Goal: Task Accomplishment & Management: Complete application form

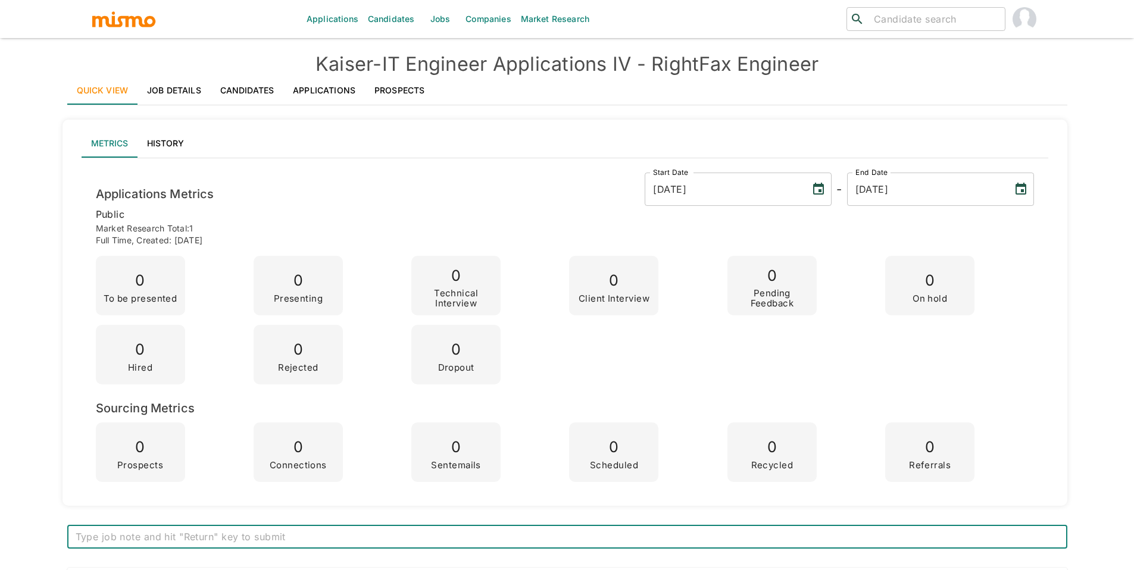
click at [174, 84] on link "Job Details" at bounding box center [173, 90] width 73 height 29
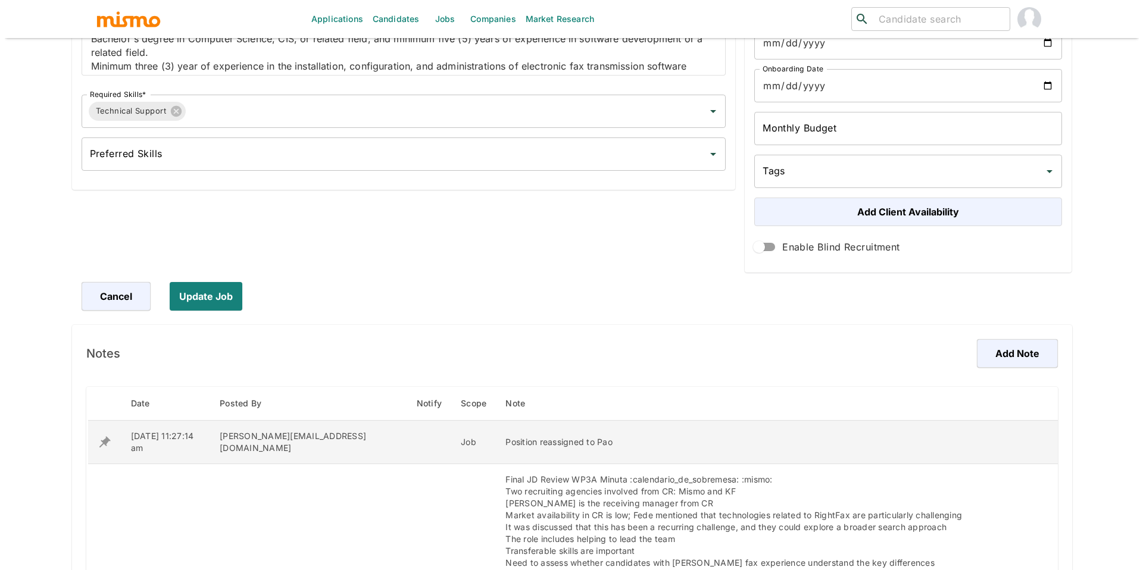
scroll to position [461, 0]
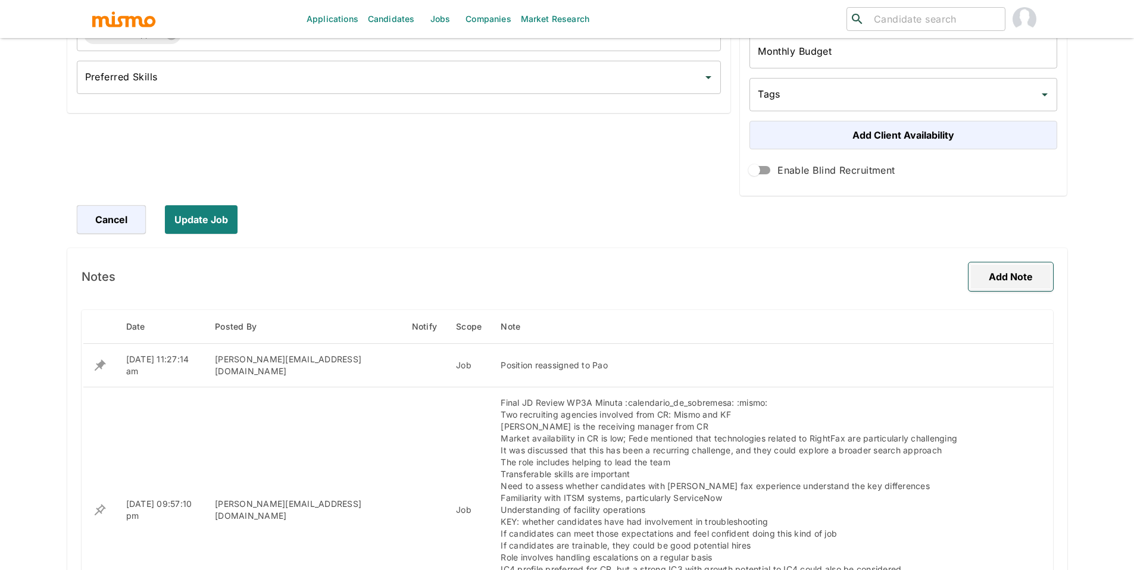
click at [996, 278] on button "Add Note" at bounding box center [1010, 276] width 85 height 29
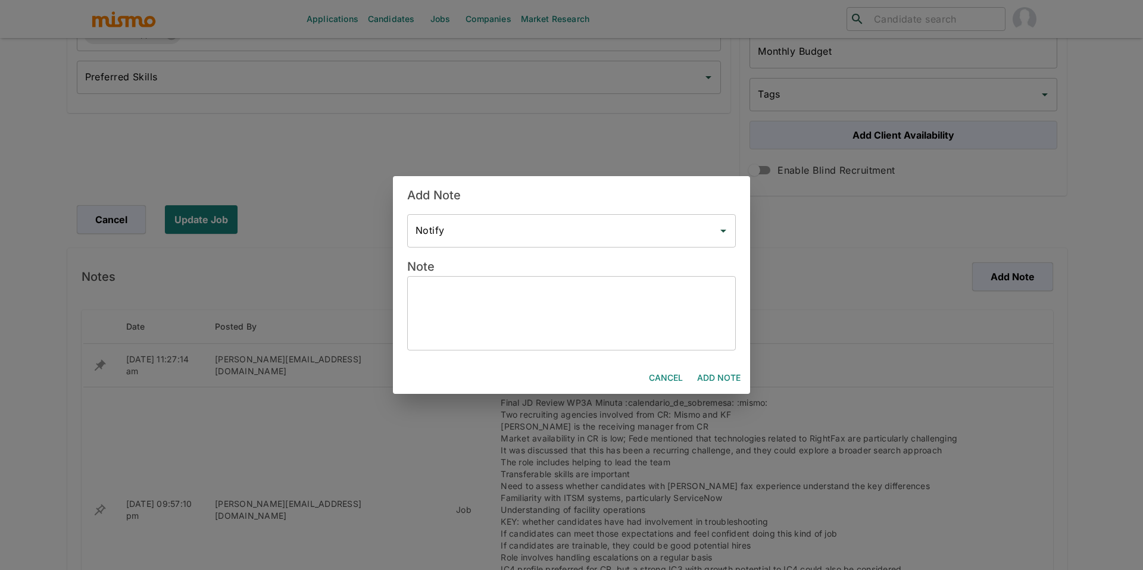
click at [548, 332] on textarea at bounding box center [571, 313] width 312 height 55
type textarea "M"
paste textarea "It isn't needed to send the CV or summary table when presenting candidates. Onl…"
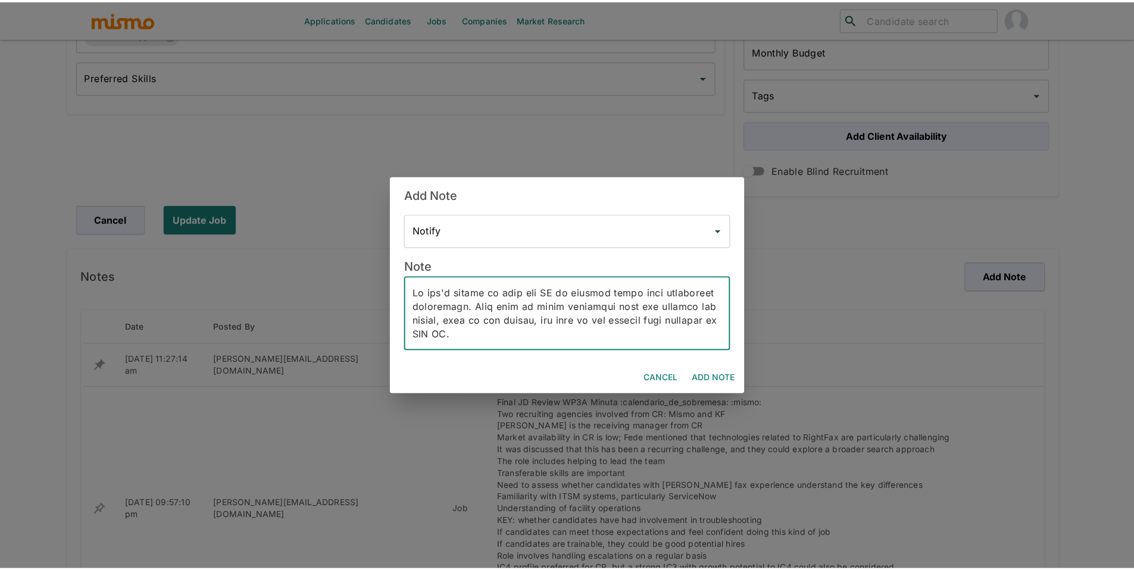
scroll to position [232, 0]
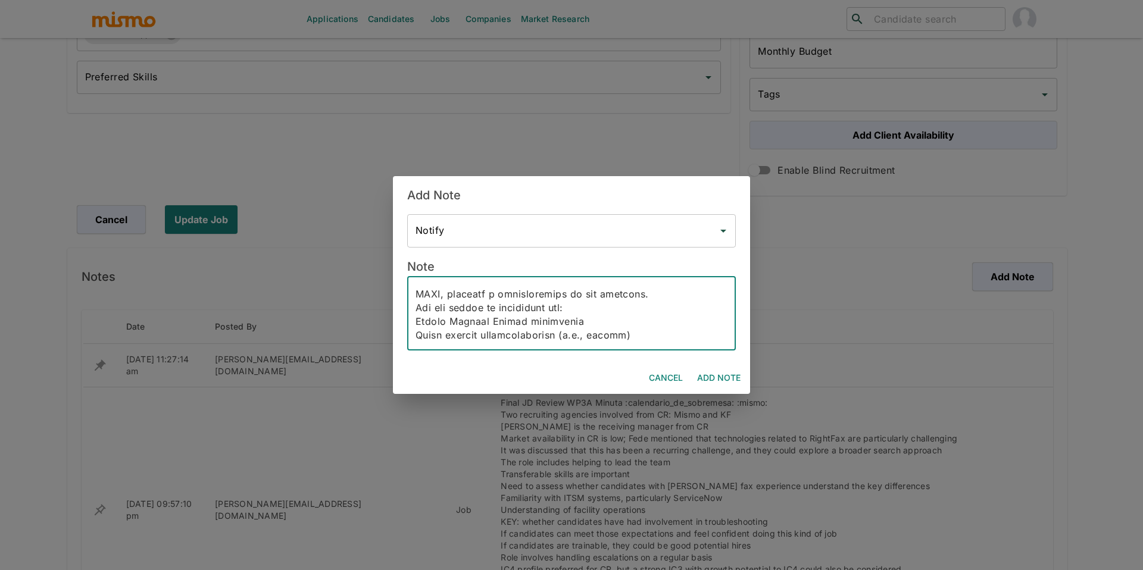
type textarea "It isn't needed to send the CV or summary table when presenting candidates. Onl…"
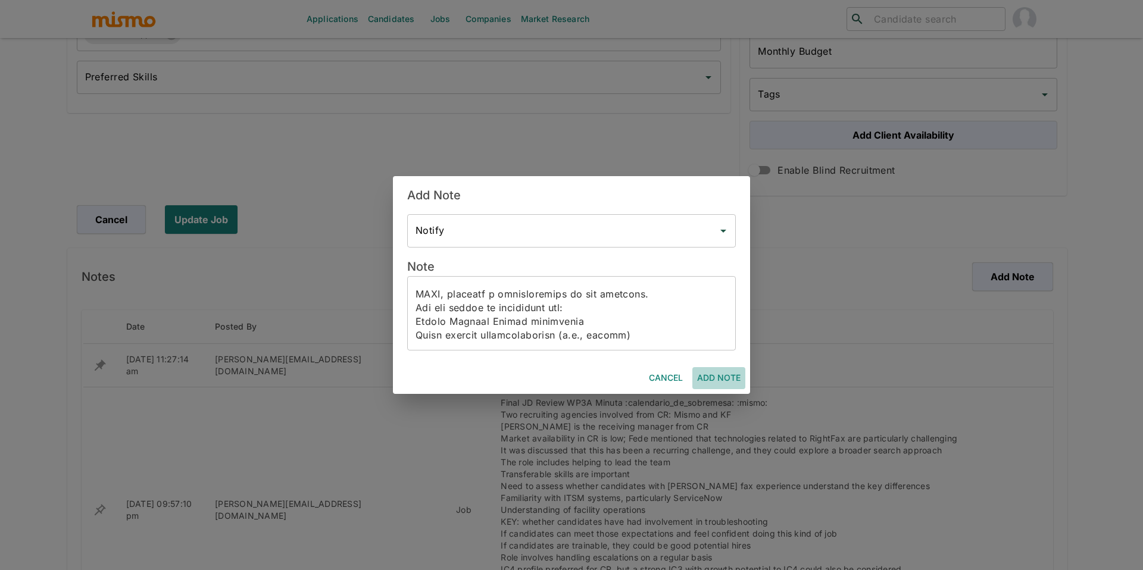
click at [719, 382] on button "Add Note" at bounding box center [718, 378] width 53 height 22
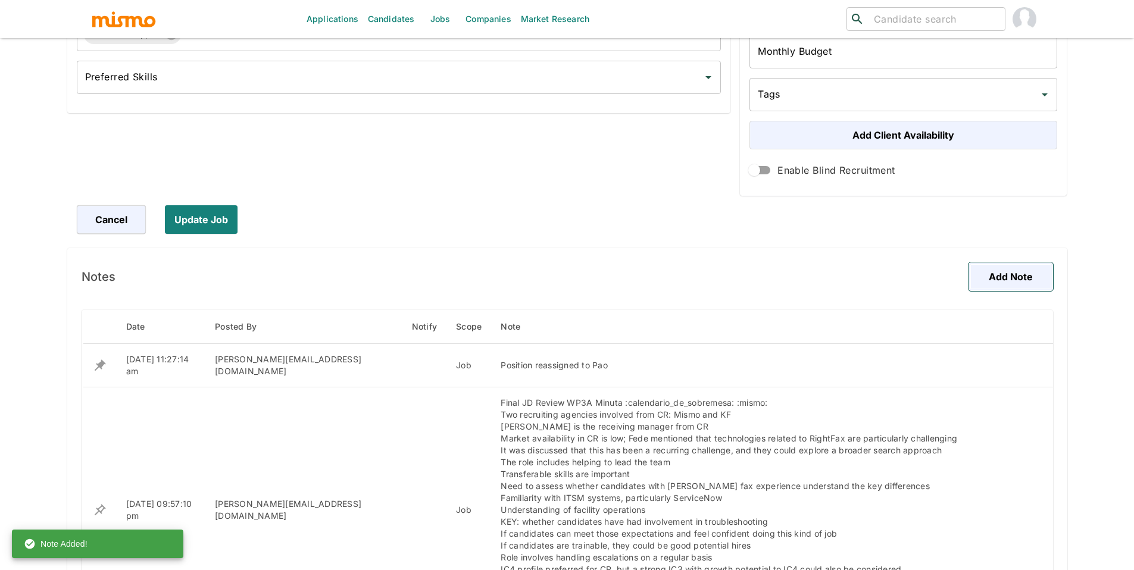
scroll to position [1014, 0]
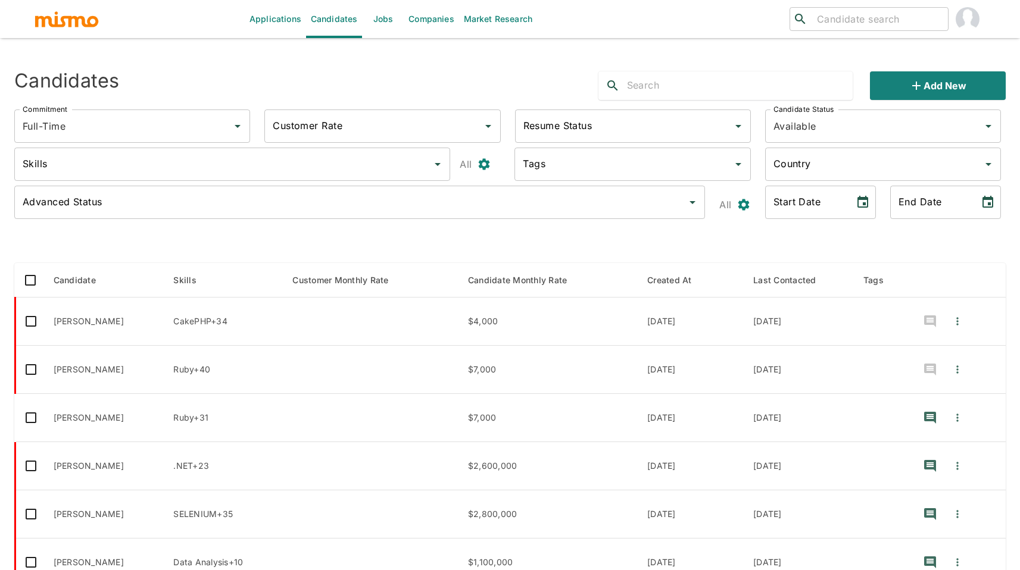
click at [807, 18] on icon at bounding box center [800, 19] width 14 height 14
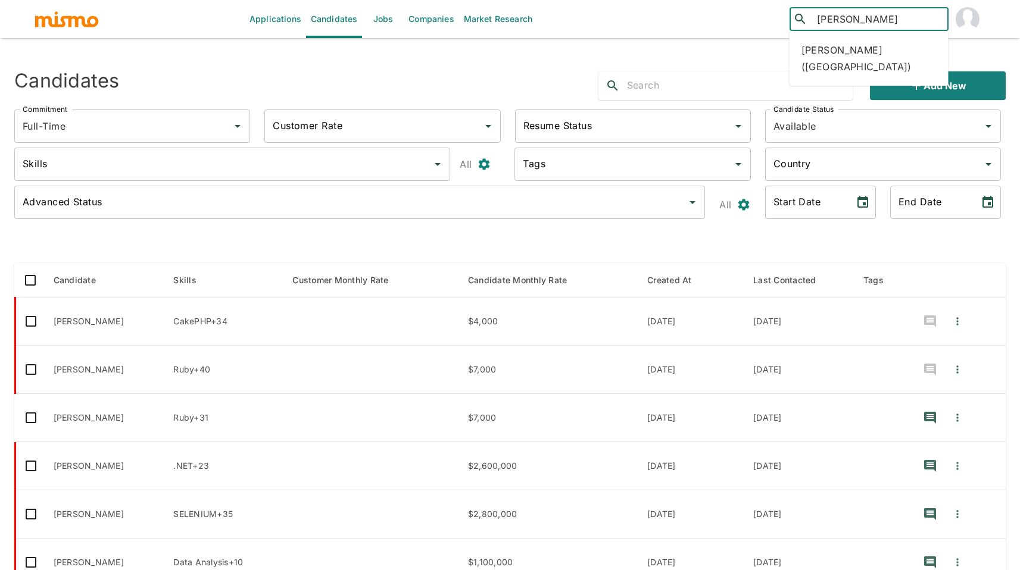
type input "oscar fonse"
click at [855, 52] on div "Oscar Fonseca Salicetti (Costa Rica)" at bounding box center [868, 58] width 159 height 45
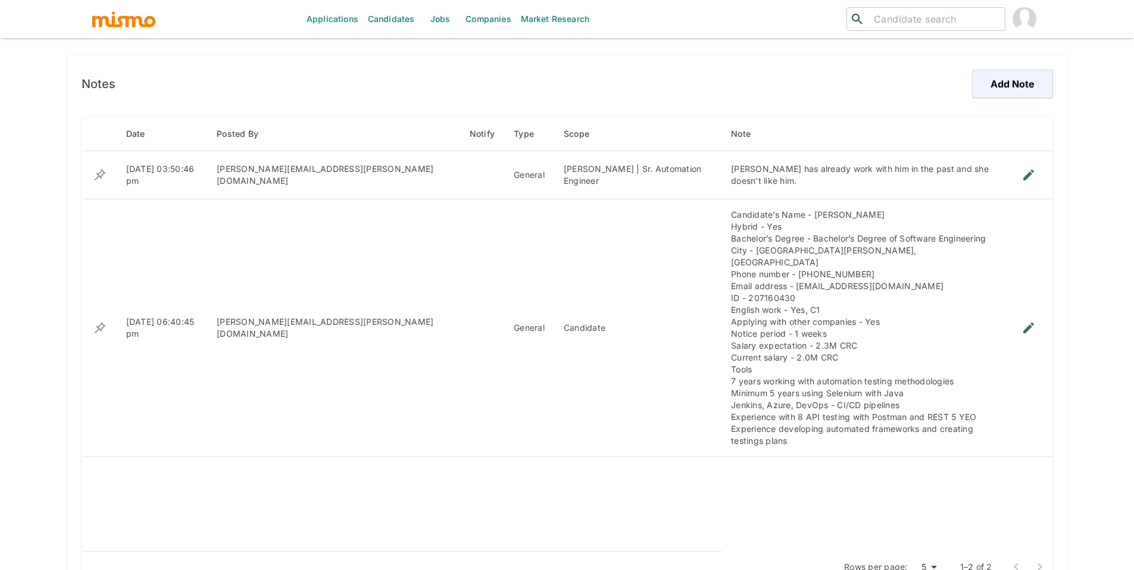
scroll to position [836, 0]
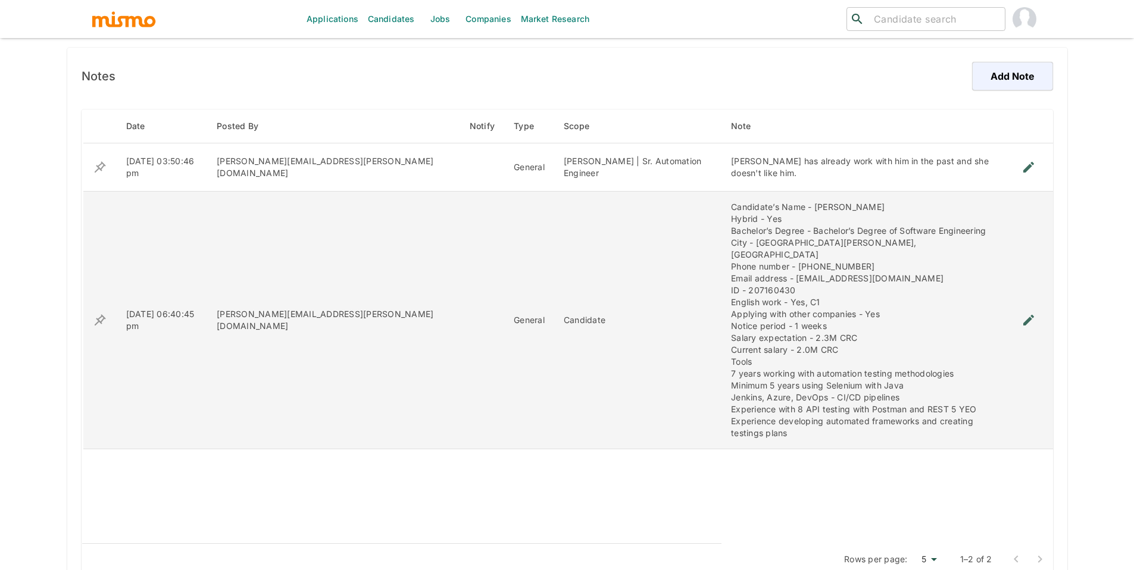
drag, startPoint x: 850, startPoint y: 207, endPoint x: 754, endPoint y: 211, distance: 96.5
click at [753, 211] on div "Candidate’s Name - Oscar Fonseca Salicetti Hybrid - Yes Bachelor’s Degree - Bac…" at bounding box center [863, 320] width 264 height 238
copy div "Oscar Fonseca Salicetti"
click at [782, 255] on div "Candidate’s Name - Oscar Fonseca Salicetti Hybrid - Yes Bachelor’s Degree - Bac…" at bounding box center [863, 320] width 264 height 238
click at [782, 254] on div "Candidate’s Name - Oscar Fonseca Salicetti Hybrid - Yes Bachelor’s Degree - Bac…" at bounding box center [863, 320] width 264 height 238
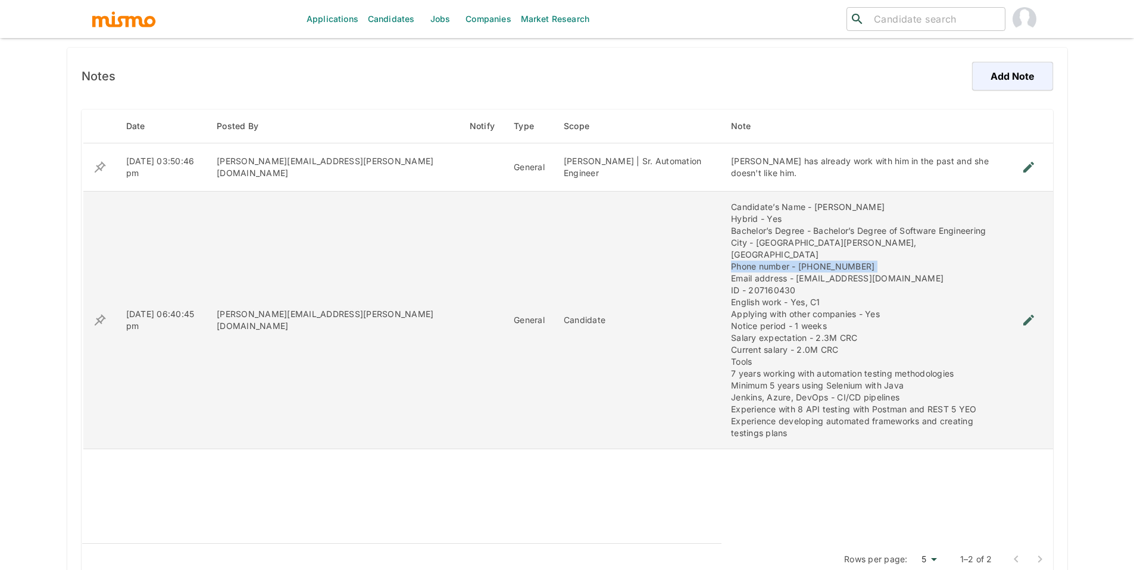
click at [782, 255] on div "Candidate’s Name - Oscar Fonseca Salicetti Hybrid - Yes Bachelor’s Degree - Bac…" at bounding box center [863, 320] width 264 height 238
click at [790, 257] on div "Candidate’s Name - Oscar Fonseca Salicetti Hybrid - Yes Bachelor’s Degree - Bac…" at bounding box center [863, 320] width 264 height 238
copy div "84188155"
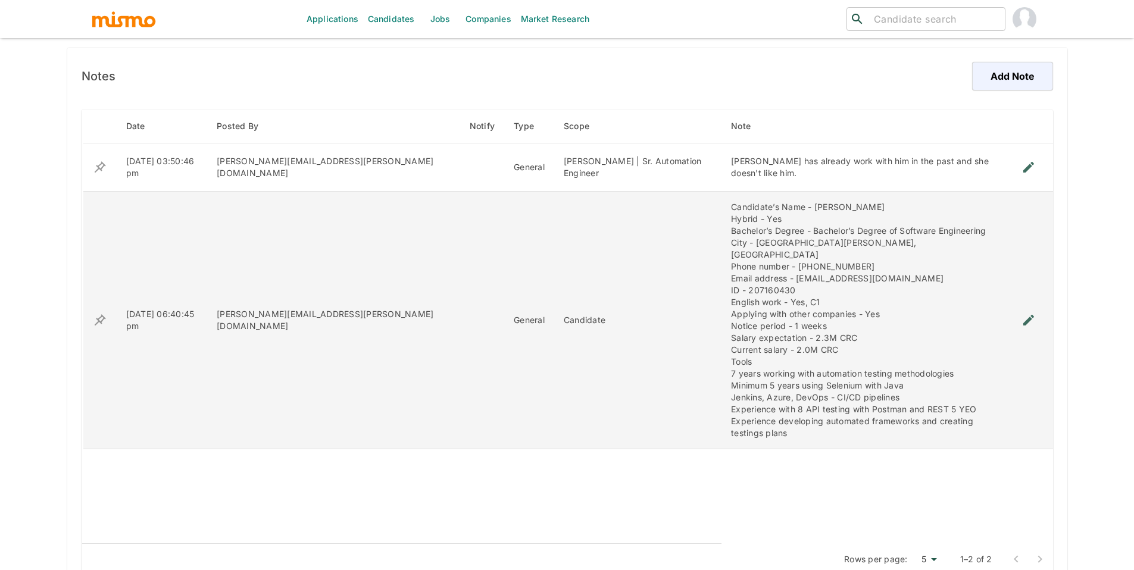
click at [821, 266] on div "Candidate’s Name - Oscar Fonseca Salicetti Hybrid - Yes Bachelor’s Degree - Bac…" at bounding box center [863, 320] width 264 height 238
drag, startPoint x: 830, startPoint y: 268, endPoint x: 734, endPoint y: 266, distance: 96.4
click at [734, 266] on div "Candidate’s Name - Oscar Fonseca Salicetti Hybrid - Yes Bachelor’s Degree - Bac…" at bounding box center [863, 320] width 264 height 238
copy div "ofonsecasa@gmail.com"
drag, startPoint x: 964, startPoint y: 407, endPoint x: 970, endPoint y: 408, distance: 6.1
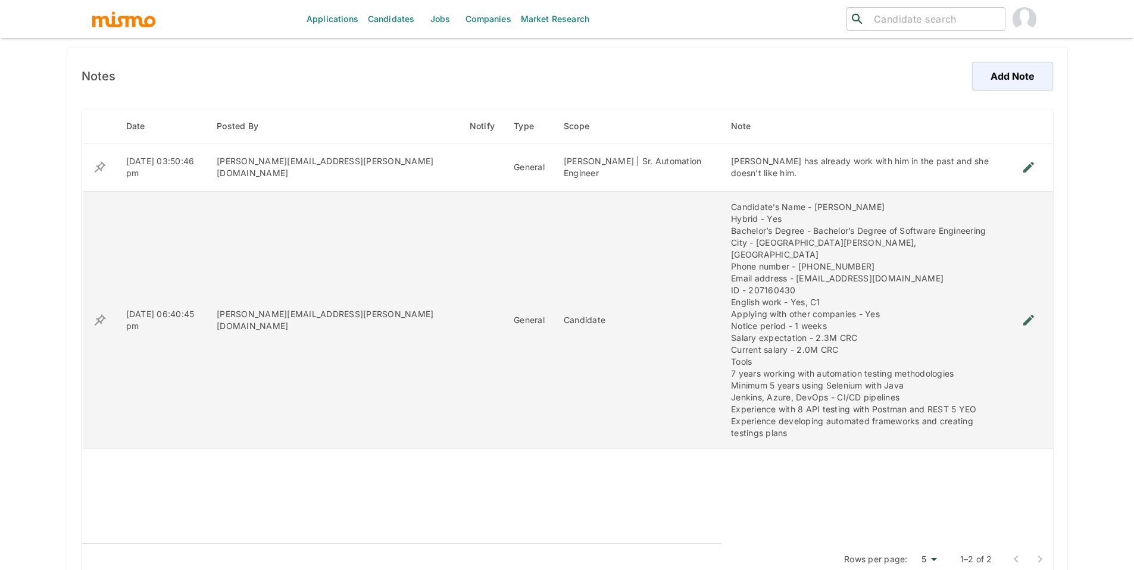
click at [969, 407] on div "Candidate’s Name - Oscar Fonseca Salicetti Hybrid - Yes Bachelor’s Degree - Bac…" at bounding box center [863, 320] width 264 height 238
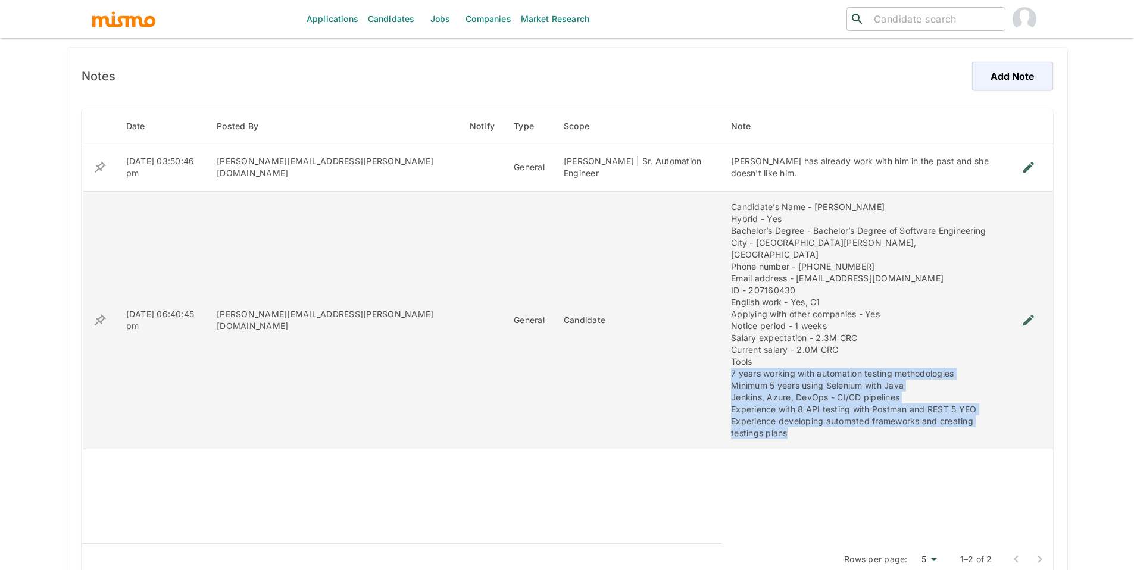
drag, startPoint x: 979, startPoint y: 412, endPoint x: 662, endPoint y: 364, distance: 319.6
click at [721, 364] on td "Candidate’s Name - Oscar Fonseca Salicetti Hybrid - Yes Bachelor’s Degree - Bac…" at bounding box center [862, 321] width 283 height 258
copy div "7 years working with automation testing methodologies Minimum 5 years using Sel…"
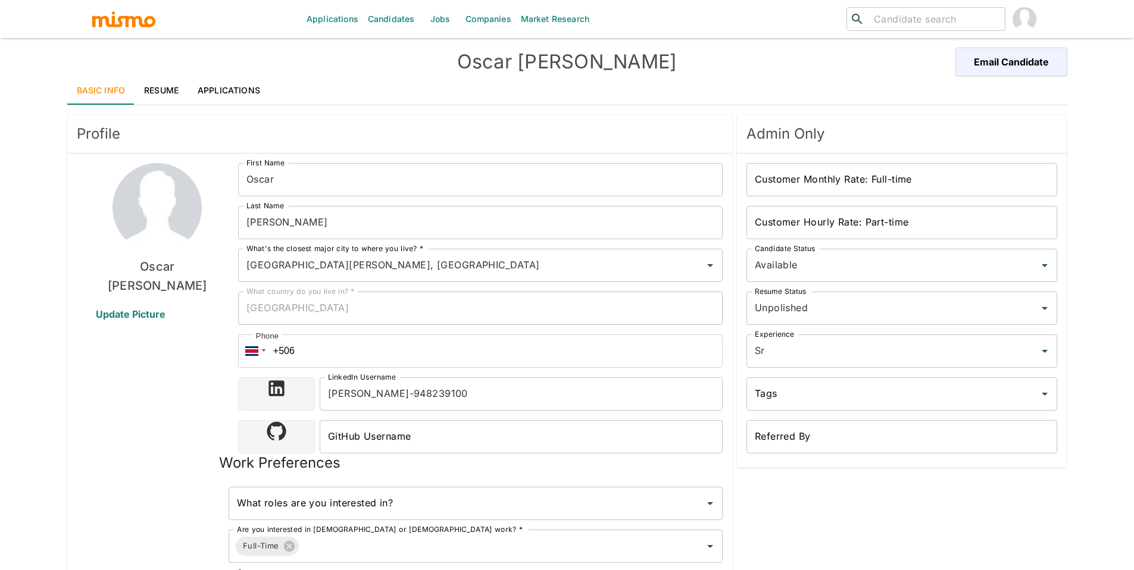
scroll to position [0, 0]
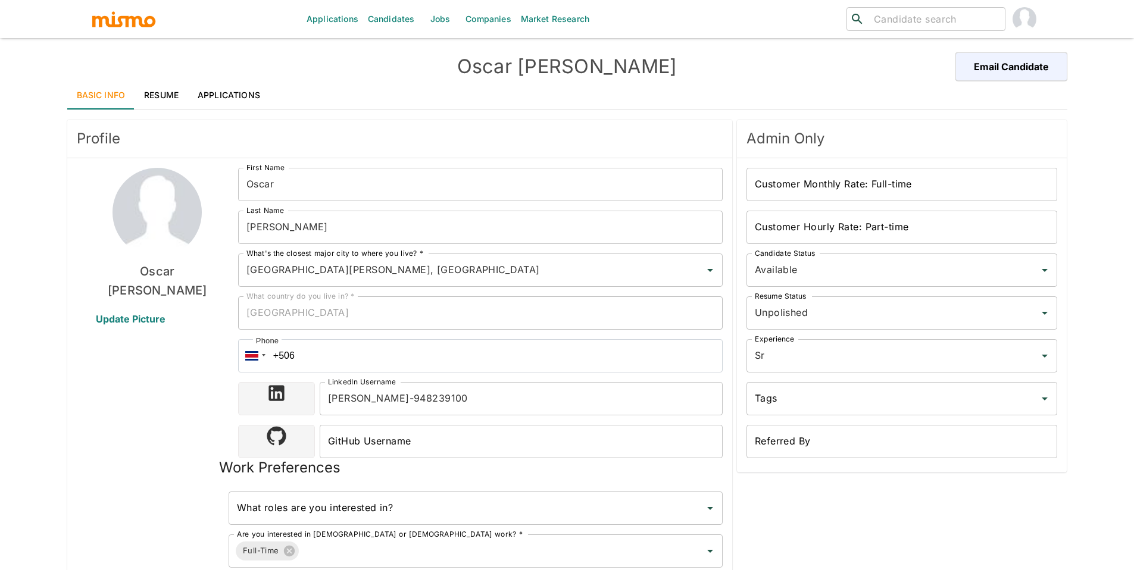
click at [229, 105] on link "Applications" at bounding box center [229, 95] width 82 height 29
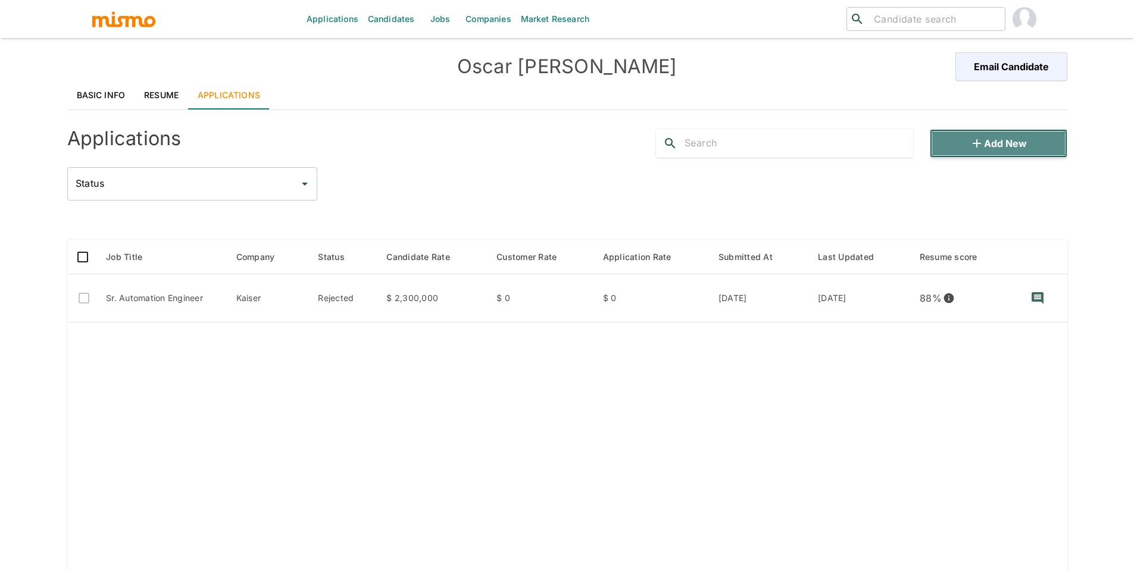
click at [979, 151] on button "Add new" at bounding box center [998, 143] width 137 height 29
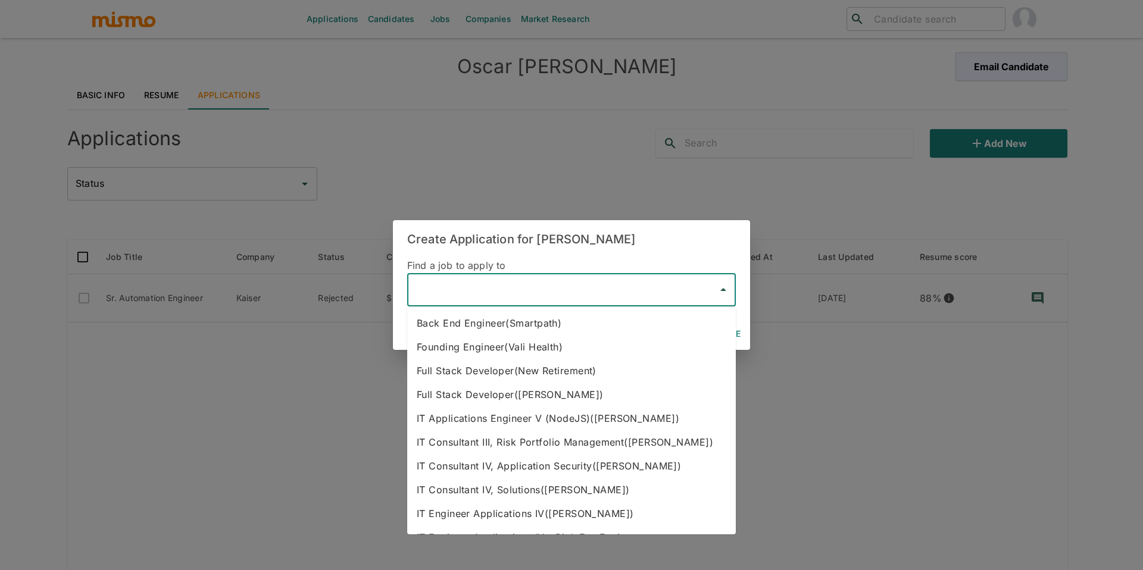
click at [564, 293] on input "text" at bounding box center [562, 290] width 300 height 23
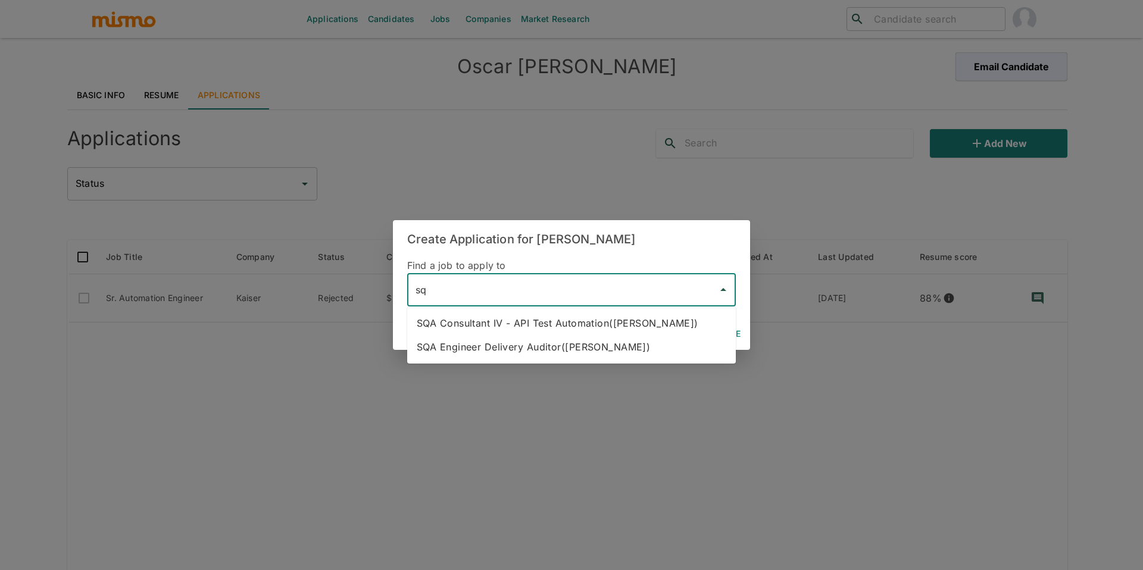
click at [592, 321] on li "SQA Consultant IV - API Test Automation(Kaiser)" at bounding box center [571, 323] width 329 height 24
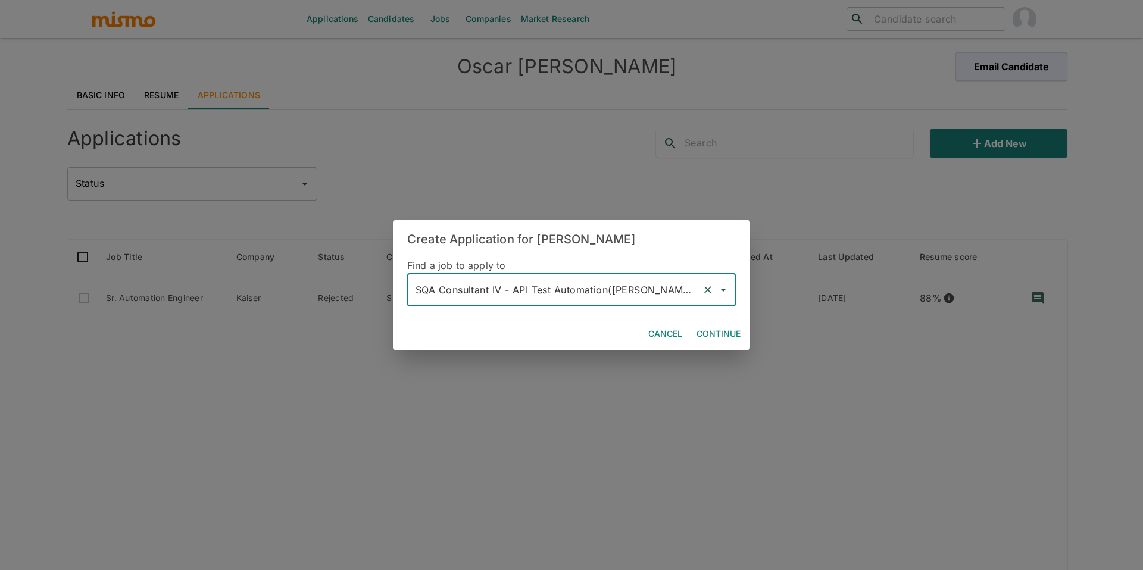
type input "SQA Consultant IV - API Test Automation(Kaiser)"
click at [722, 337] on button "Continue" at bounding box center [719, 334] width 54 height 22
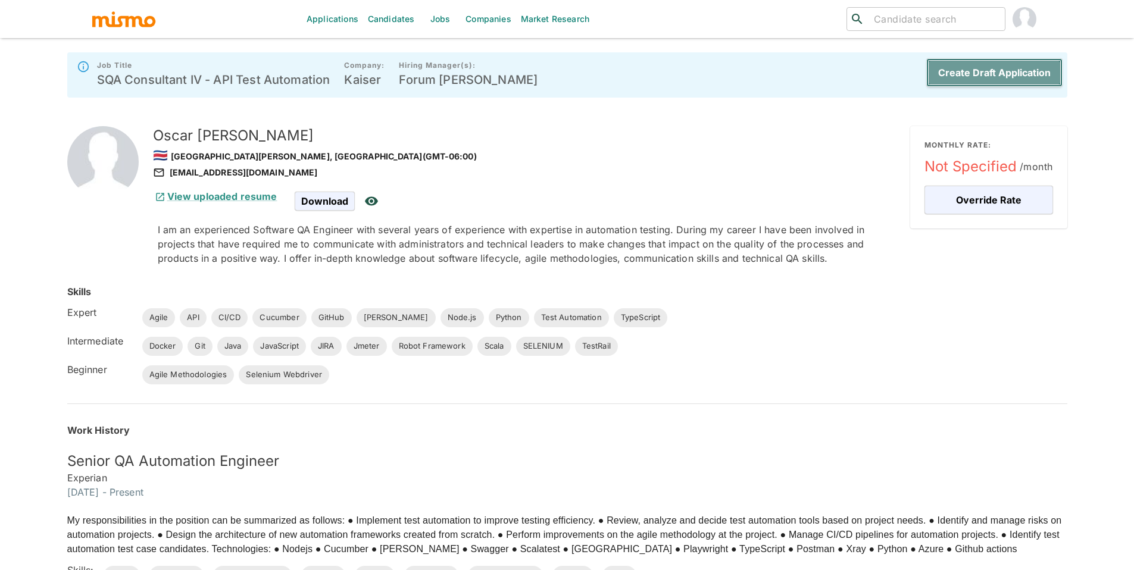
click at [1023, 79] on button "Create Draft Application" at bounding box center [994, 72] width 136 height 29
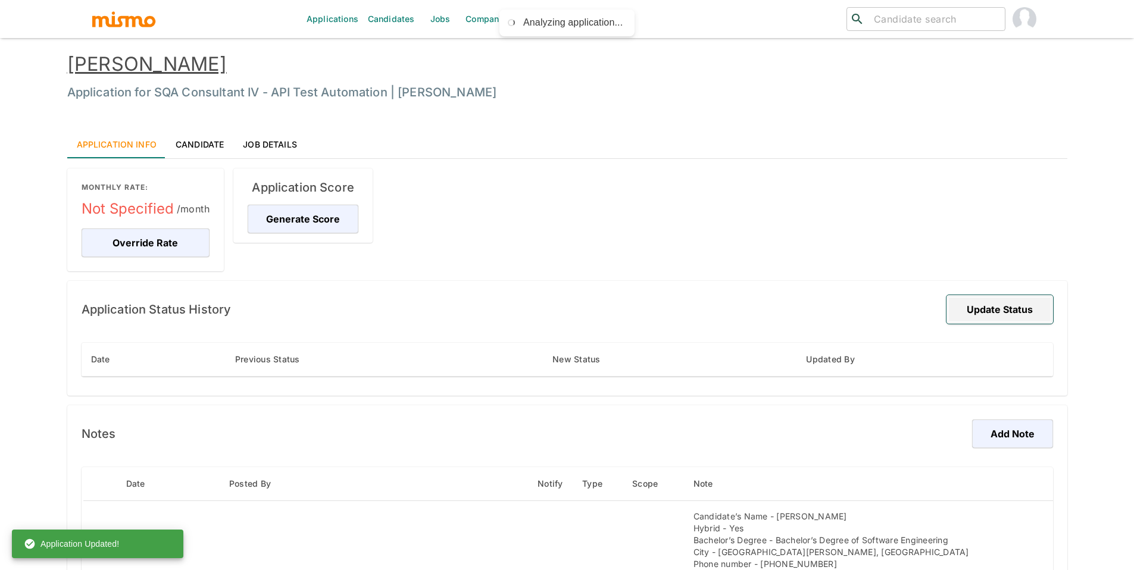
click at [987, 314] on button "Update Status" at bounding box center [999, 309] width 107 height 29
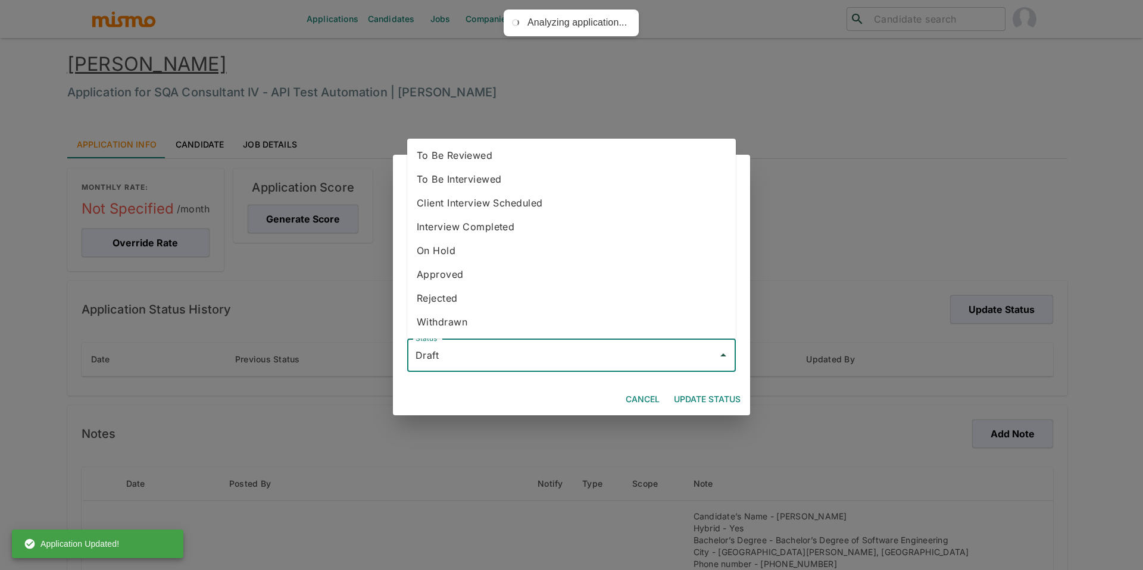
click at [584, 349] on input "Draft" at bounding box center [562, 355] width 300 height 23
drag, startPoint x: 532, startPoint y: 160, endPoint x: 542, endPoint y: 168, distance: 12.3
click at [532, 160] on li "To Be Reviewed" at bounding box center [571, 155] width 329 height 24
type input "To Be Reviewed"
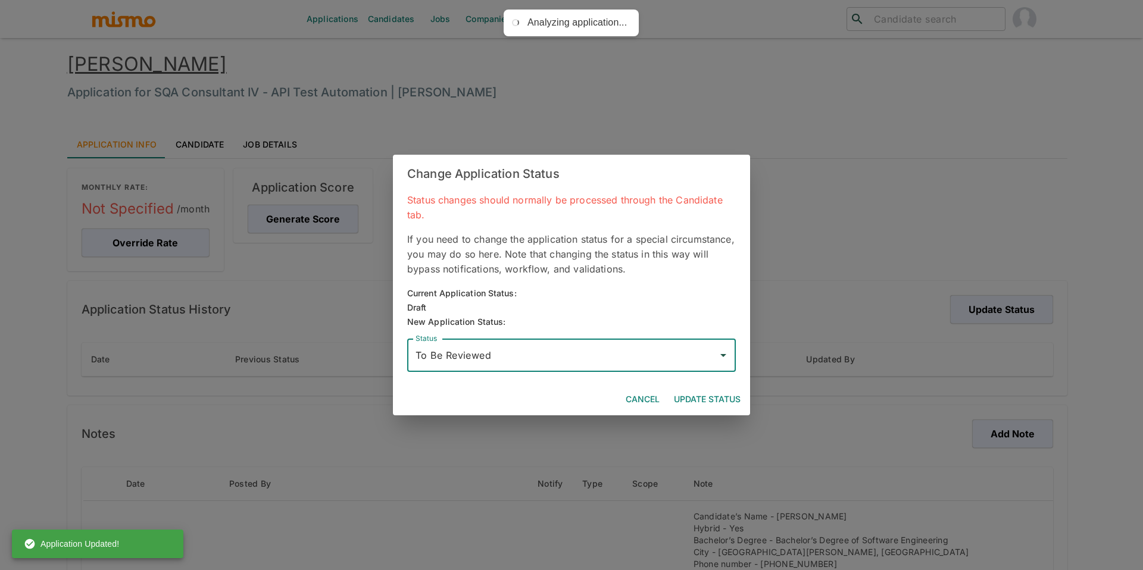
click at [712, 390] on button "Update Status" at bounding box center [707, 400] width 76 height 22
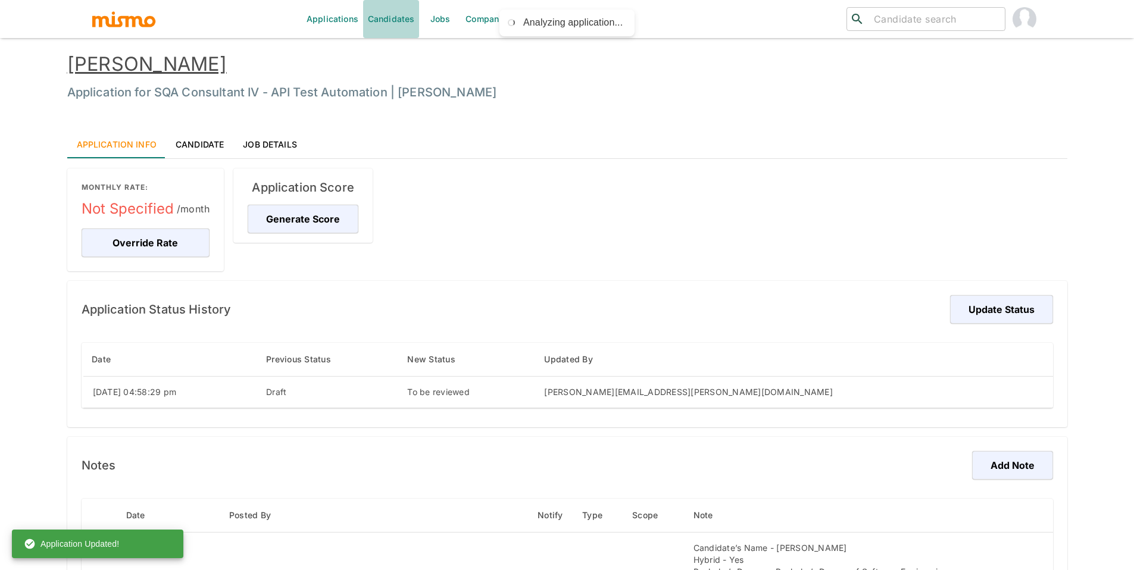
click at [402, 18] on link "Candidates" at bounding box center [391, 19] width 57 height 38
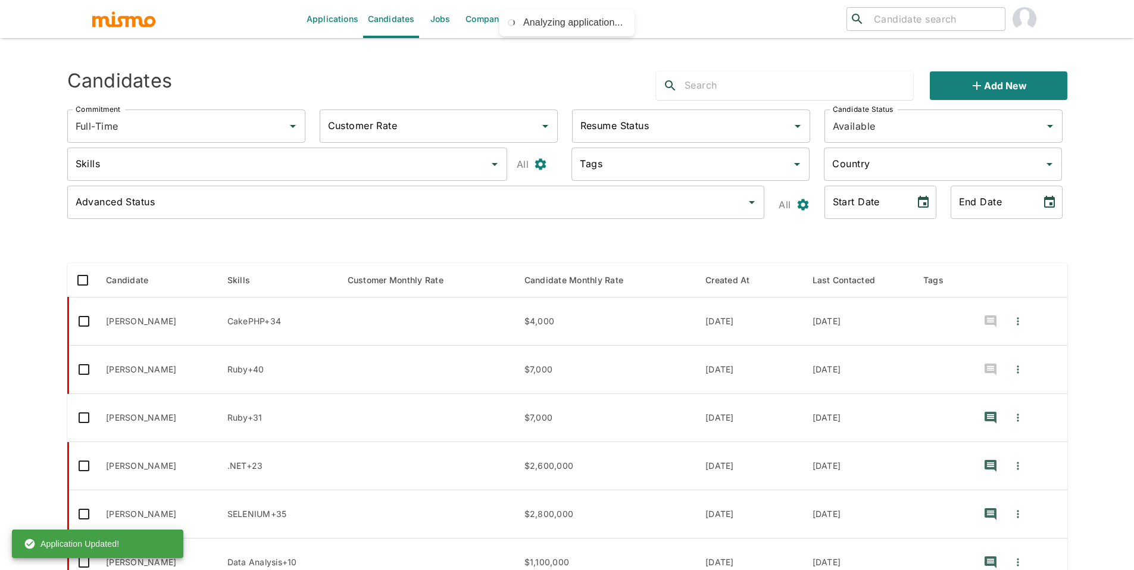
click at [887, 21] on input "search" at bounding box center [934, 19] width 131 height 17
type input "deyb"
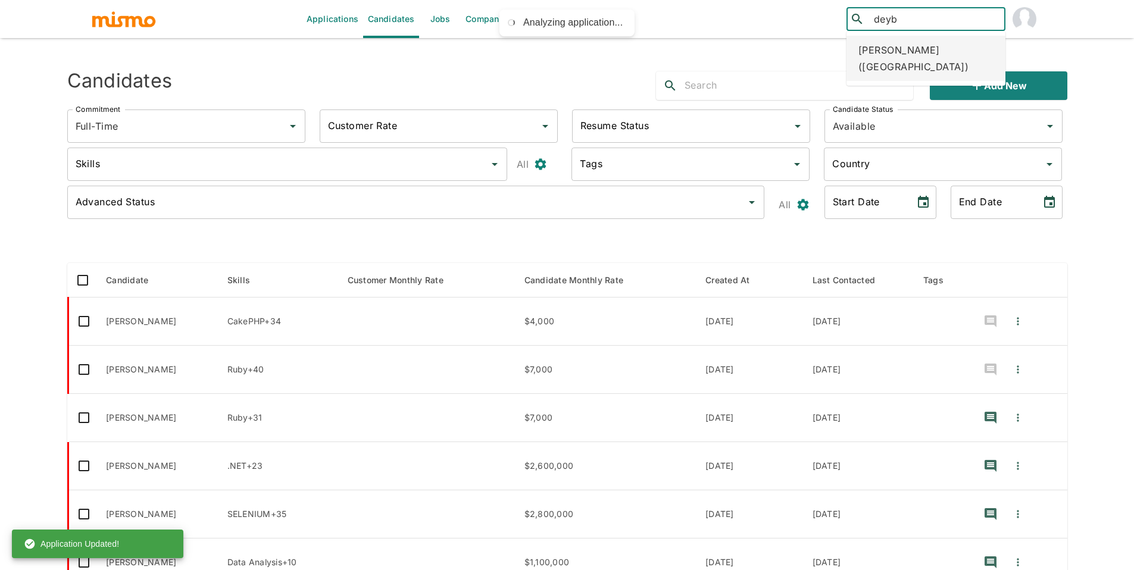
click at [890, 45] on div "Deyber Navarro Brenes (Costa Rica)" at bounding box center [925, 58] width 159 height 45
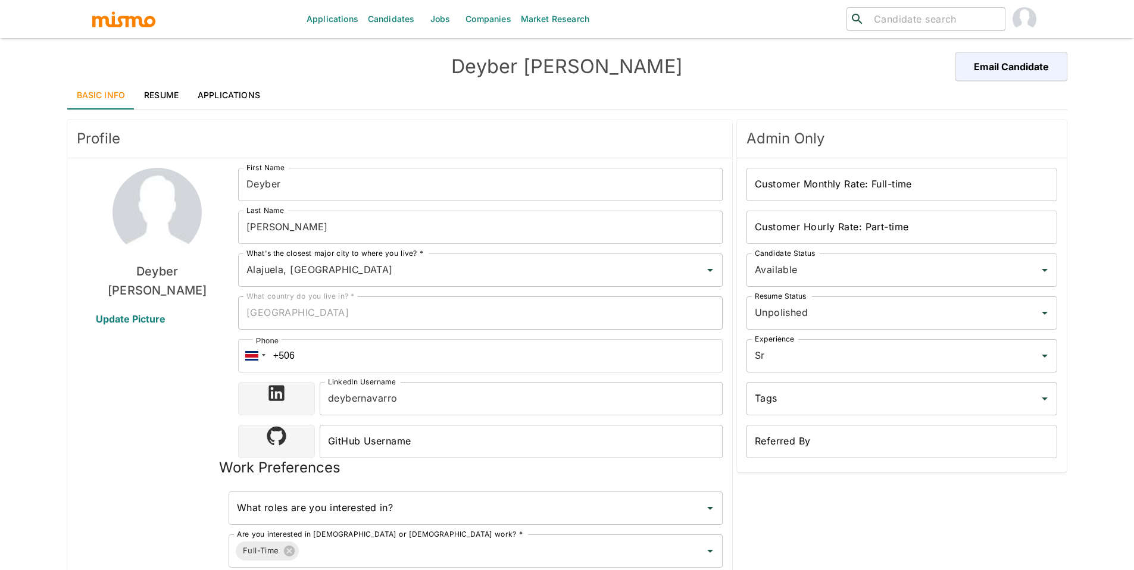
click at [232, 96] on link "Applications" at bounding box center [229, 95] width 82 height 29
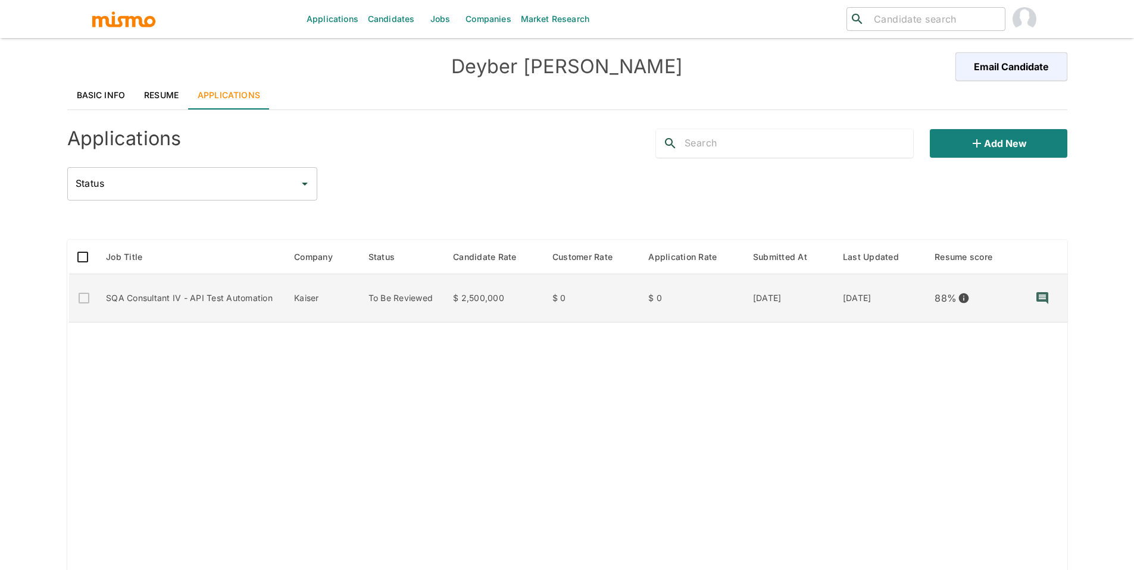
click at [258, 303] on td "SQA Consultant IV - API Test Automation" at bounding box center [190, 298] width 188 height 48
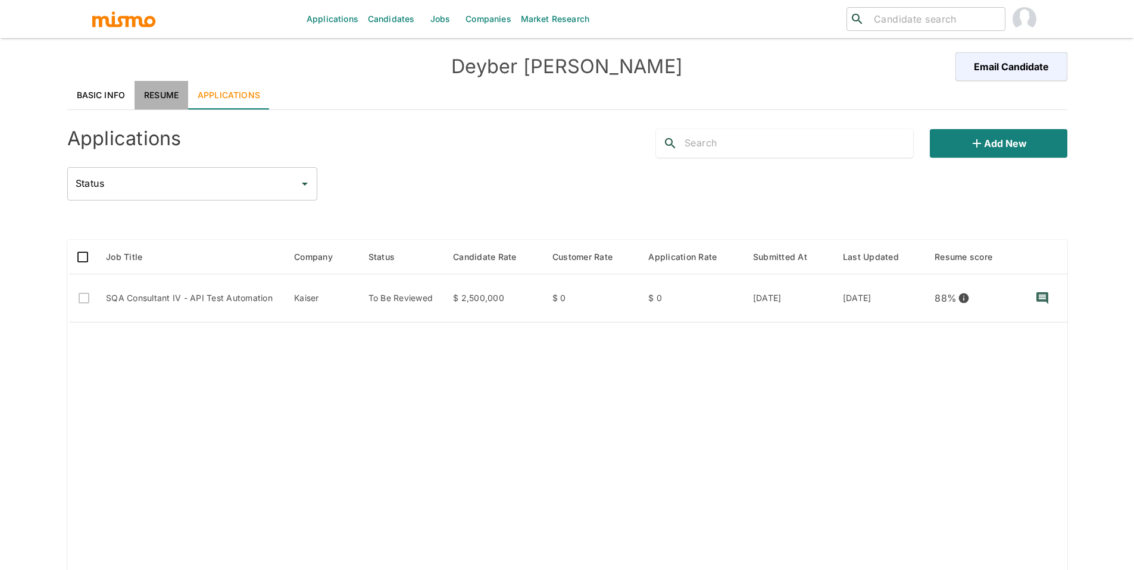
click at [147, 99] on link "Resume" at bounding box center [162, 95] width 54 height 29
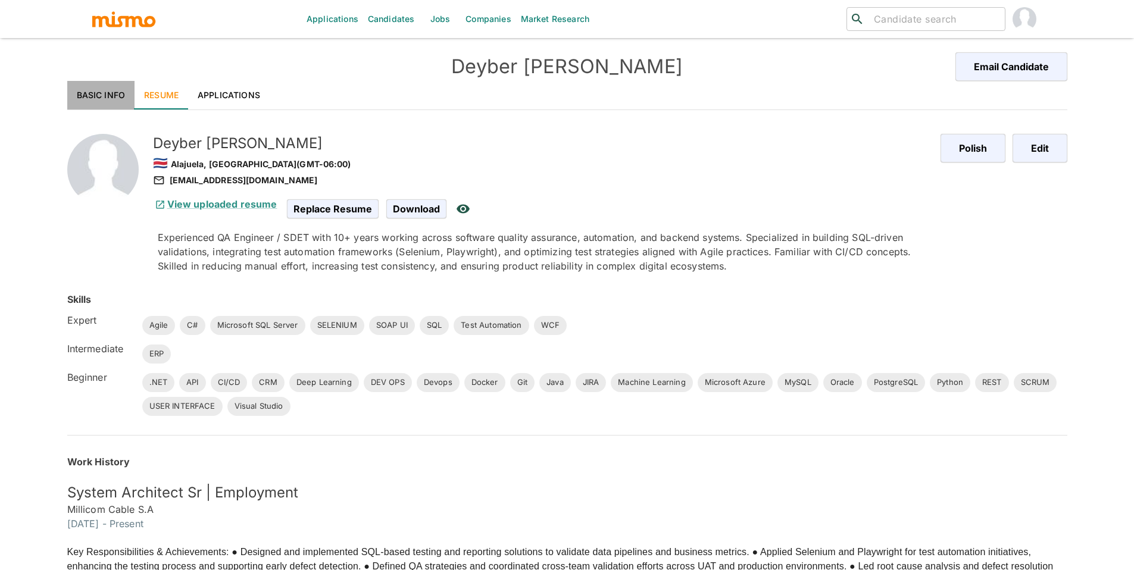
click at [108, 93] on link "Basic Info" at bounding box center [101, 95] width 68 height 29
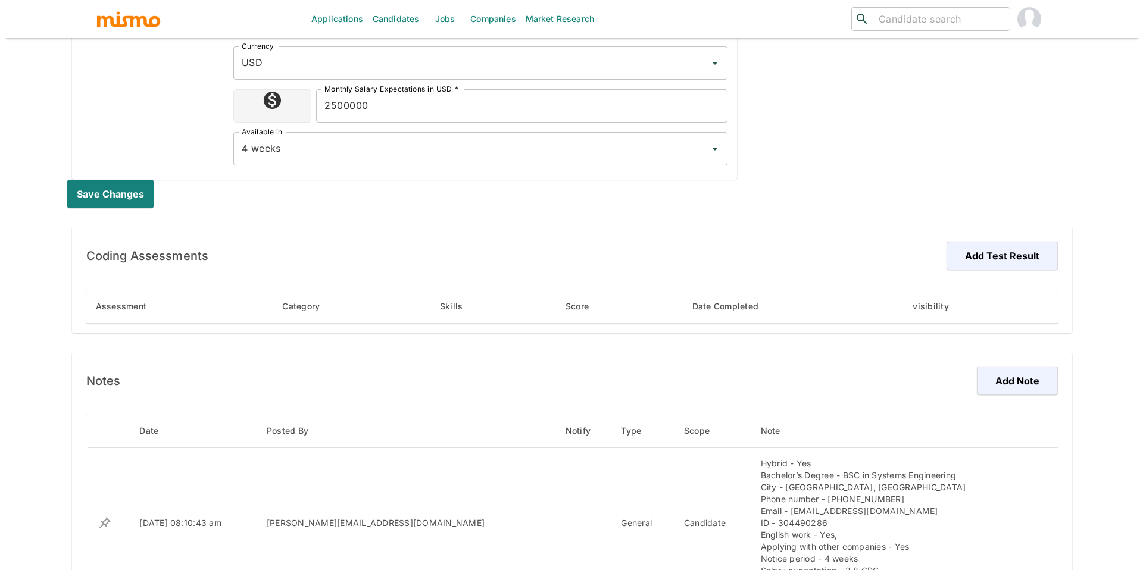
scroll to position [732, 0]
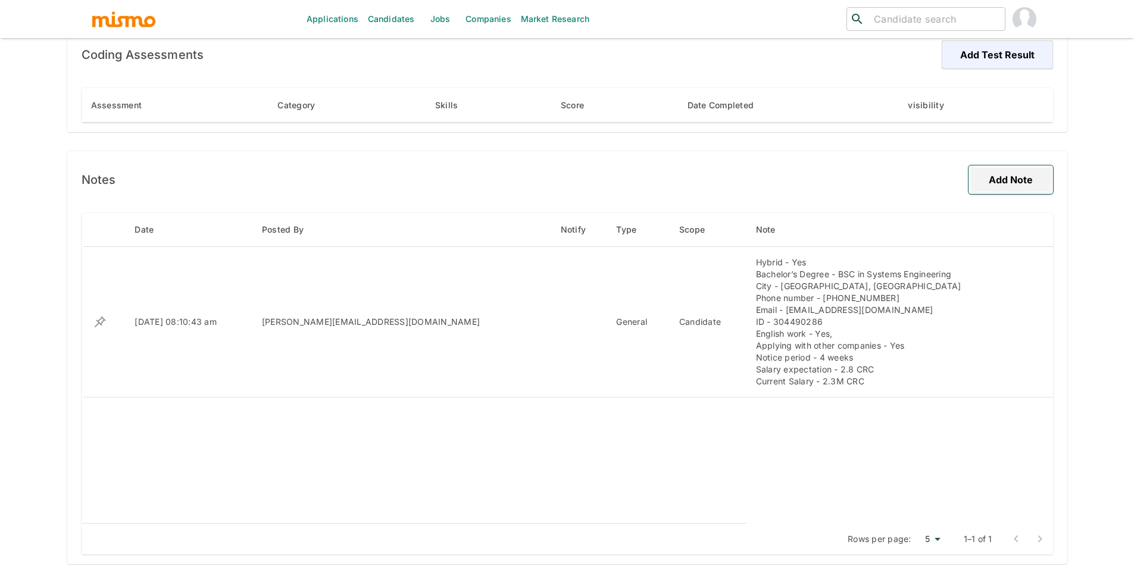
click at [1014, 178] on button "Add Note" at bounding box center [1010, 179] width 85 height 29
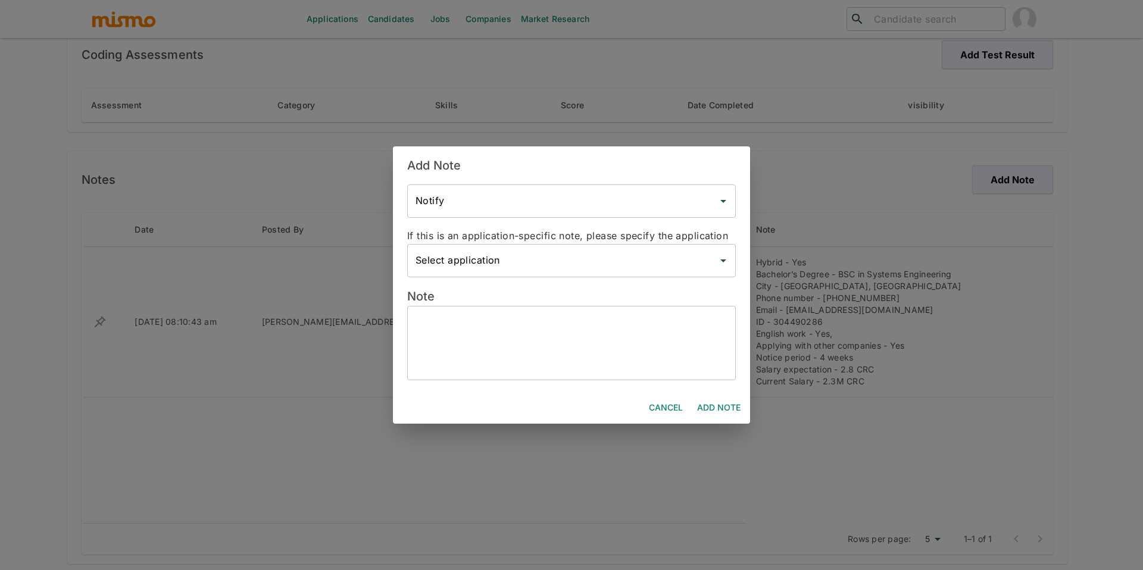
click at [485, 319] on textarea at bounding box center [571, 343] width 312 height 55
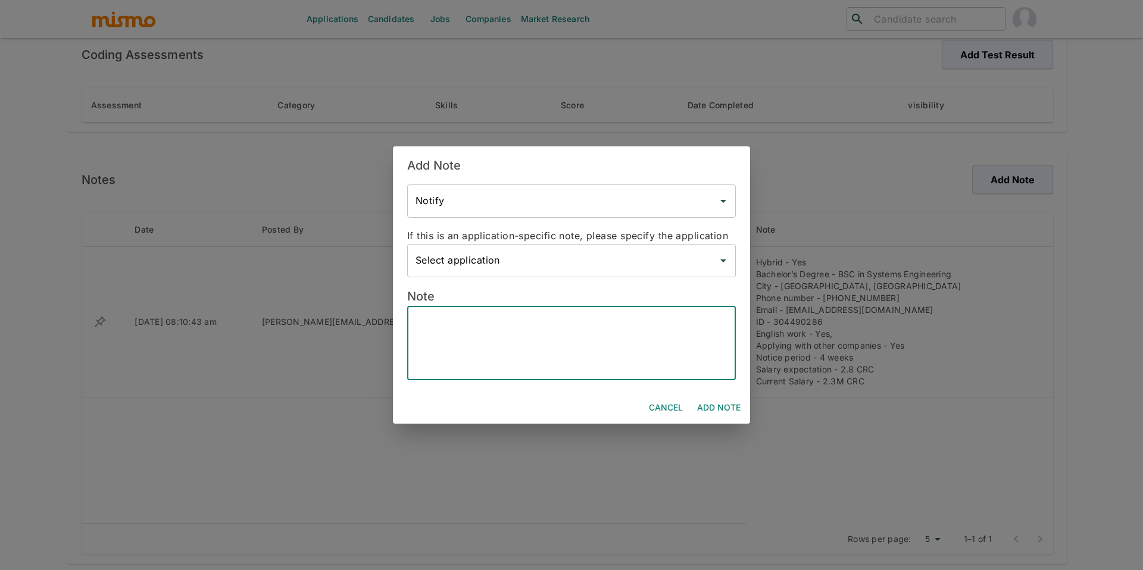
paste textarea "Deyber is an experienced QA Engineer and System Architect with over 10 years of…"
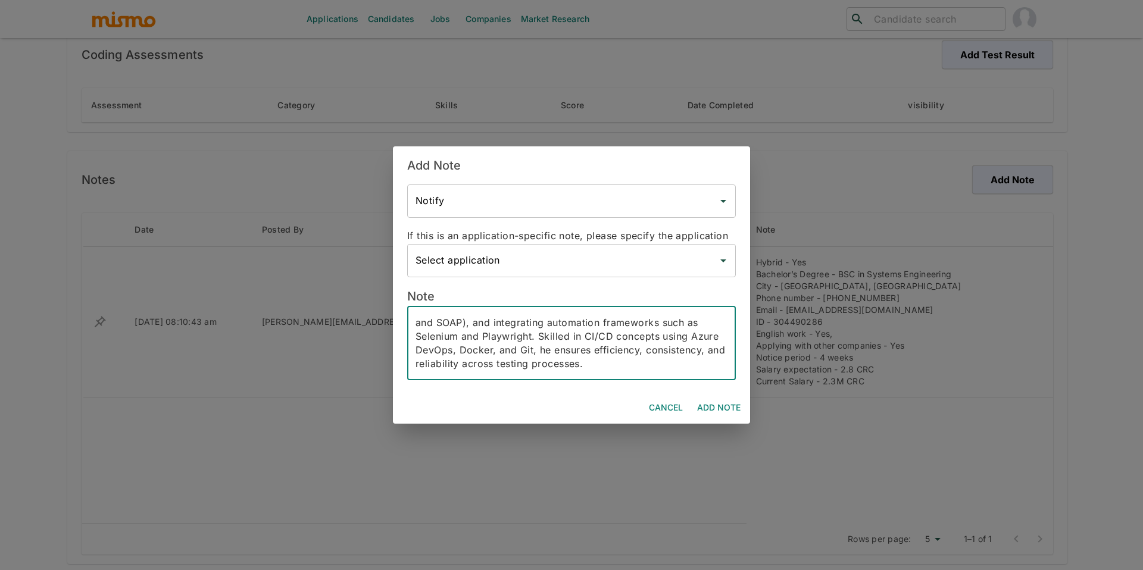
scroll to position [81, 0]
drag, startPoint x: 625, startPoint y: 360, endPoint x: 622, endPoint y: 369, distance: 9.4
click at [624, 361] on textarea "Deyber is an experienced QA Engineer and System Architect with over 10 years of…" at bounding box center [571, 343] width 312 height 55
paste textarea "In his current role as a System Architect, Deyber oversees the complete SDLC, m…"
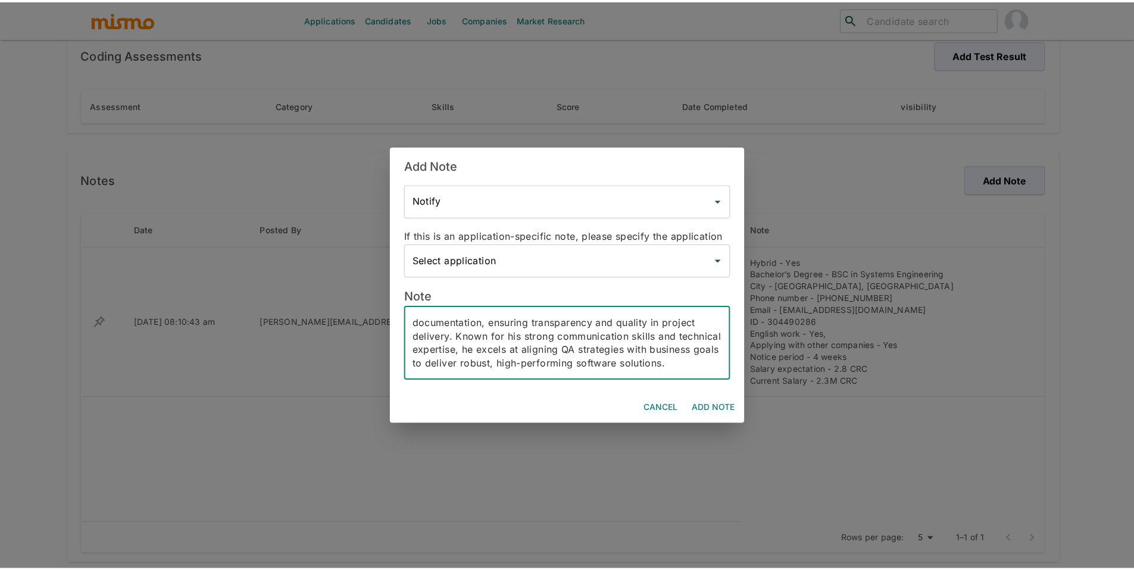
scroll to position [178, 0]
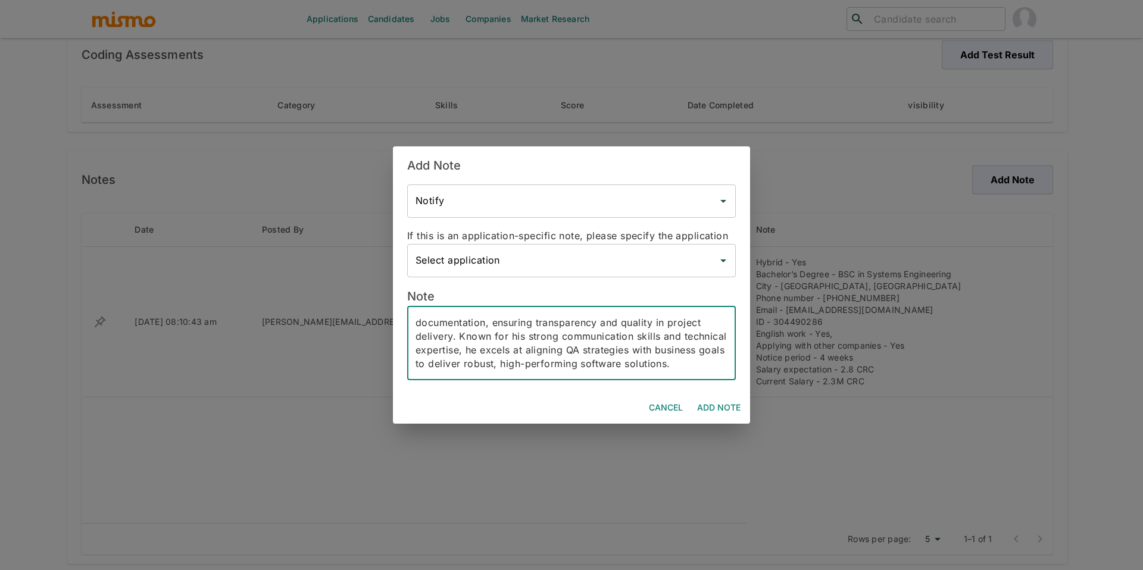
type textarea "Deyber is an experienced QA Engineer and System Architect with over 10 years of…"
click at [699, 405] on button "Add Note" at bounding box center [718, 408] width 53 height 22
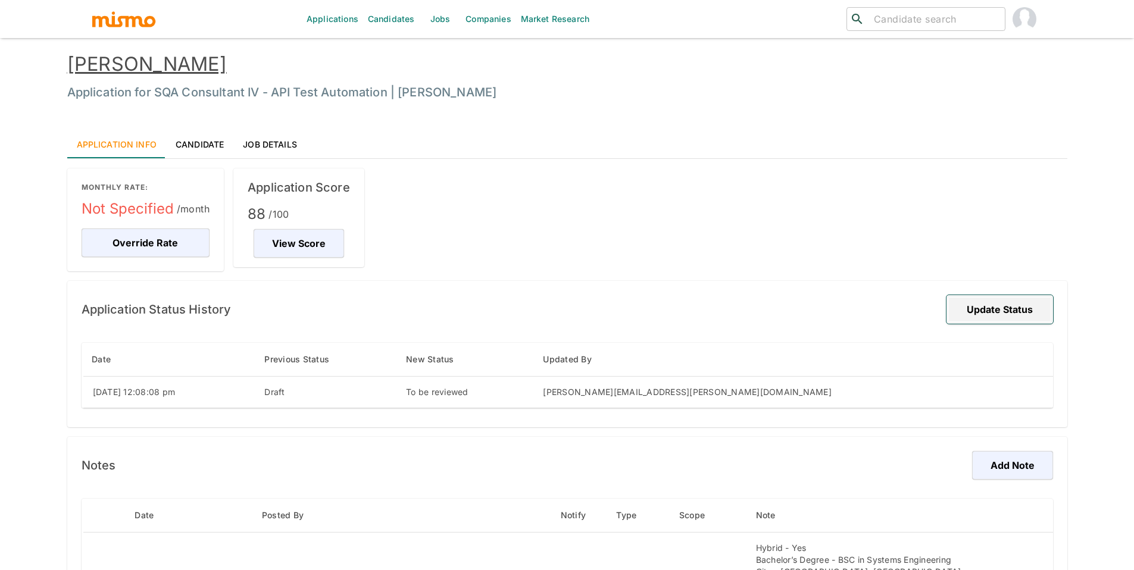
click at [988, 318] on button "Update Status" at bounding box center [999, 309] width 107 height 29
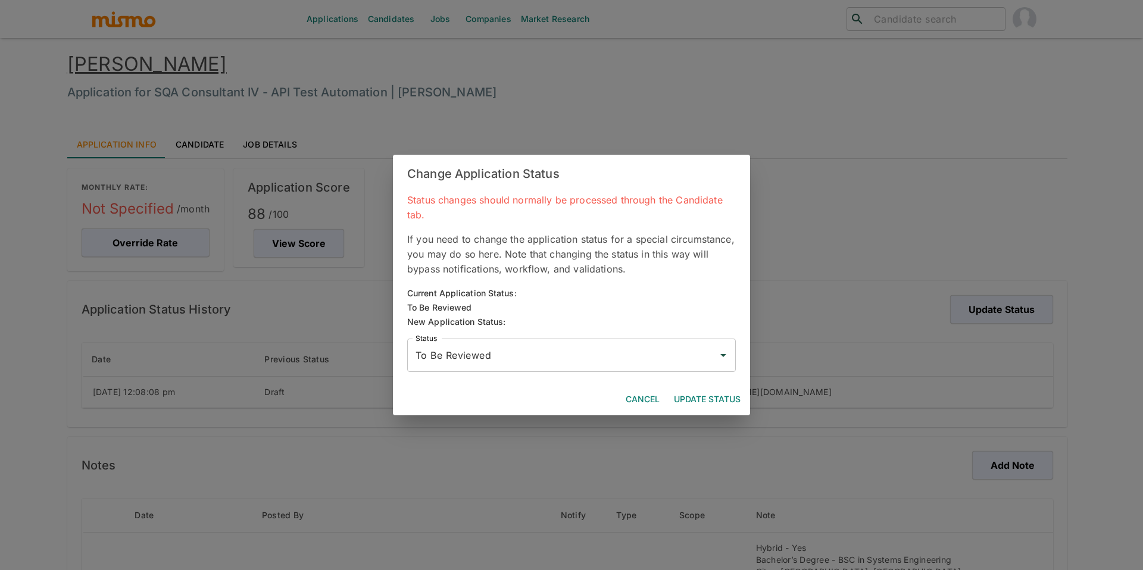
click at [625, 355] on input "To Be Reviewed" at bounding box center [562, 355] width 300 height 23
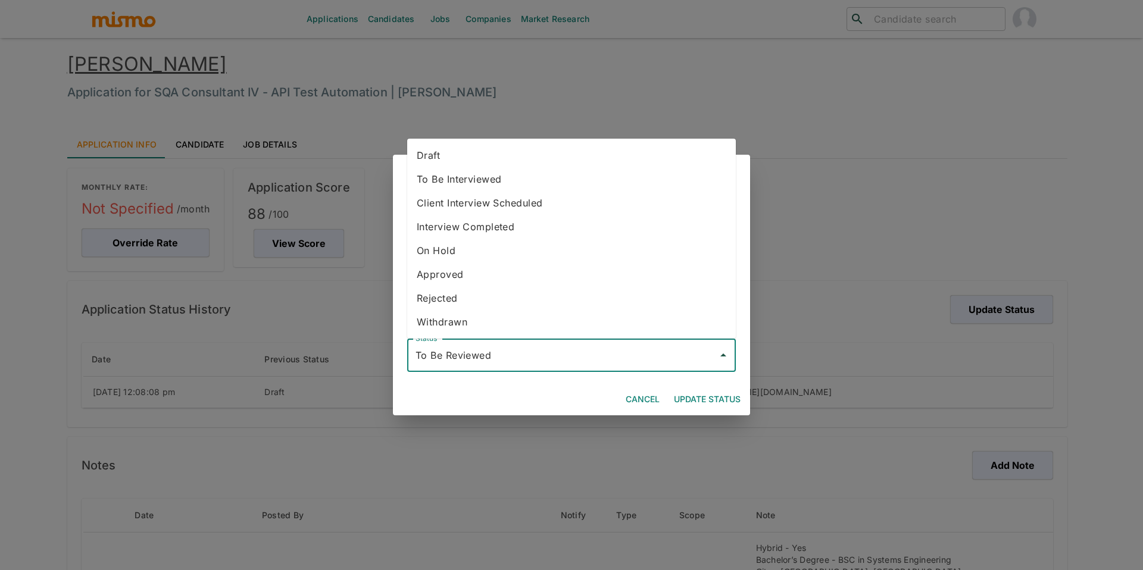
click at [548, 180] on li "To Be Interviewed" at bounding box center [571, 179] width 329 height 24
type input "To Be Interviewed"
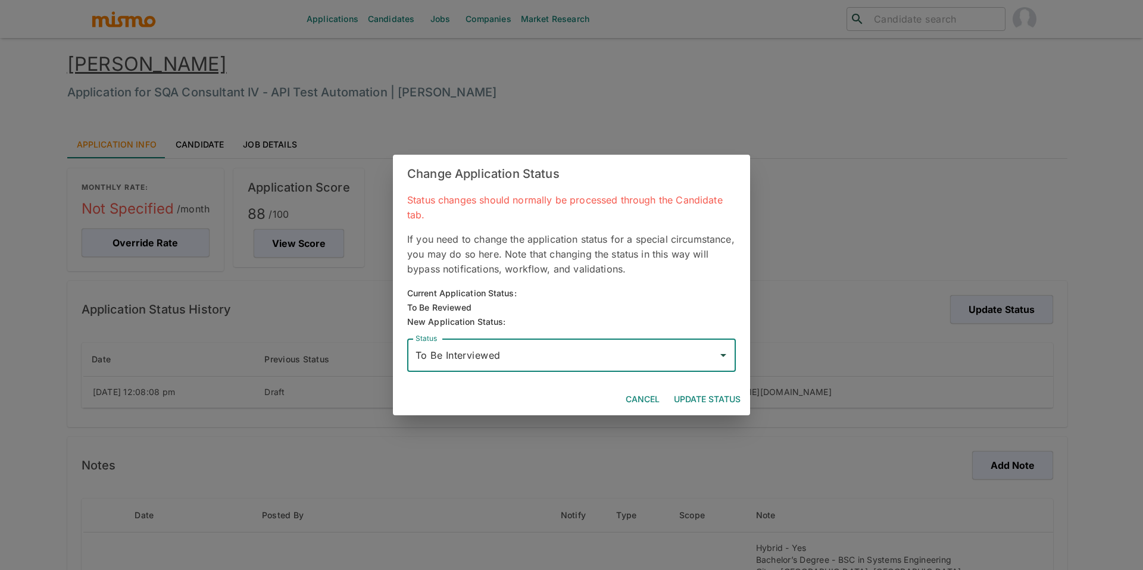
click at [707, 406] on button "Update Status" at bounding box center [707, 400] width 76 height 22
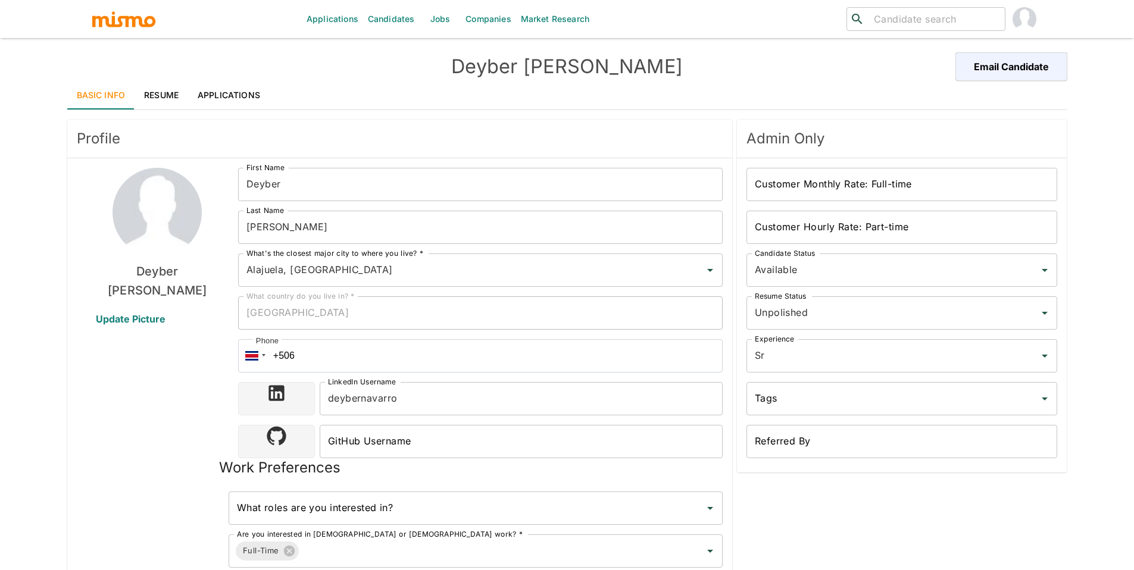
click at [401, 20] on link "Candidates" at bounding box center [391, 19] width 57 height 38
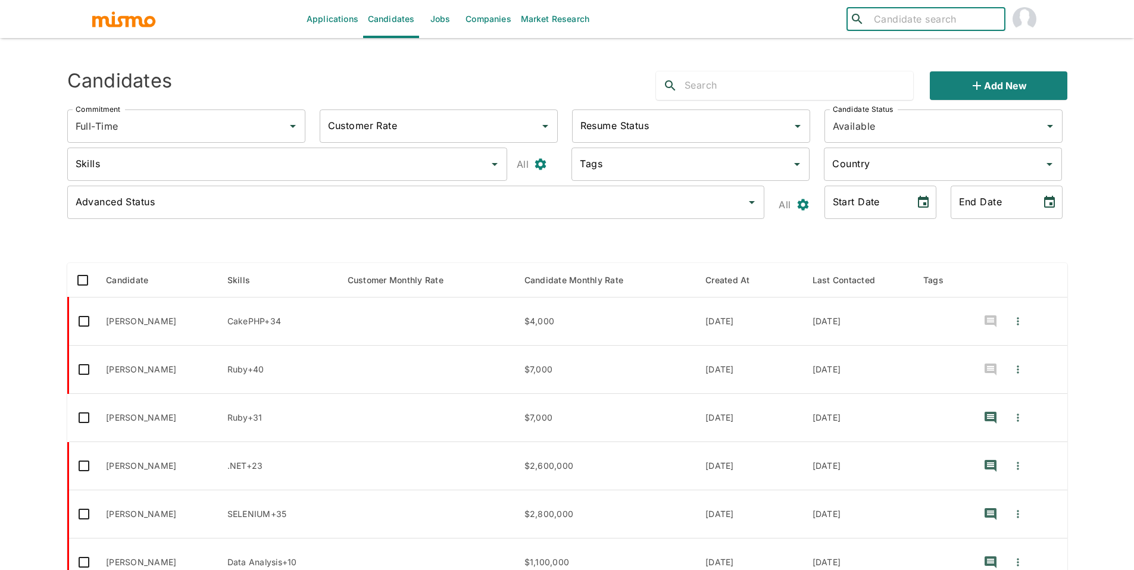
click at [934, 18] on input "search" at bounding box center [934, 19] width 131 height 17
type input "fiatt"
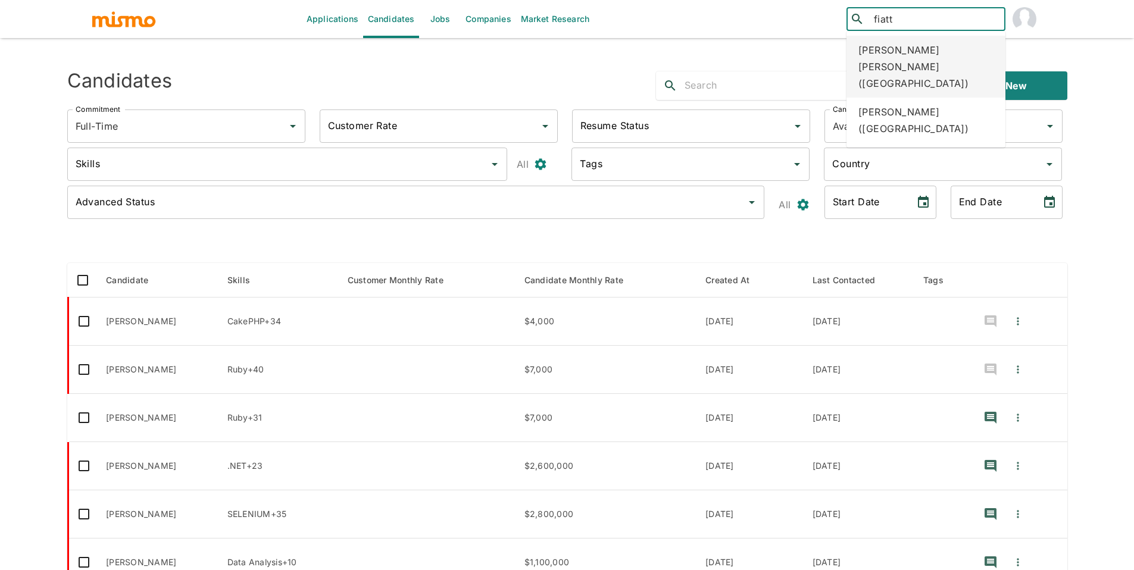
click at [934, 55] on div "JOSE FIATT ESCALANTE (Costa Rica)" at bounding box center [925, 67] width 159 height 62
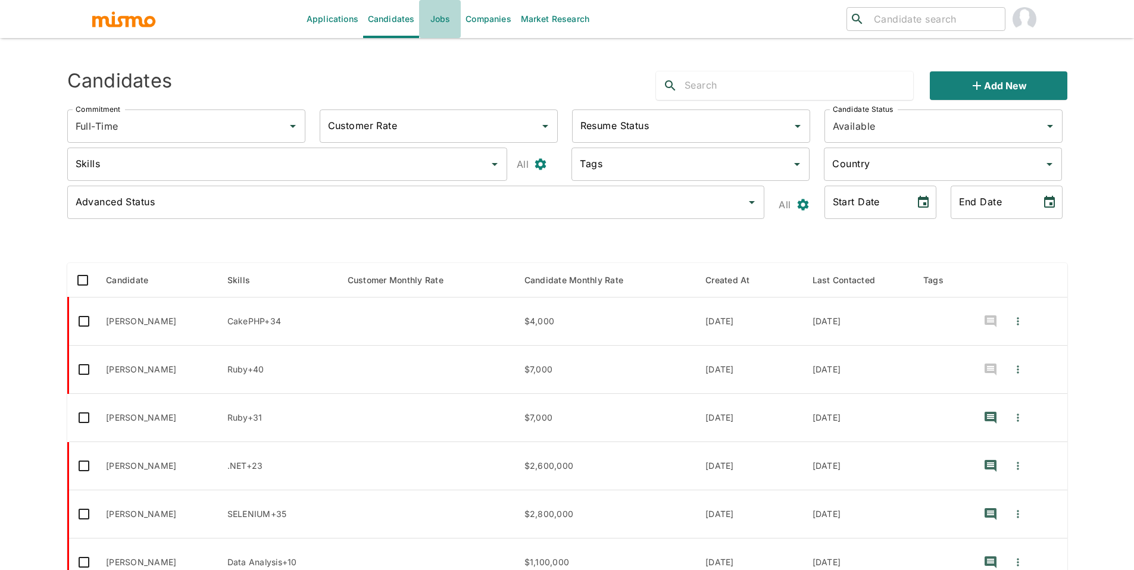
click at [447, 20] on link "Jobs" at bounding box center [440, 19] width 42 height 38
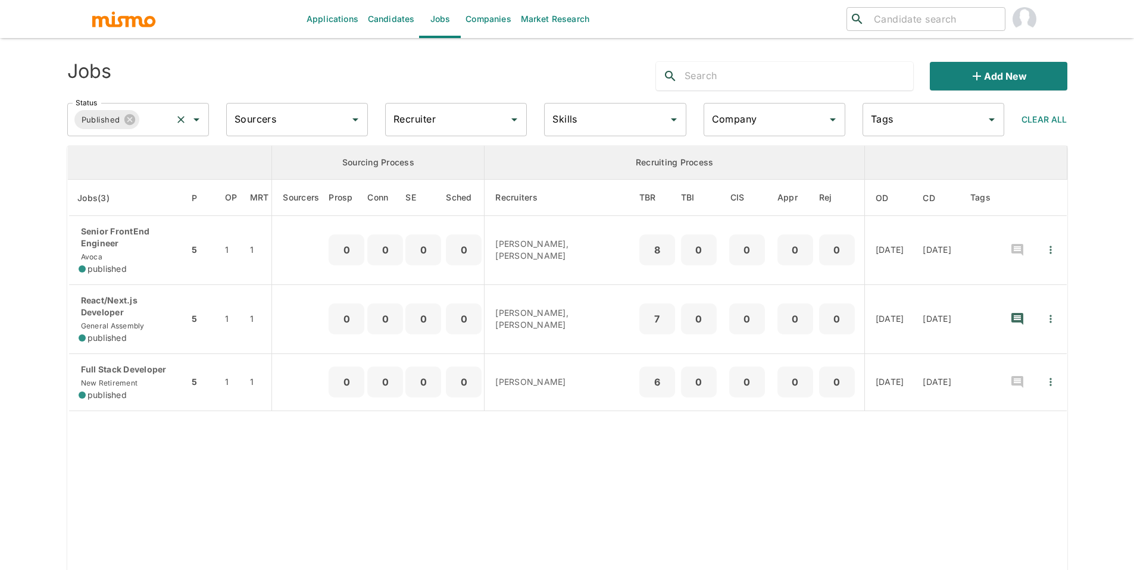
click at [148, 119] on input "Status" at bounding box center [155, 119] width 29 height 23
click at [124, 155] on li "Public" at bounding box center [138, 153] width 142 height 24
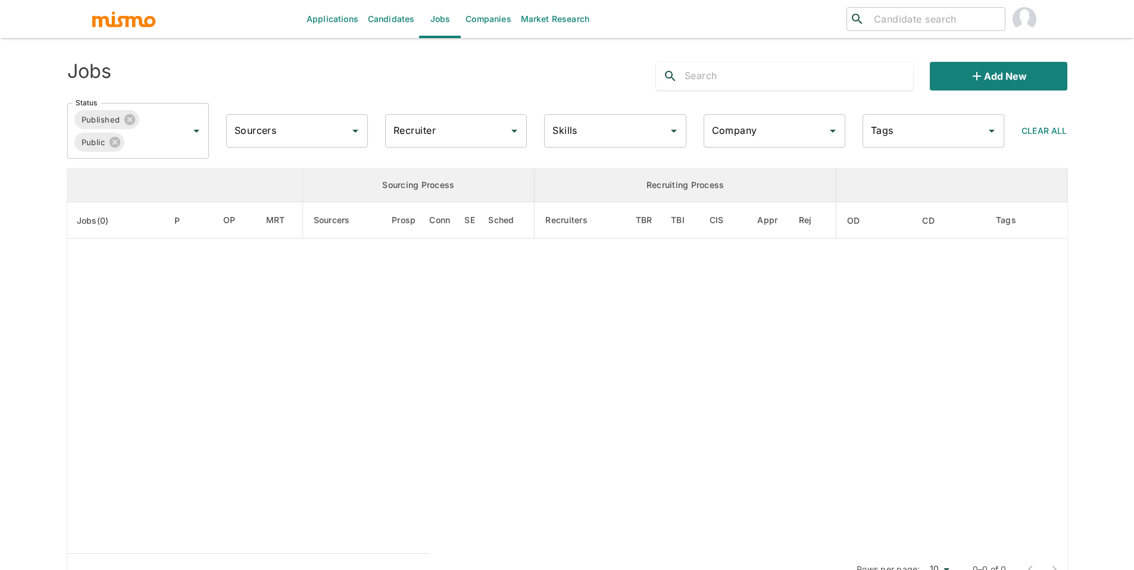
click at [429, 138] on input "Recruiter" at bounding box center [446, 131] width 113 height 23
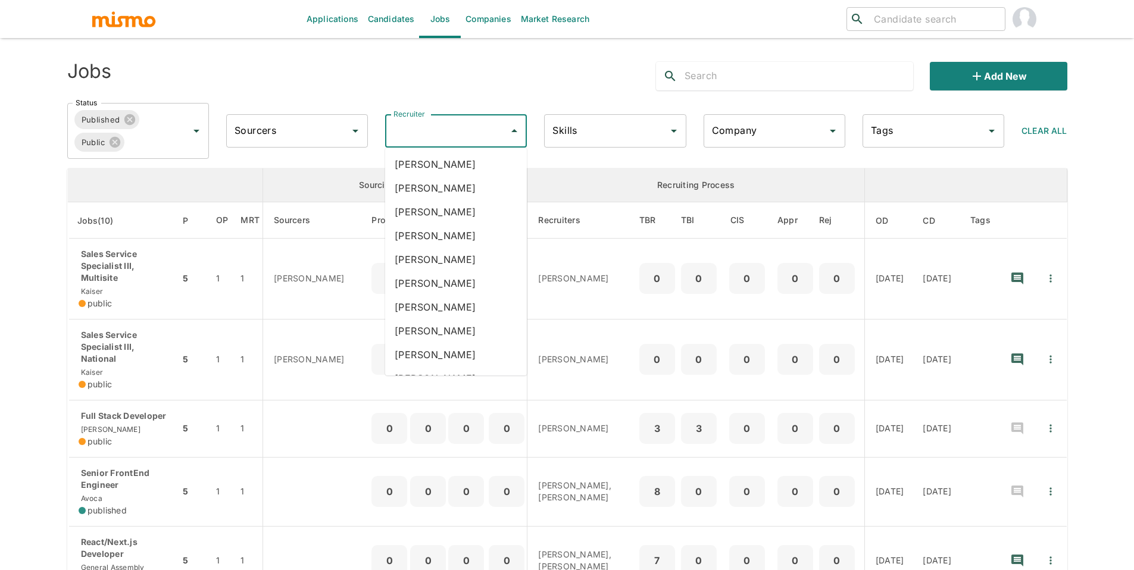
click at [473, 139] on input "Recruiter" at bounding box center [446, 131] width 113 height 23
type input "pao"
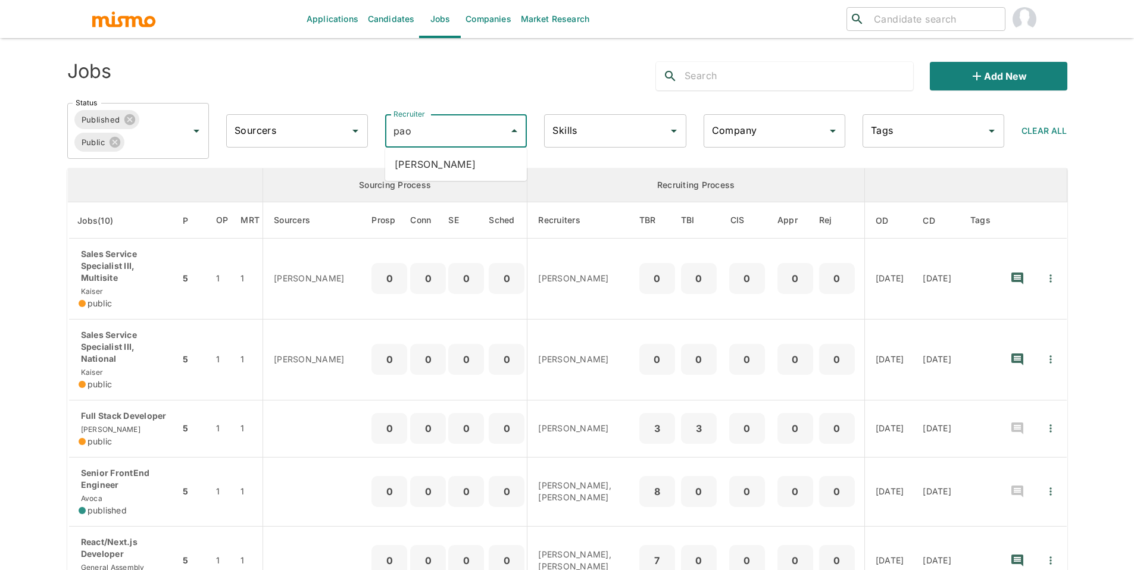
click at [488, 164] on li "[PERSON_NAME]" at bounding box center [456, 164] width 142 height 24
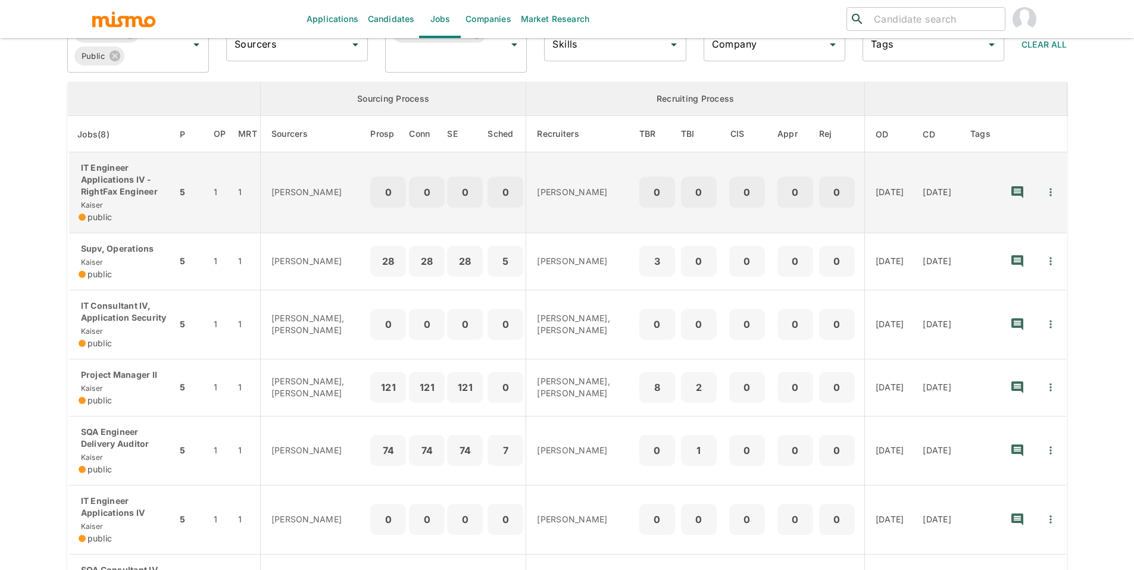
scroll to position [102, 0]
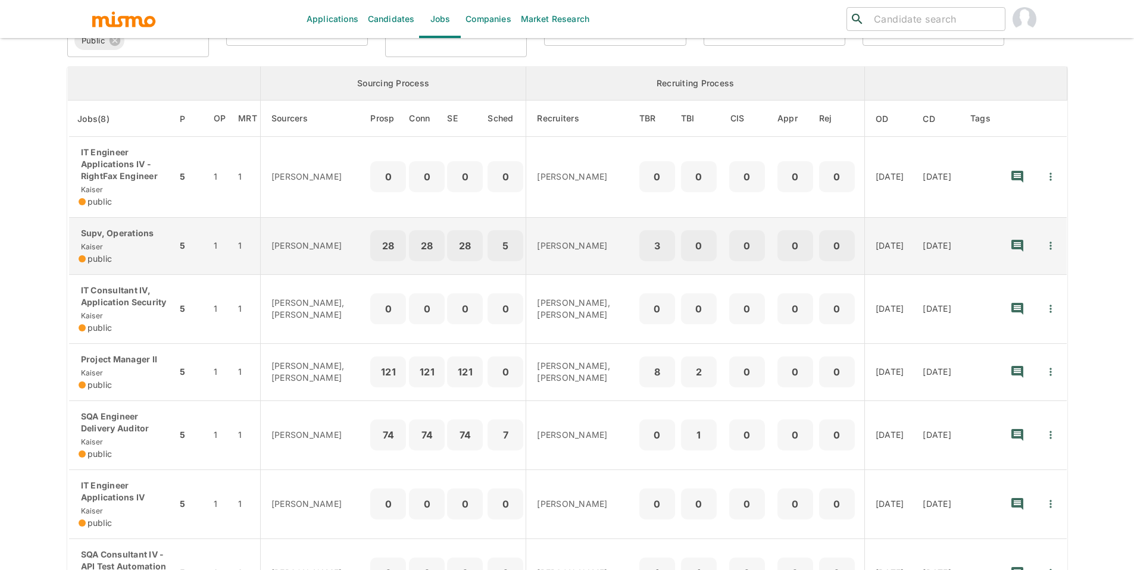
click at [110, 236] on p "Supv, Operations" at bounding box center [123, 233] width 89 height 12
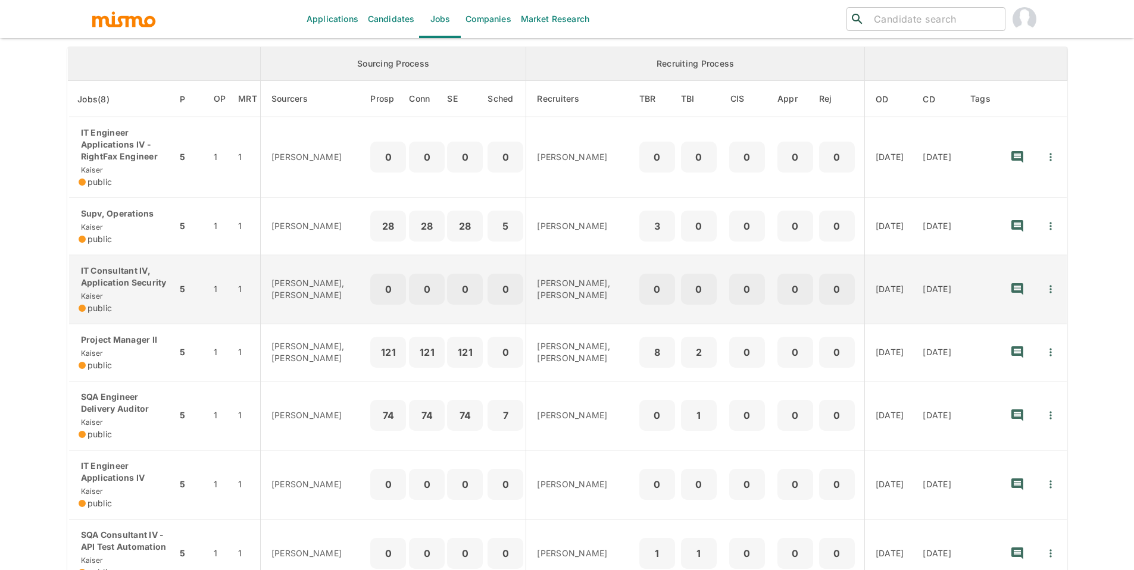
scroll to position [122, 0]
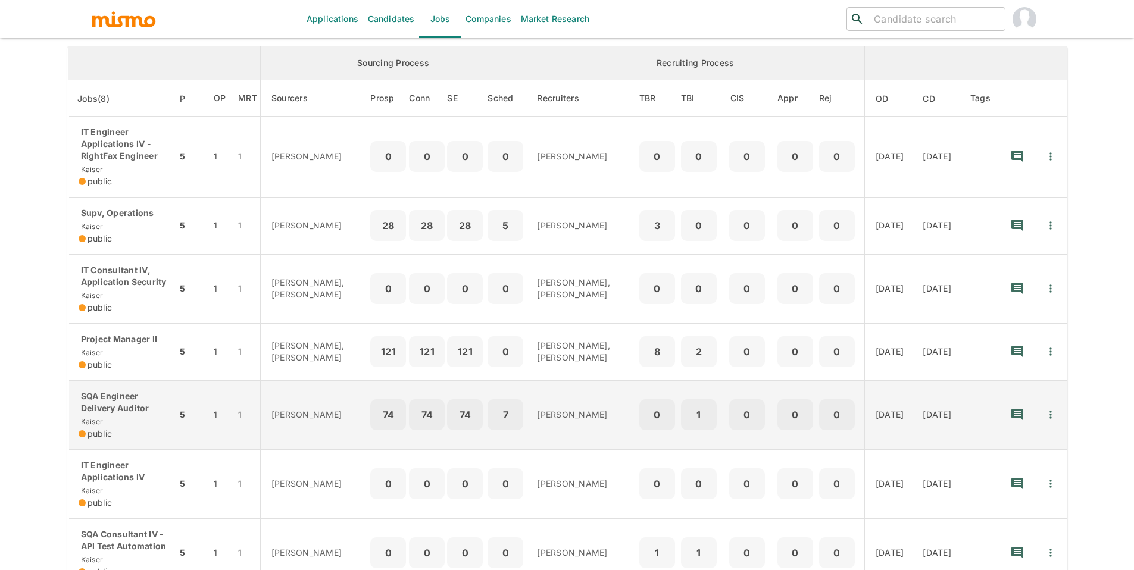
click at [99, 395] on p "SQA Engineer Delivery Auditor" at bounding box center [123, 402] width 89 height 24
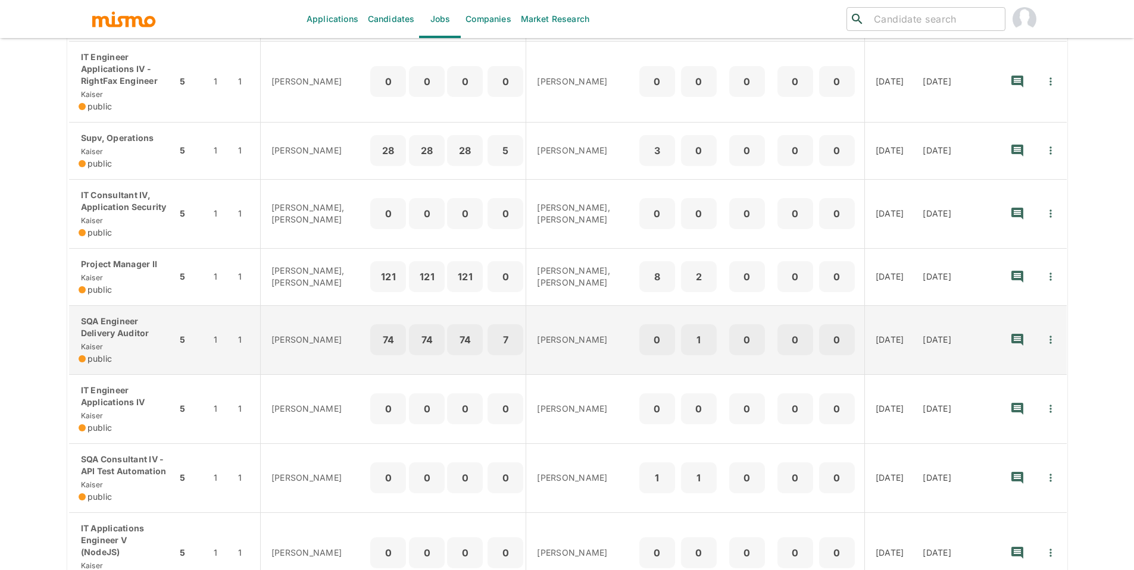
scroll to position [207, 0]
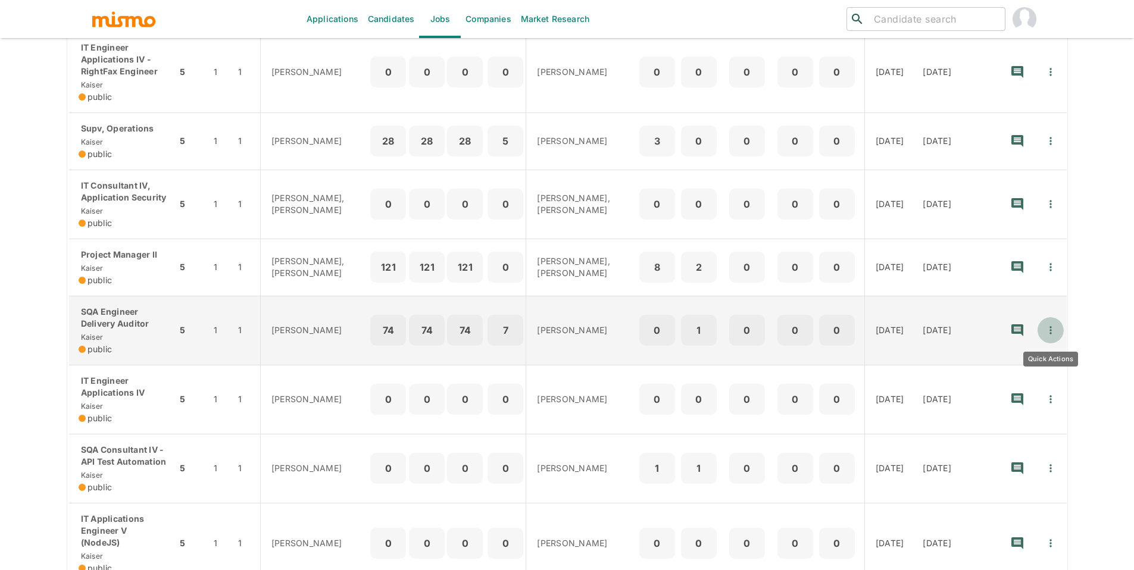
click at [1054, 330] on icon "Quick Actions" at bounding box center [1051, 330] width 12 height 12
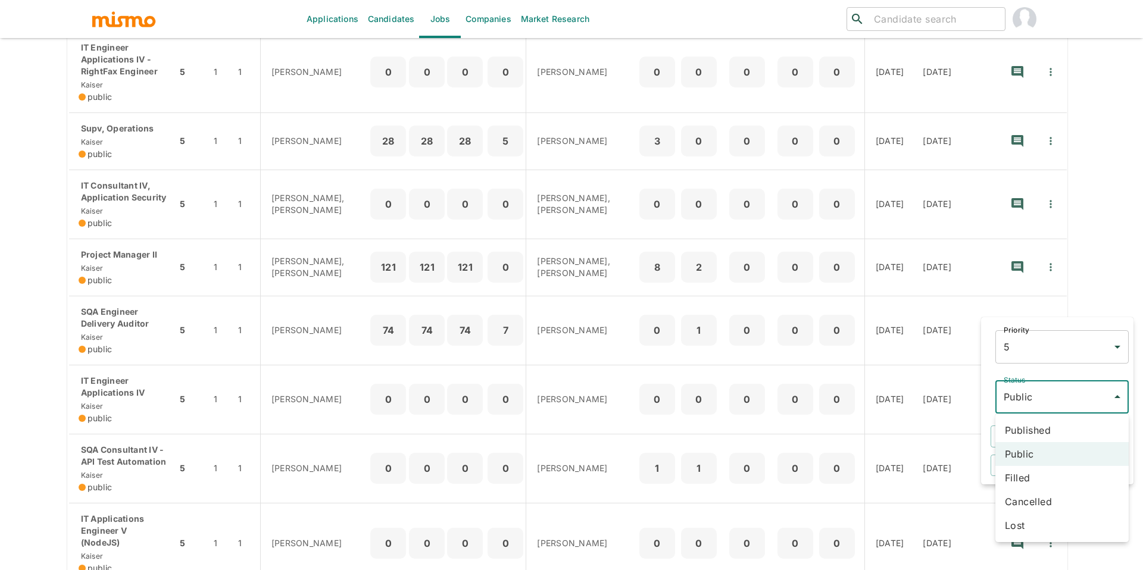
click at [1039, 392] on body "Applications Candidates Jobs Companies Market Research ​ ​ Jobs Add new Status …" at bounding box center [571, 92] width 1143 height 599
click at [1042, 502] on li "Cancelled" at bounding box center [1061, 502] width 133 height 24
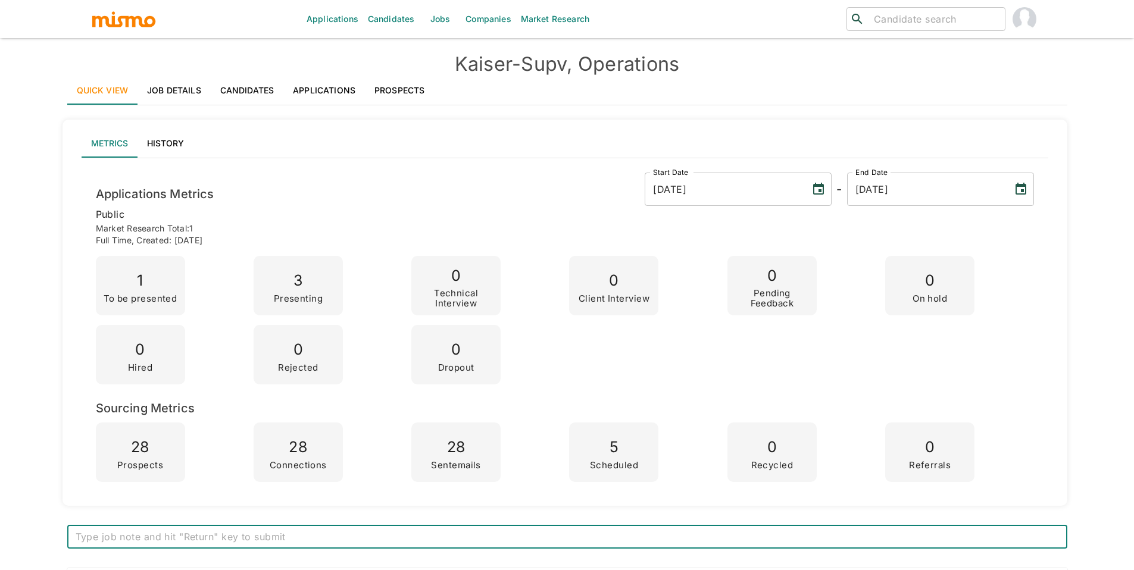
click at [407, 81] on link "Prospects" at bounding box center [399, 90] width 69 height 29
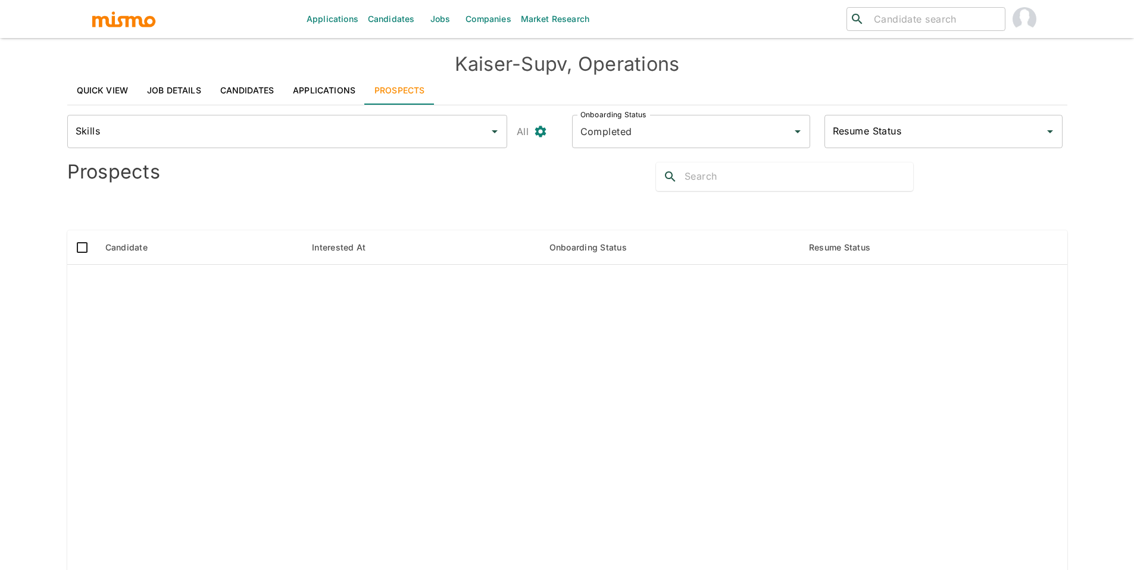
click at [323, 93] on link "Applications" at bounding box center [324, 90] width 82 height 29
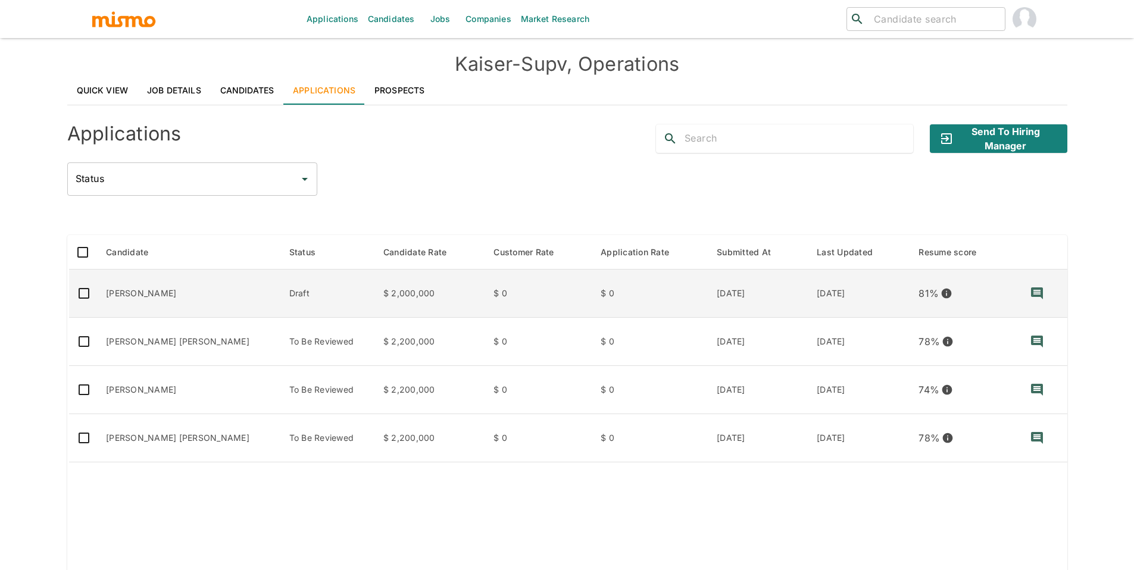
click at [280, 291] on td "Draft" at bounding box center [327, 294] width 94 height 48
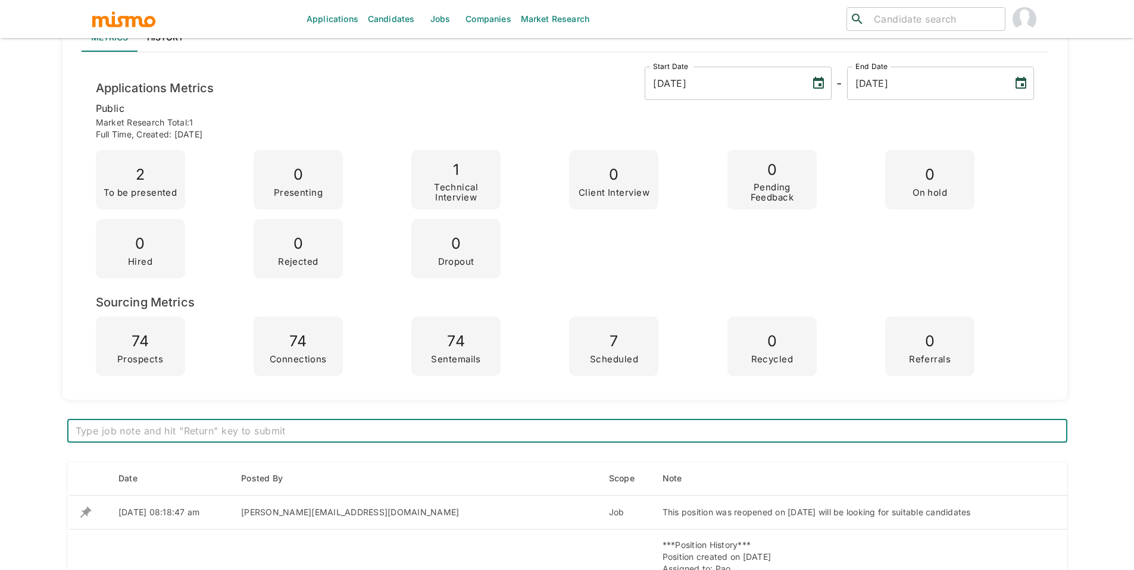
scroll to position [396, 0]
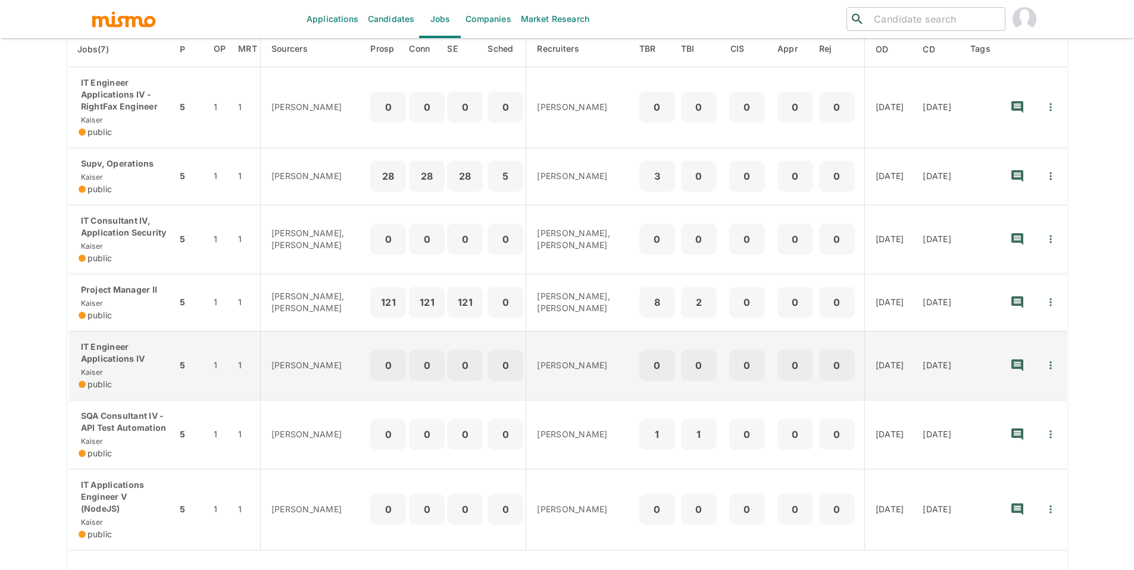
scroll to position [152, 0]
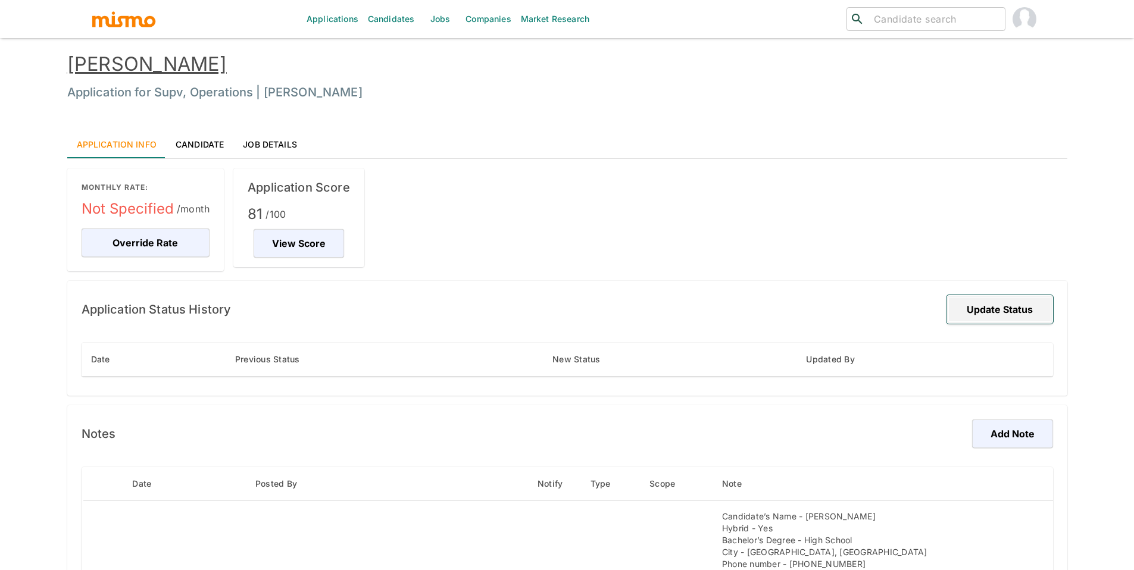
click at [1008, 313] on button "Update Status" at bounding box center [999, 309] width 107 height 29
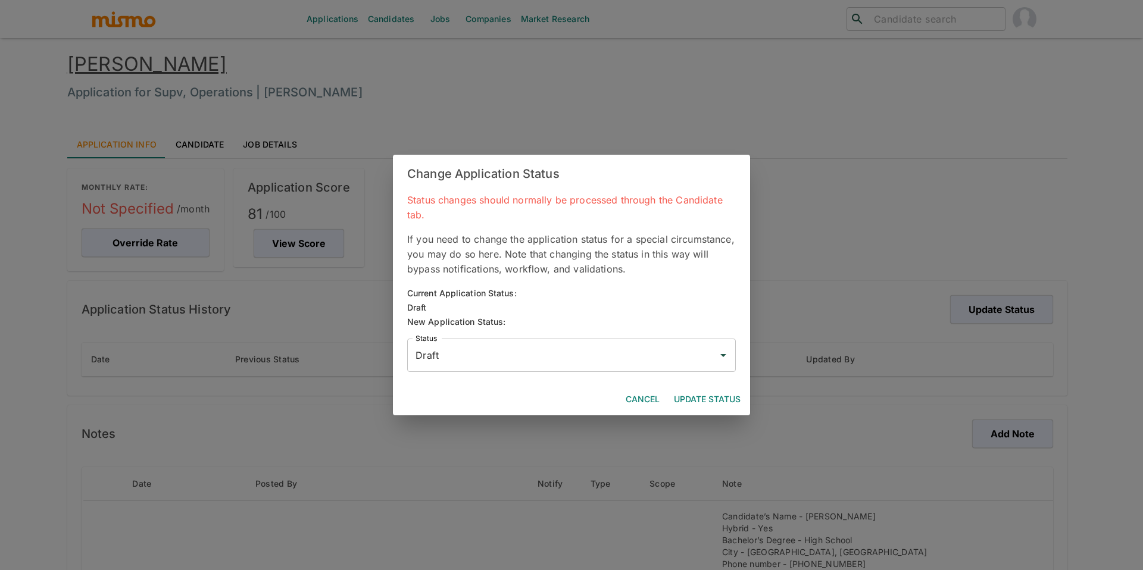
click at [570, 340] on div "Draft Status" at bounding box center [571, 355] width 329 height 33
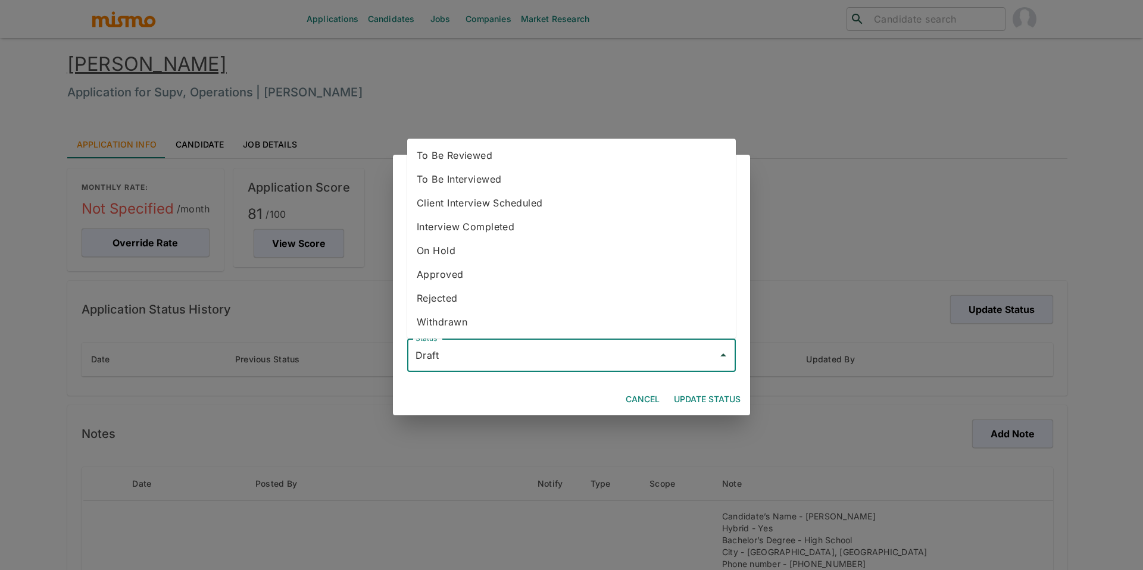
click at [540, 157] on li "To Be Reviewed" at bounding box center [571, 155] width 329 height 24
type input "To Be Reviewed"
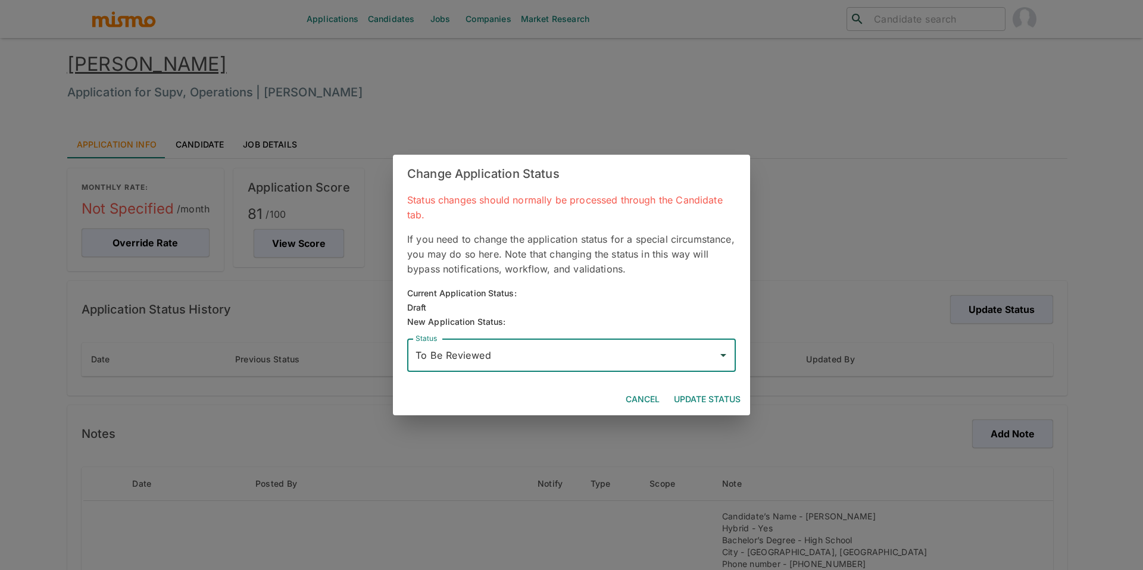
click at [720, 400] on button "Update Status" at bounding box center [707, 400] width 76 height 22
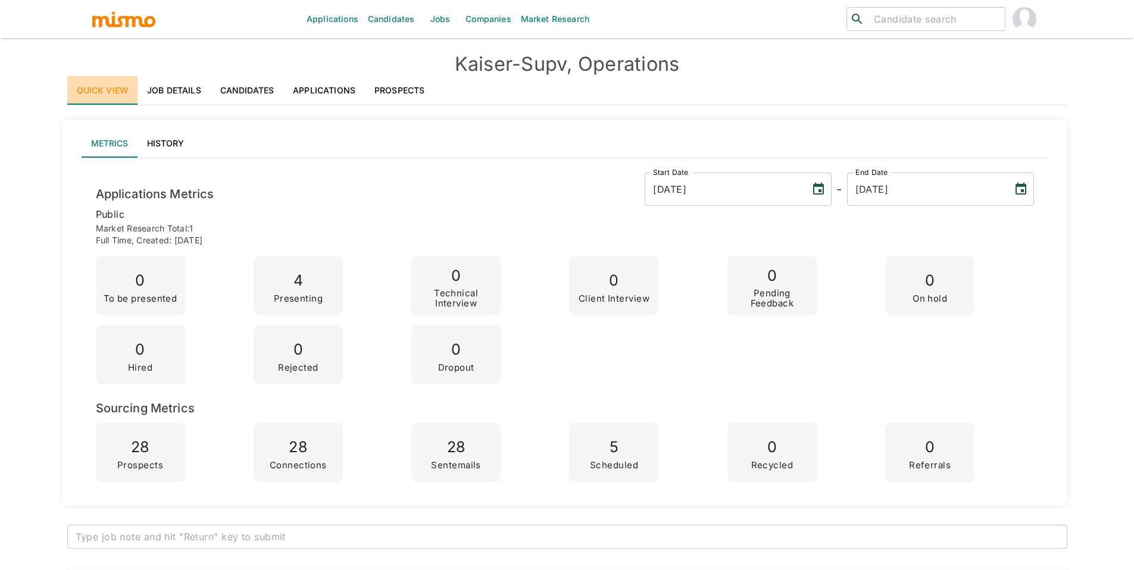
click at [108, 91] on link "Quick View" at bounding box center [102, 90] width 71 height 29
click at [432, 17] on link "Jobs" at bounding box center [440, 19] width 42 height 38
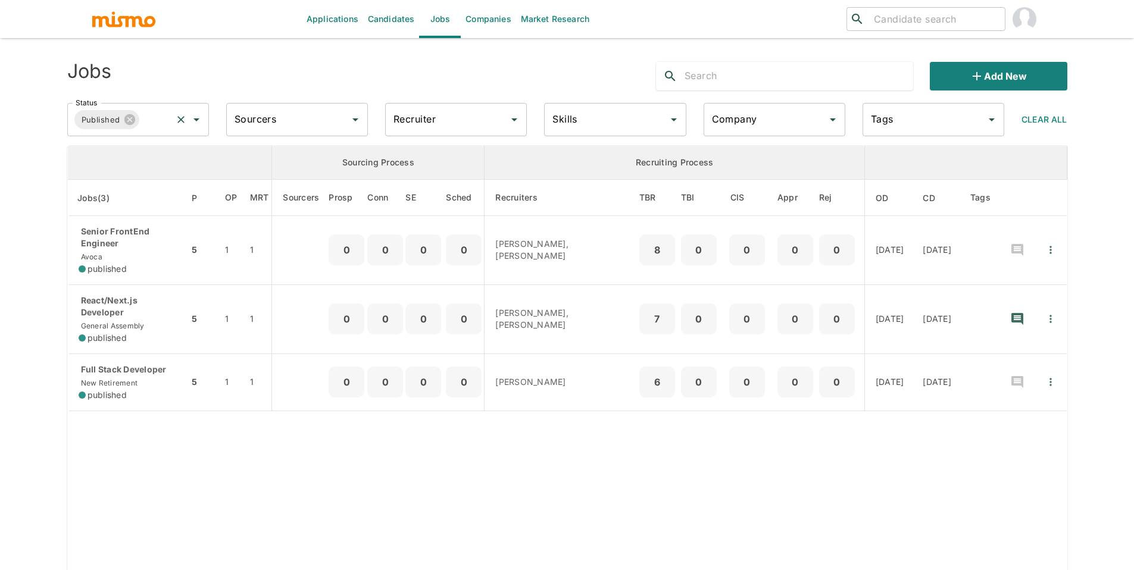
click at [164, 117] on input "Status" at bounding box center [155, 119] width 29 height 23
click at [132, 150] on li "Public" at bounding box center [138, 153] width 142 height 24
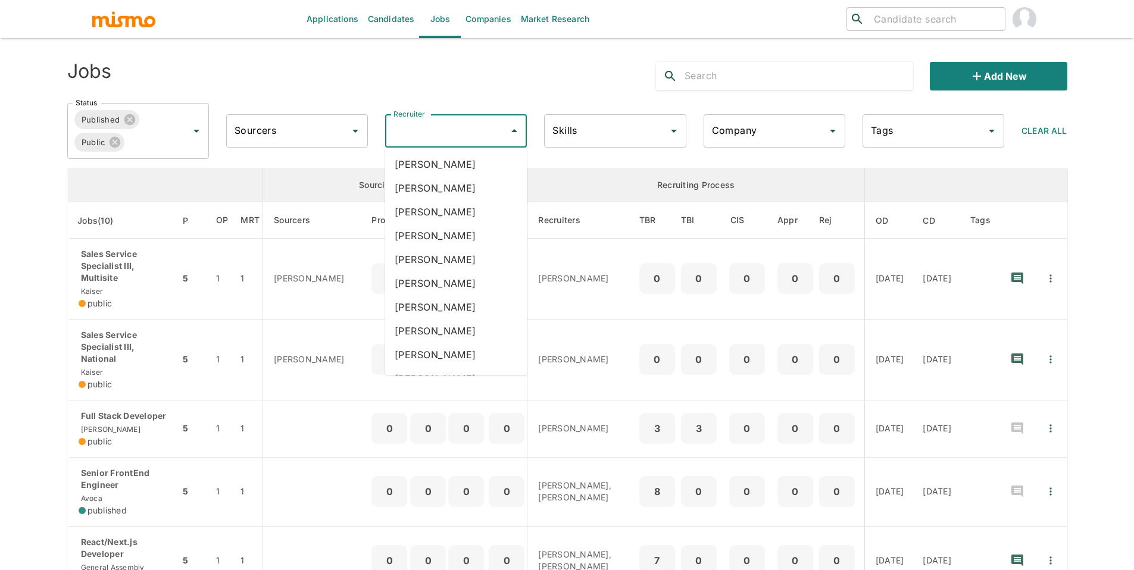
click at [462, 133] on input "Recruiter" at bounding box center [446, 131] width 113 height 23
type input "pao"
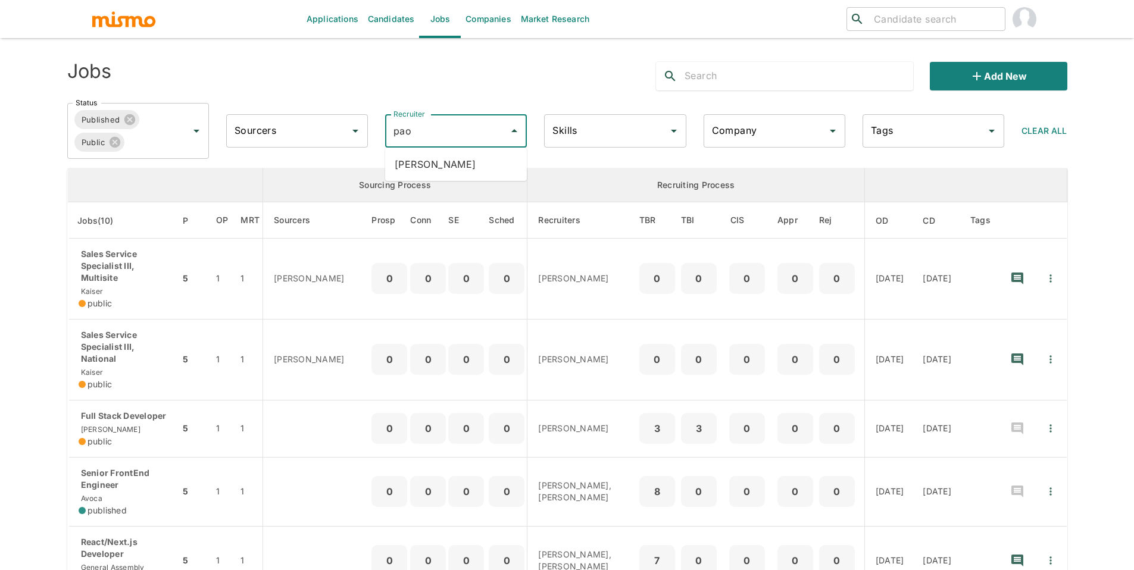
click at [454, 174] on li "[PERSON_NAME]" at bounding box center [456, 164] width 142 height 24
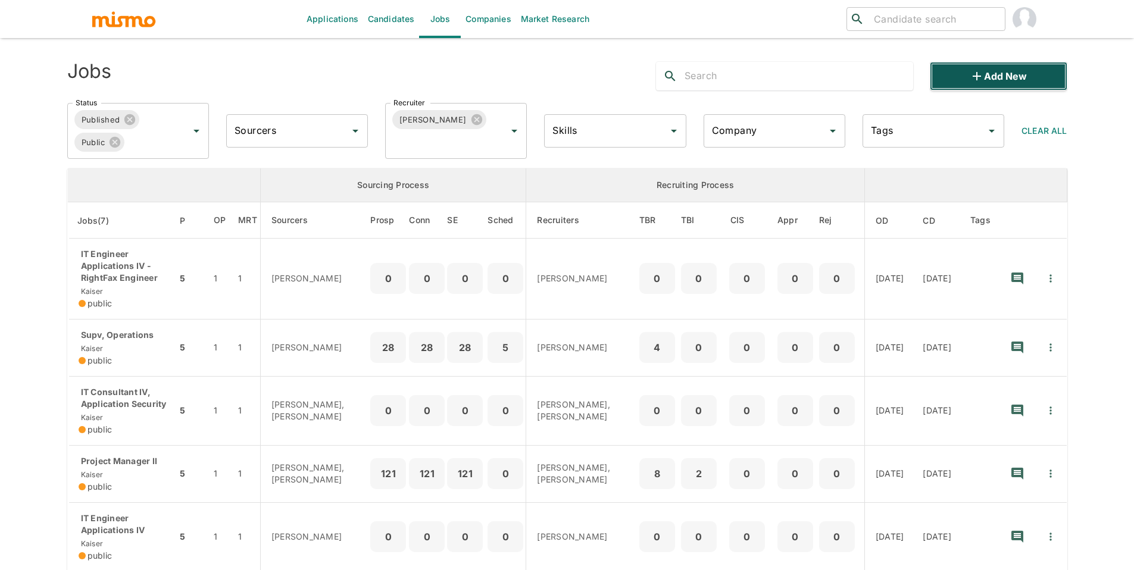
click at [959, 80] on button "Add new" at bounding box center [998, 76] width 137 height 29
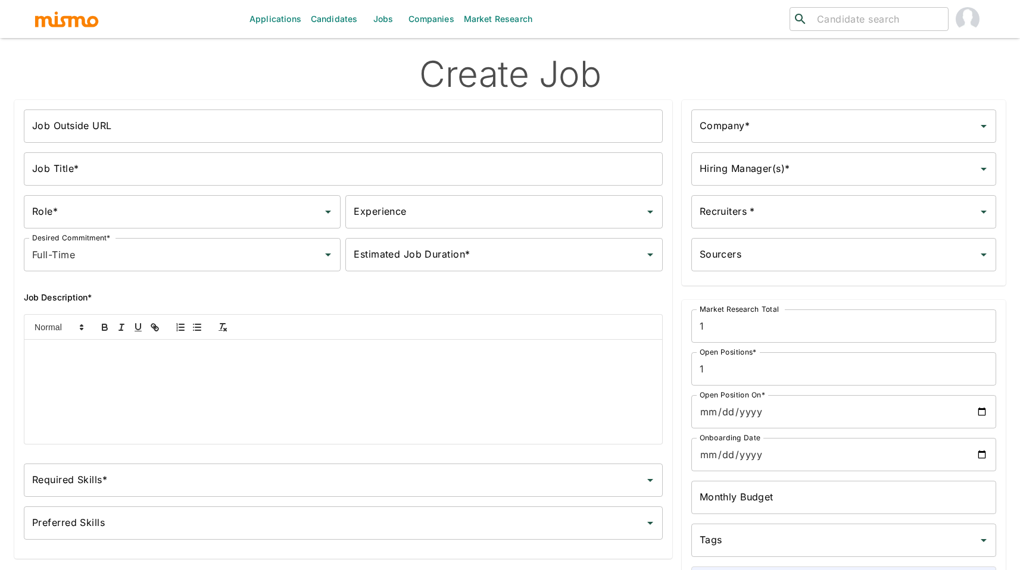
click at [206, 126] on input "Job Outside URL" at bounding box center [343, 126] width 639 height 33
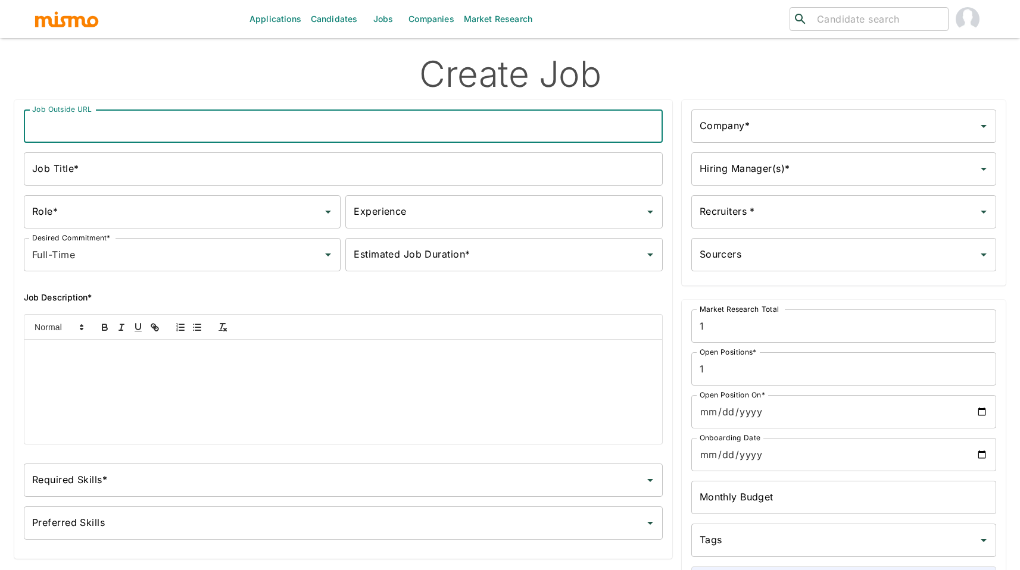
paste input "Sales Service Specialist III, KPMP"
type input "Sales Service Specialist III, KPMP"
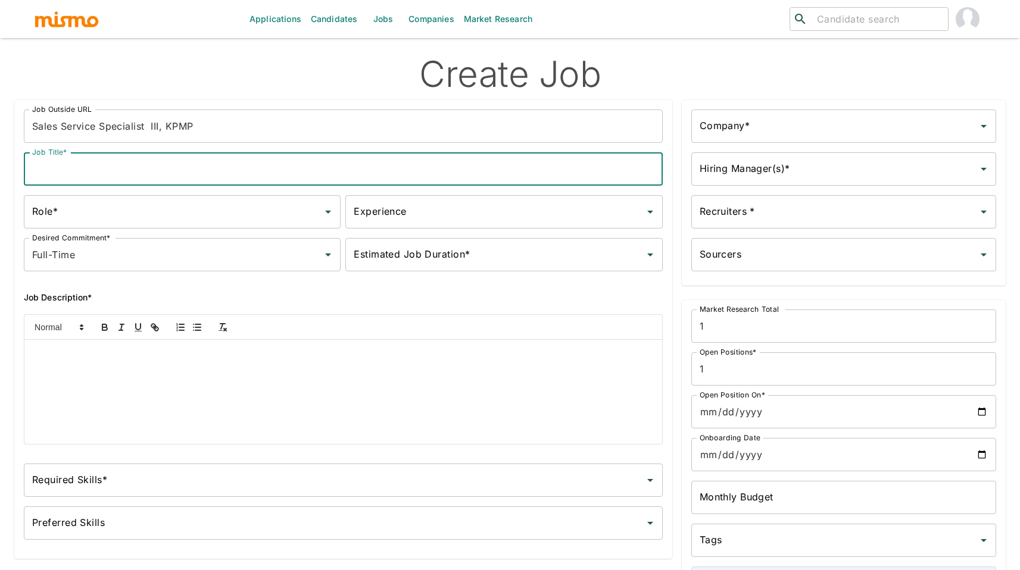
paste input "Sales Service Specialist III, KPMP"
type input "Sales Service Specialist III, KPMP"
click at [168, 212] on input "Role*" at bounding box center [173, 212] width 288 height 23
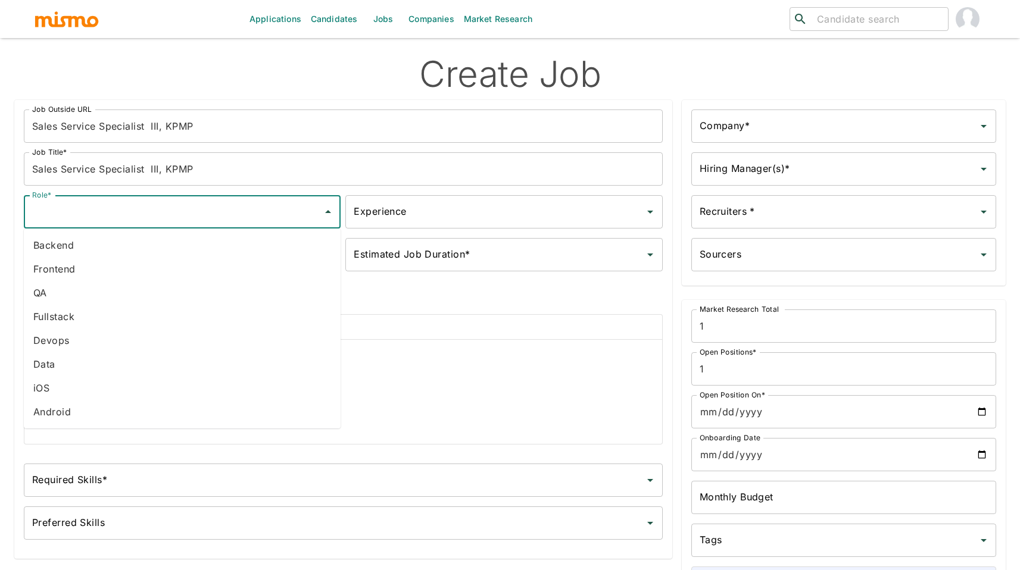
click at [105, 360] on li "Data" at bounding box center [182, 364] width 317 height 24
type input "Data"
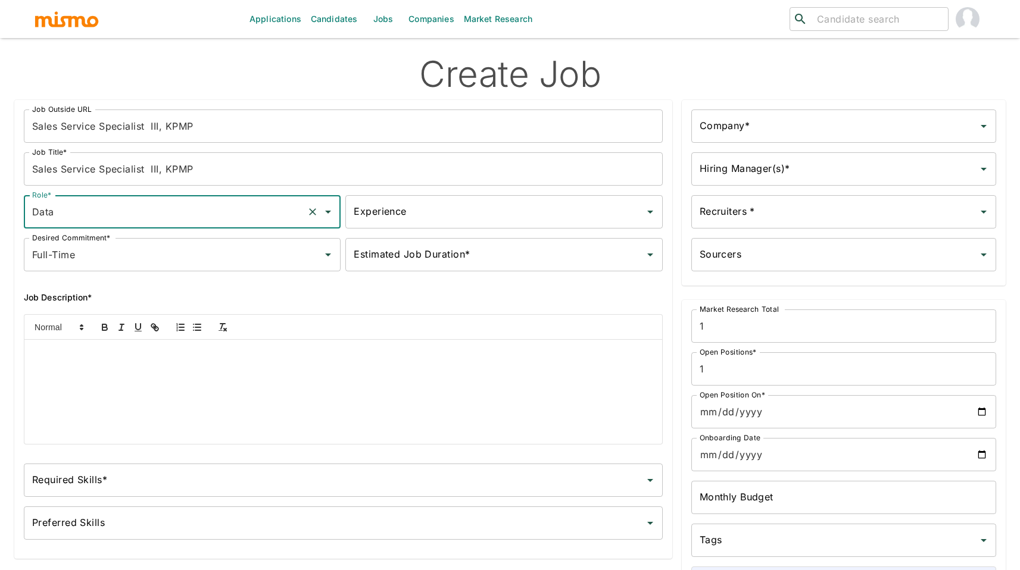
click at [377, 207] on input "Experience" at bounding box center [495, 212] width 288 height 23
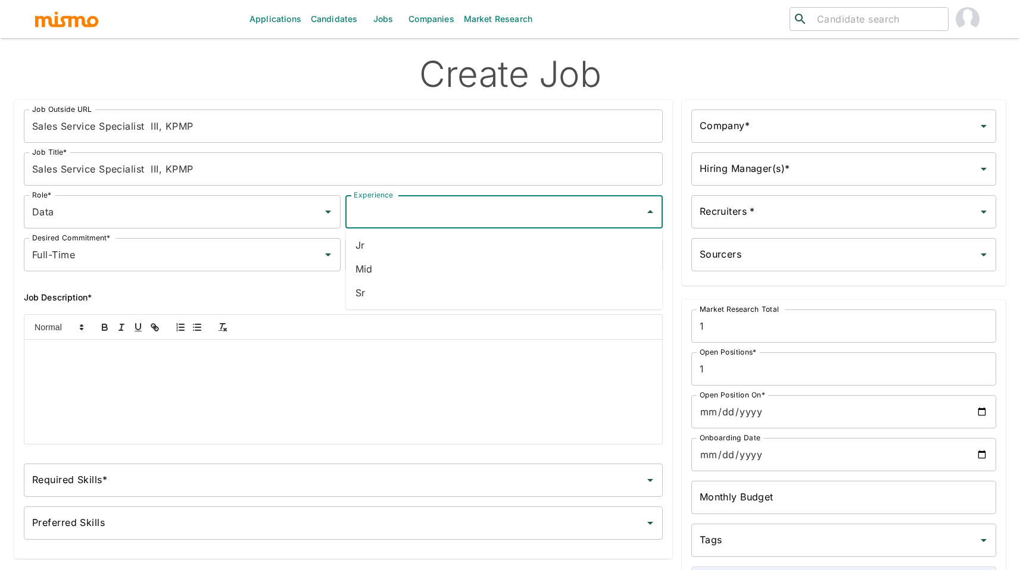
click at [400, 261] on li "Mid" at bounding box center [504, 269] width 317 height 24
type input "Mid"
click at [402, 254] on input "Estimated Job Duration*" at bounding box center [495, 254] width 288 height 23
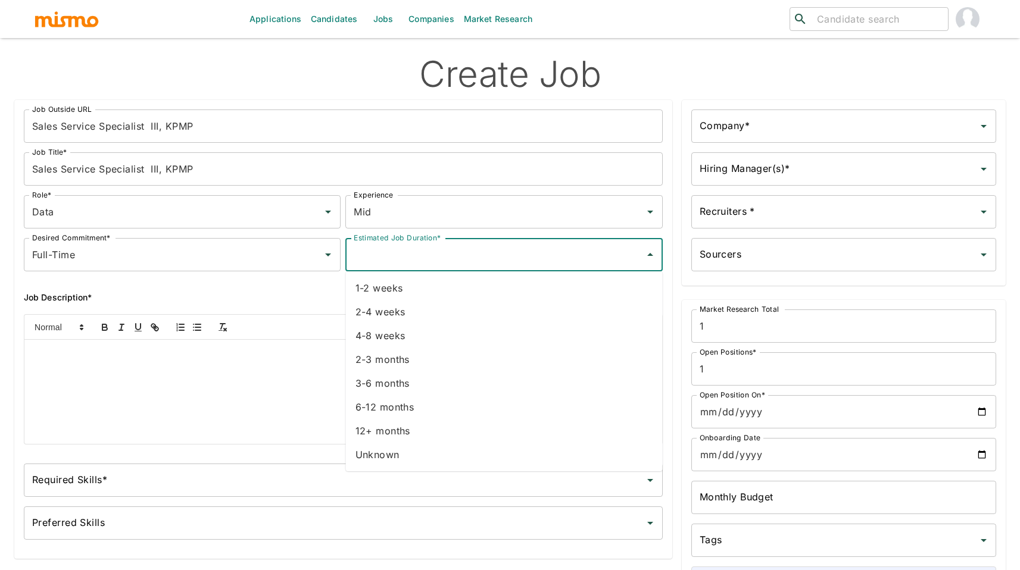
click at [435, 455] on li "Unknown" at bounding box center [504, 455] width 317 height 24
type input "Unknown"
click at [748, 135] on input "Company*" at bounding box center [834, 126] width 276 height 23
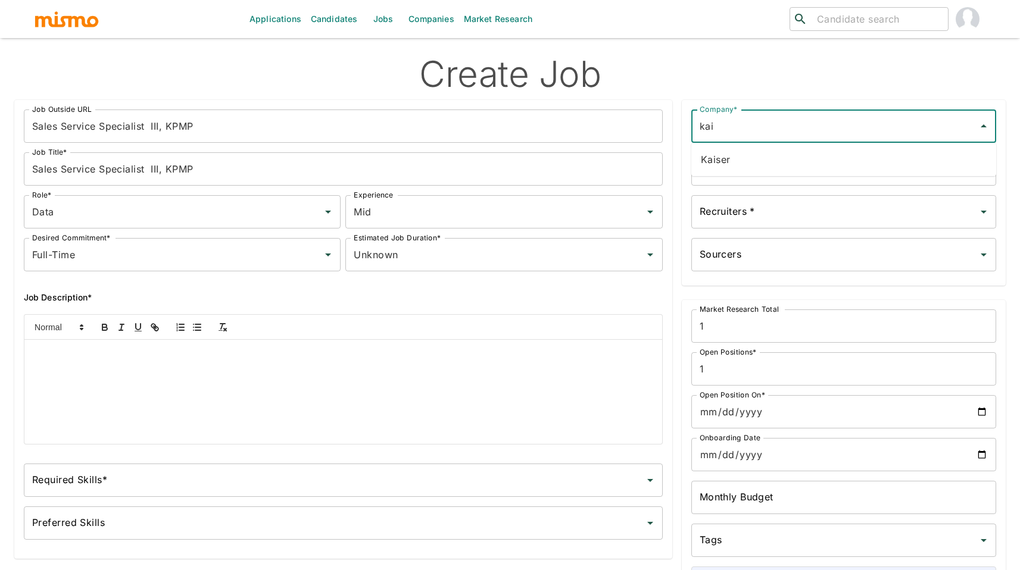
click at [760, 156] on li "Kaiser" at bounding box center [843, 160] width 305 height 24
type input "Kaiser"
click at [769, 168] on input "Hiring Manager(s)*" at bounding box center [834, 169] width 276 height 23
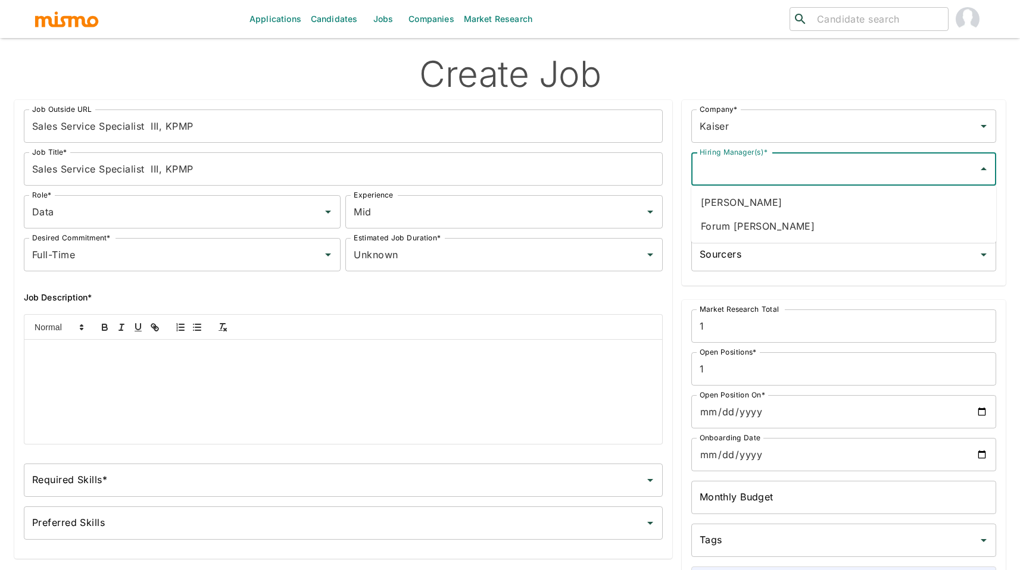
click at [770, 219] on li "Forum [PERSON_NAME]" at bounding box center [843, 226] width 305 height 24
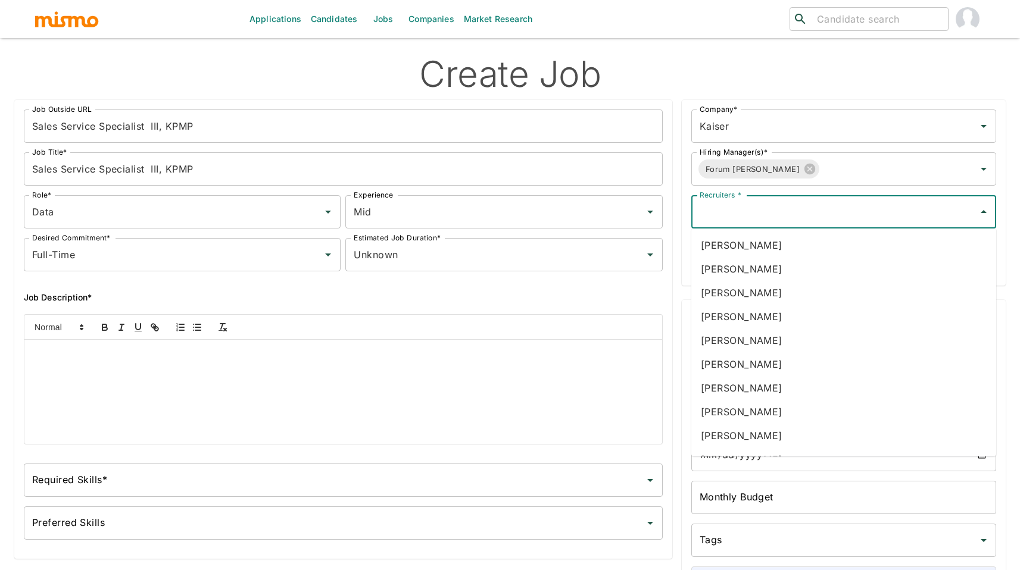
click at [774, 212] on input "Recruiters *" at bounding box center [834, 212] width 276 height 23
type input "pao"
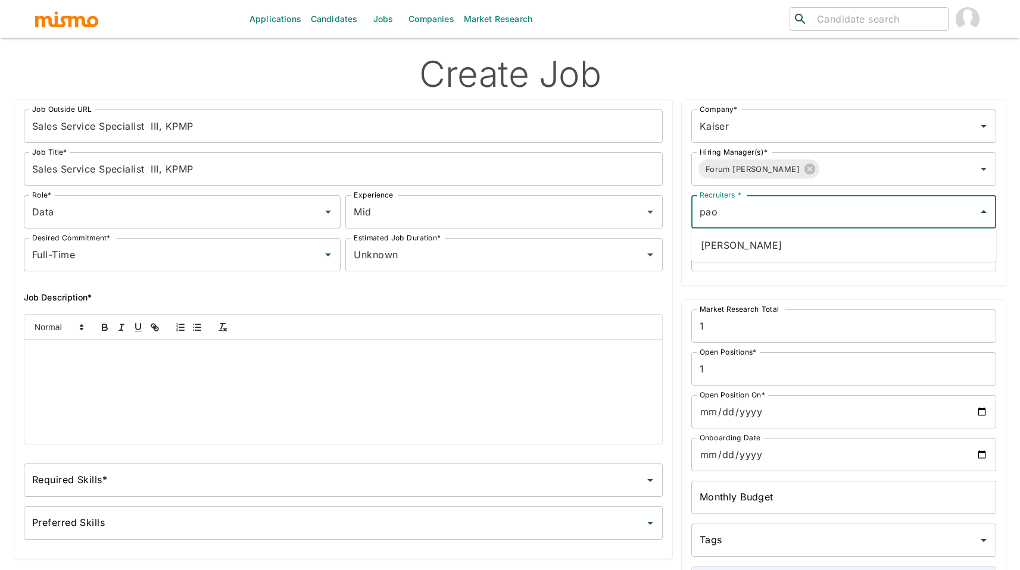
click at [780, 254] on li "[PERSON_NAME]" at bounding box center [843, 245] width 305 height 24
click at [777, 252] on input "Sourcers" at bounding box center [834, 254] width 276 height 23
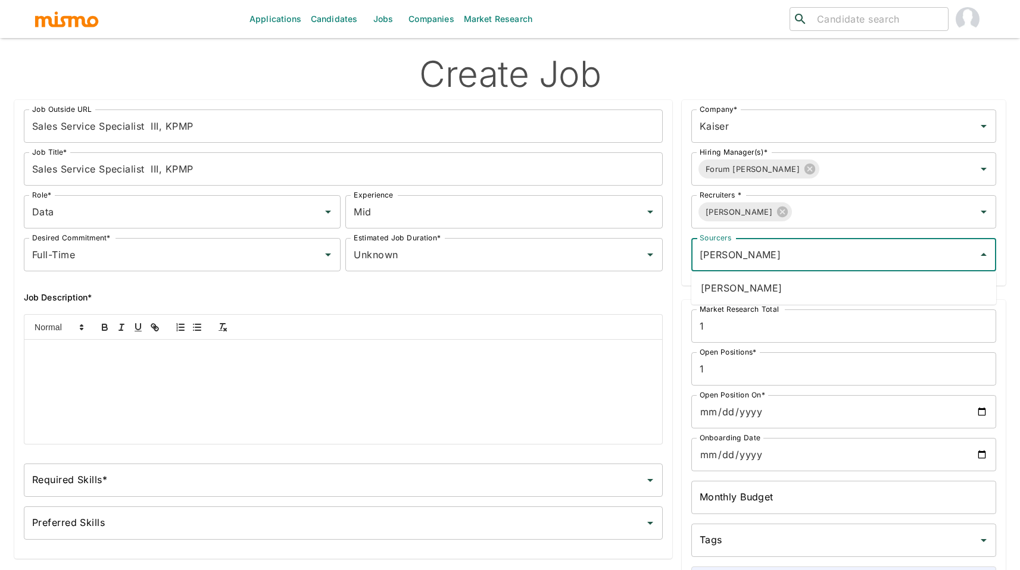
type input "[PERSON_NAME]"
drag, startPoint x: 786, startPoint y: 286, endPoint x: 795, endPoint y: 284, distance: 8.7
click at [792, 285] on li "[PERSON_NAME]" at bounding box center [843, 288] width 305 height 24
click at [723, 370] on input "1" at bounding box center [843, 368] width 305 height 33
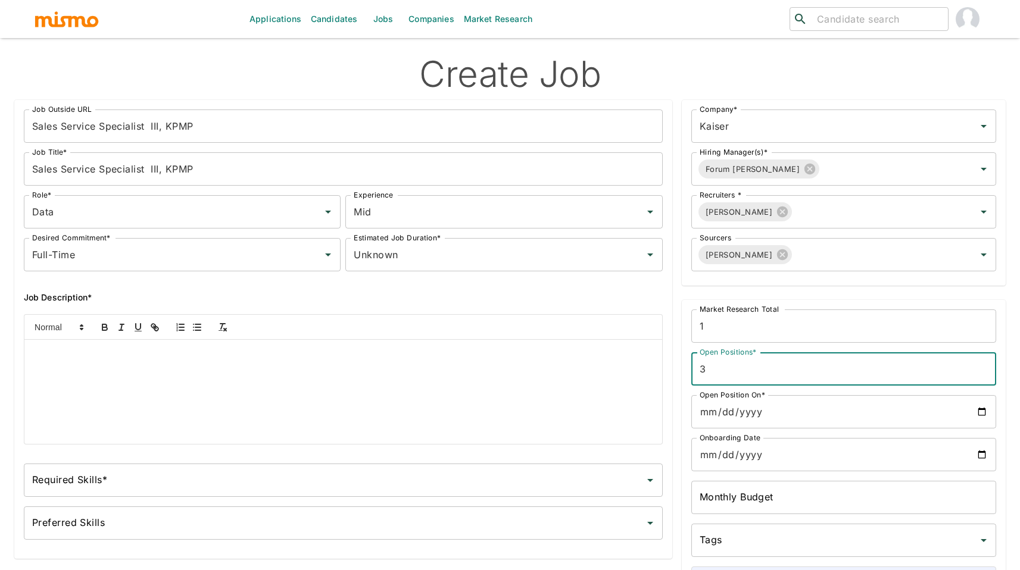
type input "3"
click at [774, 423] on input "Open Position On*" at bounding box center [843, 411] width 305 height 33
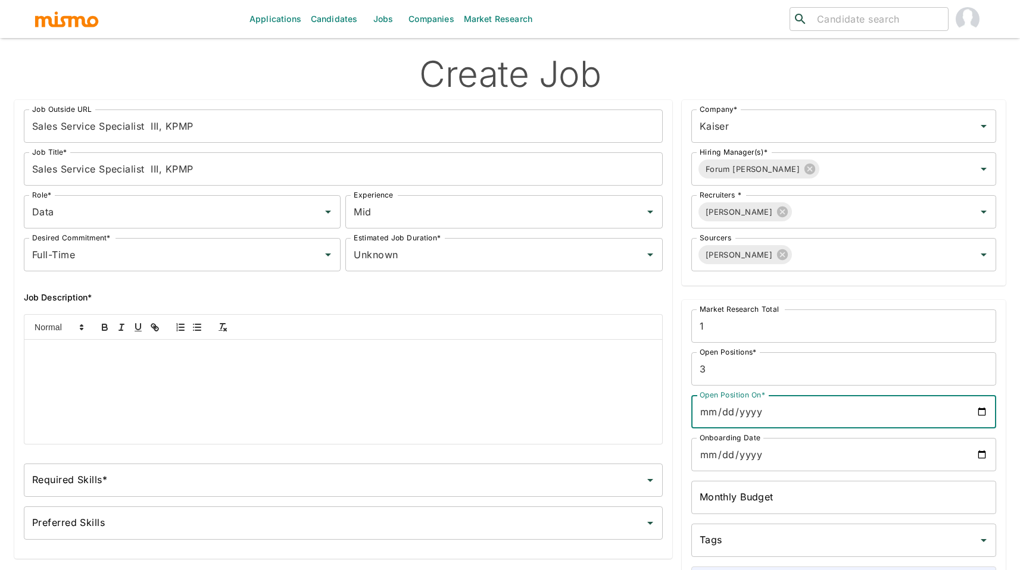
click at [983, 412] on input "Open Position On*" at bounding box center [843, 411] width 305 height 33
type input "[DATE]"
click at [979, 454] on input "Onboarding Date" at bounding box center [843, 454] width 305 height 33
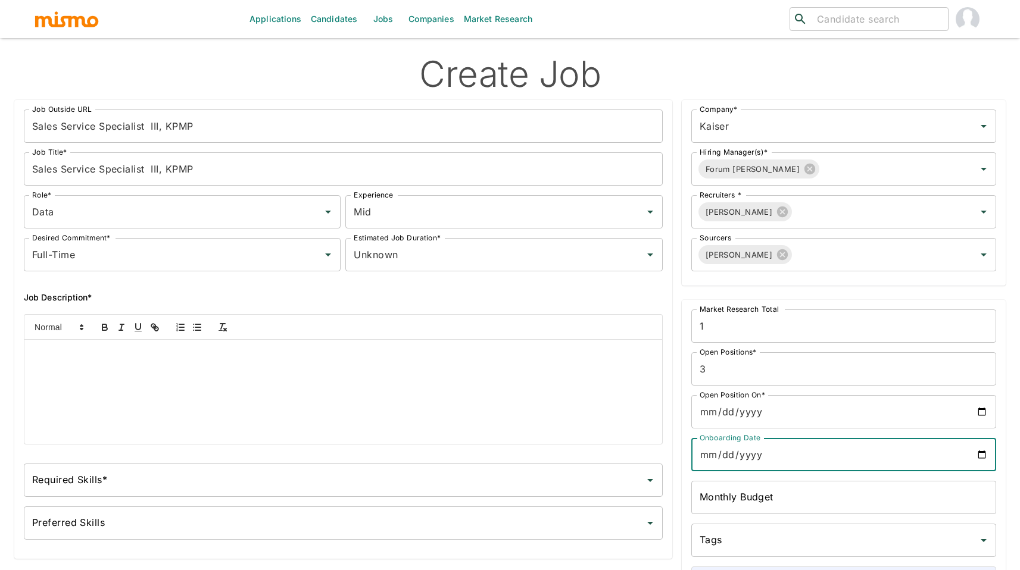
click at [981, 452] on input "Onboarding Date" at bounding box center [843, 454] width 305 height 33
type input "[DATE]"
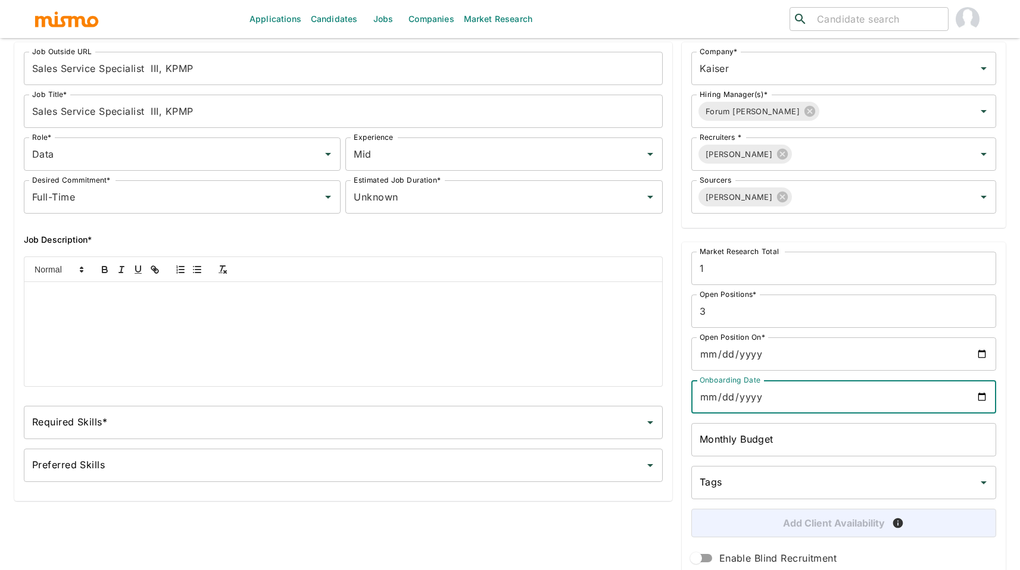
scroll to position [79, 0]
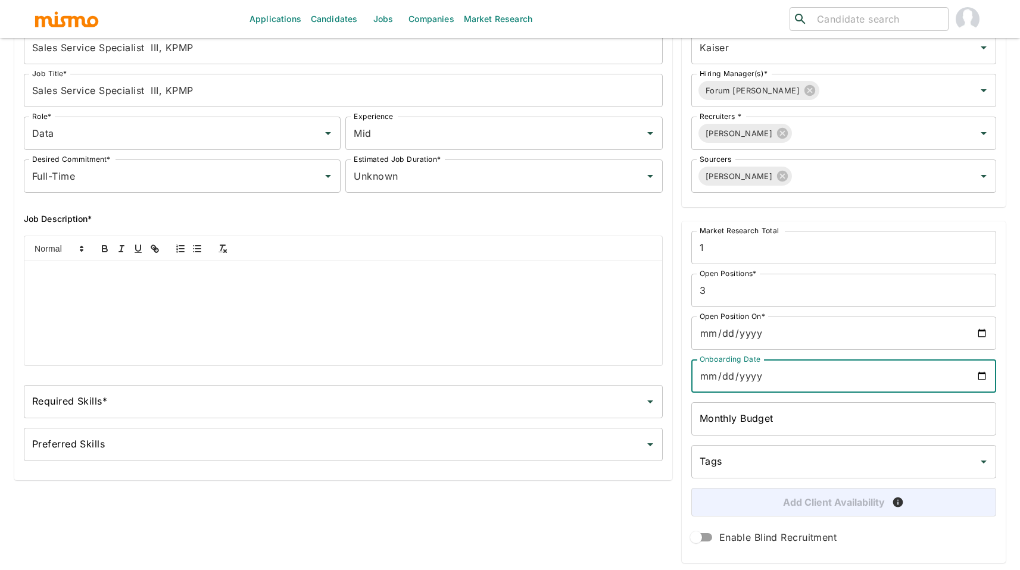
click at [729, 465] on input "Tags" at bounding box center [834, 462] width 276 height 23
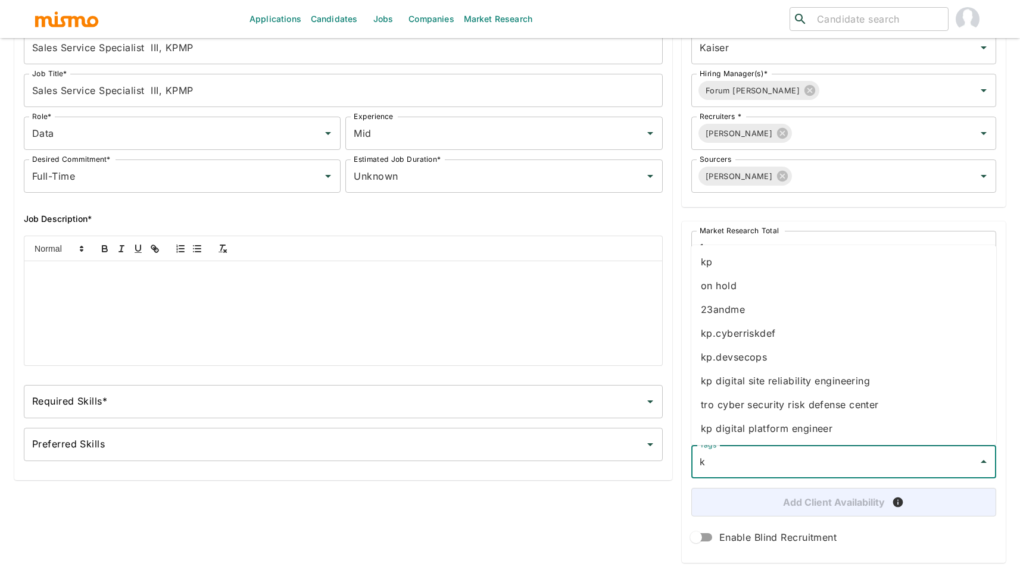
type input "kp"
click at [729, 292] on li "kp" at bounding box center [843, 286] width 305 height 24
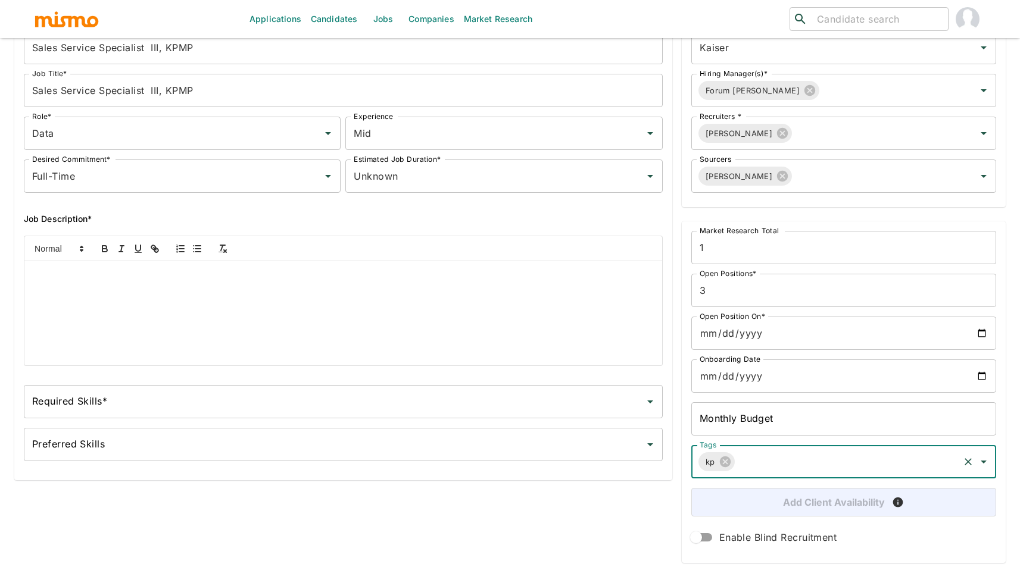
click at [219, 332] on div at bounding box center [342, 313] width 637 height 104
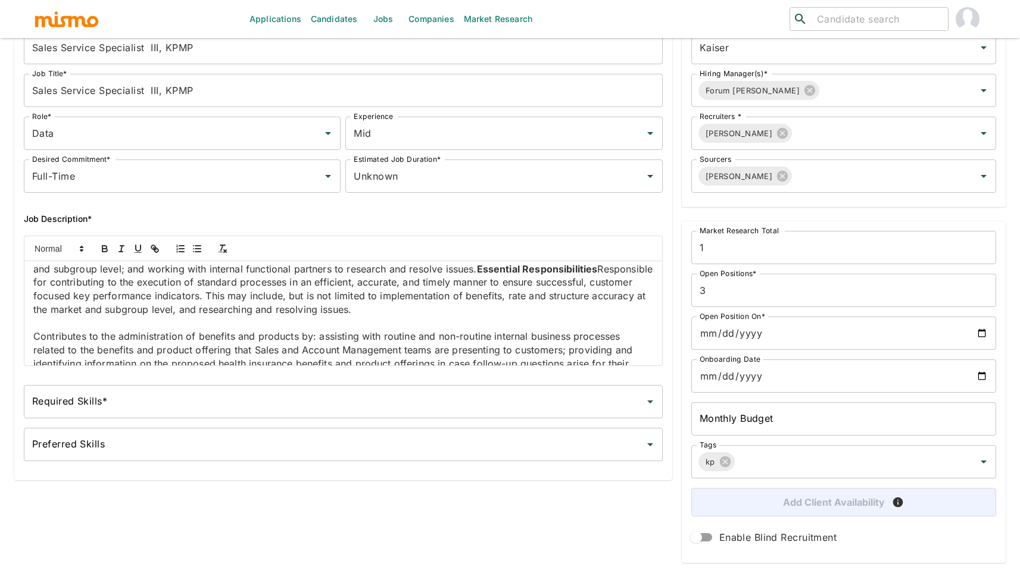
scroll to position [0, 0]
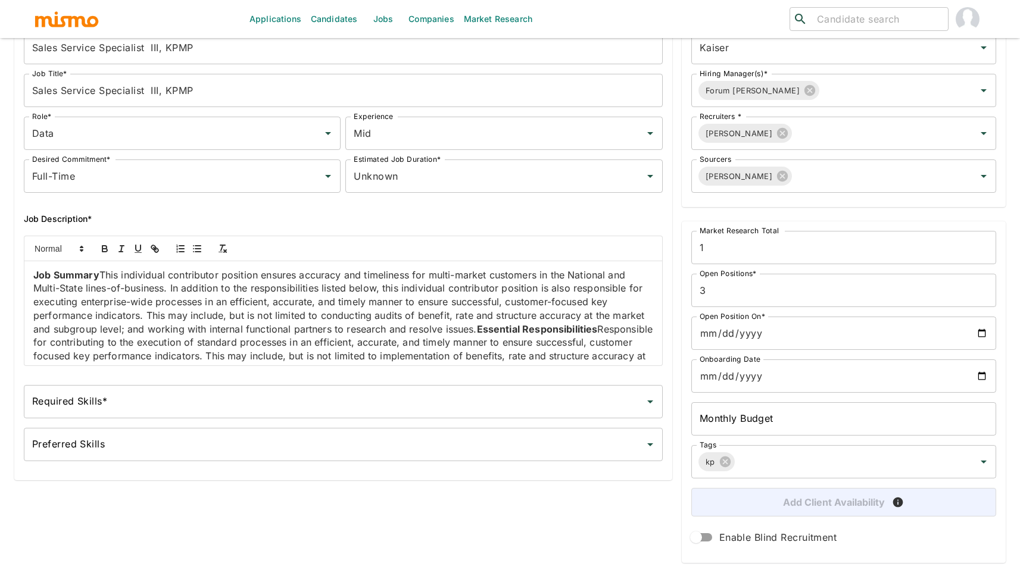
click at [97, 272] on strong "Job Summary" at bounding box center [66, 275] width 66 height 12
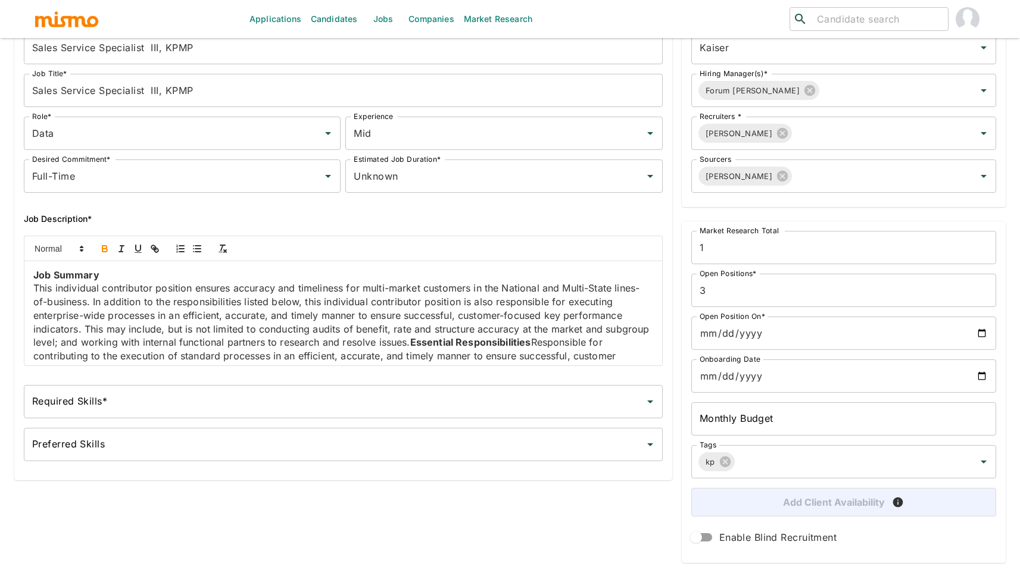
click at [458, 347] on strong "Essential Responsibilities" at bounding box center [470, 342] width 121 height 12
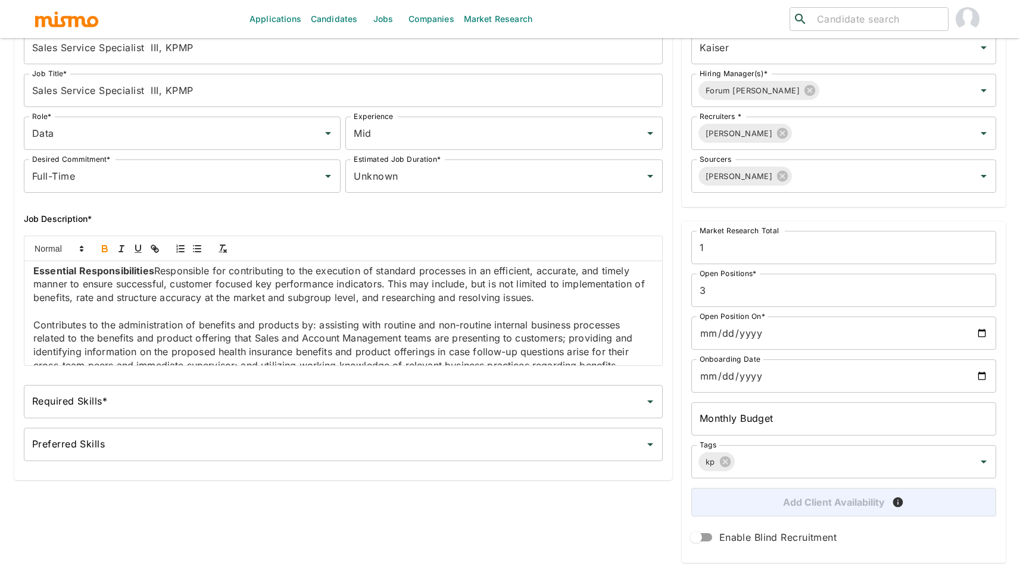
scroll to position [96, 0]
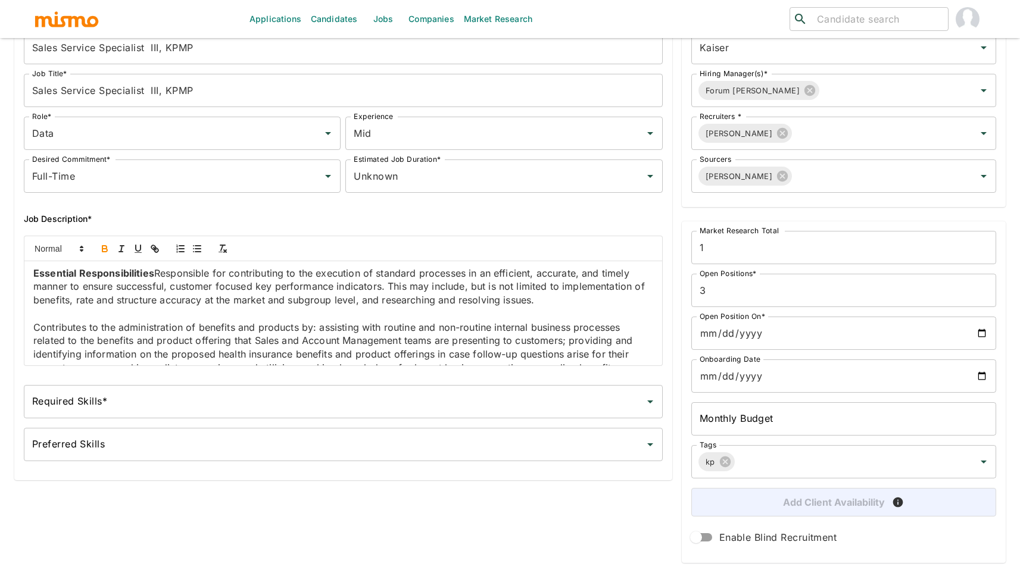
click at [156, 270] on p "﻿ Essential Responsibilities Responsible for contributing to the execution of s…" at bounding box center [343, 287] width 620 height 40
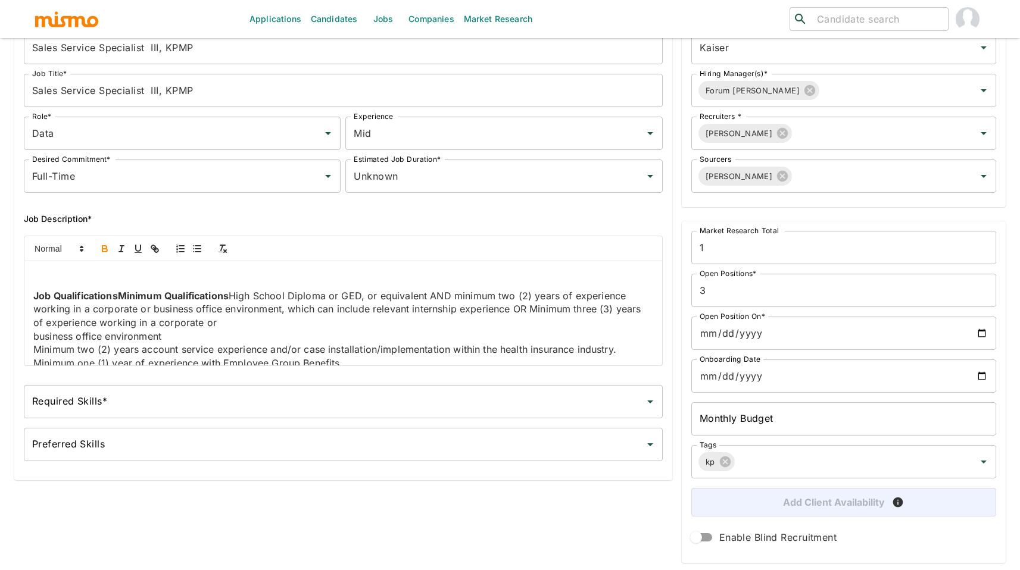
scroll to position [834, 0]
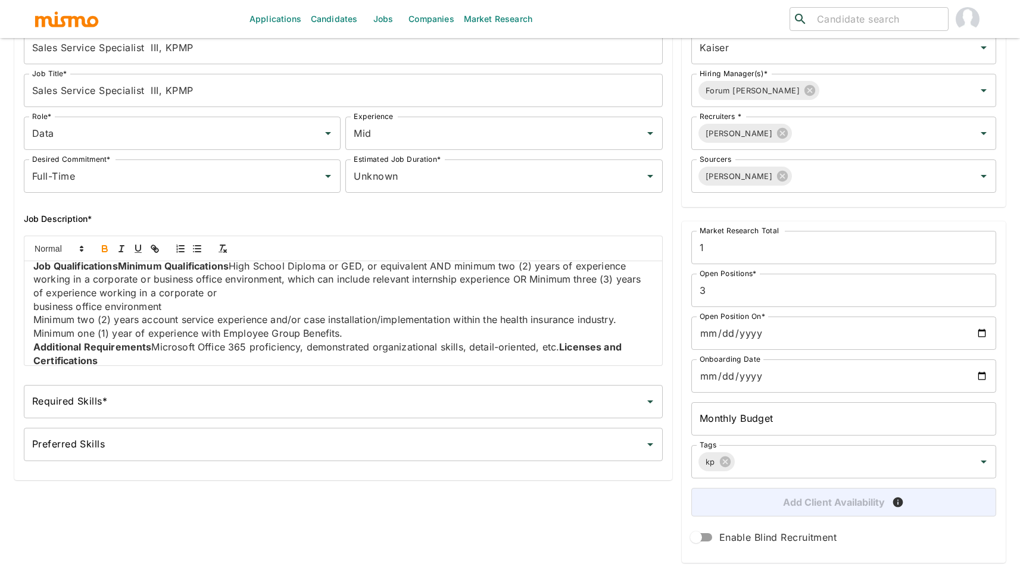
click at [120, 272] on strong "Job QualificationsMinimum Qualifications" at bounding box center [130, 266] width 195 height 12
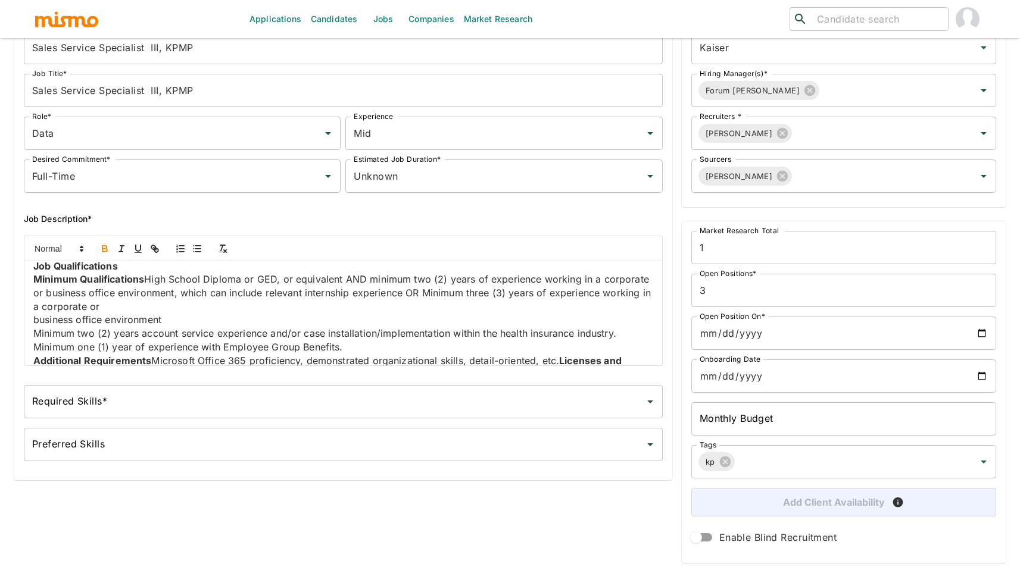
click at [144, 285] on strong "﻿ Minimum Qualifications" at bounding box center [88, 279] width 111 height 12
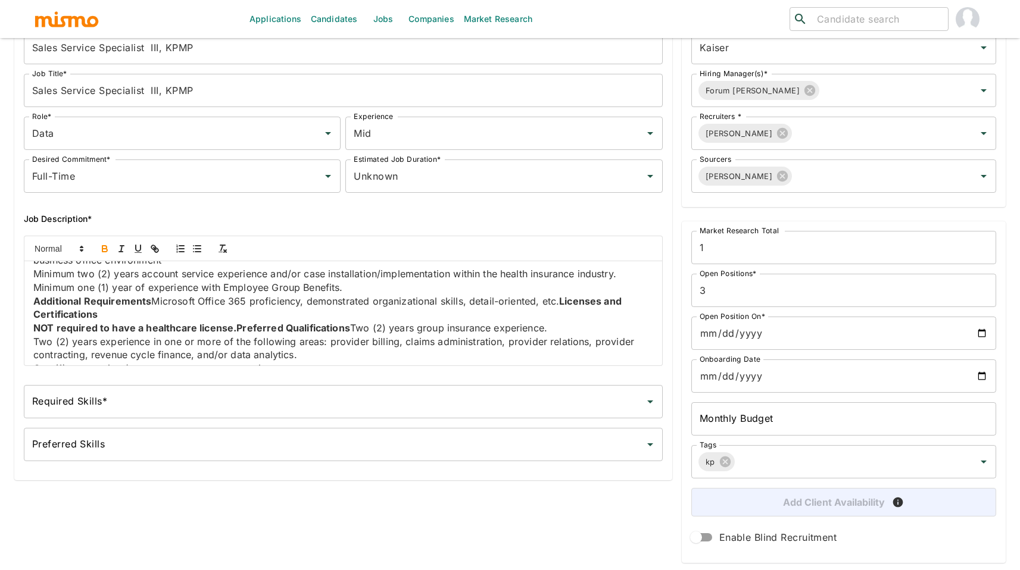
scroll to position [889, 0]
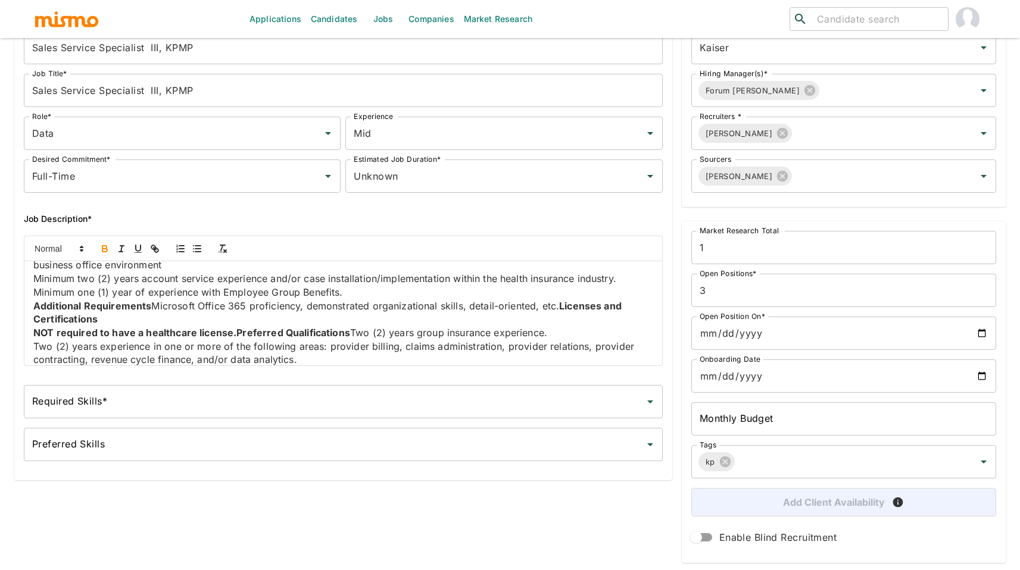
click at [557, 326] on strong "Licenses and Certifications" at bounding box center [328, 313] width 590 height 26
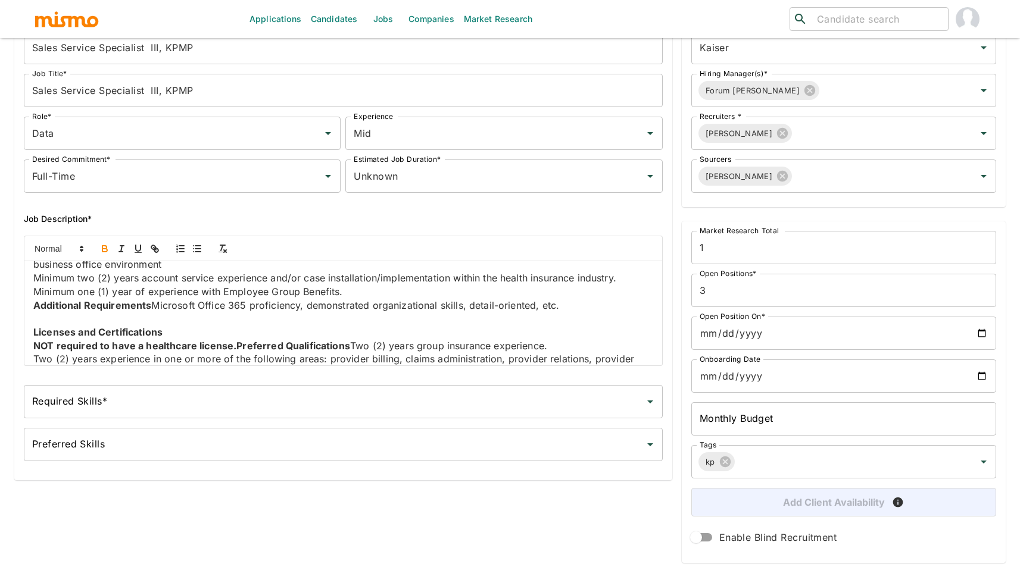
click at [151, 312] on p "Additional Requirements Microsoft Office 365 proficiency, demonstrated organiza…" at bounding box center [343, 306] width 620 height 14
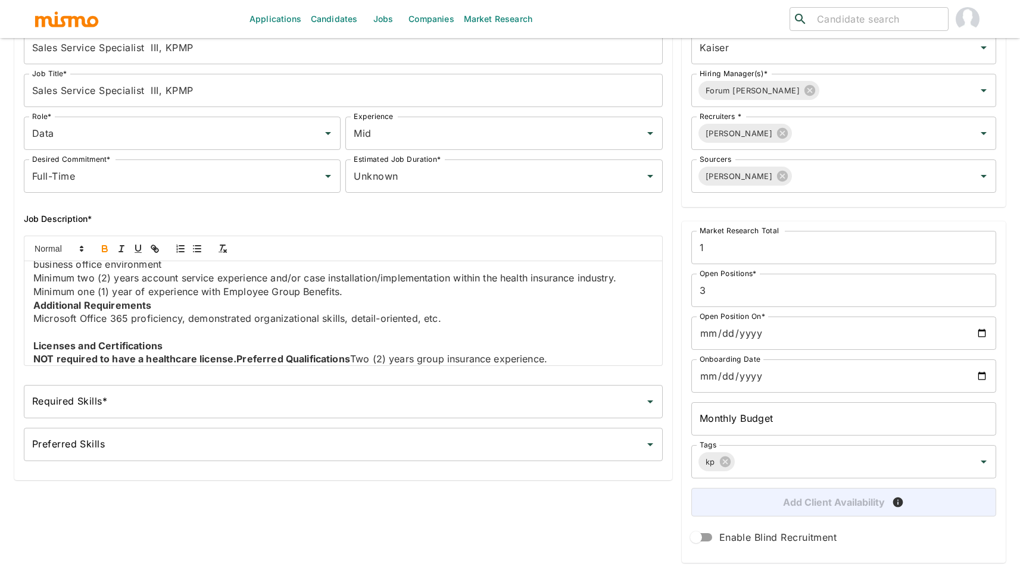
click at [34, 311] on strong "Additional Requirements" at bounding box center [92, 305] width 118 height 12
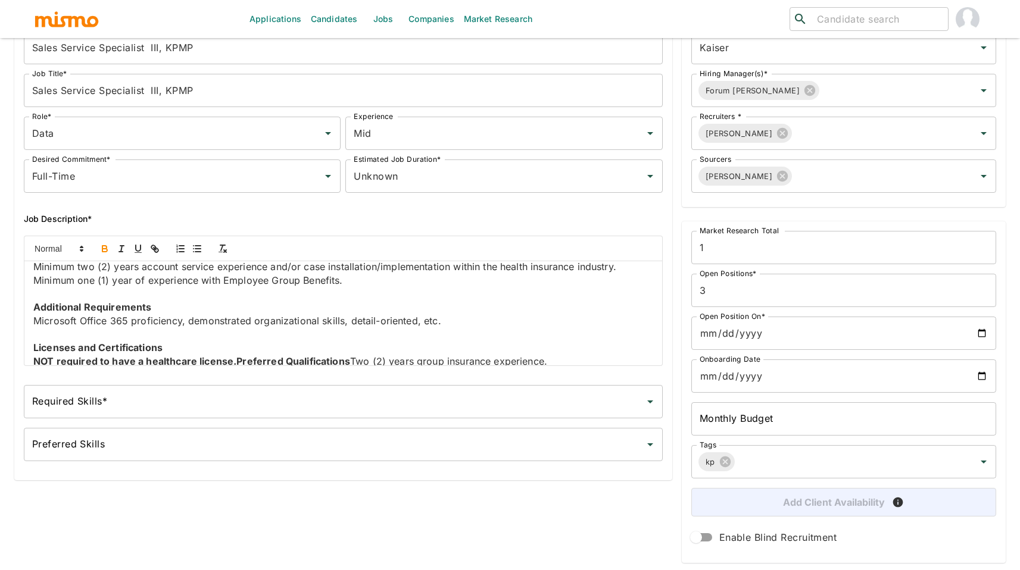
scroll to position [976, 0]
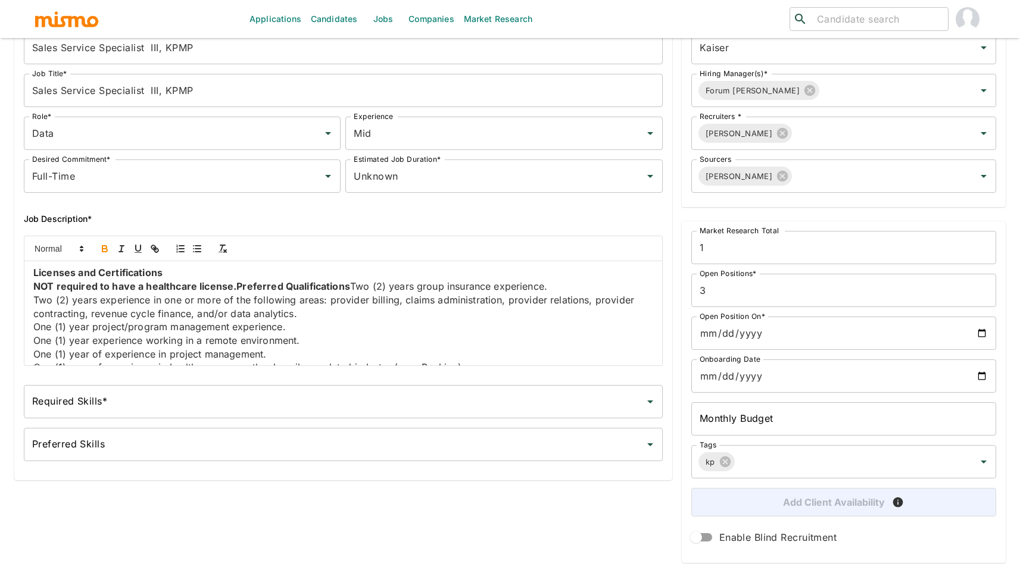
click at [233, 292] on strong "NOT required to have a healthcare license.Preferred Qualifications" at bounding box center [191, 286] width 317 height 12
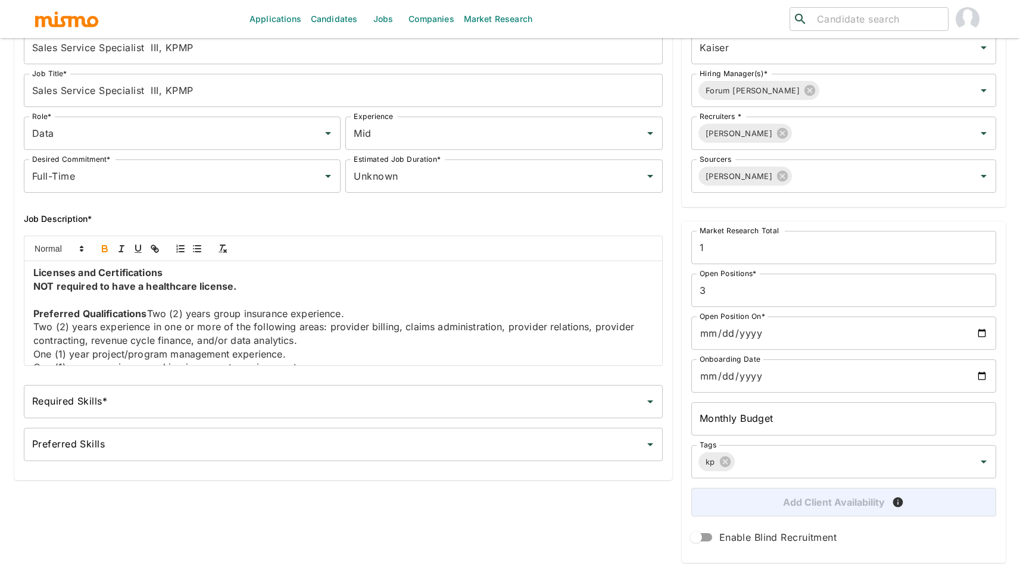
click at [148, 321] on p "﻿ Preferred Qualifications Two (2) years group insurance experience." at bounding box center [343, 314] width 620 height 14
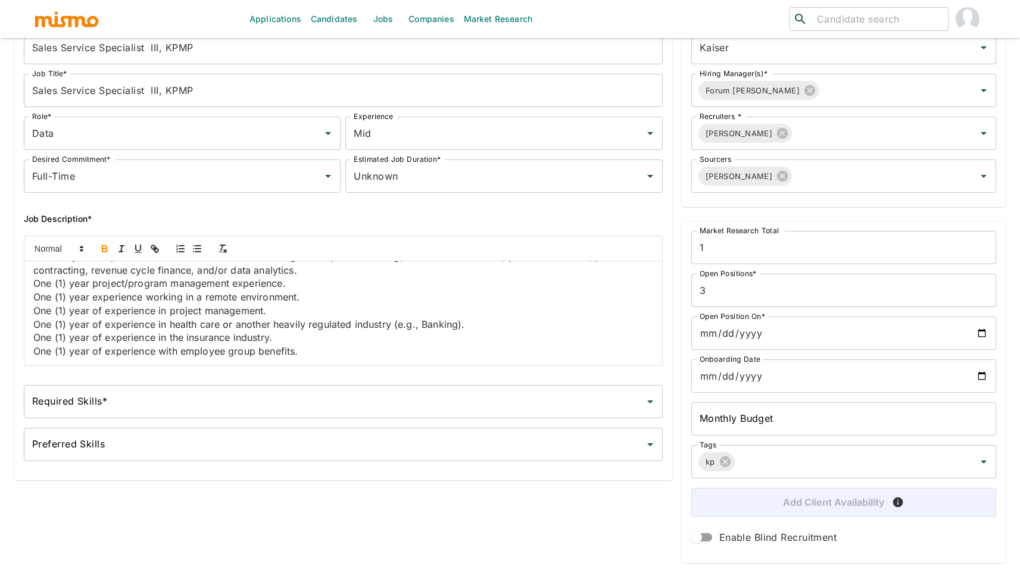
scroll to position [1086, 0]
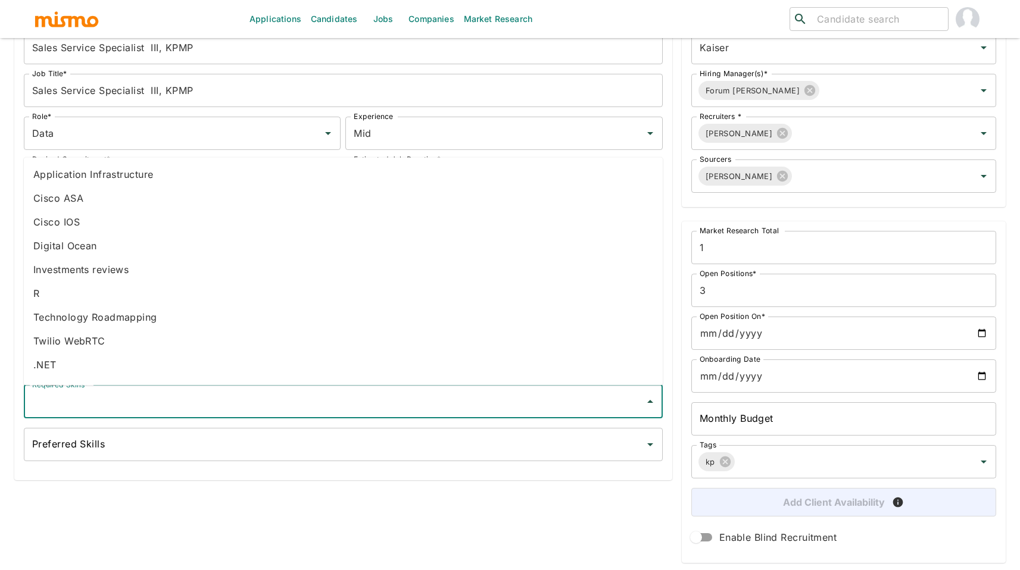
click at [210, 399] on input "Required Skills*" at bounding box center [334, 401] width 610 height 23
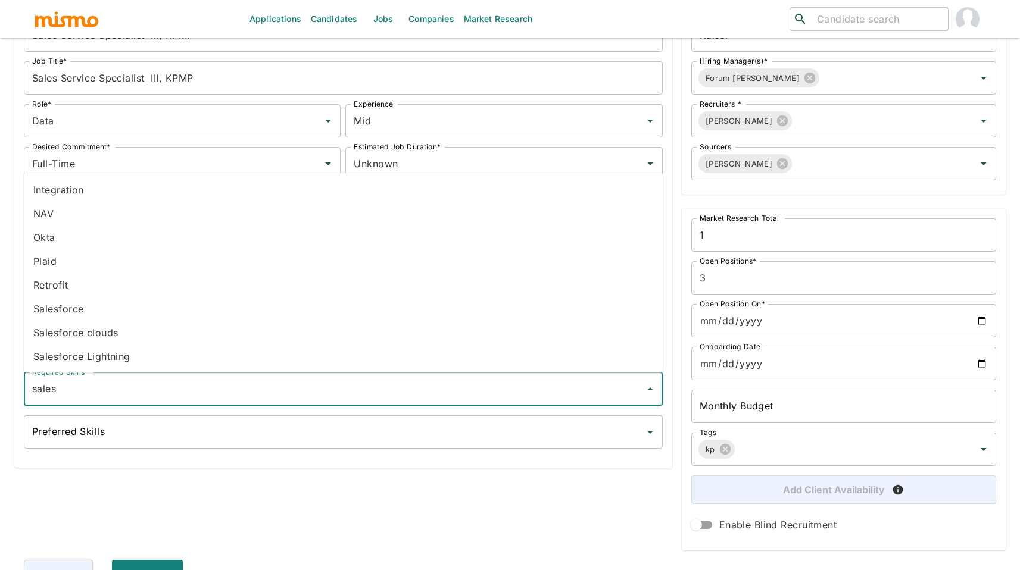
scroll to position [89, 0]
type input "sales"
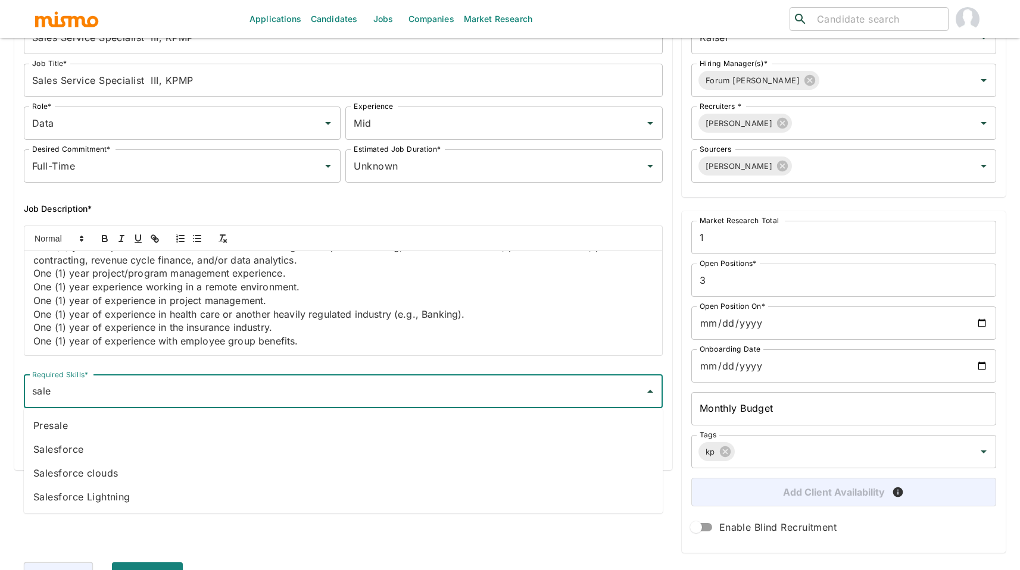
type input "sales"
click at [168, 431] on li "Salesforce" at bounding box center [343, 426] width 639 height 24
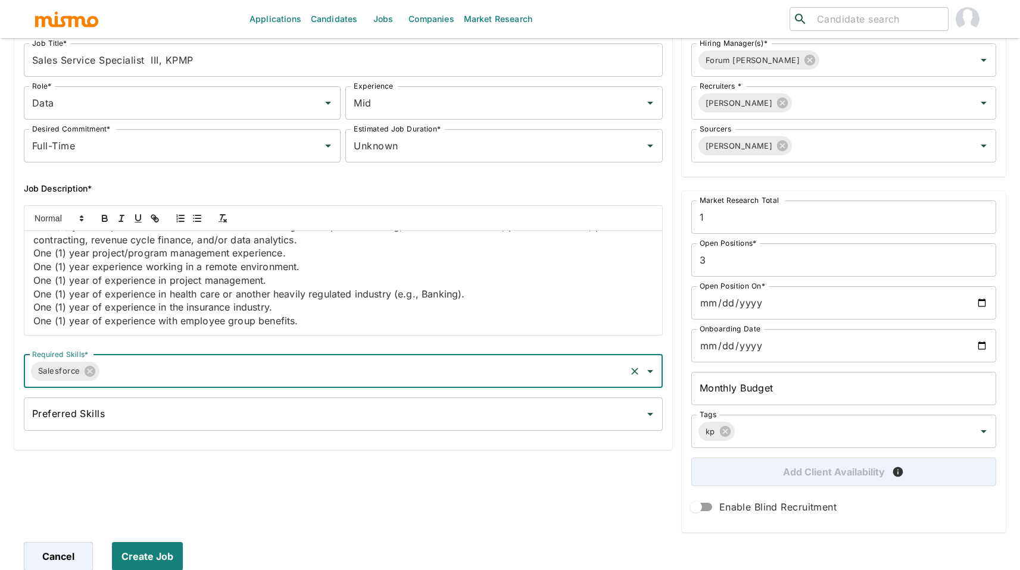
scroll to position [110, 0]
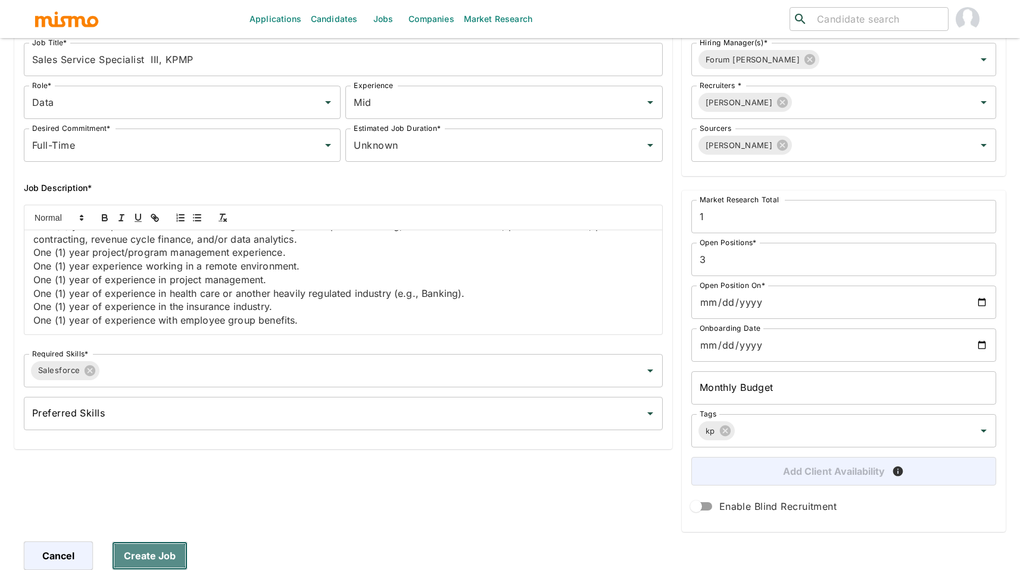
click at [167, 554] on button "Create Job" at bounding box center [150, 556] width 76 height 29
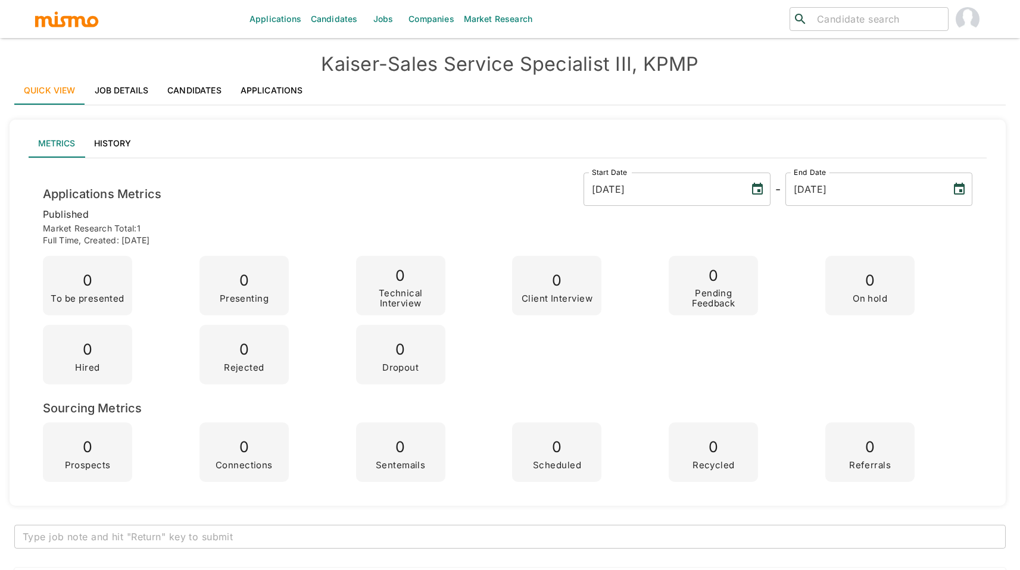
click at [133, 102] on link "Job Details" at bounding box center [121, 90] width 73 height 29
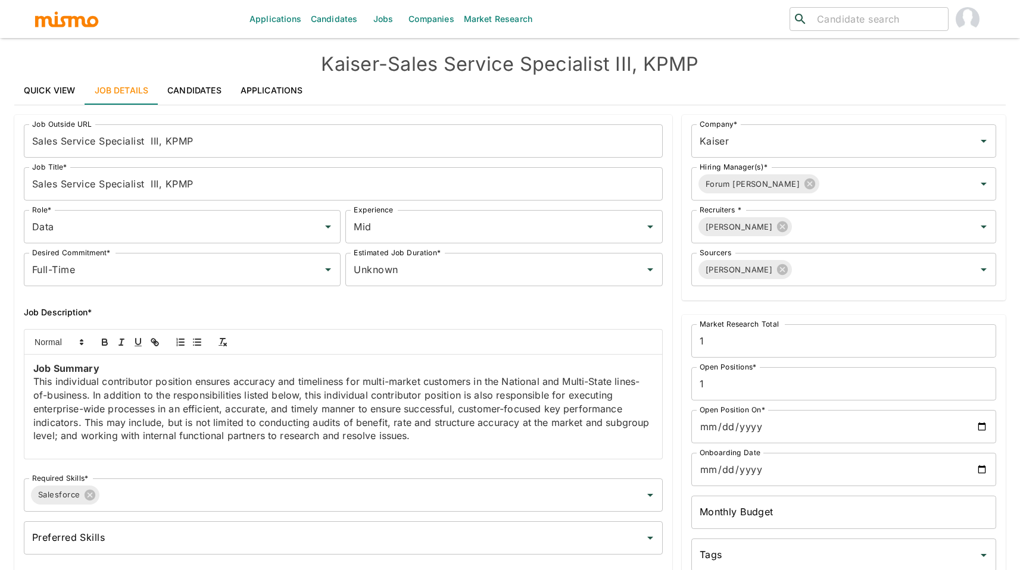
click at [133, 98] on link "Job Details" at bounding box center [121, 90] width 73 height 29
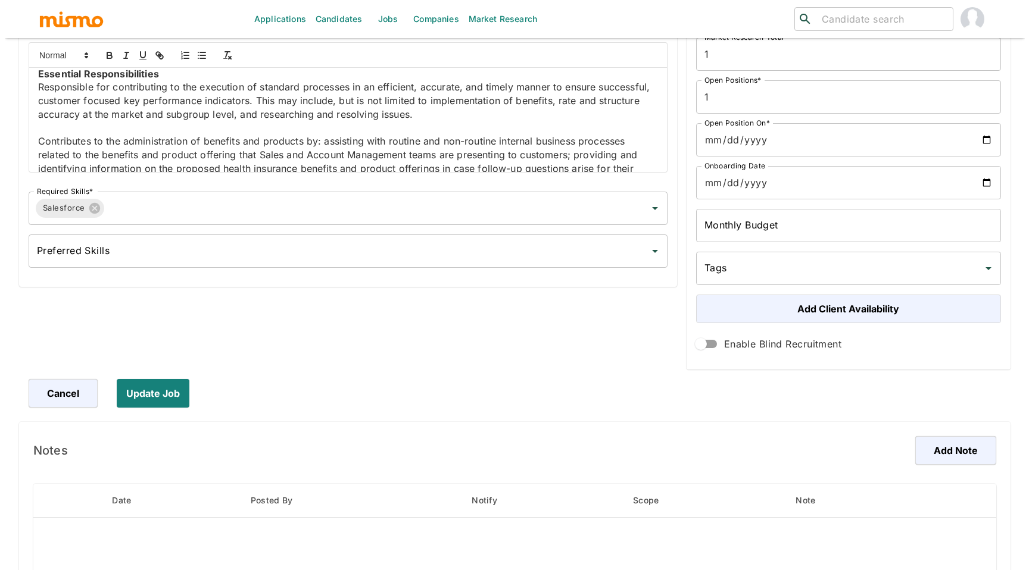
scroll to position [442, 0]
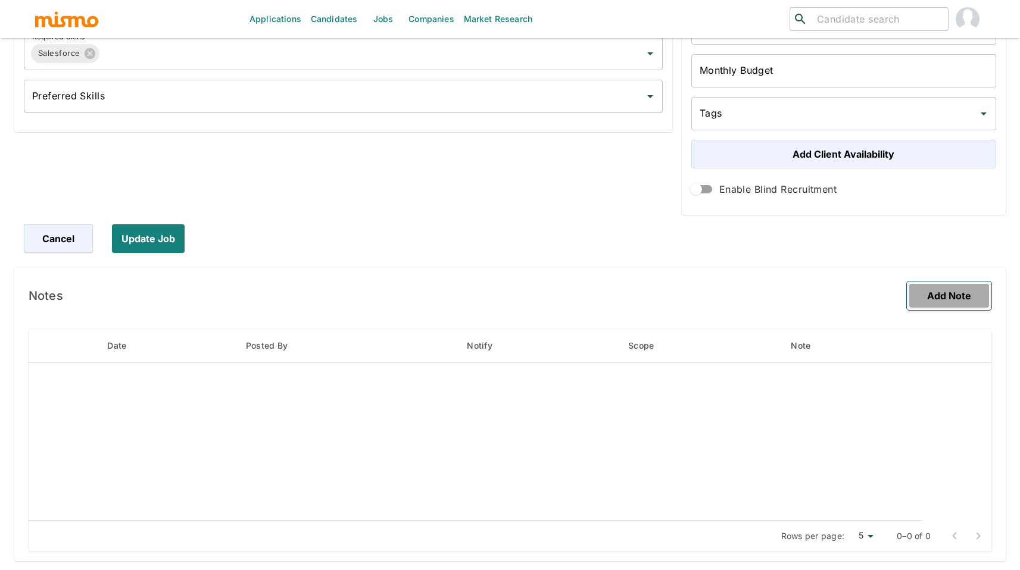
click at [941, 301] on button "Add Note" at bounding box center [949, 296] width 85 height 29
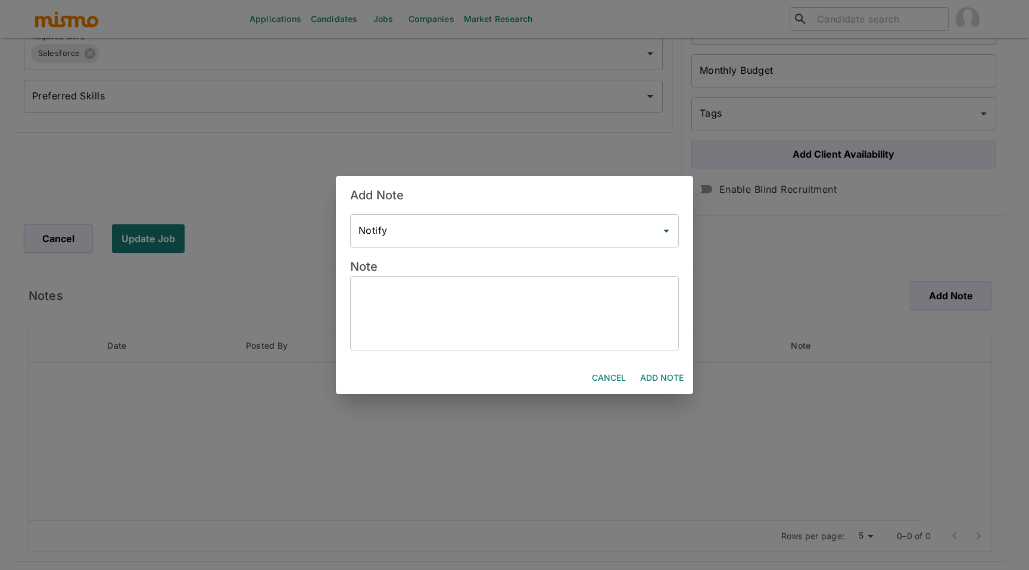
click at [547, 329] on textarea at bounding box center [514, 313] width 312 height 55
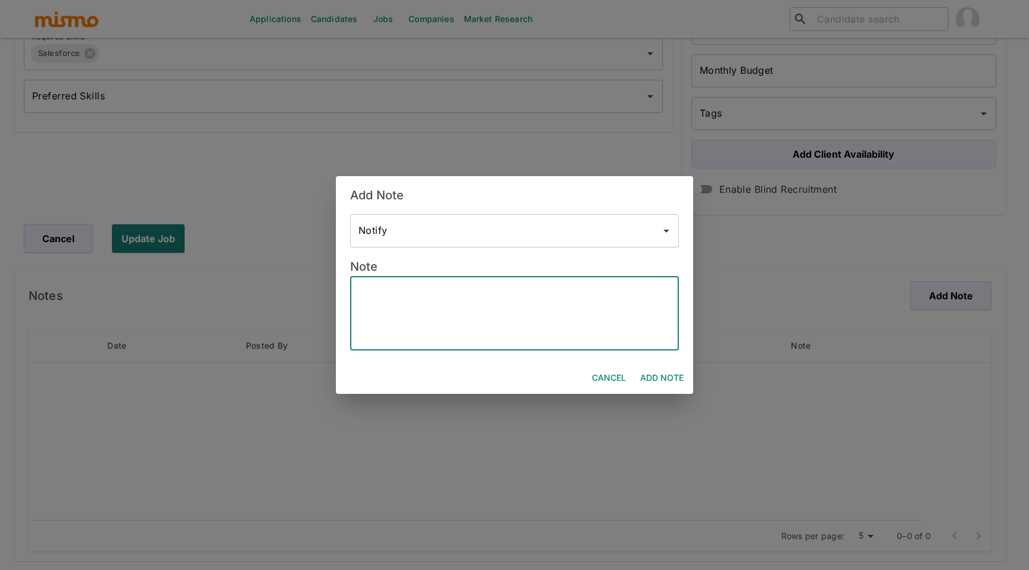
paste textarea "***Position History*** Position created on Assigned to: Pao Vacancies: 1 WP: OB…"
click at [408, 317] on textarea "***Position History*** Position created on Assigned to: Pao Vacancies: 1 WP: OB…" at bounding box center [514, 313] width 312 height 55
click at [424, 323] on textarea "***Position History*** Position created on Assigned to: Pao Vacancies: 1 WP: OB…" at bounding box center [514, 313] width 312 height 55
click at [456, 305] on textarea "***Position History*** Position created on Assigned to: Pao Vacancies: 1 WP: OB…" at bounding box center [514, 313] width 312 height 55
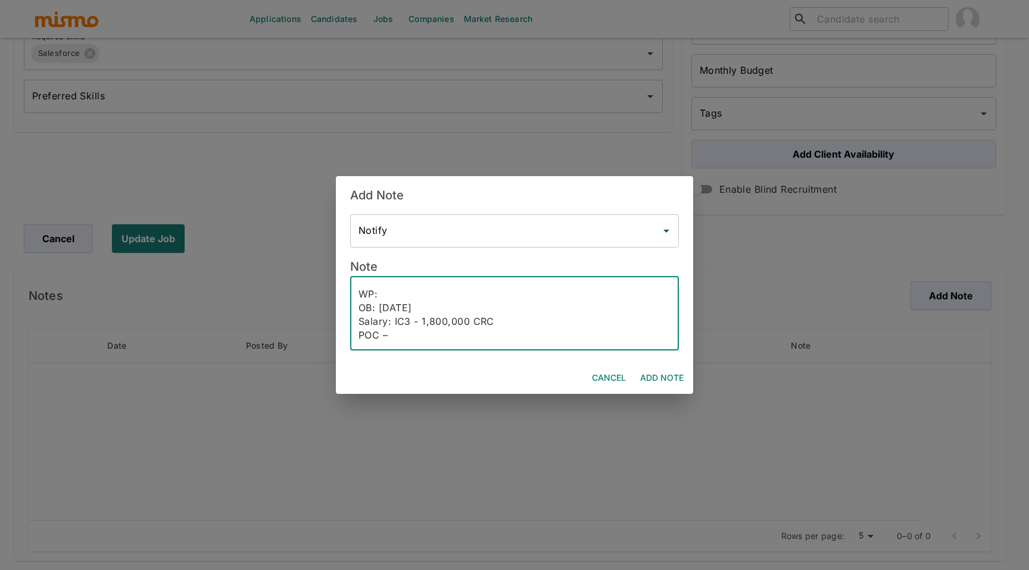
drag, startPoint x: 424, startPoint y: 306, endPoint x: 379, endPoint y: 305, distance: 44.7
click at [379, 305] on textarea "***Position History*** Position created on Assigned to: Pao Vacancies: 1 WP: OB…" at bounding box center [514, 313] width 312 height 55
click at [397, 299] on textarea "***Position History*** Position created on Assigned to: Pao Vacancies: 1 WP: OB…" at bounding box center [514, 313] width 312 height 55
click at [470, 288] on textarea "***Position History*** Position created on Assigned to: Pao Vacancies: 1 WP: OB…" at bounding box center [514, 313] width 312 height 55
paste textarea "National Sales & Account Management (NSAM)"
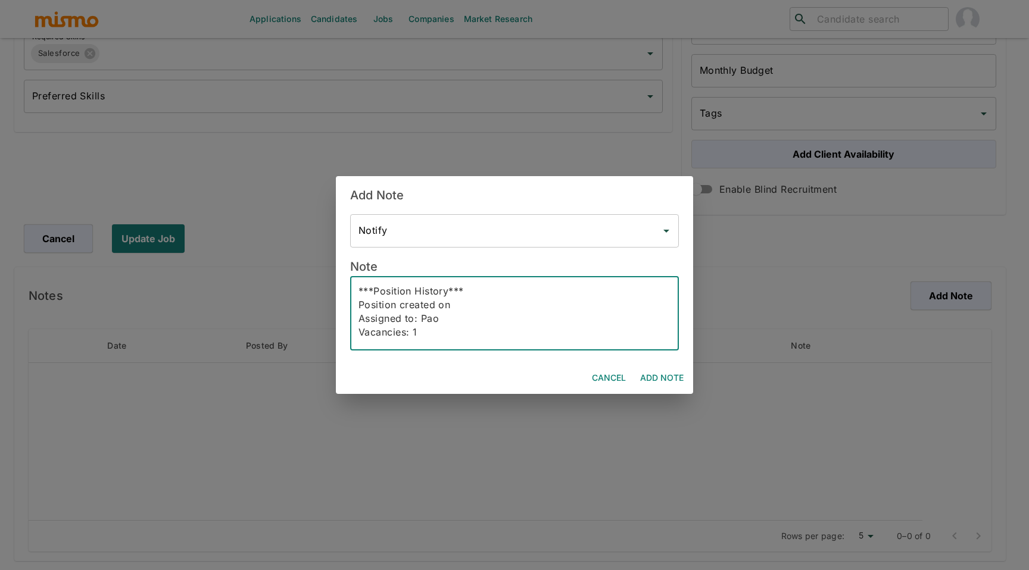
scroll to position [0, 0]
click at [464, 317] on textarea "***Position History*** Position created on Assigned to: Pao Vacancies: 1 WP: Na…" at bounding box center [514, 313] width 312 height 55
click at [474, 305] on textarea "***Position History*** Position created on Assigned to: Pao & Dani Vacancies: 1…" at bounding box center [514, 313] width 312 height 55
click at [482, 307] on textarea "***Position History*** Position created on Oct 13, 2025 Assigned to: Pao & Dani…" at bounding box center [514, 313] width 312 height 55
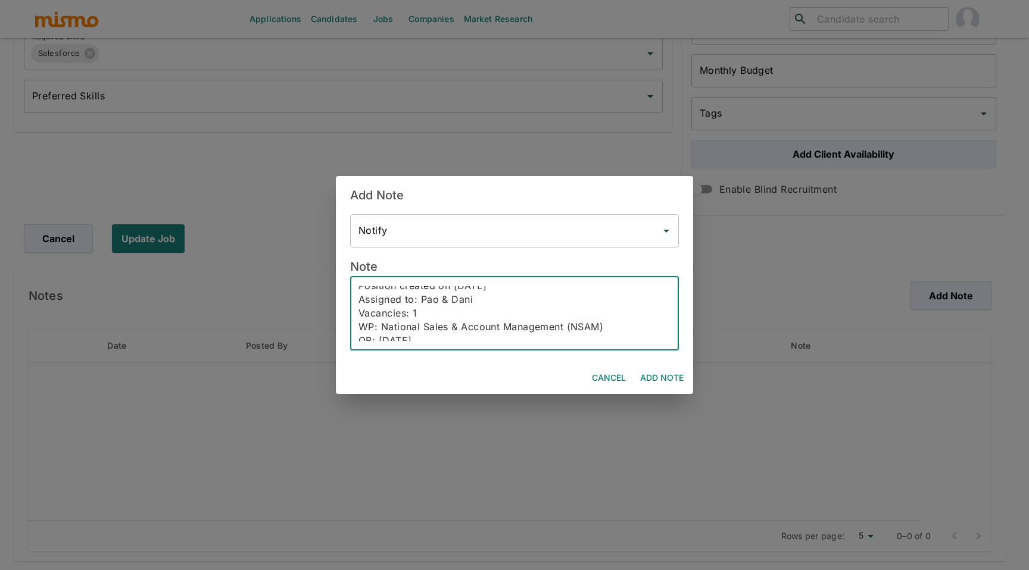
click at [436, 314] on textarea "***Position History*** Position created on Oct 13th, 2025 Assigned to: Pao & Da…" at bounding box center [514, 313] width 312 height 55
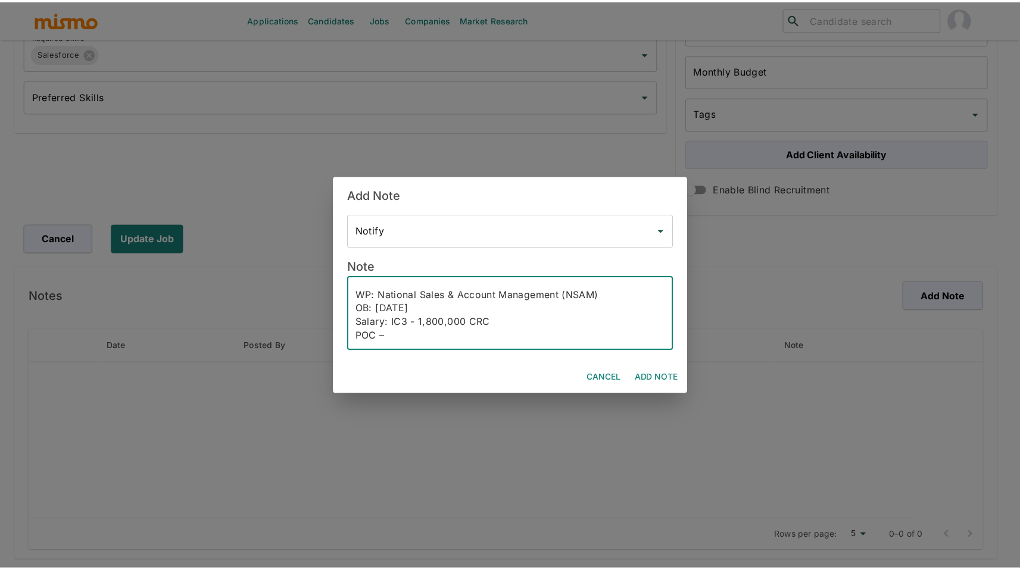
scroll to position [55, 0]
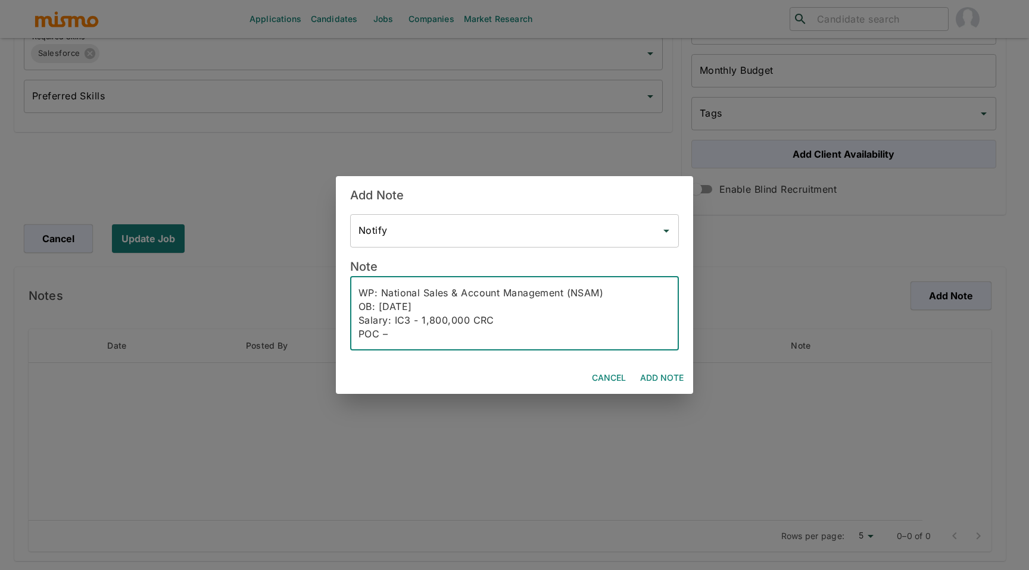
click at [470, 331] on textarea "***Position History*** Position created on Oct 13th, 2025 Assigned to: Pao & Da…" at bounding box center [514, 313] width 312 height 55
click at [412, 334] on textarea "***Position History*** Position created on Oct 13th, 2025 Assigned to: Pao & Da…" at bounding box center [514, 313] width 312 height 55
type textarea "***Position History*** Position created on Oct 13th, 2025 Assigned to: Pao & Da…"
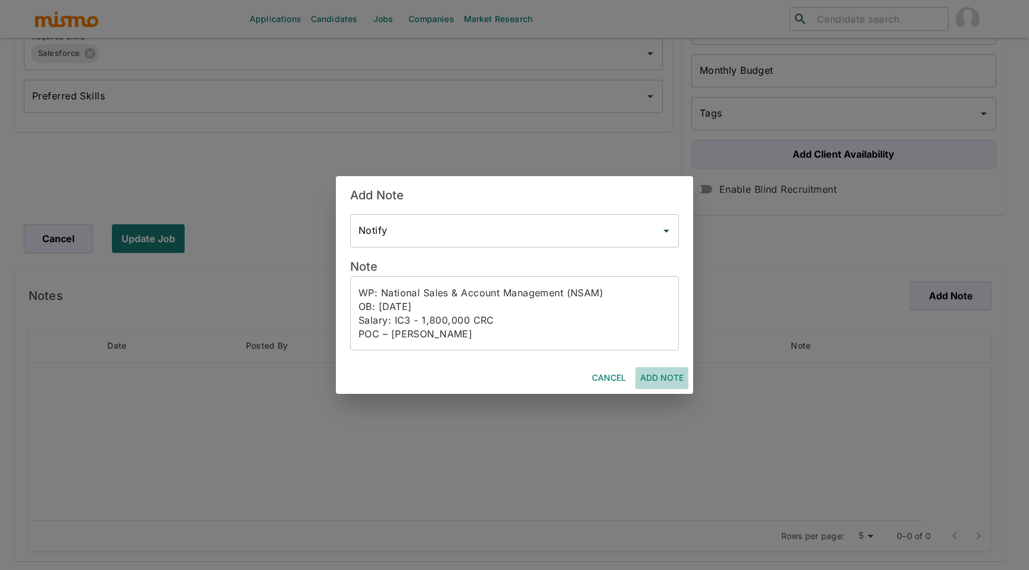
click at [676, 382] on button "Add Note" at bounding box center [661, 378] width 53 height 22
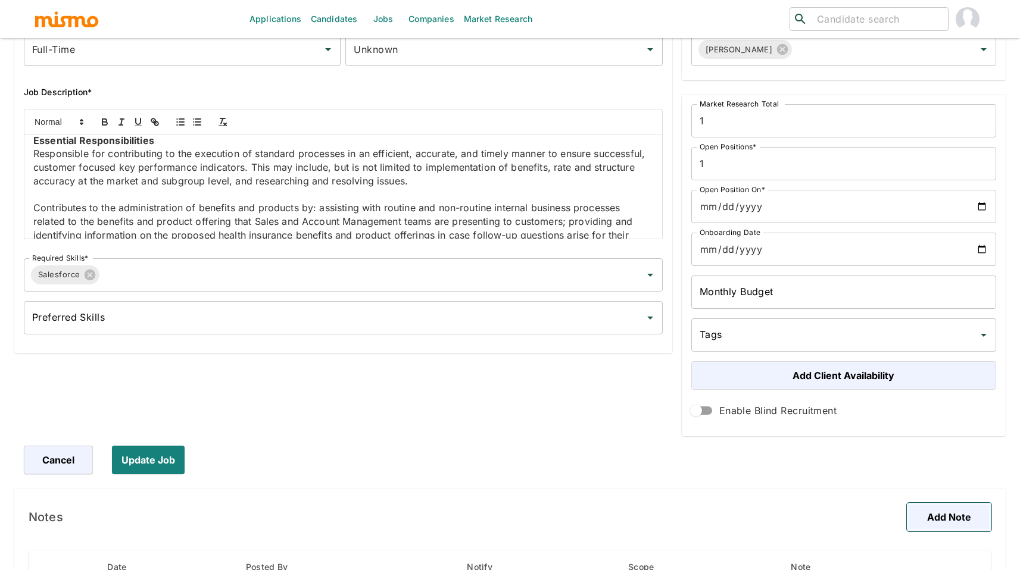
scroll to position [342, 0]
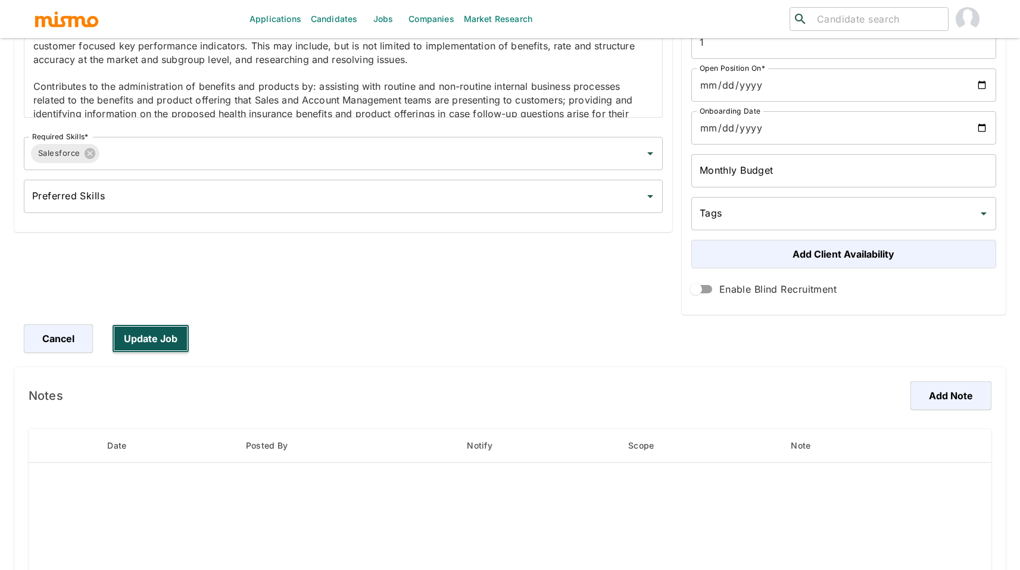
click at [172, 337] on button "Update Job" at bounding box center [150, 338] width 77 height 29
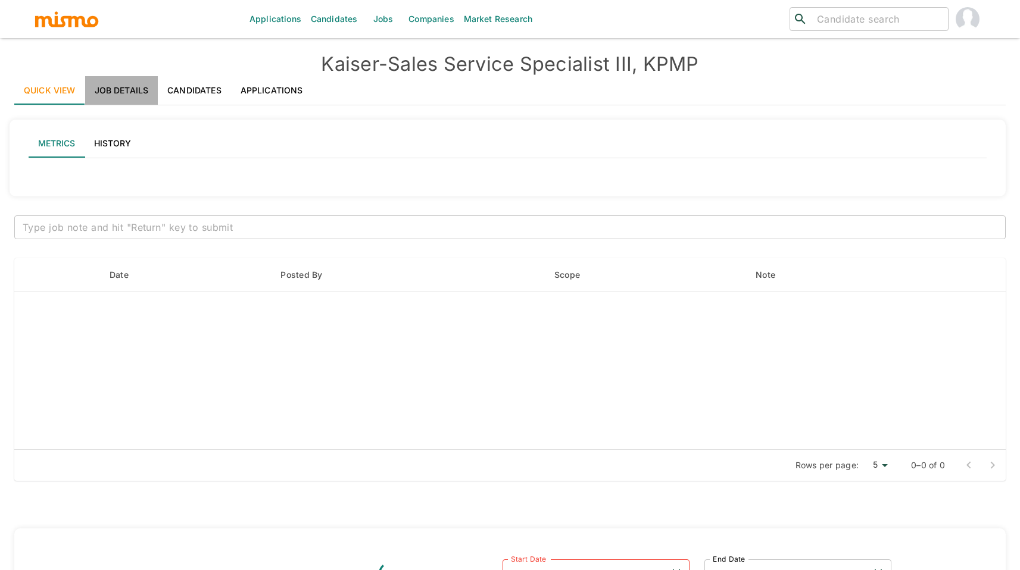
click at [122, 99] on link "Job Details" at bounding box center [121, 90] width 73 height 29
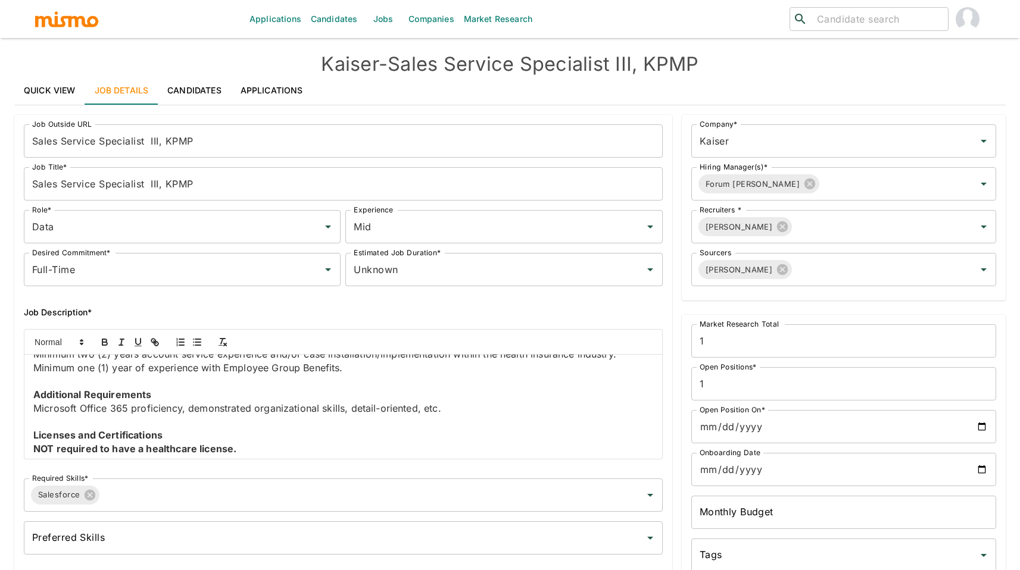
click at [382, 14] on link "Jobs" at bounding box center [383, 19] width 42 height 38
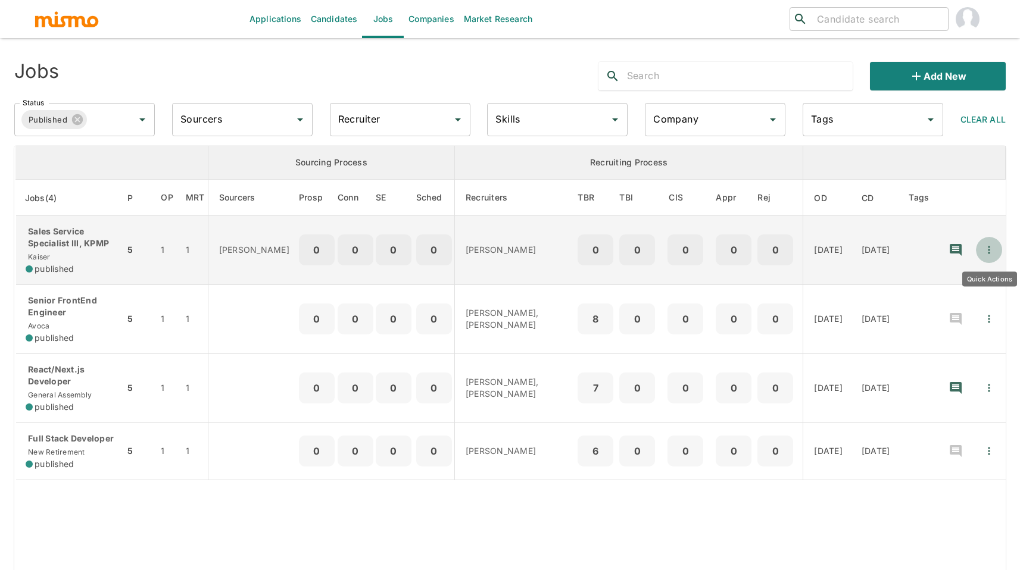
click at [992, 254] on icon "Quick Actions" at bounding box center [989, 250] width 12 height 12
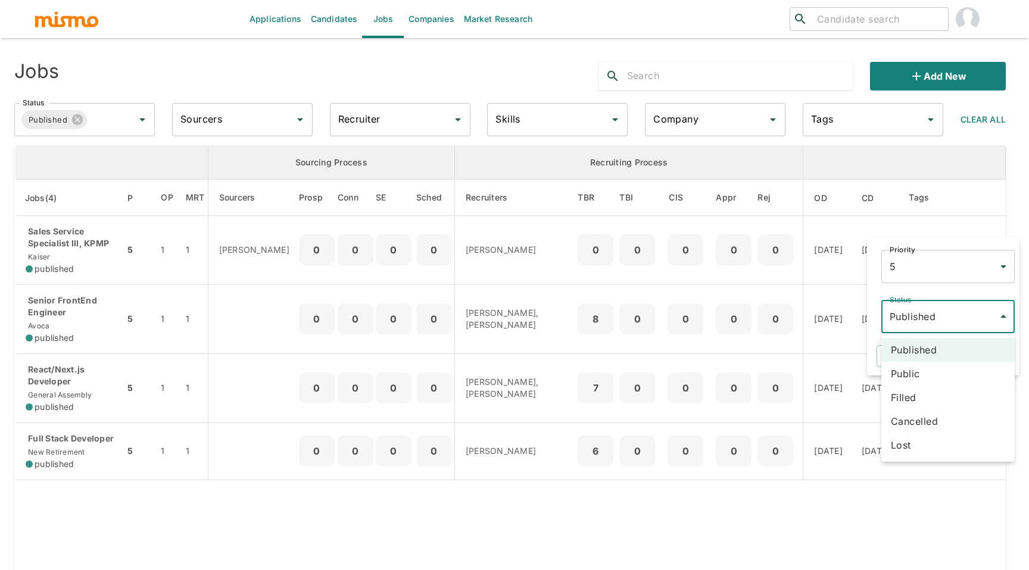
click at [948, 314] on body "Applications Candidates Jobs Companies Market Research ​ ​ Jobs Add new Status …" at bounding box center [514, 299] width 1029 height 599
click at [929, 370] on li "Public" at bounding box center [947, 374] width 133 height 24
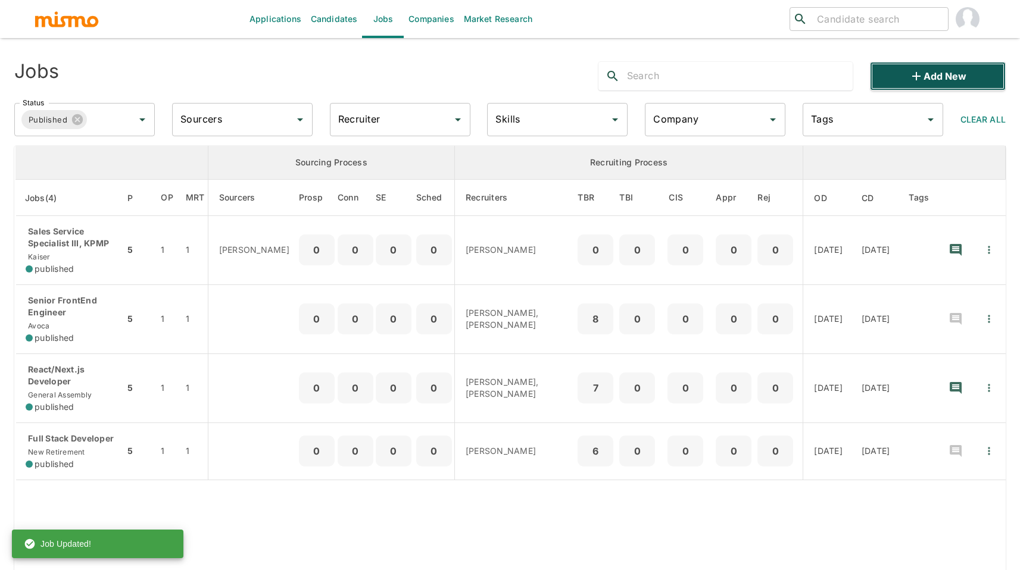
click at [898, 76] on button "Add new" at bounding box center [938, 76] width 136 height 29
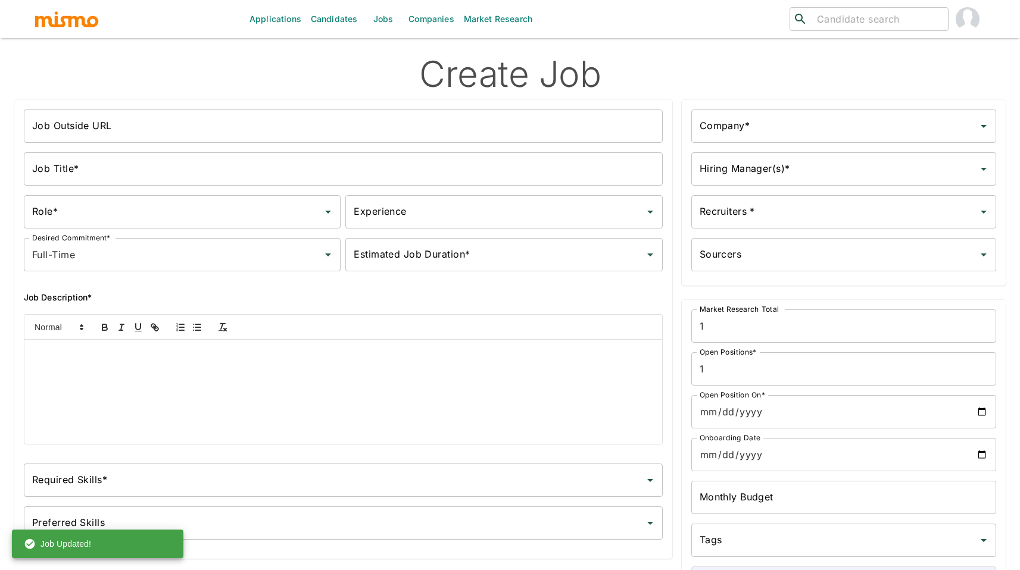
click at [290, 127] on input "Job Outside URL" at bounding box center [343, 126] width 639 height 33
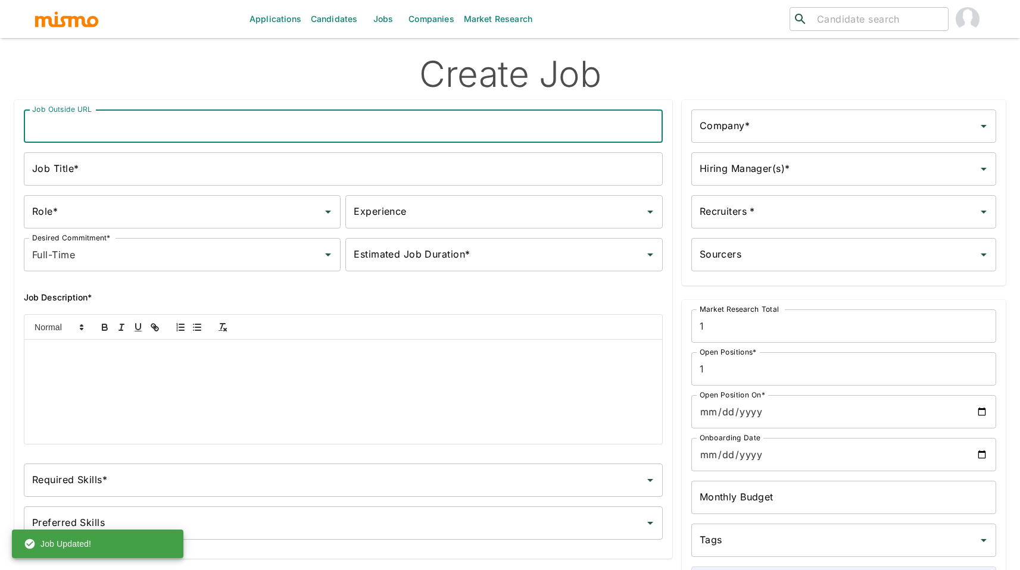
paste input "Supervisor, Sales Services, National - Business Services"
click at [159, 125] on input "Supervisor, Sales Services, National - Business Services" at bounding box center [343, 126] width 639 height 33
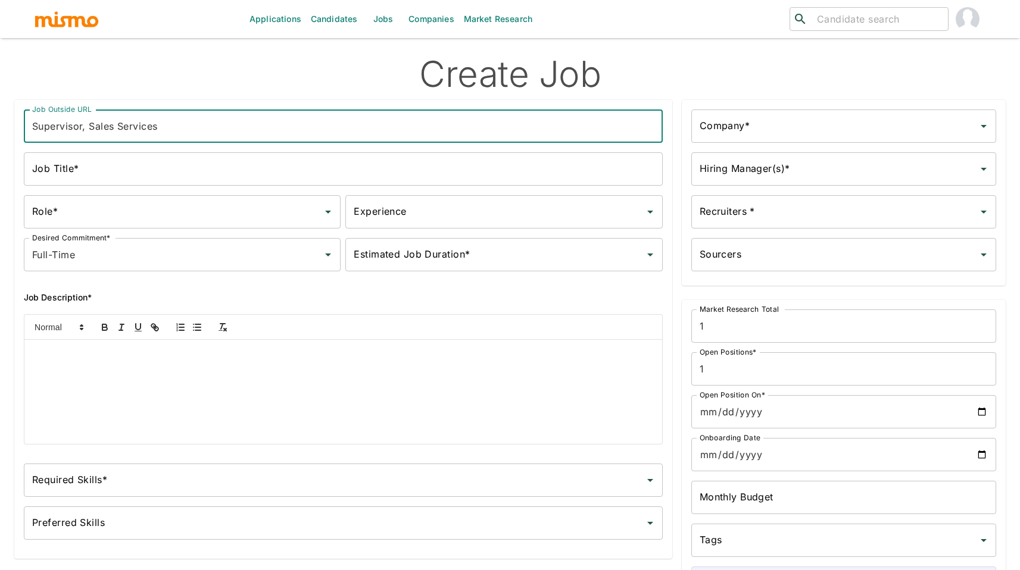
type input "Supervisor, Sales Services"
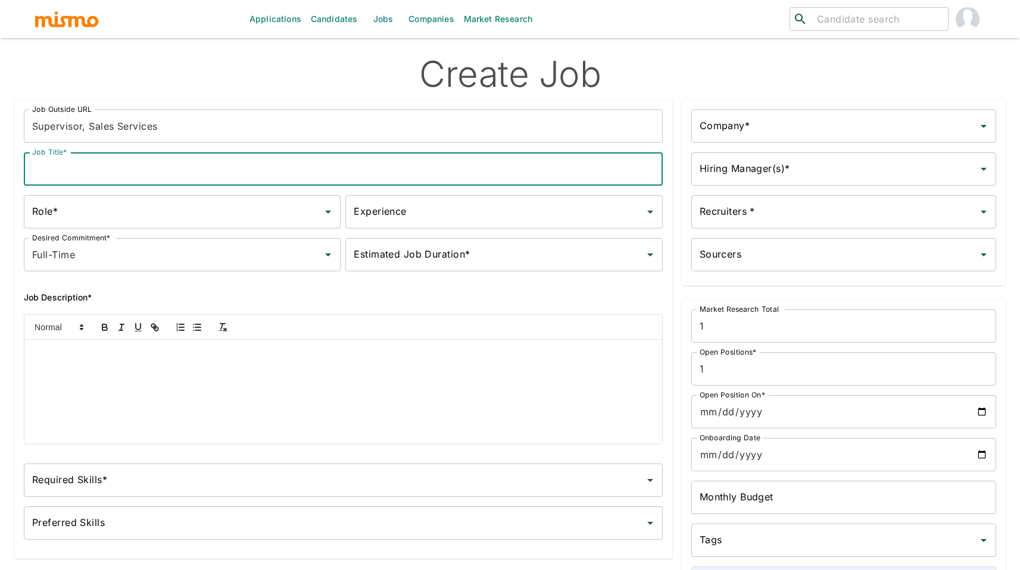
paste input "Supervisor, Sales Services"
type input "Supervisor, Sales Services"
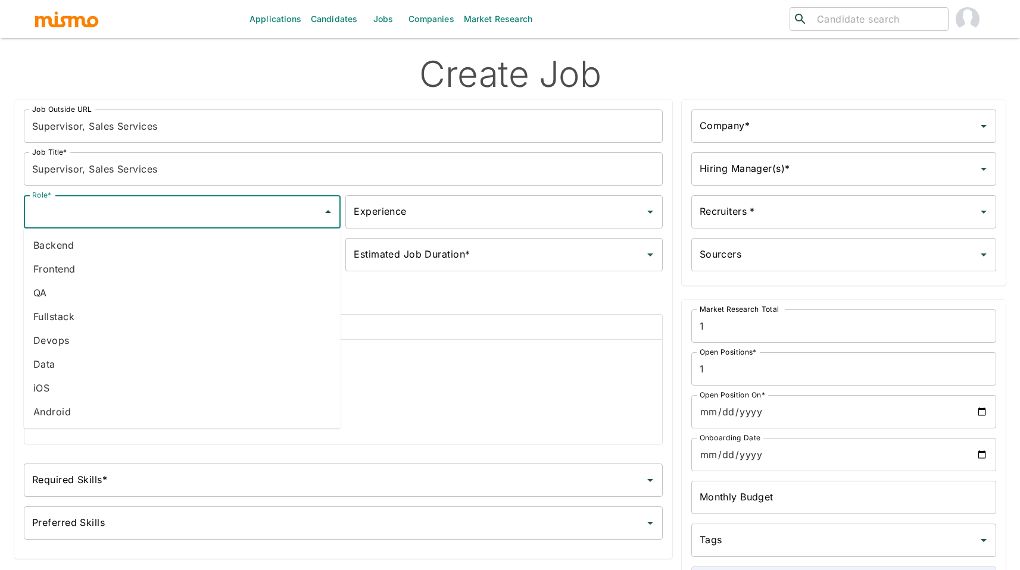
click at [263, 212] on input "Role*" at bounding box center [173, 212] width 288 height 23
click at [87, 363] on li "Data" at bounding box center [182, 364] width 317 height 24
type input "Data"
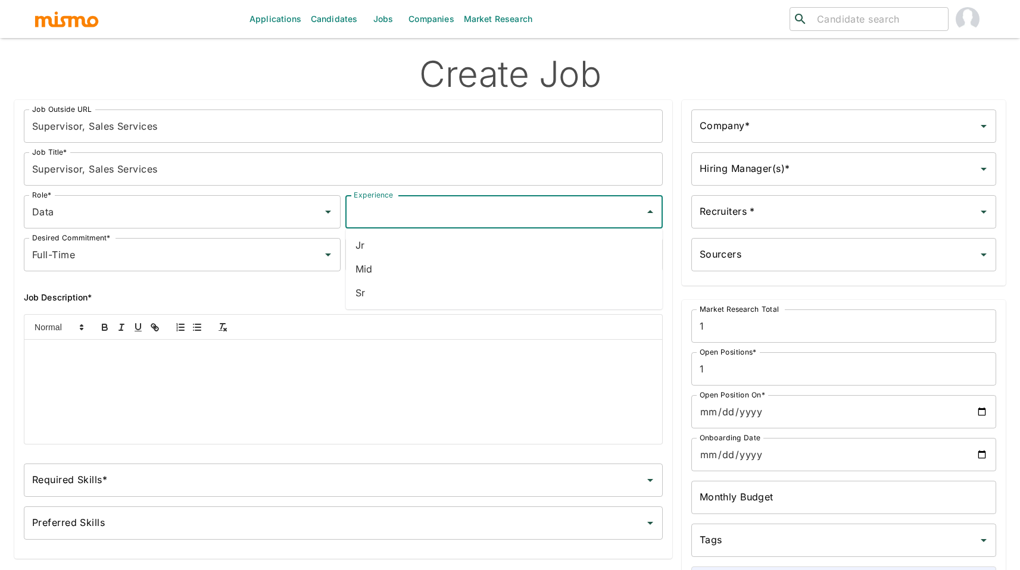
click at [402, 208] on input "Experience" at bounding box center [495, 212] width 288 height 23
click at [399, 289] on li "Sr" at bounding box center [504, 293] width 317 height 24
type input "Sr"
drag, startPoint x: 414, startPoint y: 262, endPoint x: 414, endPoint y: 268, distance: 6.5
click at [414, 262] on input "Estimated Job Duration*" at bounding box center [495, 254] width 288 height 23
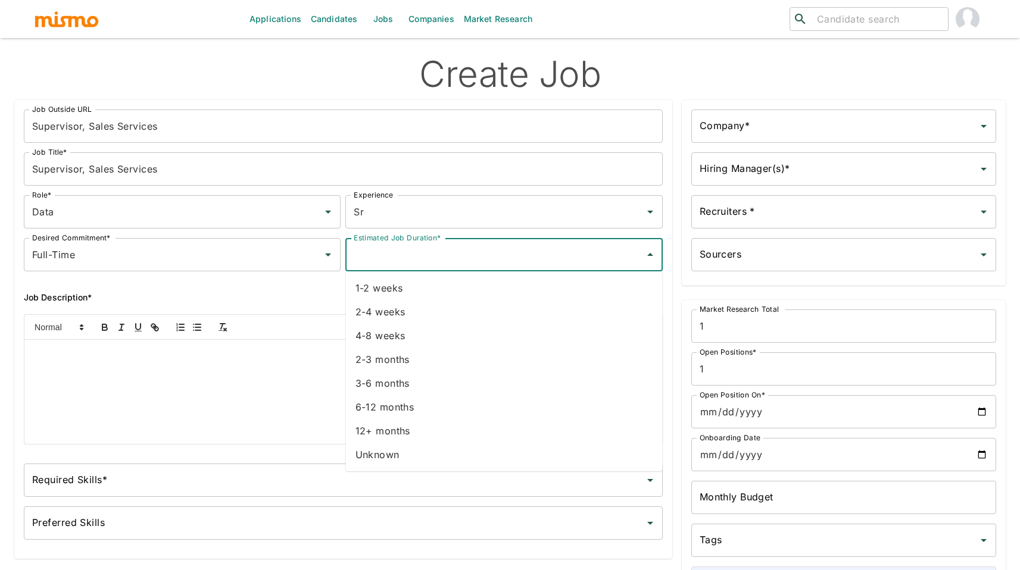
click at [367, 449] on li "Unknown" at bounding box center [504, 455] width 317 height 24
type input "Unknown"
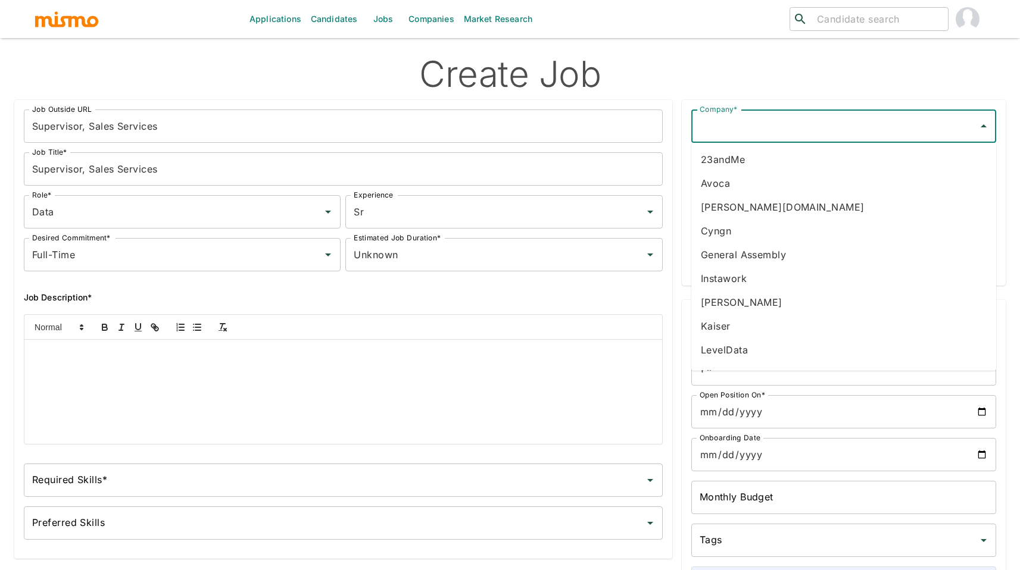
click at [738, 121] on input "Company*" at bounding box center [834, 126] width 276 height 23
click at [761, 160] on li "Kaiser" at bounding box center [843, 160] width 305 height 24
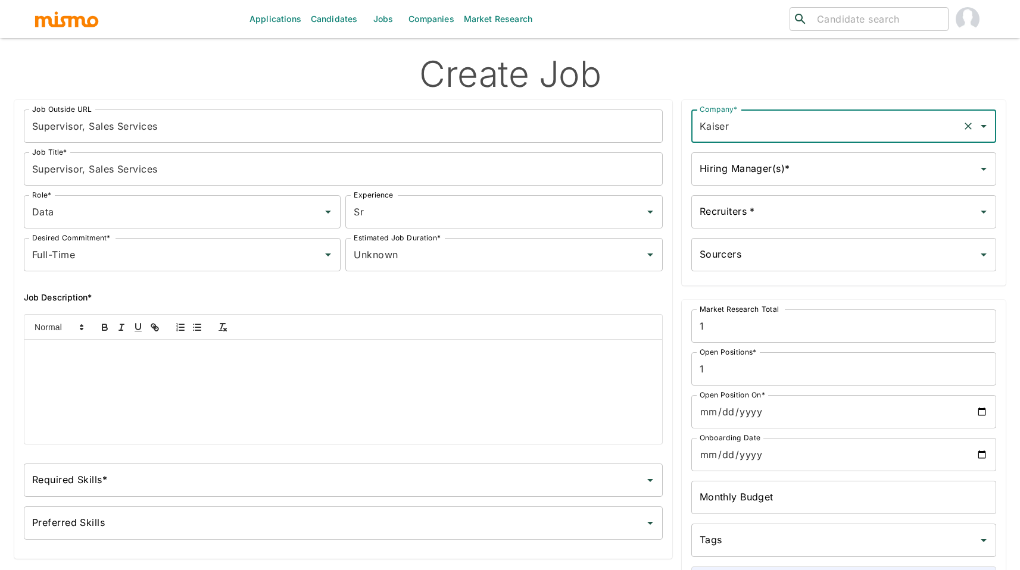
type input "Kaiser"
click at [772, 165] on input "Hiring Manager(s)*" at bounding box center [834, 169] width 276 height 23
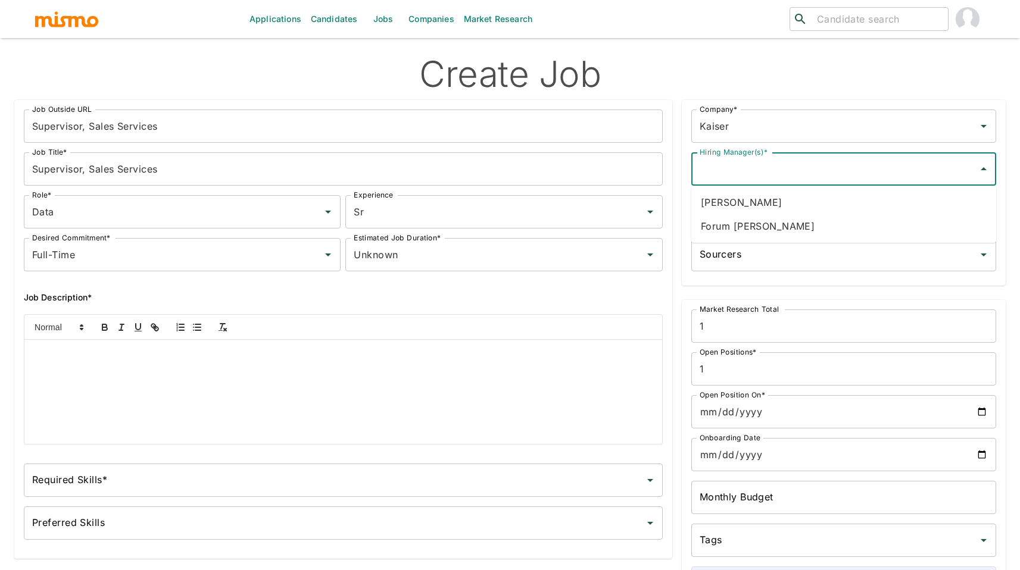
click at [786, 226] on li "Forum Desai" at bounding box center [843, 226] width 305 height 24
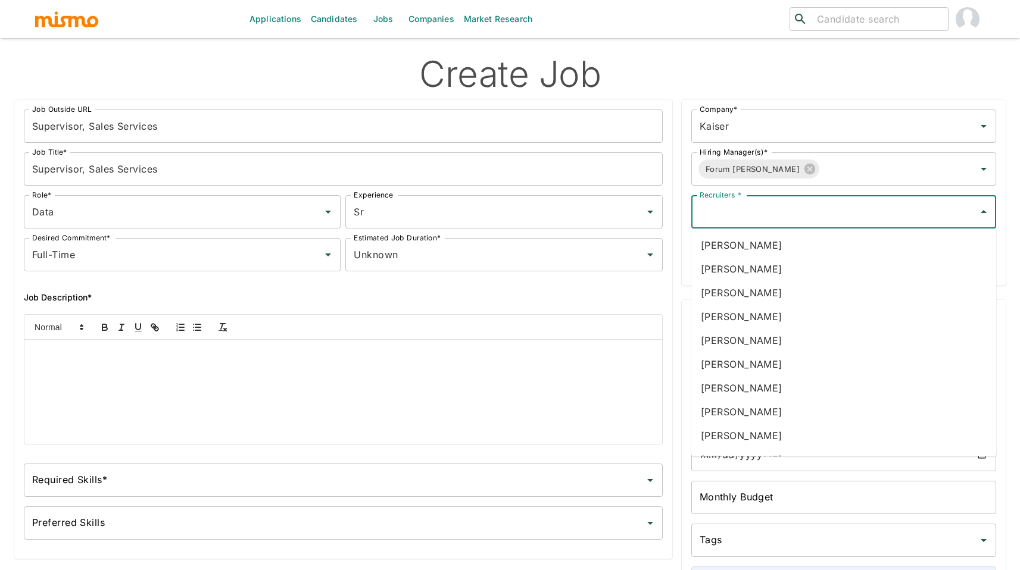
click at [782, 222] on input "Recruiters *" at bounding box center [834, 212] width 276 height 23
type input "pao"
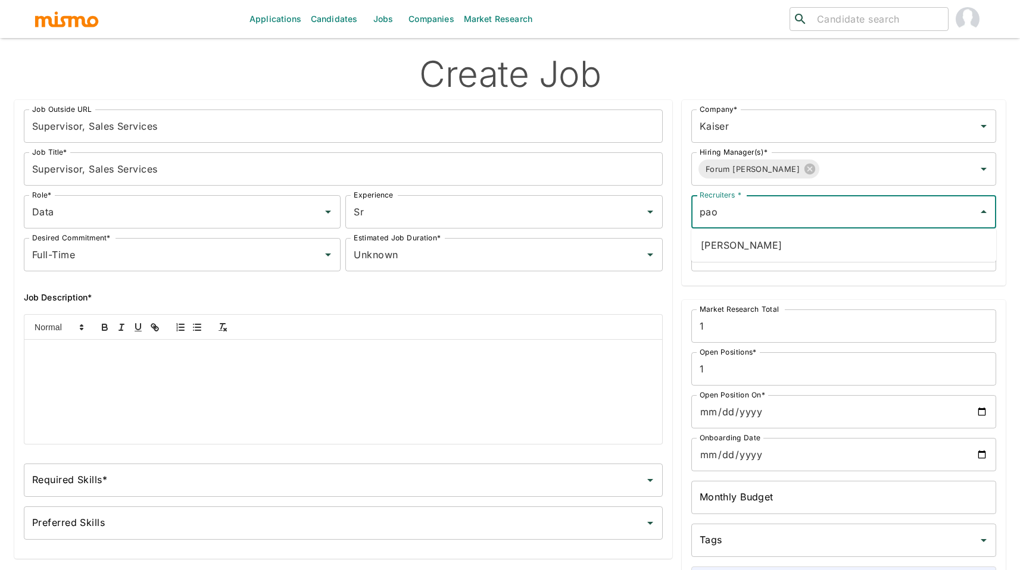
click at [793, 256] on li "Paola Pacheco" at bounding box center [843, 245] width 305 height 24
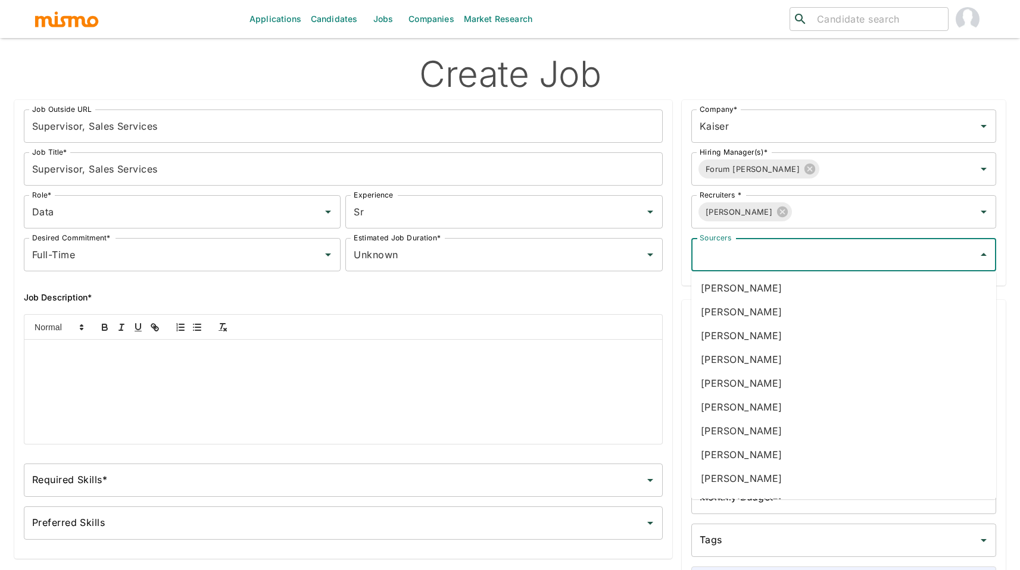
click at [793, 255] on input "Sourcers" at bounding box center [834, 254] width 276 height 23
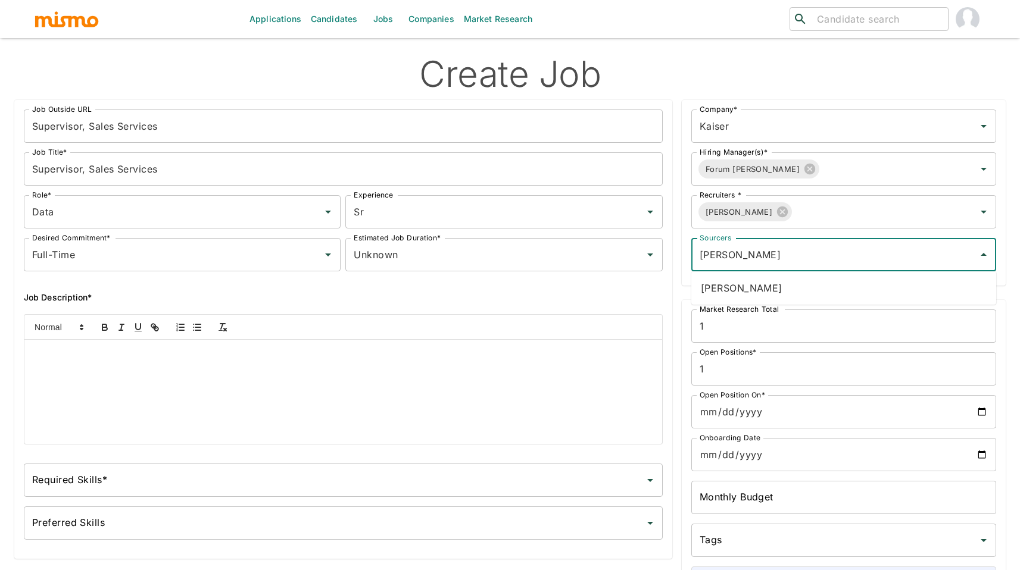
type input "dani"
click at [807, 287] on li "Daniela Zito" at bounding box center [843, 288] width 305 height 24
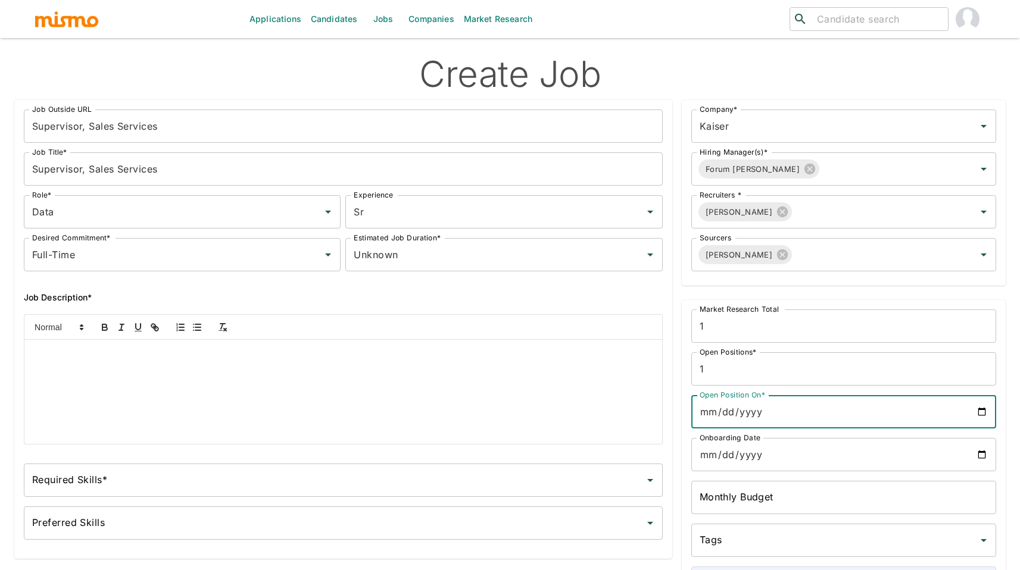
click at [979, 406] on input "Open Position On*" at bounding box center [843, 411] width 305 height 33
type input "2025-10-13"
click at [980, 454] on input "Onboarding Date" at bounding box center [843, 454] width 305 height 33
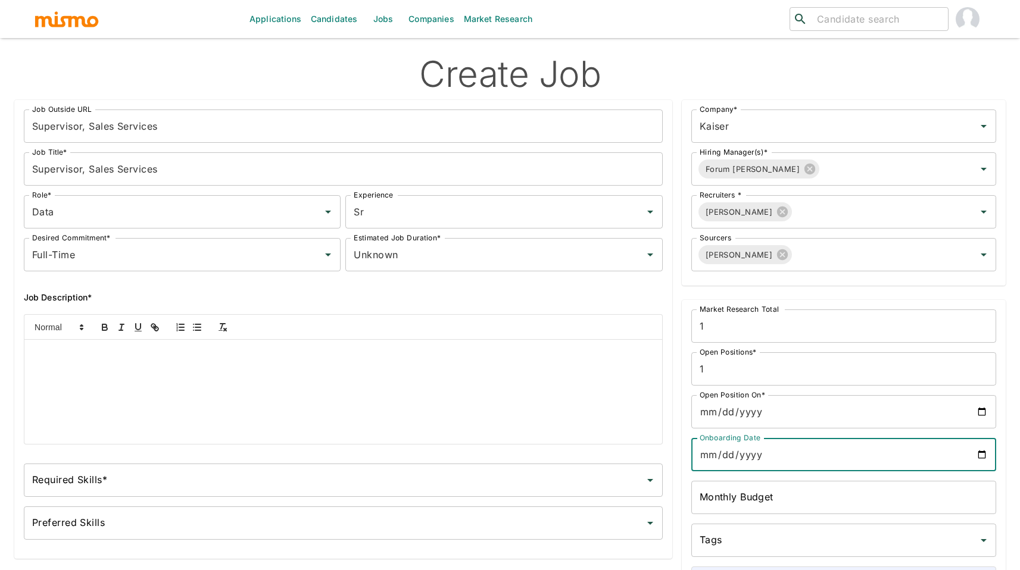
type input "2026-03-09"
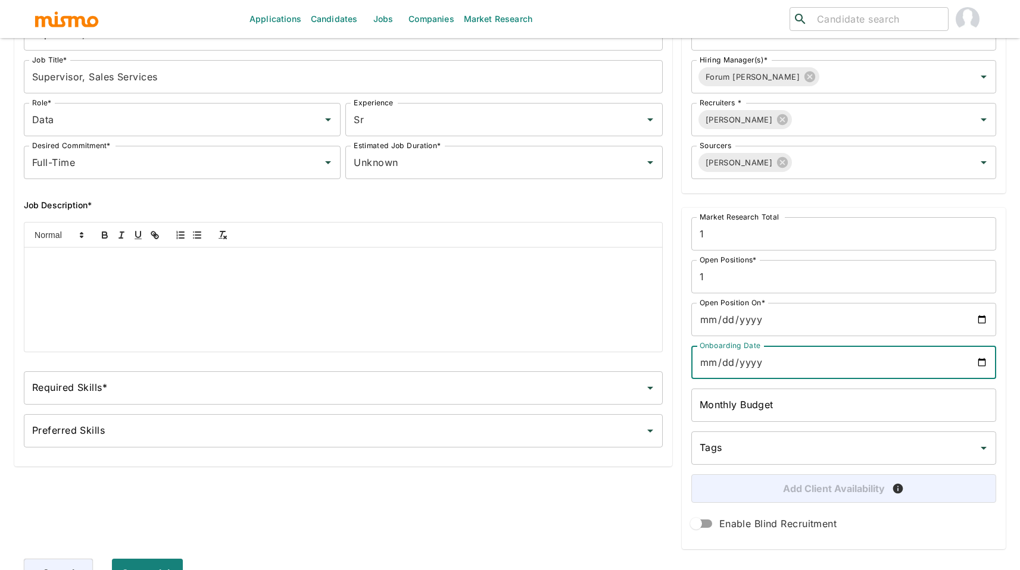
scroll to position [101, 0]
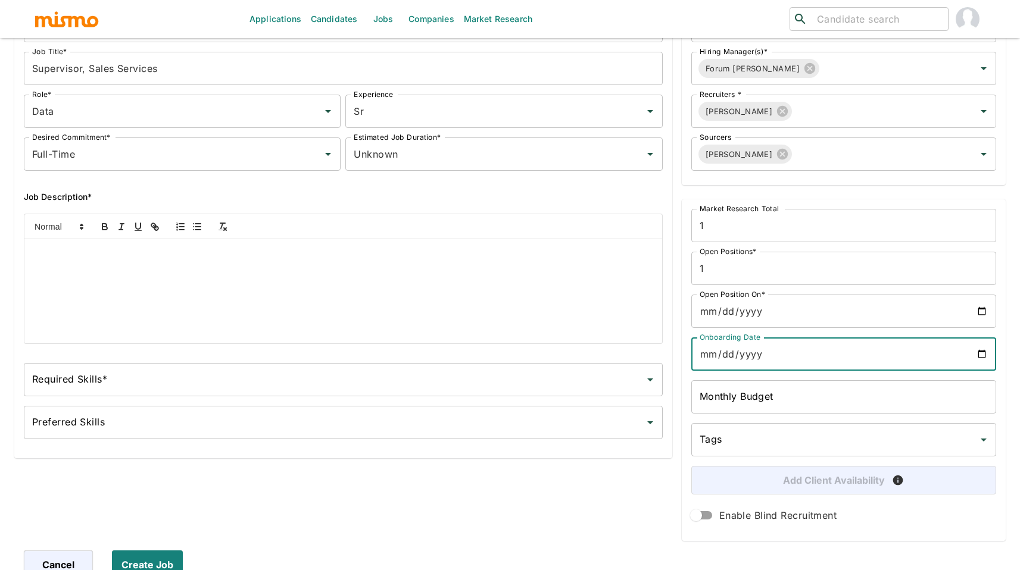
click at [829, 424] on div "Tags" at bounding box center [843, 439] width 305 height 33
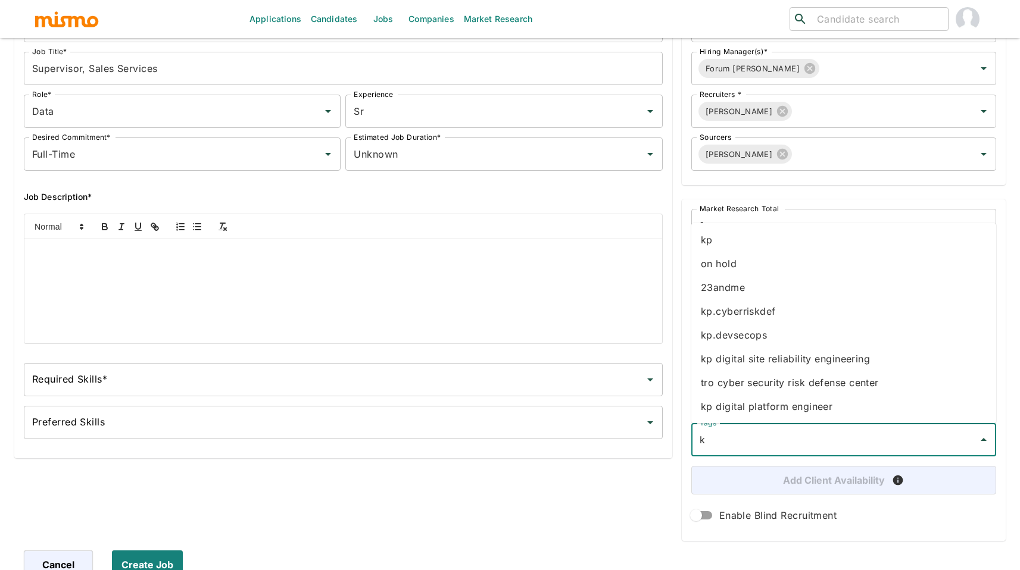
type input "kp"
click at [720, 264] on li "kp" at bounding box center [843, 264] width 305 height 24
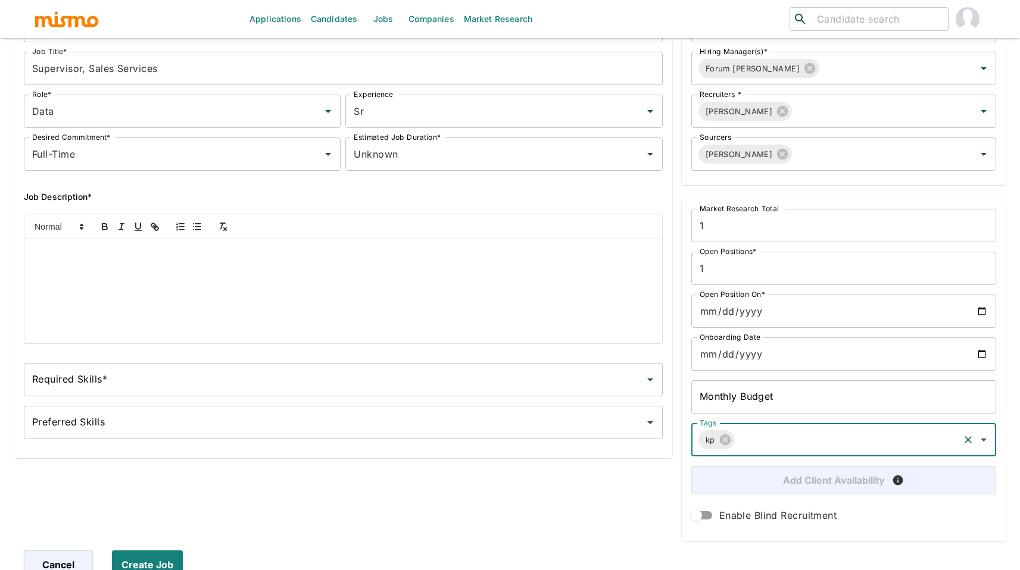
click at [267, 262] on div at bounding box center [342, 291] width 637 height 104
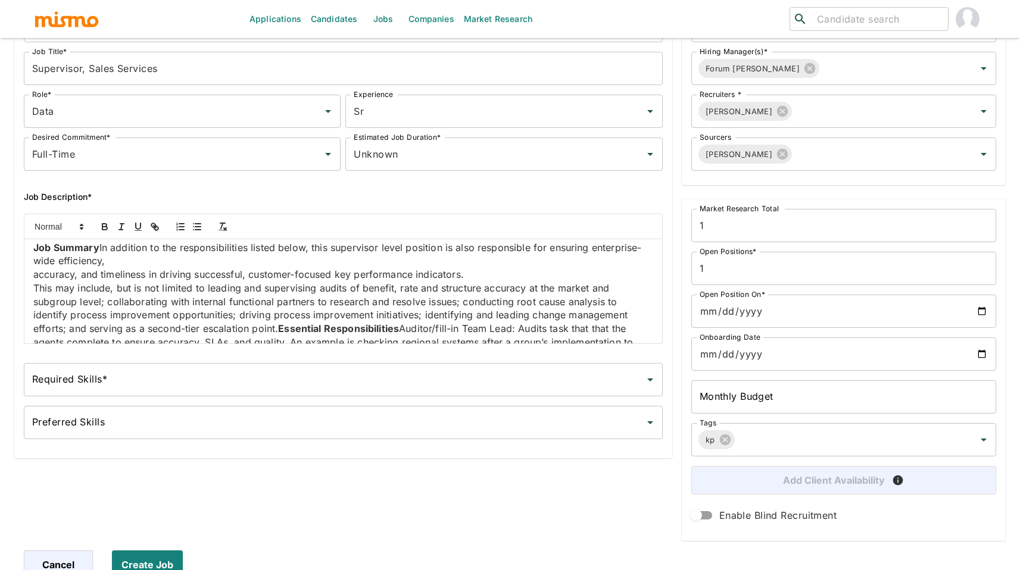
scroll to position [0, 0]
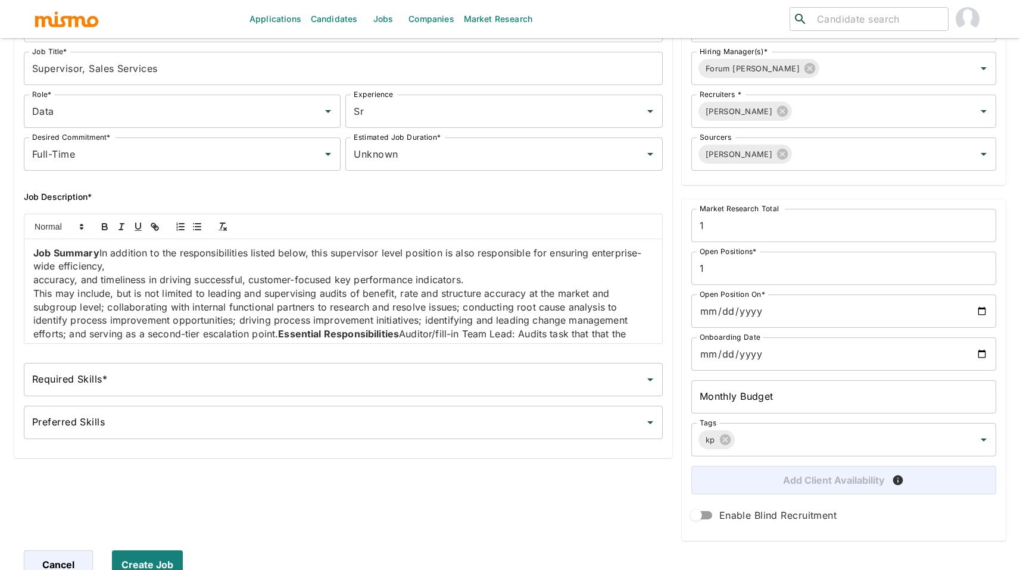
click at [97, 253] on strong "Job Summary" at bounding box center [66, 253] width 66 height 12
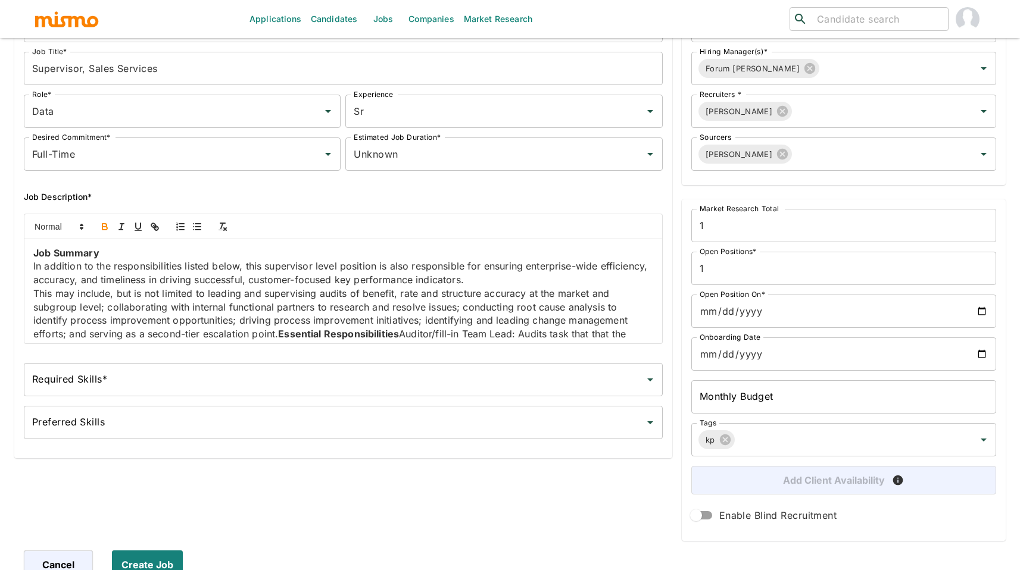
scroll to position [106, 0]
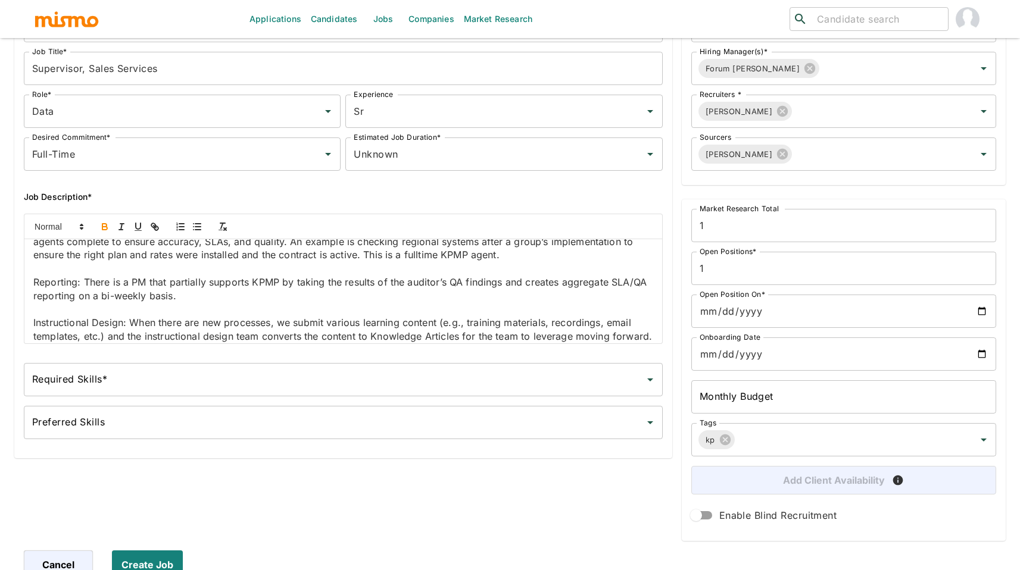
click at [279, 234] on strong "Essential Responsibilities" at bounding box center [338, 228] width 121 height 12
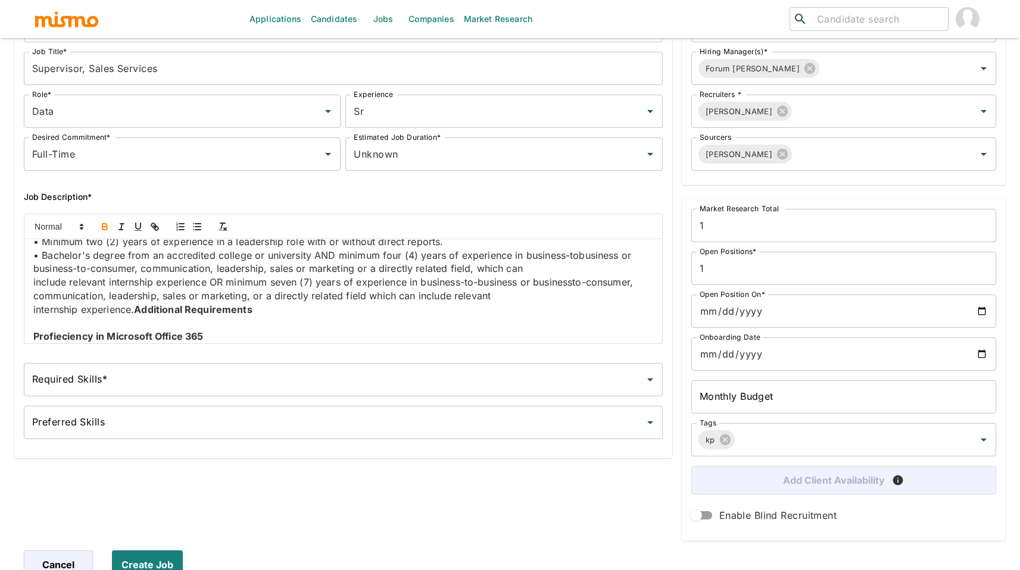
scroll to position [1054, 0]
click at [135, 315] on p "internship experience. Additional Requirements" at bounding box center [343, 309] width 620 height 14
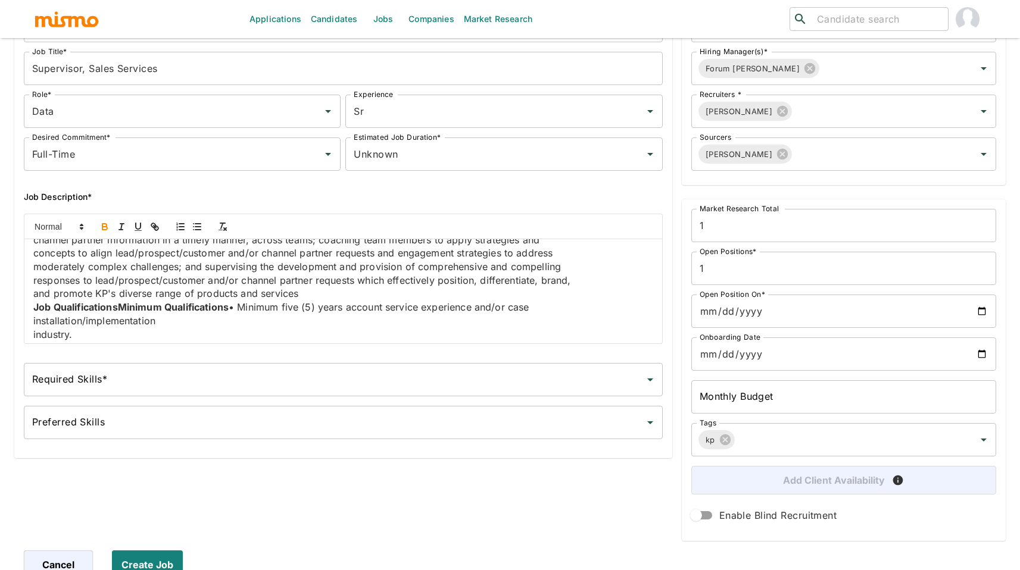
scroll to position [925, 0]
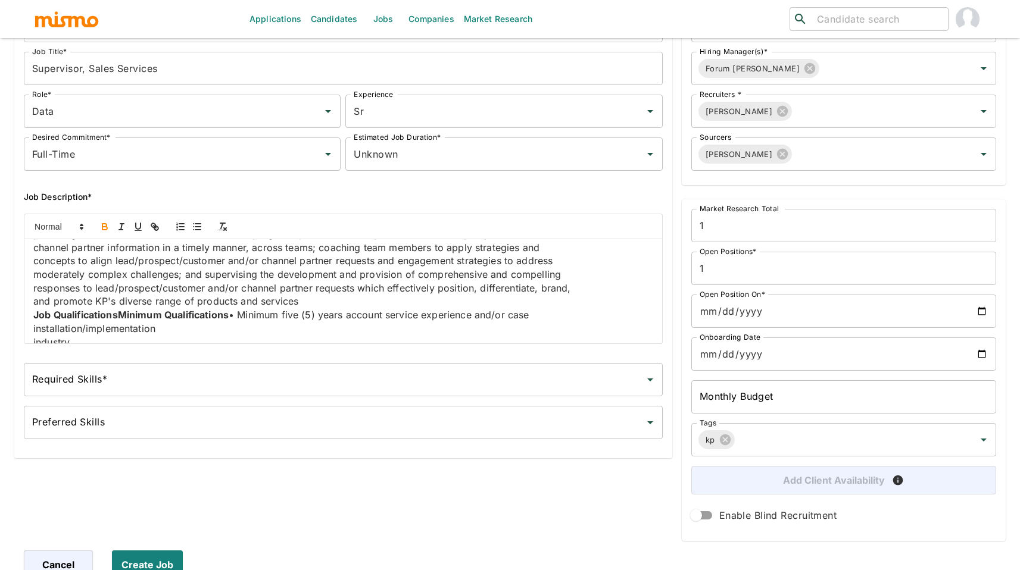
click at [123, 321] on strong "Job QualificationsMinimum Qualifications" at bounding box center [130, 315] width 195 height 12
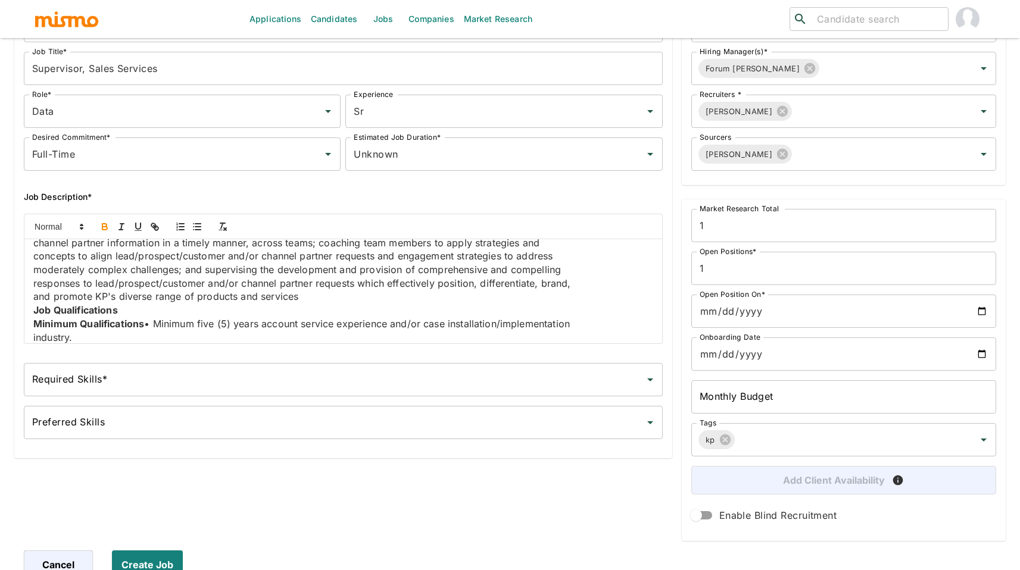
scroll to position [943, 0]
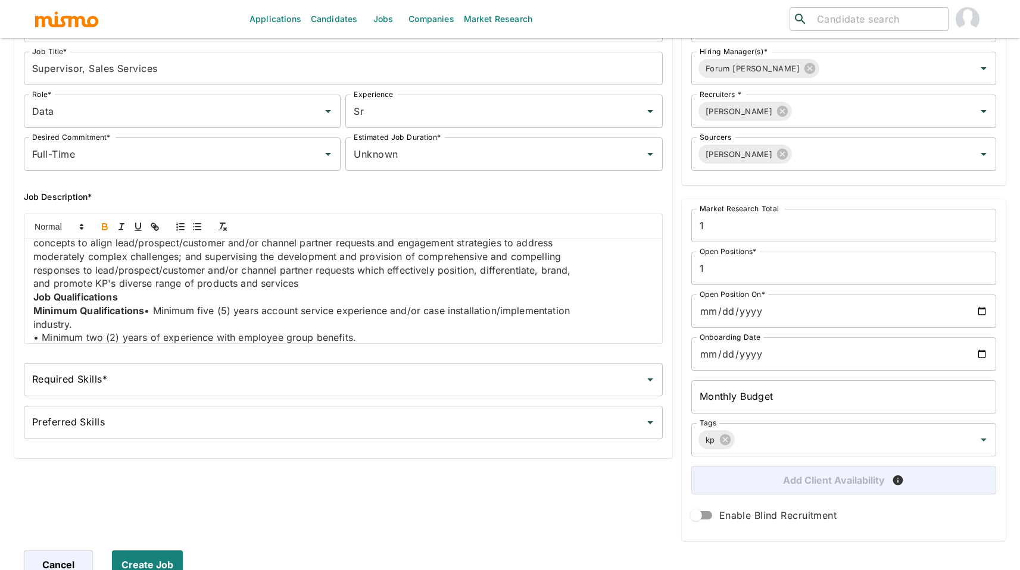
click at [304, 290] on p "and promote KP's diverse range of products and services" at bounding box center [343, 284] width 620 height 14
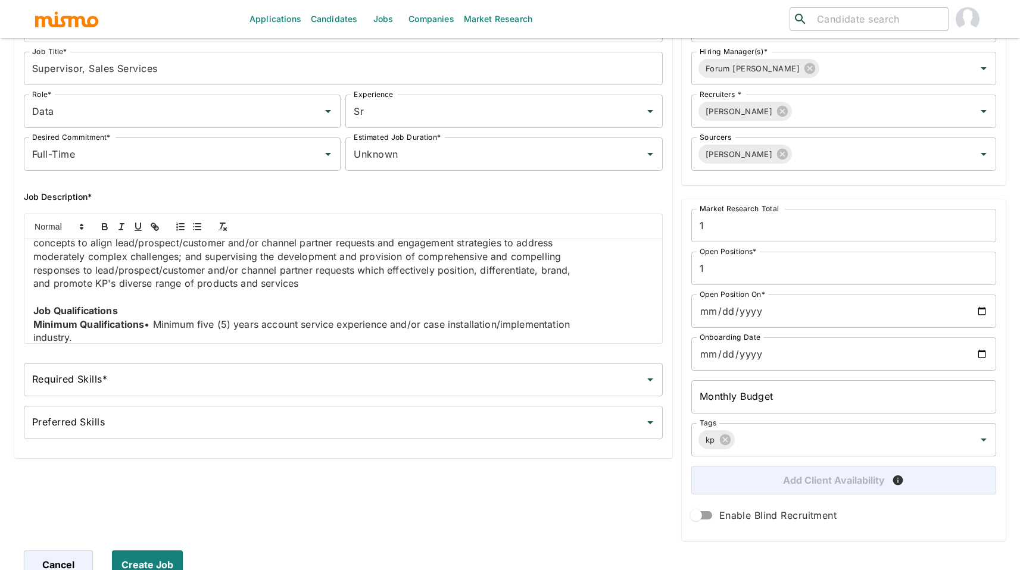
click at [146, 332] on p "Minimum Qualifications • Minimum five (5) years account service experience and/…" at bounding box center [343, 325] width 620 height 14
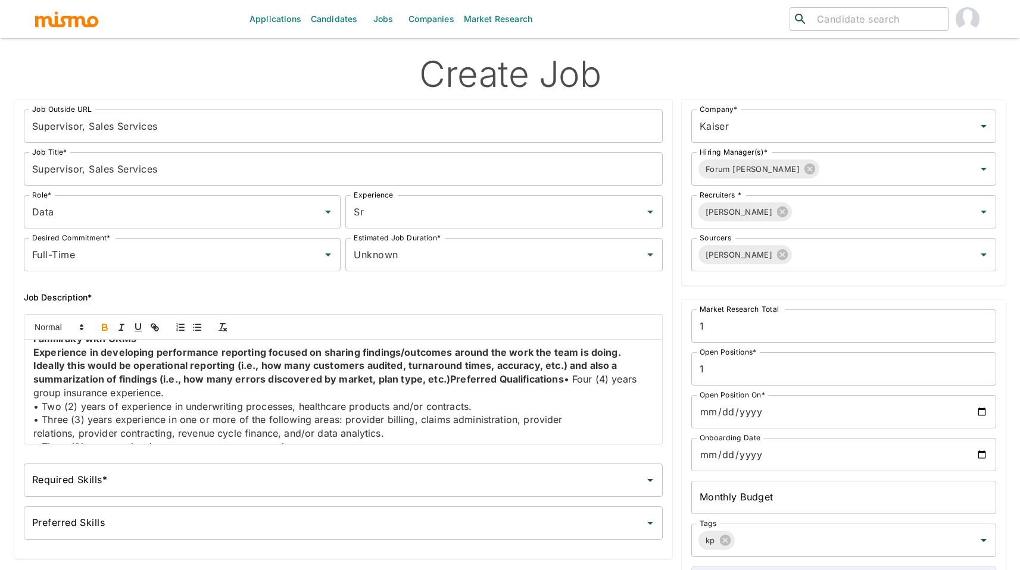
scroll to position [1296, 0]
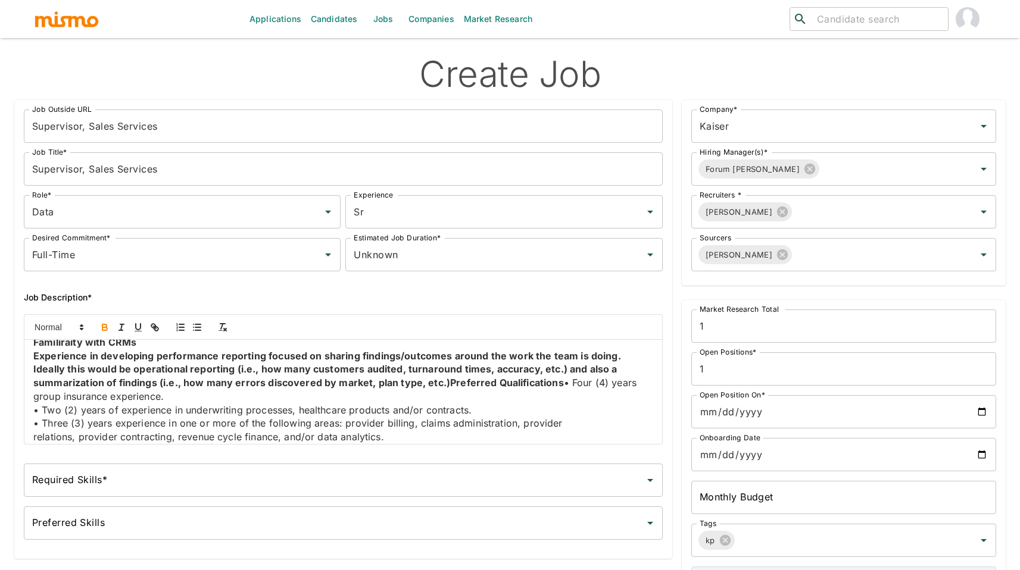
click at [446, 389] on strong "Experience in developing performance reporting focused on sharing findings/outc…" at bounding box center [328, 369] width 590 height 39
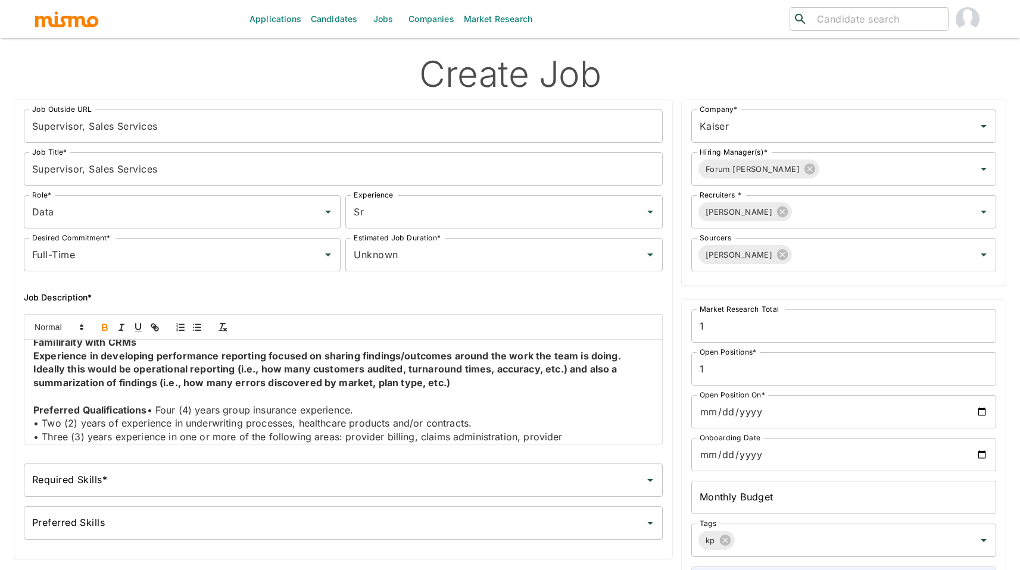
click at [149, 417] on p "﻿ Preferred Qualifications • Four (4) years group insurance experience." at bounding box center [343, 411] width 620 height 14
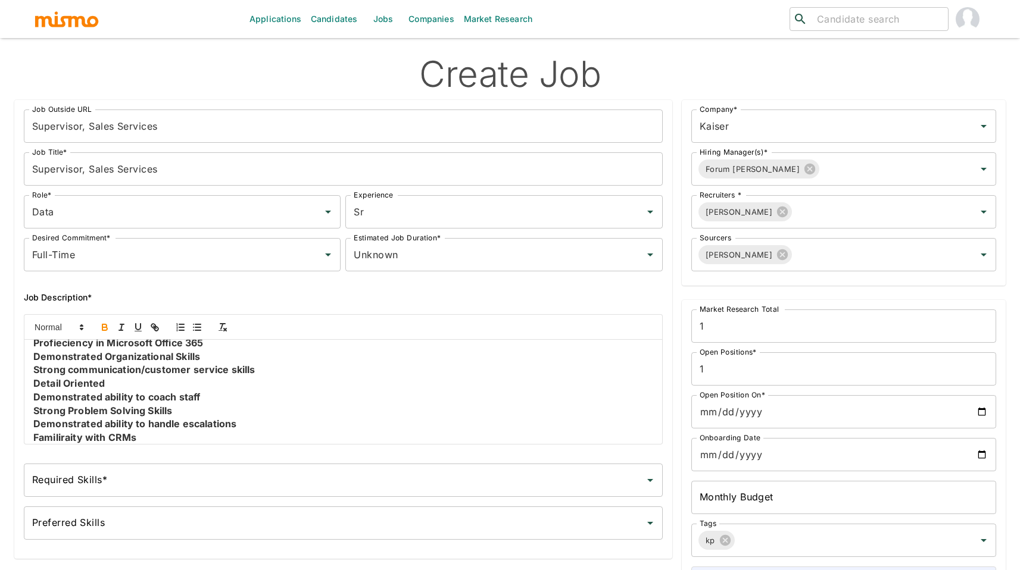
scroll to position [1158, 0]
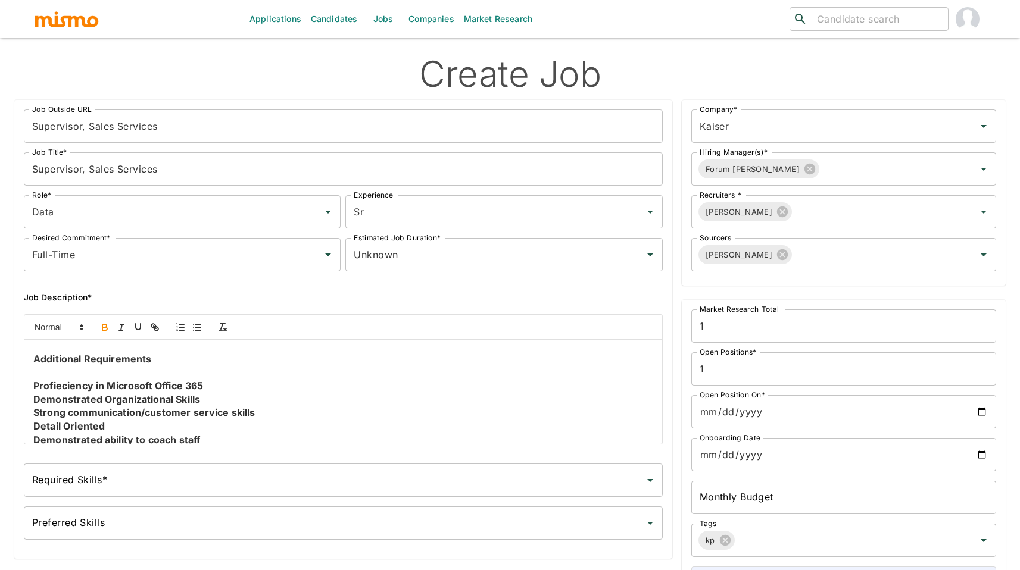
click at [61, 392] on strong "Profieciency in Microsoft Office 365" at bounding box center [118, 386] width 170 height 12
click at [51, 379] on p at bounding box center [343, 372] width 620 height 14
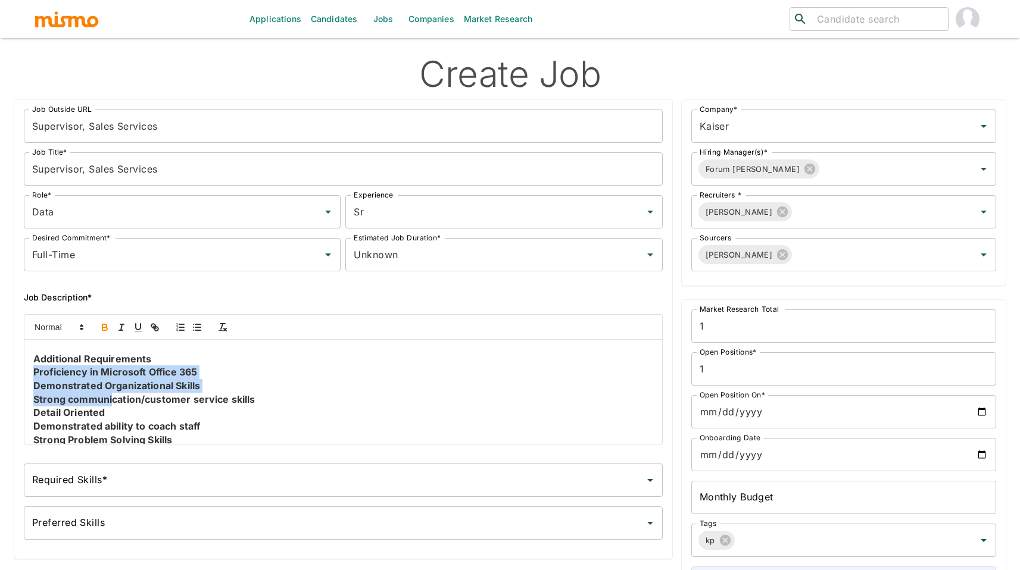
drag, startPoint x: 30, startPoint y: 390, endPoint x: 120, endPoint y: 410, distance: 92.0
click at [117, 410] on div "Job Summary In addition to the responsibilities listed below, this supervisor l…" at bounding box center [342, 392] width 637 height 104
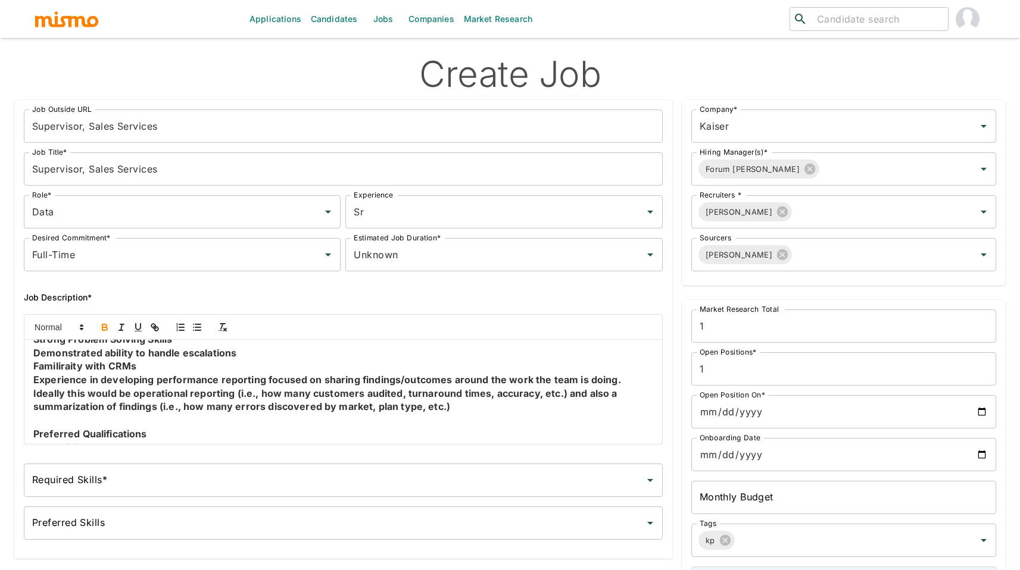
scroll to position [1278, 0]
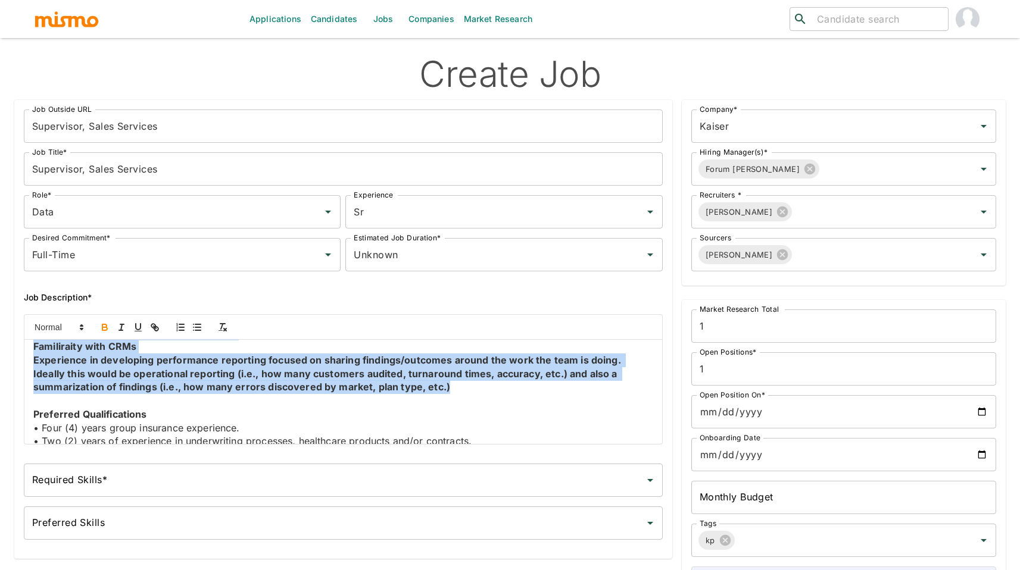
click at [452, 394] on p "Experience in developing performance reporting focused on sharing findings/outc…" at bounding box center [343, 374] width 620 height 40
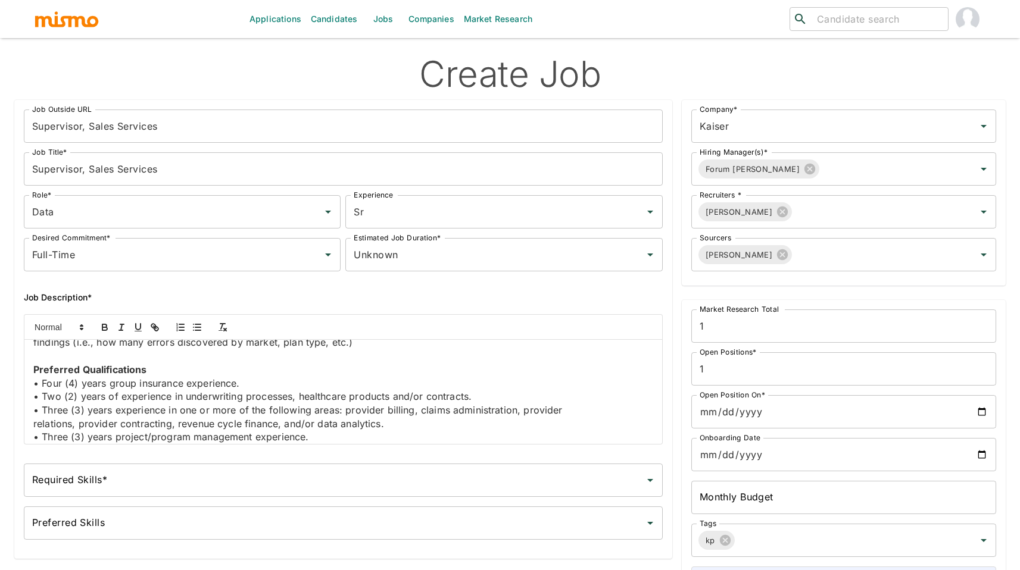
scroll to position [1327, 0]
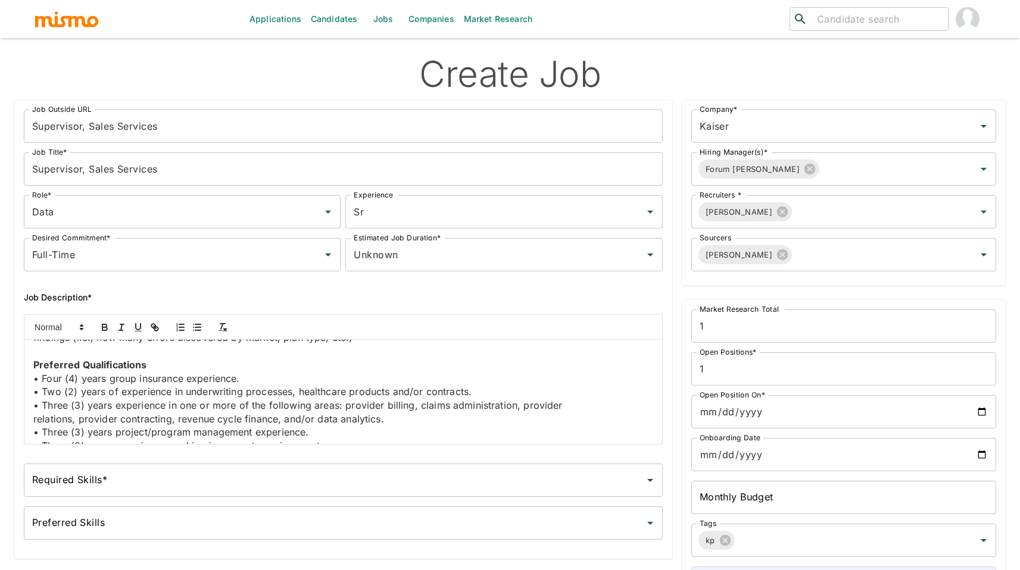
click at [373, 372] on p "Preferred Qualifications" at bounding box center [343, 365] width 620 height 14
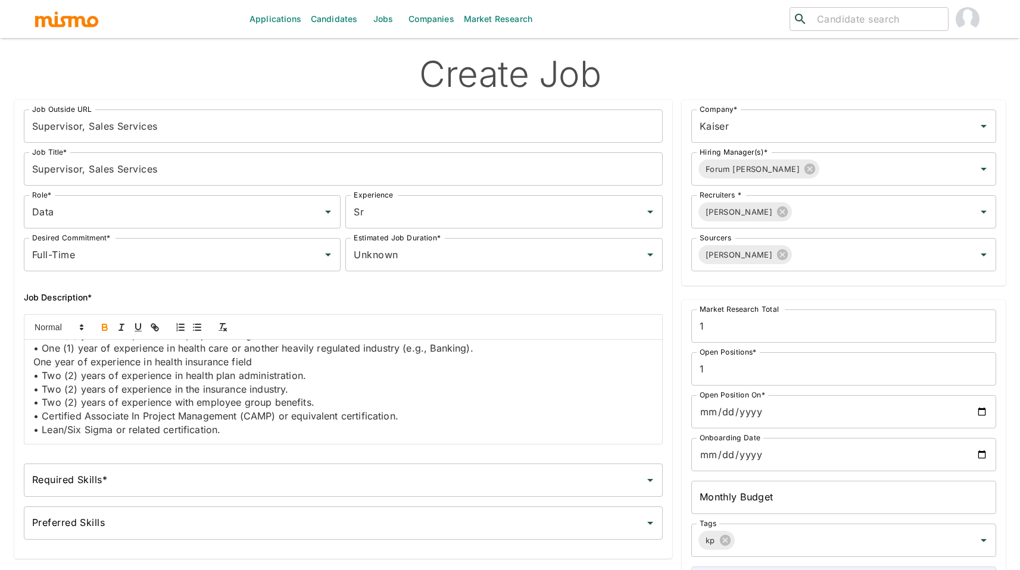
click at [208, 473] on input "Required Skills*" at bounding box center [334, 480] width 610 height 23
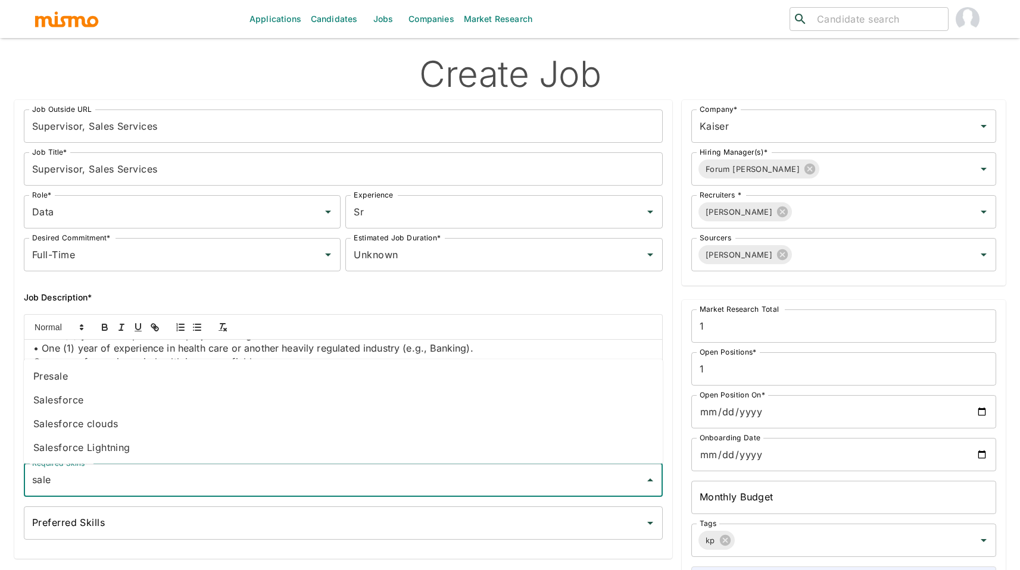
type input "sales"
click at [124, 408] on li "Salesforce" at bounding box center [343, 400] width 639 height 24
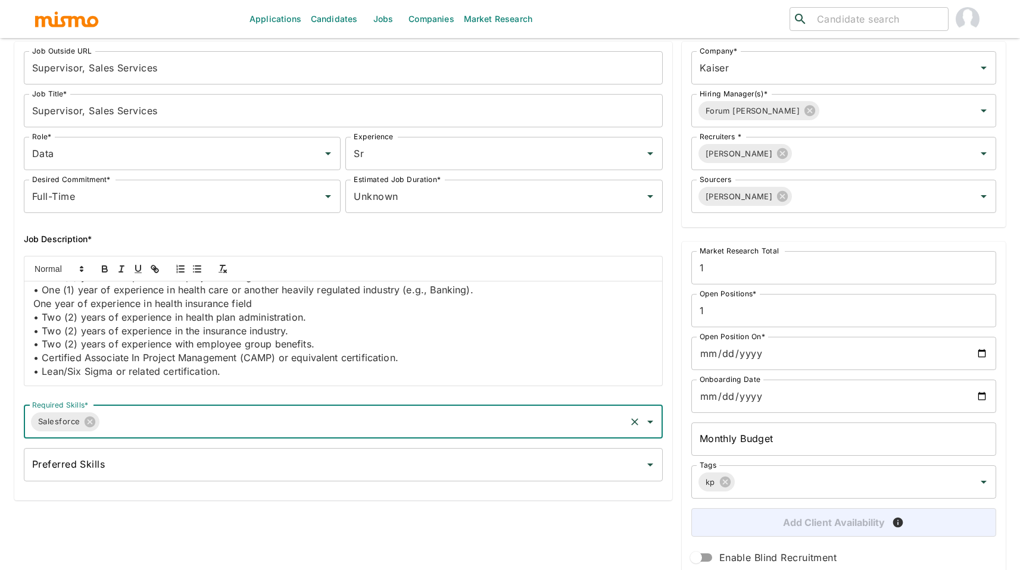
scroll to position [110, 0]
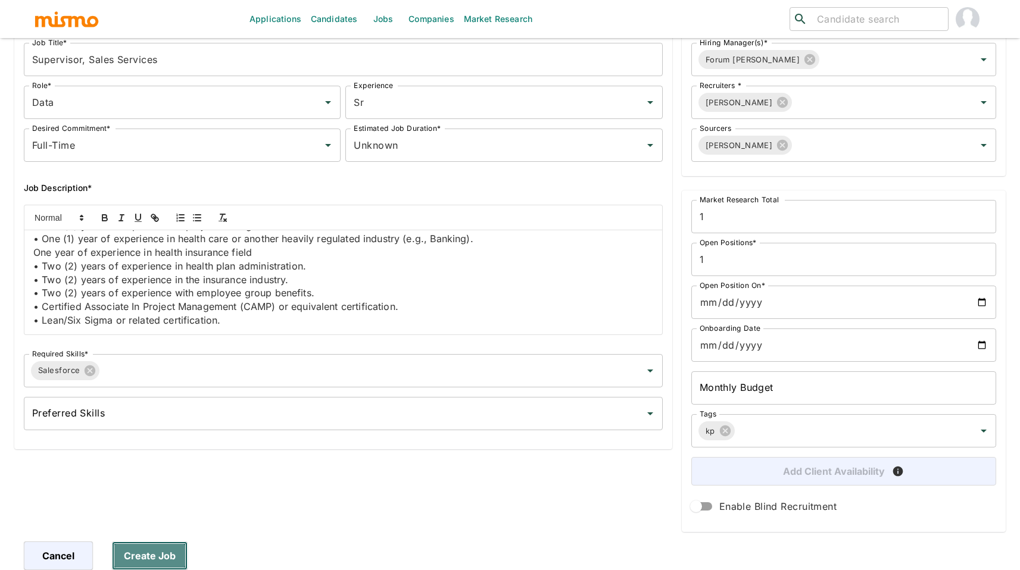
click at [142, 556] on button "Create Job" at bounding box center [150, 556] width 76 height 29
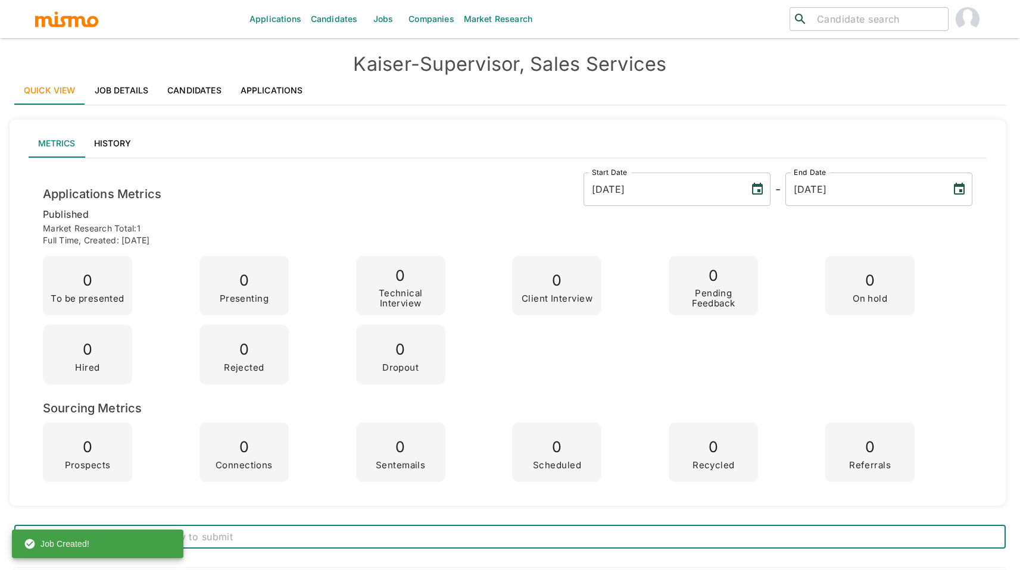
click at [120, 96] on link "Job Details" at bounding box center [121, 90] width 73 height 29
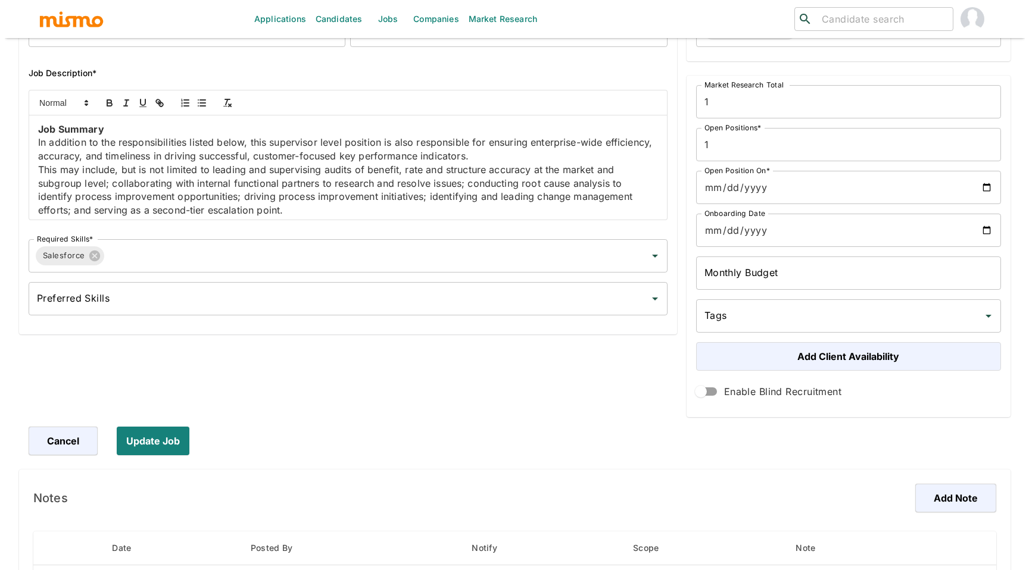
scroll to position [442, 0]
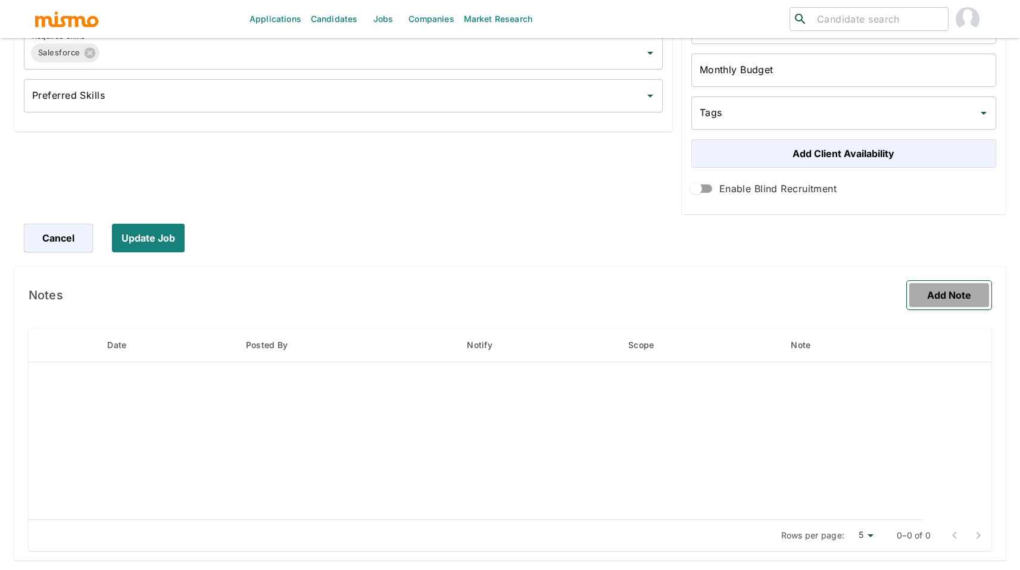
click at [961, 295] on button "Add Note" at bounding box center [949, 295] width 85 height 29
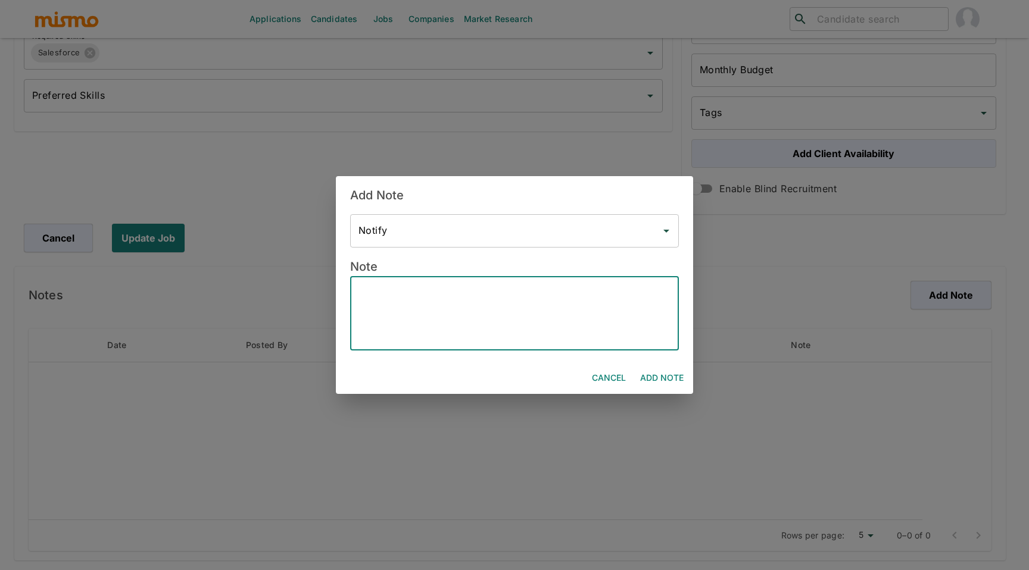
click at [587, 333] on textarea at bounding box center [514, 313] width 312 height 55
paste textarea "***Position History*** Position created on Oct 13th, 2025 Assigned to: Pao & Da…"
click at [410, 324] on textarea "***Position History*** Position created on Oct 13th, 2025 Assigned to: Pao & Da…" at bounding box center [514, 313] width 312 height 55
click at [427, 324] on textarea "***Position History*** Position created on Oct 13th, 2025 Assigned to: Pao & Da…" at bounding box center [514, 313] width 312 height 55
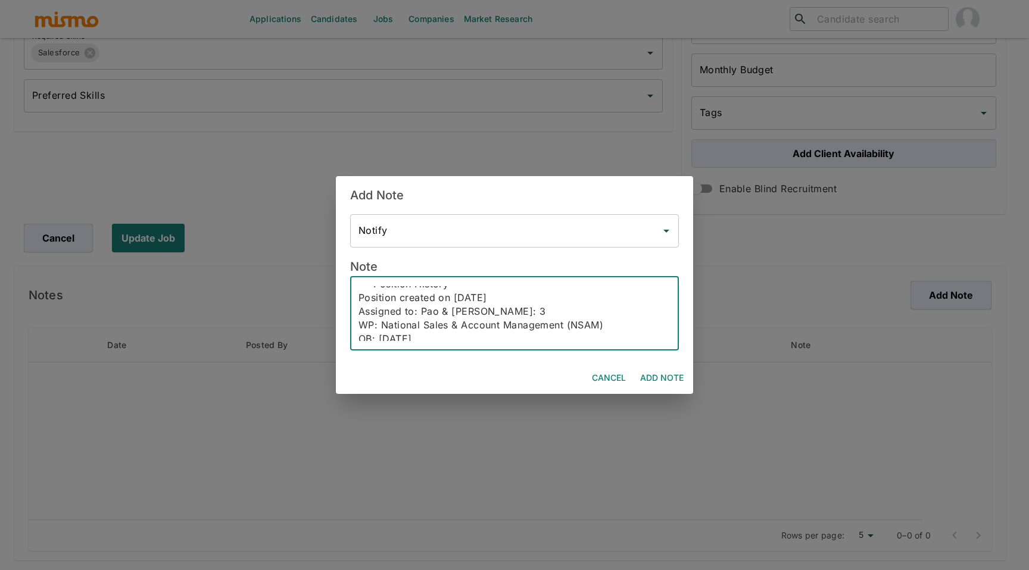
scroll to position [8, 0]
click at [429, 327] on textarea "***Position History*** Position created on Oct 13th, 2025 Assigned to: Pao & Da…" at bounding box center [514, 313] width 312 height 55
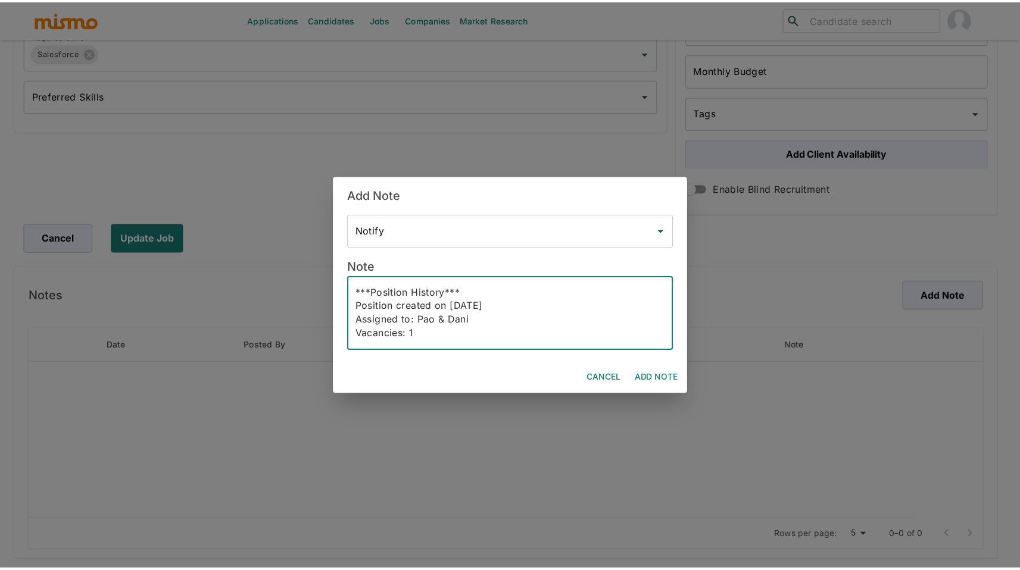
scroll to position [0, 0]
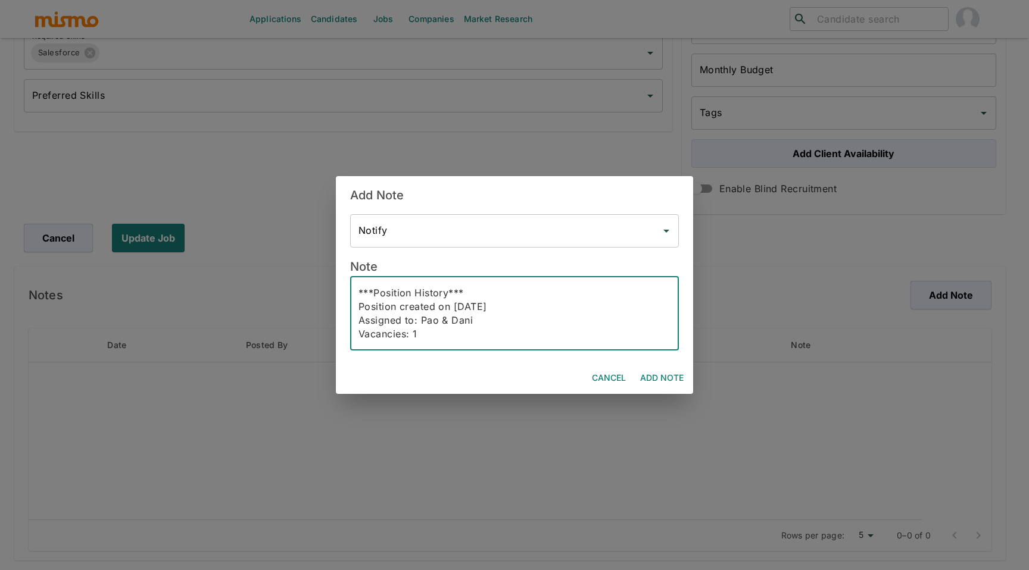
type textarea "***Position History*** Position created on Oct 13th, 2025 Assigned to: Pao & Da…"
click at [661, 382] on button "Add Note" at bounding box center [661, 378] width 53 height 22
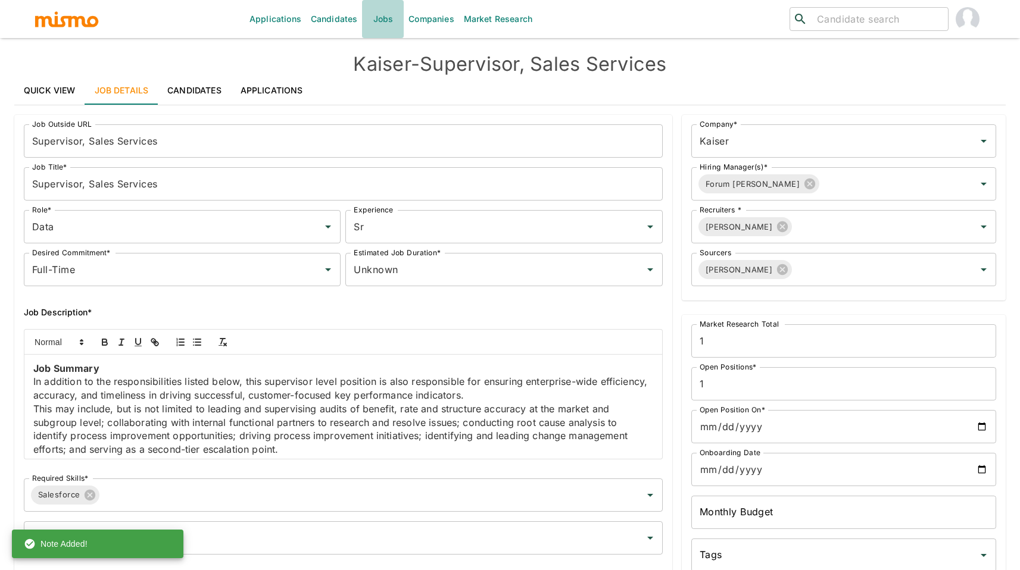
click at [378, 17] on link "Jobs" at bounding box center [383, 19] width 42 height 38
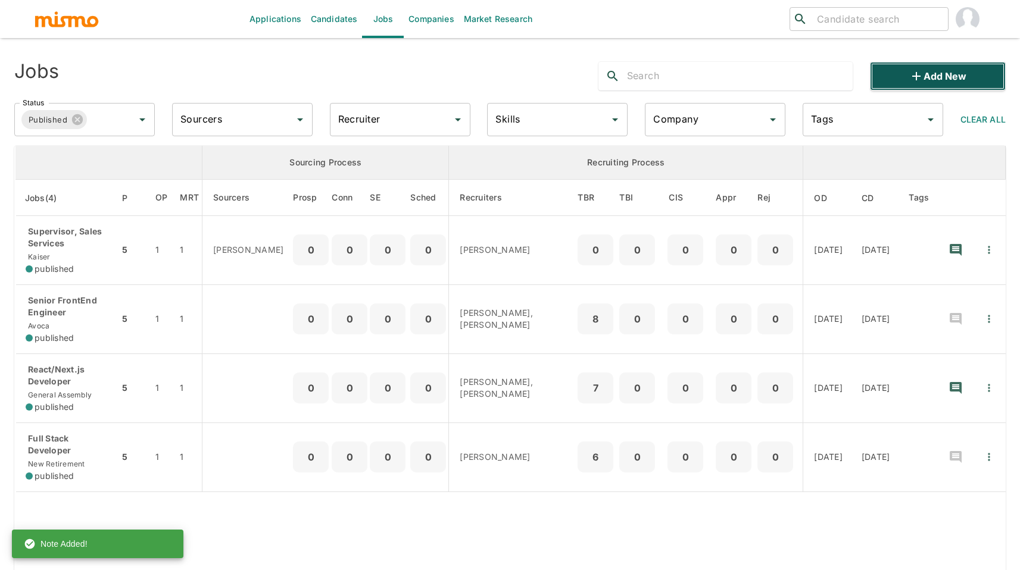
click at [903, 73] on button "Add new" at bounding box center [938, 76] width 136 height 29
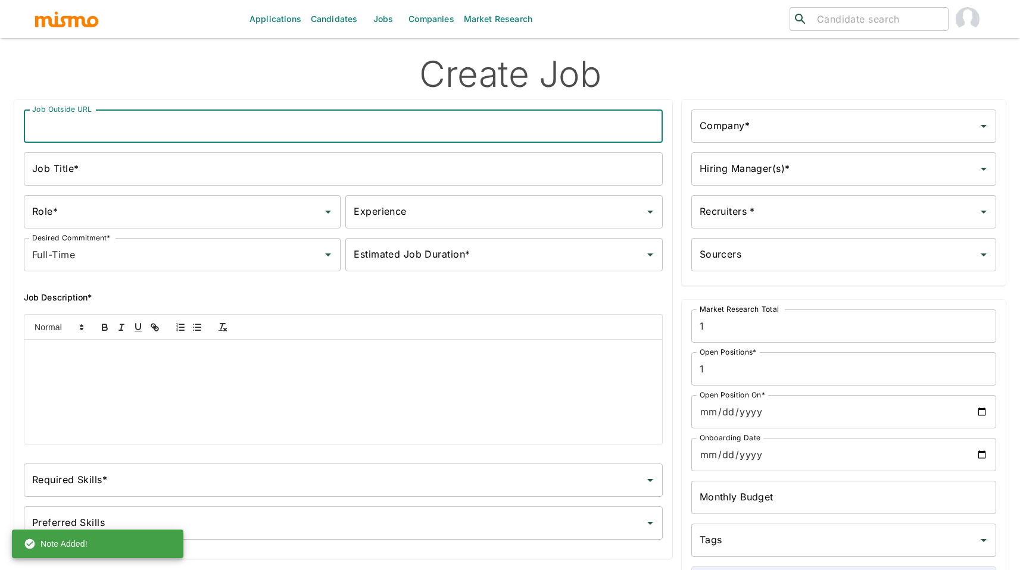
click at [571, 120] on input "Job Outside URL" at bounding box center [343, 126] width 639 height 33
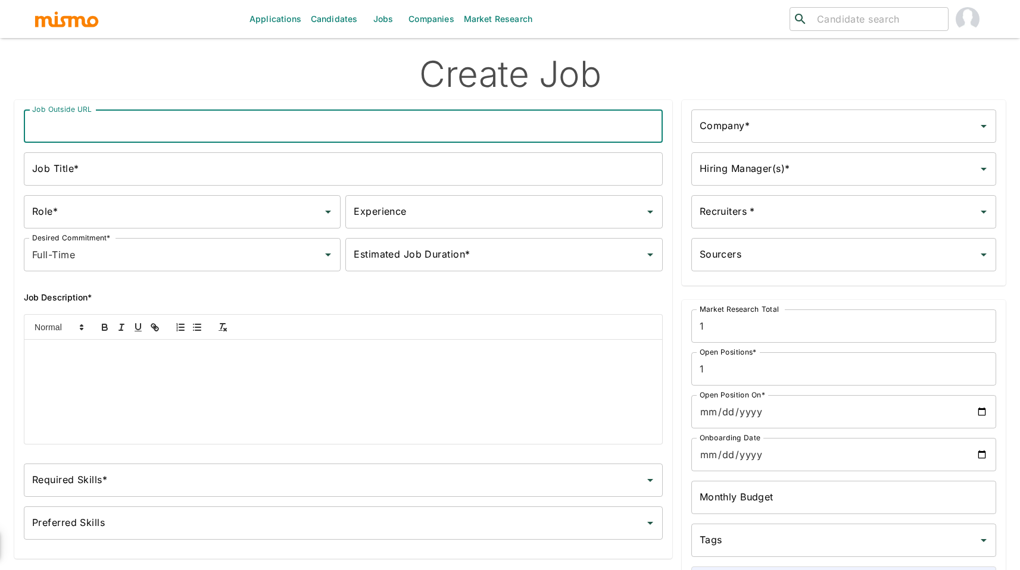
paste input "Release and Deployment Consultant III, DevOps"
type input "Release and Deployment Consultant III, DevOps"
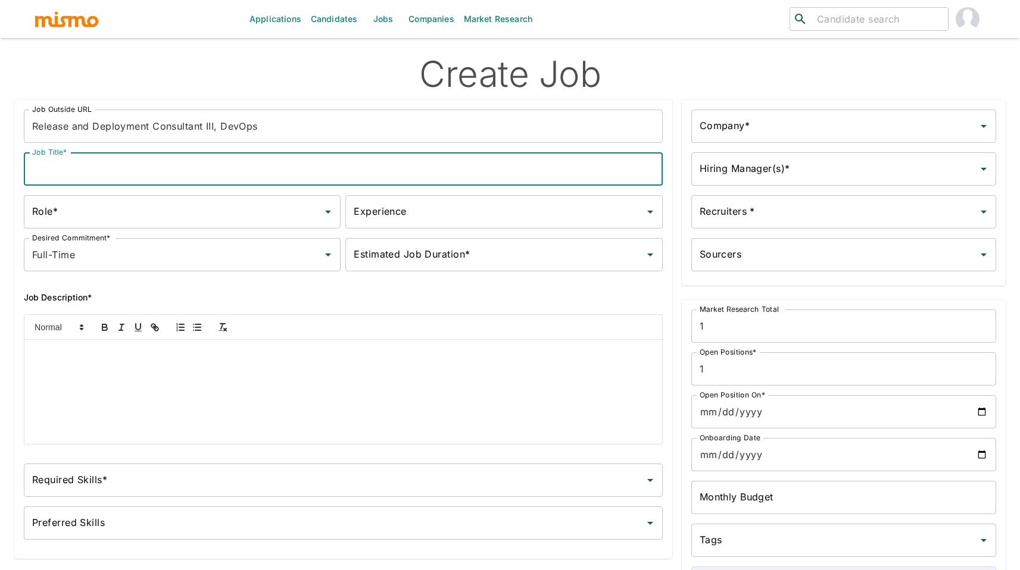
paste input "Release and Deployment Consultant III, DevOps"
type input "Release and Deployment Consultant III, DevOps"
click at [122, 210] on input "Role*" at bounding box center [173, 212] width 288 height 23
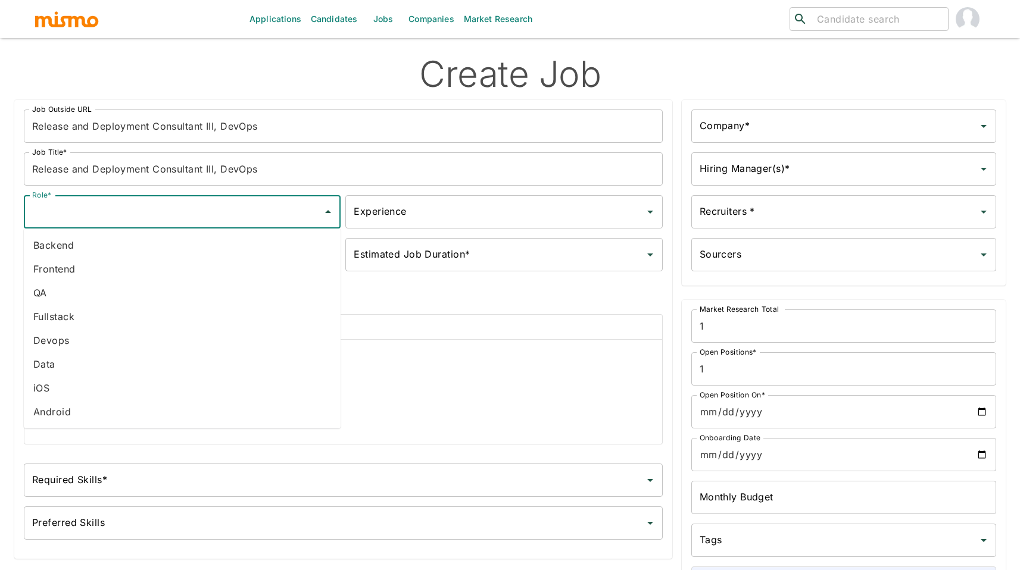
click at [108, 335] on li "Devops" at bounding box center [182, 341] width 317 height 24
type input "Devops"
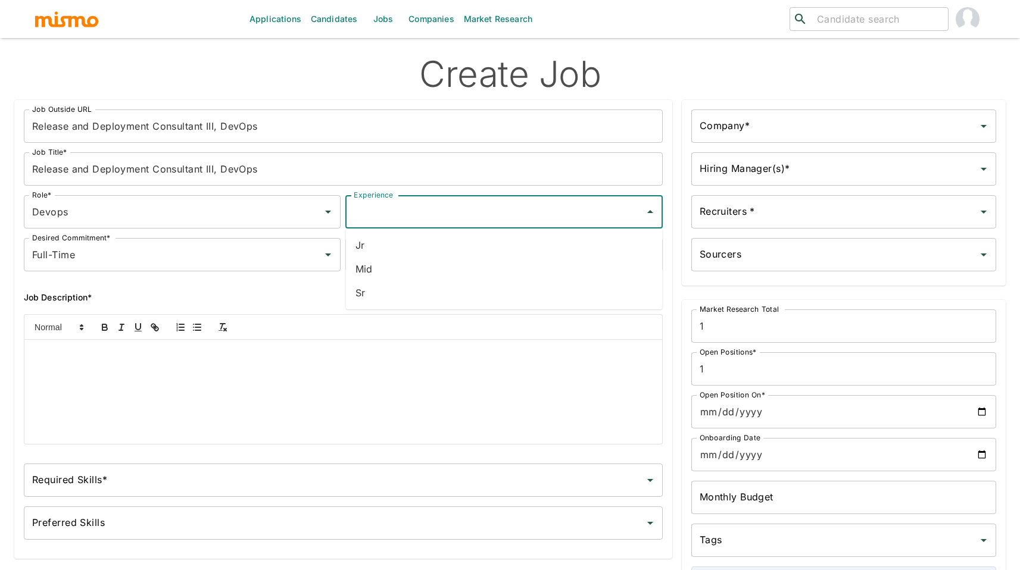
click at [395, 218] on input "Experience" at bounding box center [495, 212] width 288 height 23
click at [401, 295] on li "Sr" at bounding box center [504, 293] width 317 height 24
type input "Sr"
click at [432, 257] on input "Estimated Job Duration*" at bounding box center [495, 254] width 288 height 23
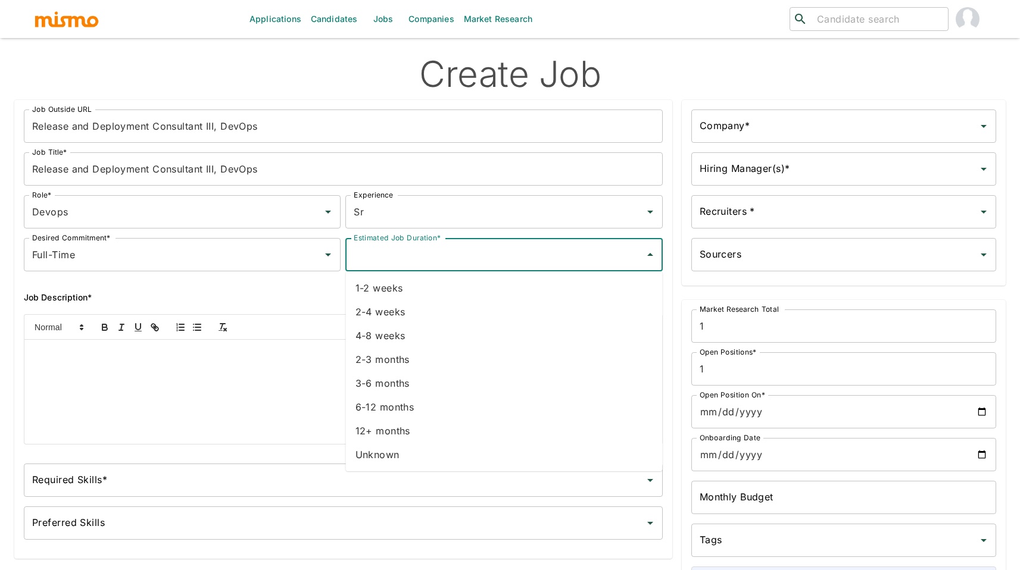
drag, startPoint x: 414, startPoint y: 455, endPoint x: 445, endPoint y: 405, distance: 58.8
click at [416, 451] on li "Unknown" at bounding box center [504, 455] width 317 height 24
type input "Unknown"
click at [729, 139] on div "Company*" at bounding box center [843, 126] width 305 height 33
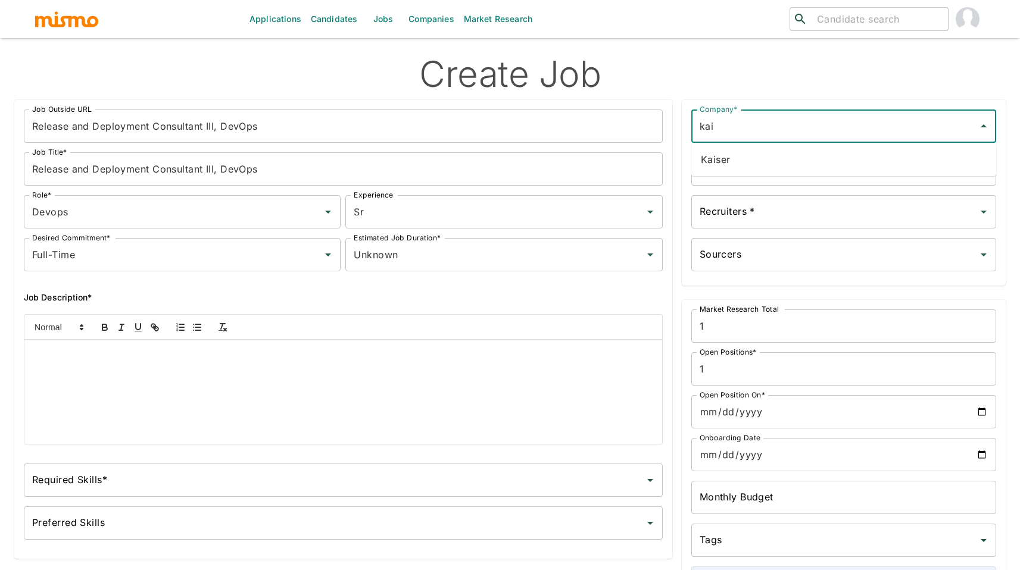
drag, startPoint x: 740, startPoint y: 173, endPoint x: 748, endPoint y: 167, distance: 9.3
click at [740, 172] on ul "Kaiser" at bounding box center [843, 159] width 305 height 33
click at [749, 165] on li "Kaiser" at bounding box center [843, 160] width 305 height 24
type input "Kaiser"
click at [764, 173] on input "Hiring Manager(s)*" at bounding box center [834, 169] width 276 height 23
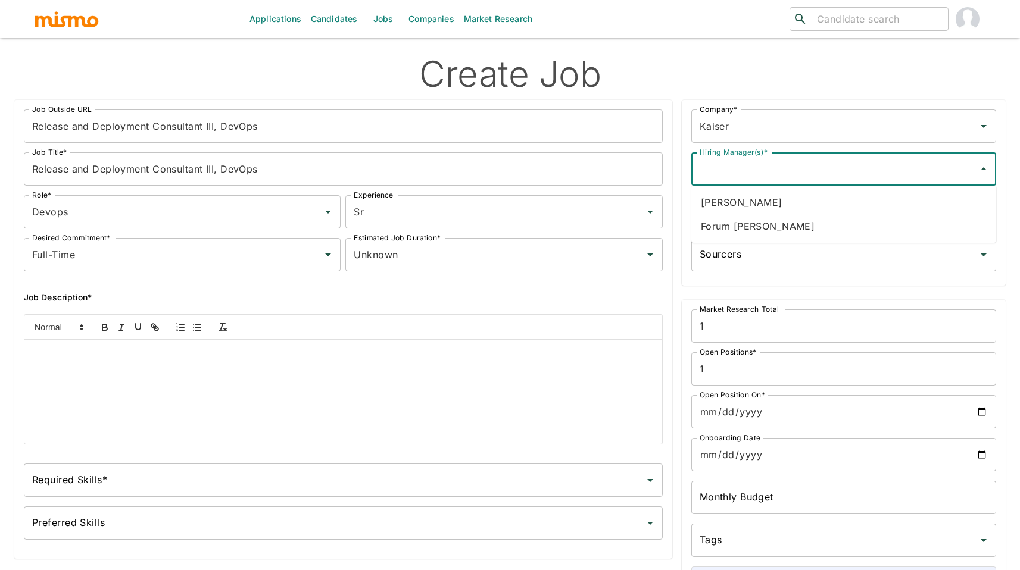
click at [739, 226] on li "Forum Desai" at bounding box center [843, 226] width 305 height 24
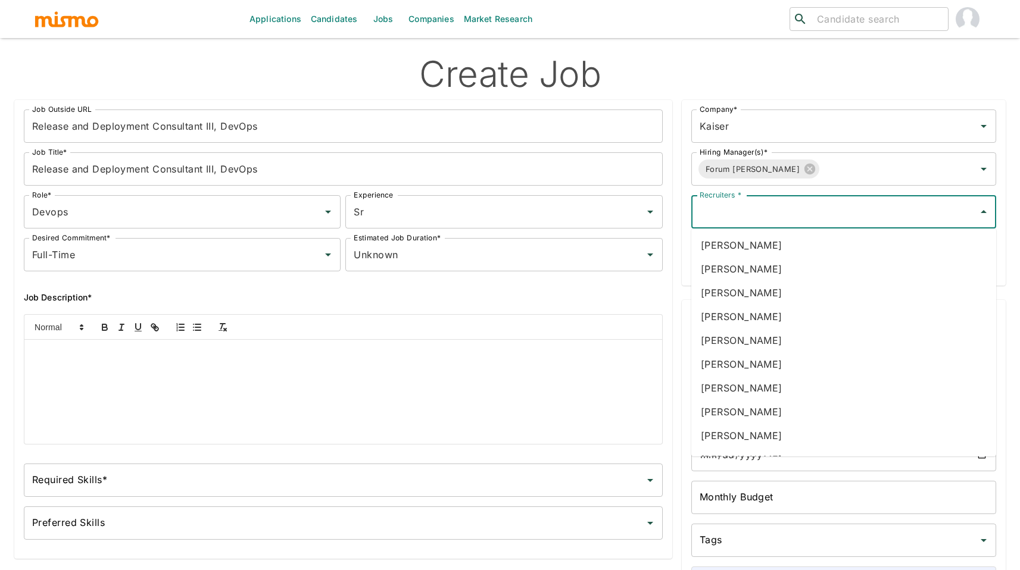
click at [766, 216] on input "Recruiters *" at bounding box center [834, 212] width 276 height 23
type input "pao"
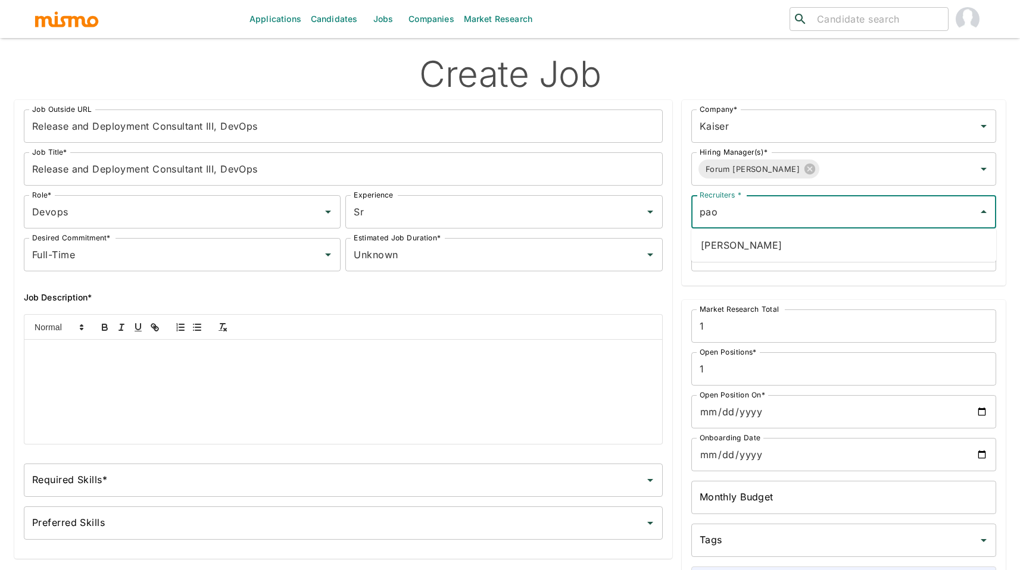
click at [778, 235] on li "Paola Pacheco" at bounding box center [843, 245] width 305 height 24
click at [769, 250] on input "Sourcers" at bounding box center [834, 254] width 276 height 23
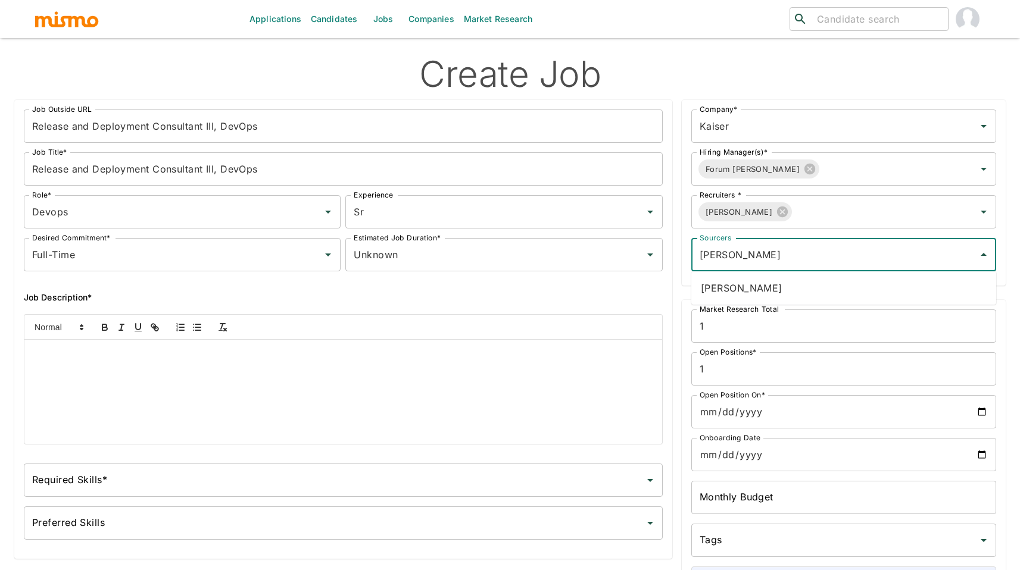
type input "dani"
click at [763, 280] on li "Daniela Zito" at bounding box center [843, 288] width 305 height 24
click at [757, 372] on input "1" at bounding box center [843, 368] width 305 height 33
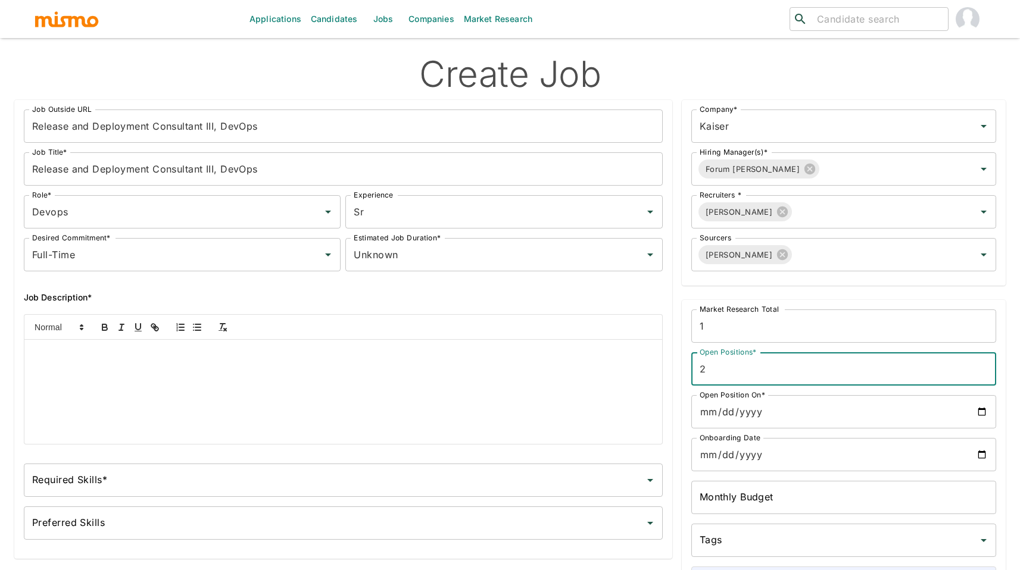
type input "2"
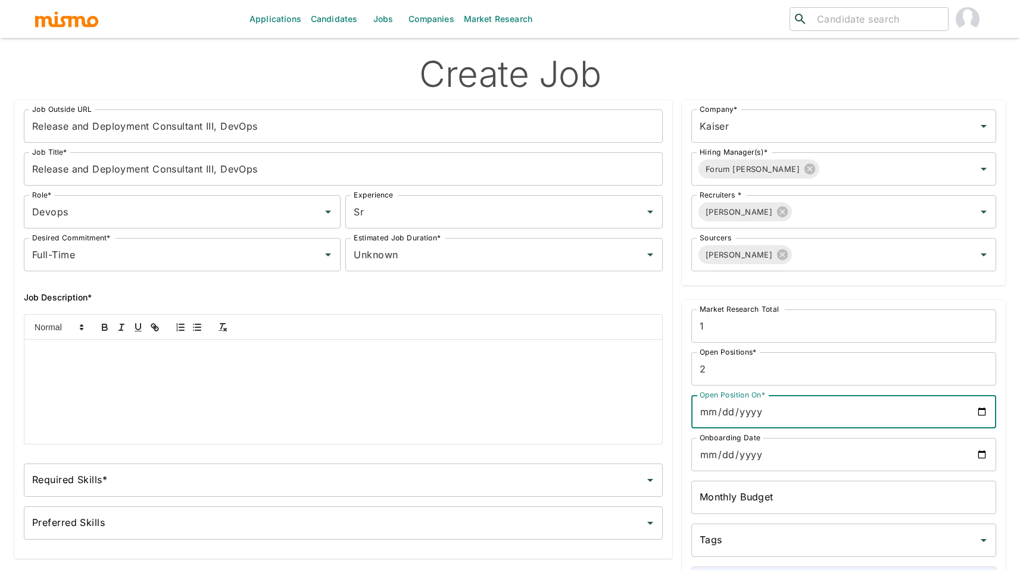
click at [802, 412] on input "Open Position On*" at bounding box center [843, 411] width 305 height 33
click at [985, 414] on input "Open Position On*" at bounding box center [843, 411] width 305 height 33
type input "2025-10-13"
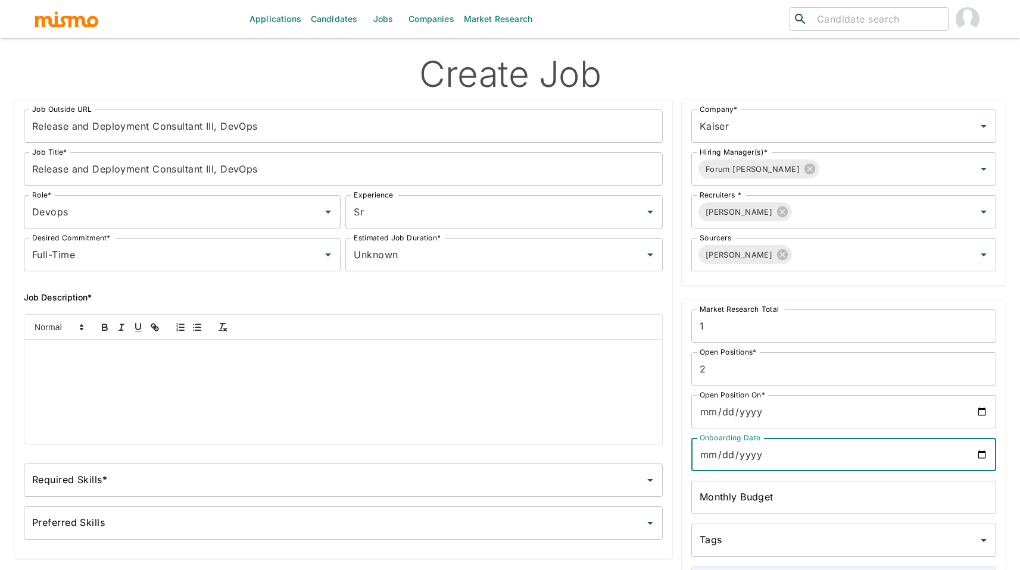
click at [986, 457] on input "Onboarding Date" at bounding box center [843, 454] width 305 height 33
type input "2026-03-23"
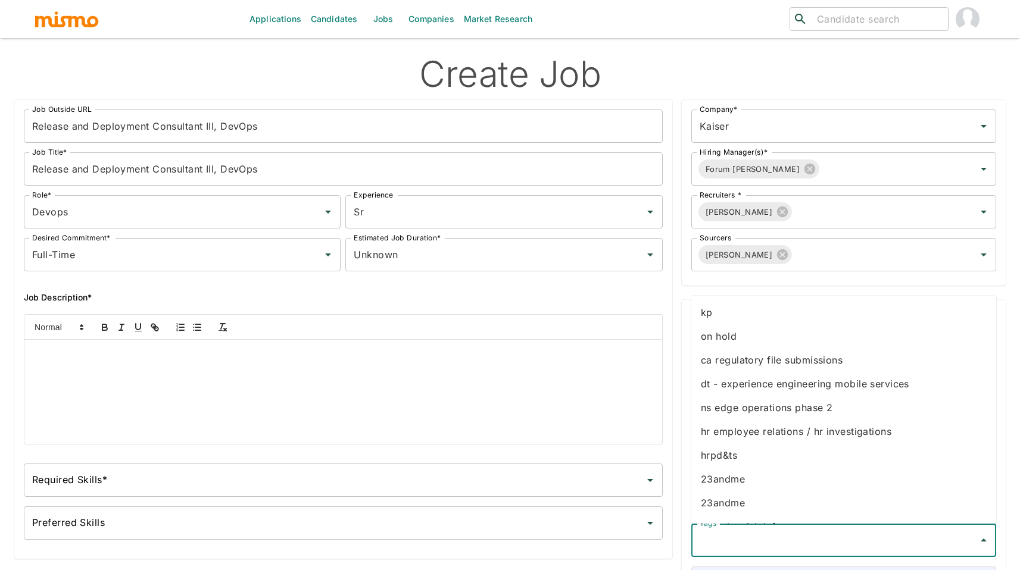
click at [757, 545] on input "Tags" at bounding box center [834, 540] width 276 height 23
type input "kp"
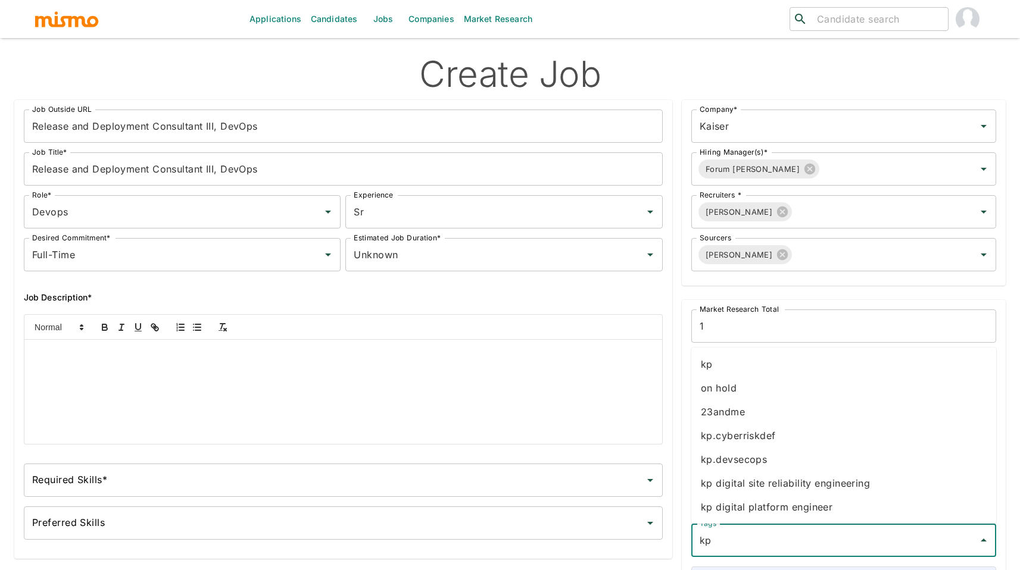
click at [751, 360] on li "kp" at bounding box center [843, 364] width 305 height 24
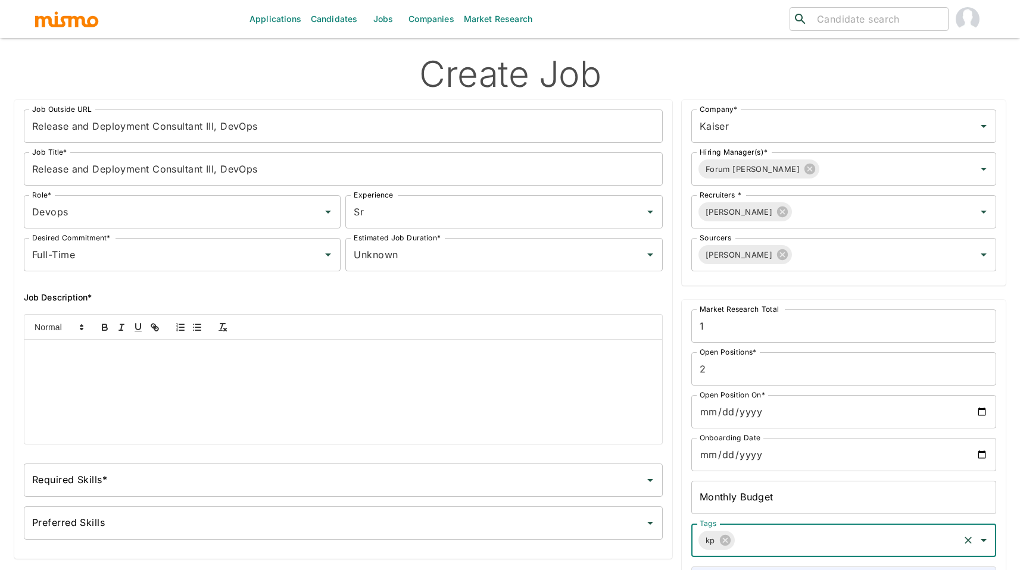
click at [250, 482] on input "Required Skills*" at bounding box center [334, 480] width 610 height 23
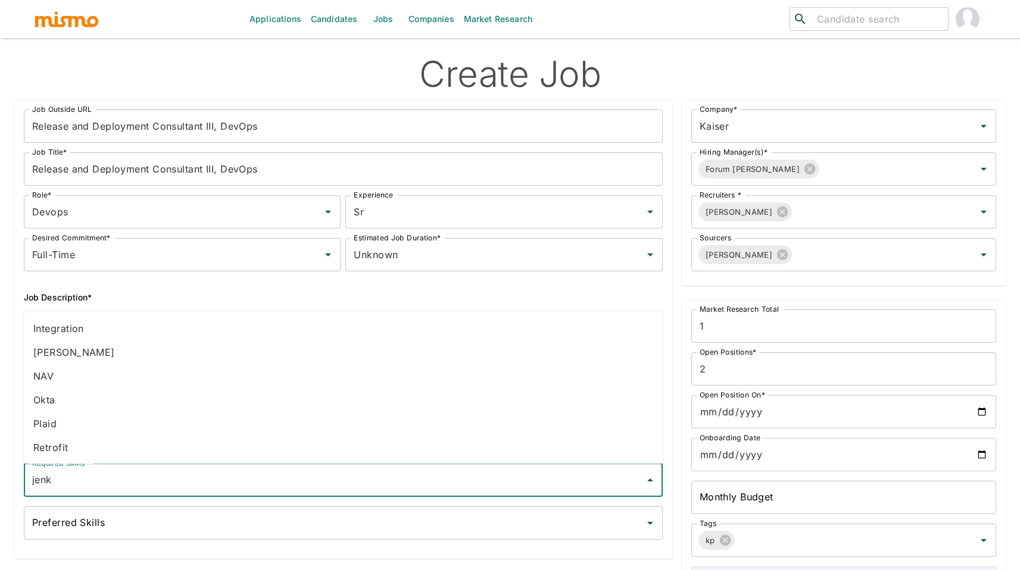
type input "jenki"
click at [116, 347] on li "JENKINS" at bounding box center [343, 352] width 639 height 24
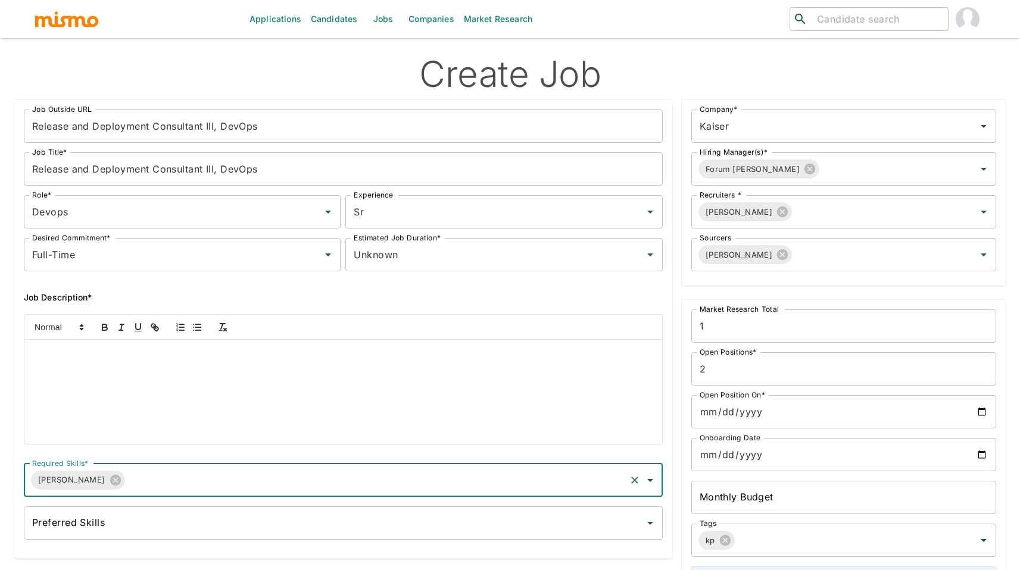
click at [201, 378] on div at bounding box center [342, 392] width 637 height 104
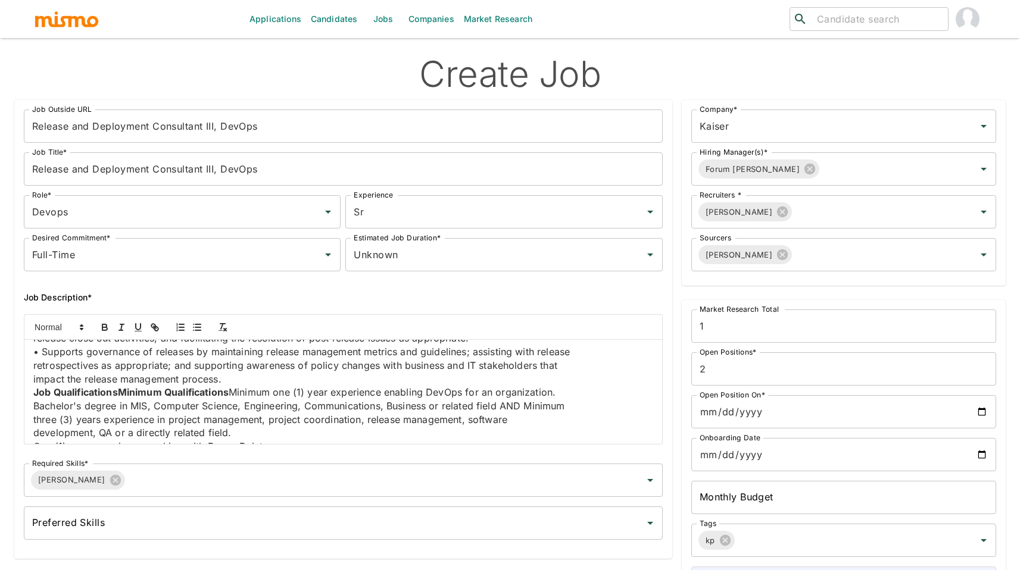
scroll to position [1136, 0]
click at [229, 394] on strong "Job QualificationsMinimum Qualifications" at bounding box center [130, 394] width 195 height 12
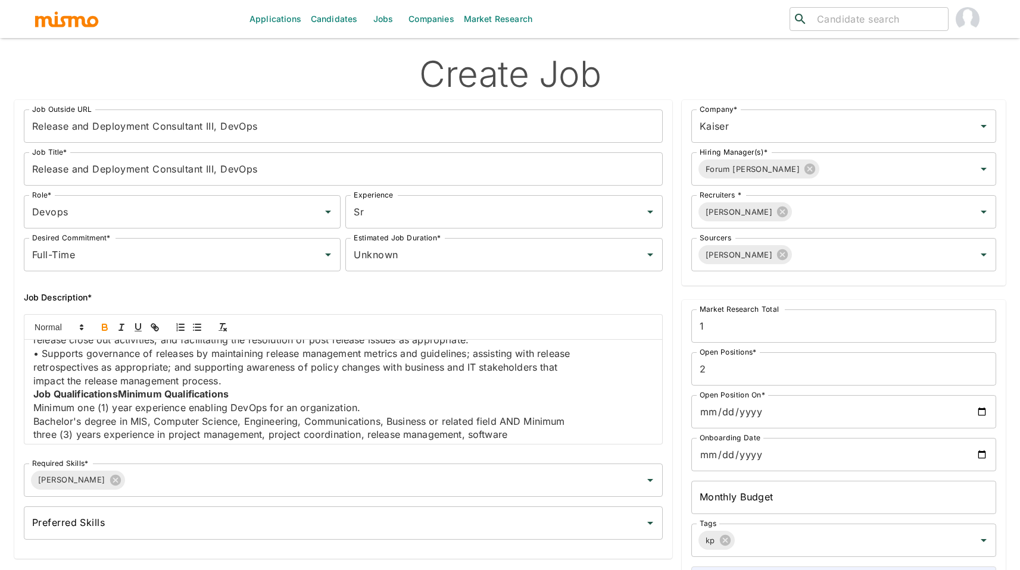
click at [120, 394] on strong "Job QualificationsMinimum Qualifications" at bounding box center [130, 394] width 195 height 12
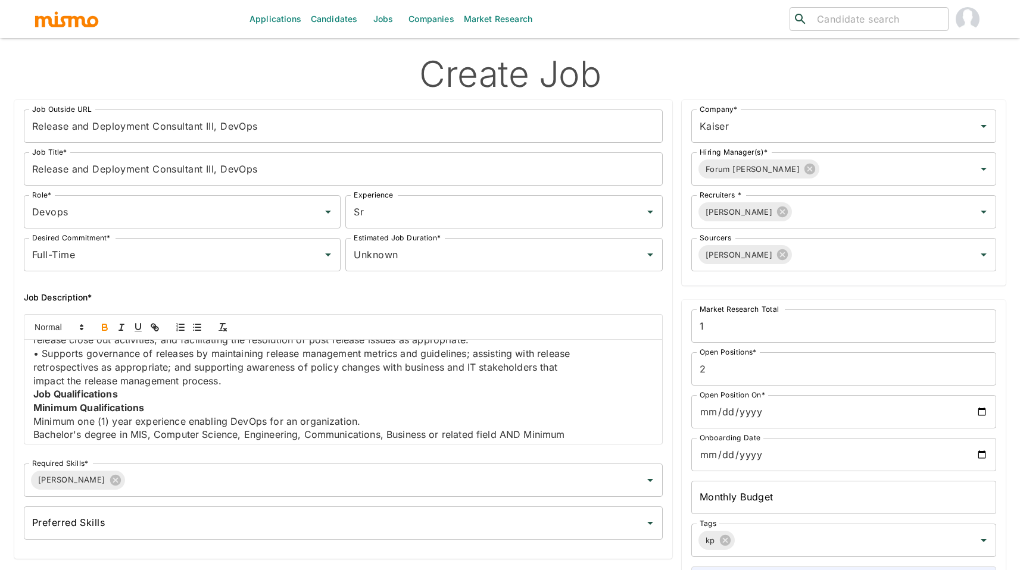
click at [233, 379] on p "impact the release management process." at bounding box center [343, 381] width 620 height 14
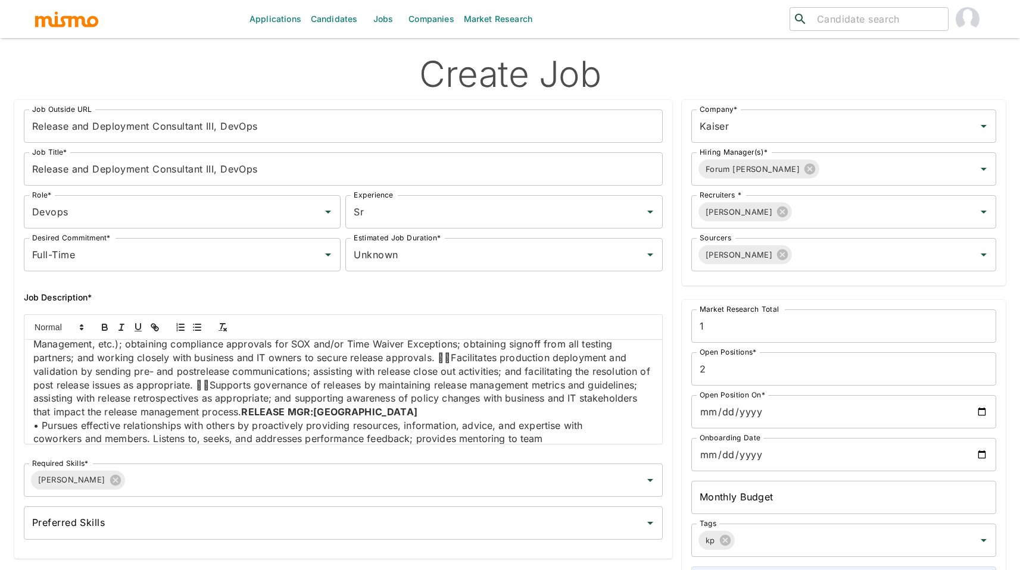
scroll to position [695, 0]
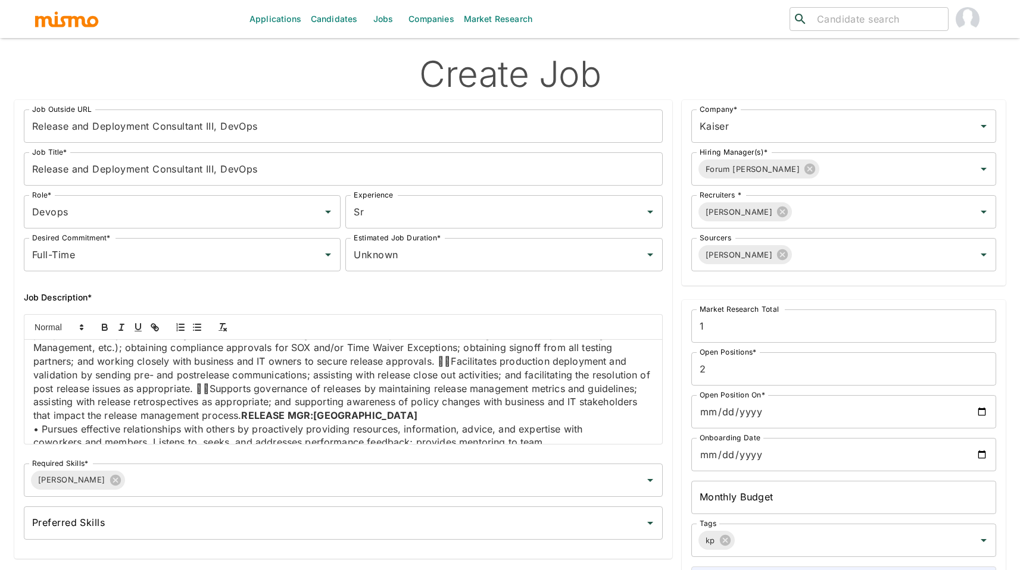
click at [301, 414] on p "validation by sending pre- and postrelease communications; assisting with relea…" at bounding box center [343, 395] width 620 height 54
click at [302, 417] on p "validation by sending pre- and postrelease communications; assisting with relea…" at bounding box center [343, 395] width 620 height 54
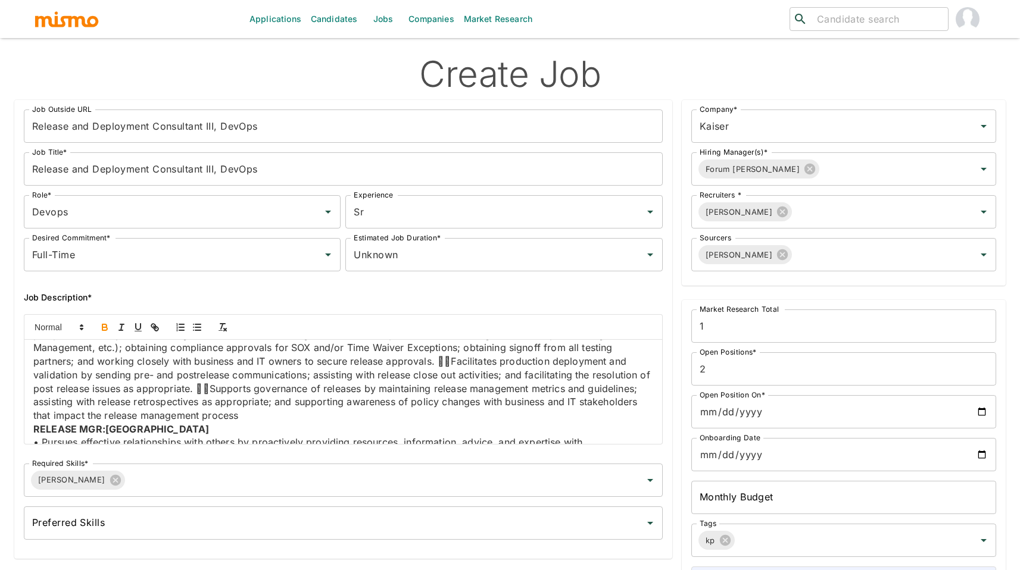
scroll to position [699, 0]
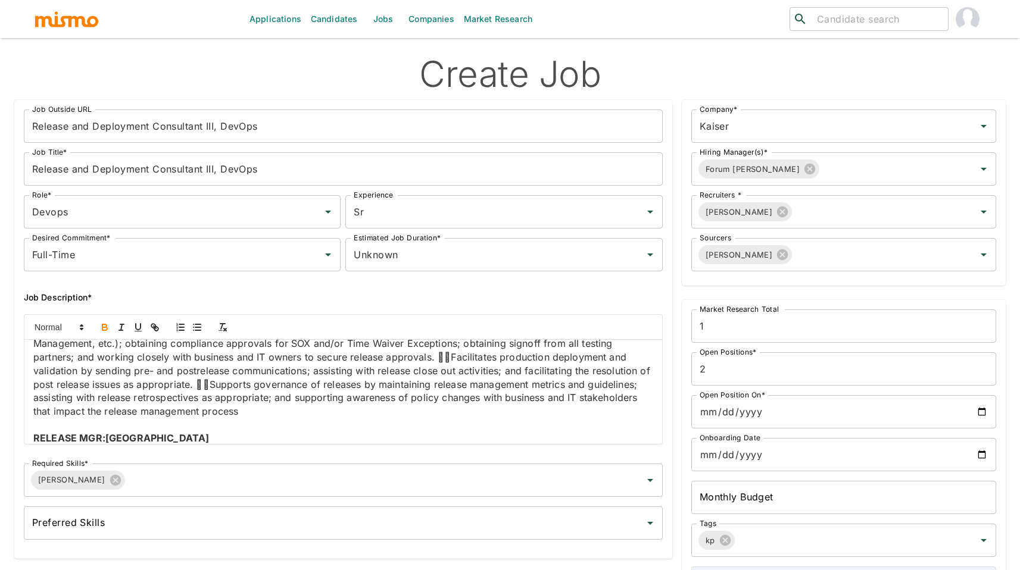
click at [202, 429] on p at bounding box center [343, 425] width 620 height 14
click at [198, 434] on p "RELEASE MGR:COSTA RICA" at bounding box center [343, 439] width 620 height 14
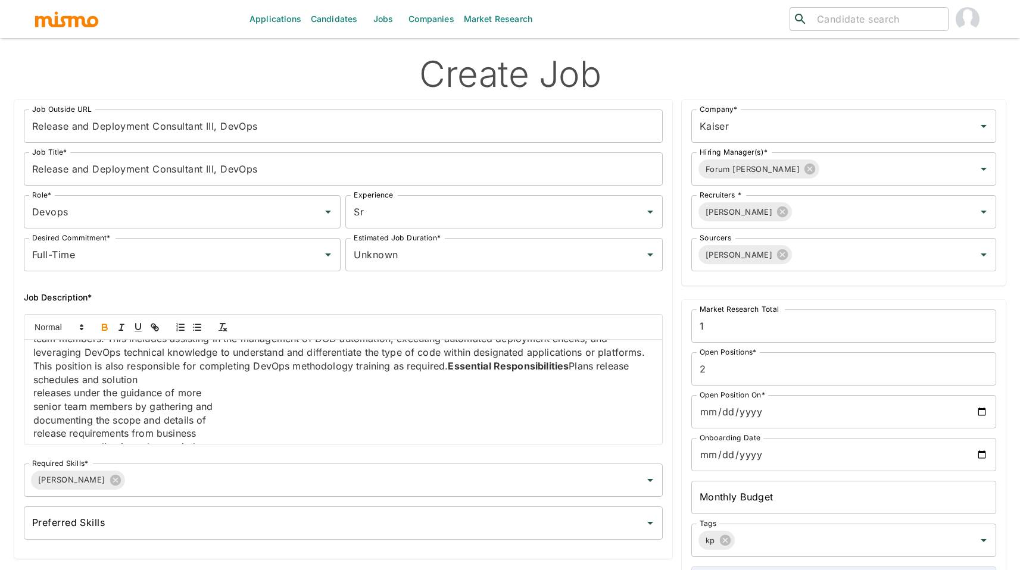
scroll to position [268, 0]
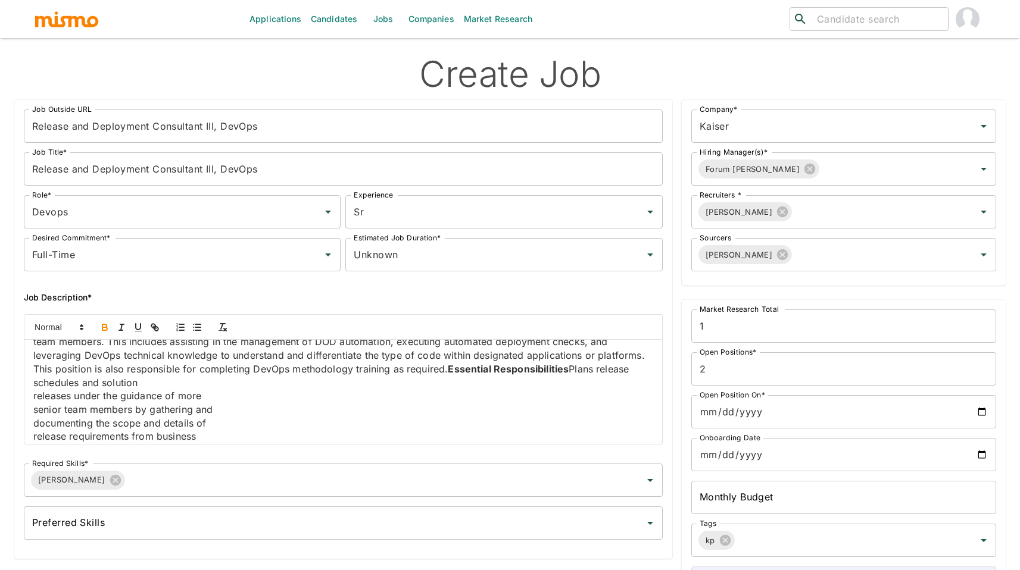
click at [448, 368] on strong "Essential Responsibilities" at bounding box center [508, 369] width 121 height 12
click at [155, 394] on p "﻿ Essential Responsibilities Plans release schedules and solution" at bounding box center [343, 396] width 620 height 14
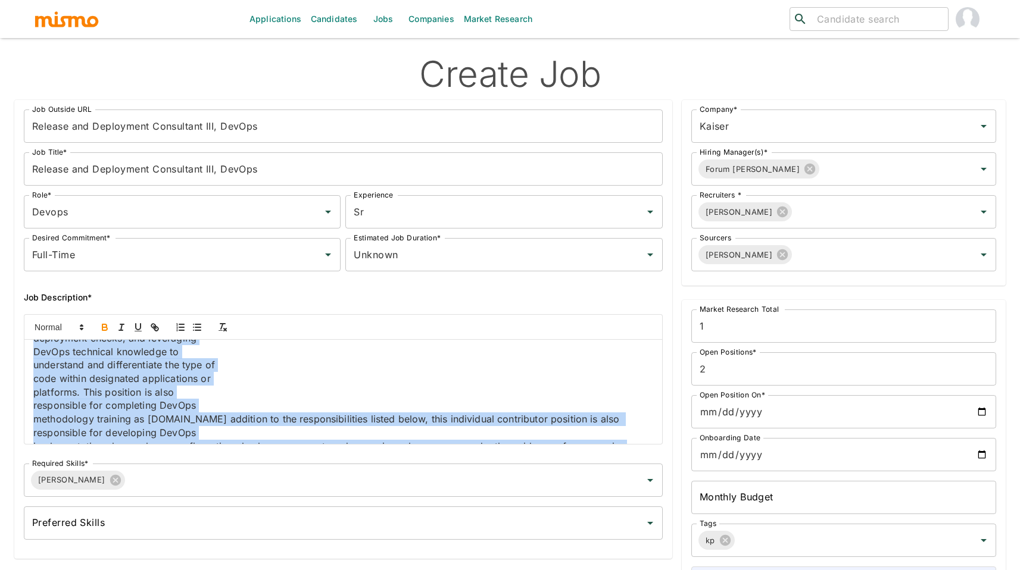
scroll to position [0, 0]
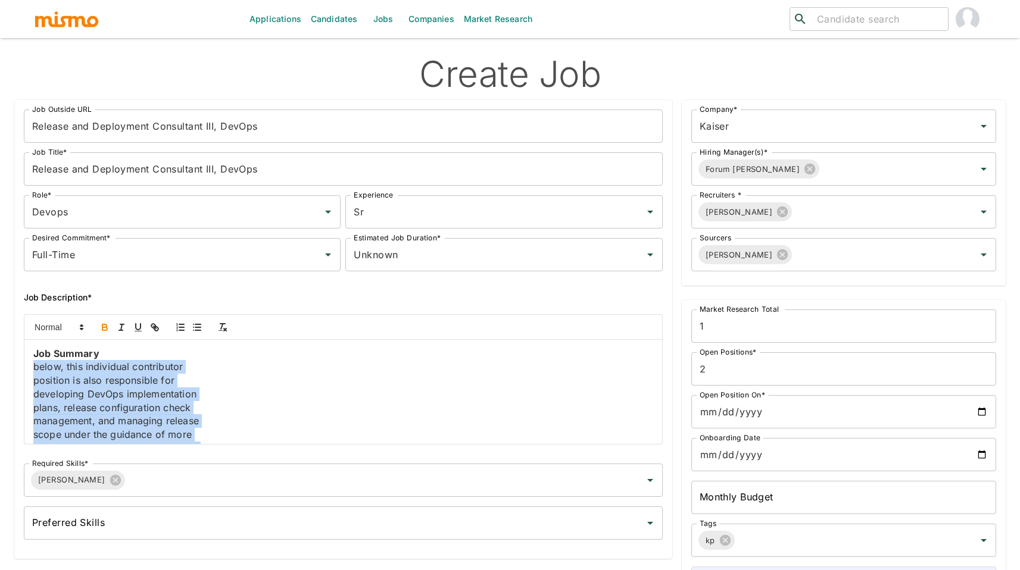
drag, startPoint x: 460, startPoint y: 426, endPoint x: 28, endPoint y: 365, distance: 435.8
click at [28, 365] on div "Job Summary below, this individual contributor position is also responsible for…" at bounding box center [342, 392] width 637 height 104
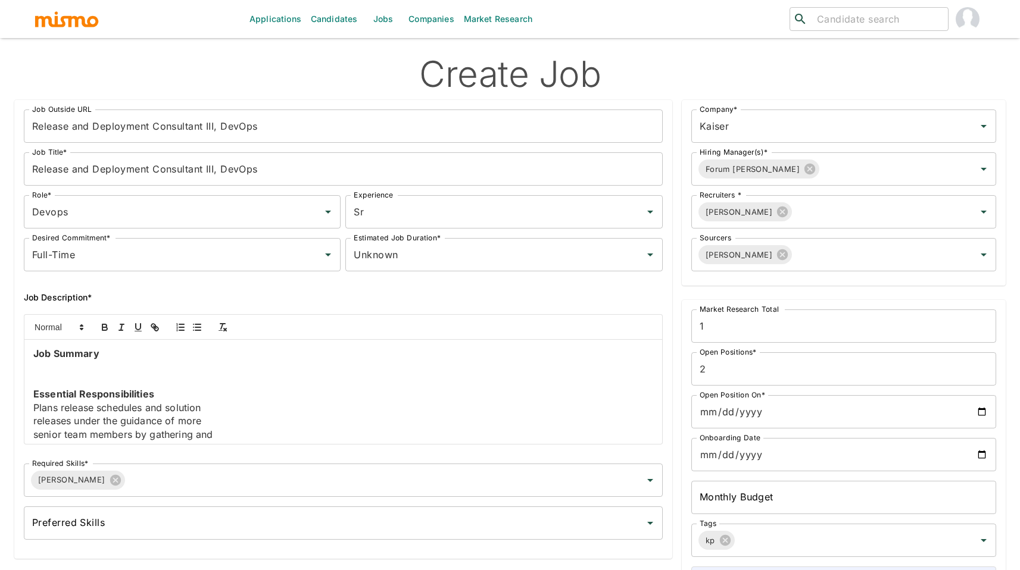
click at [74, 366] on p at bounding box center [343, 367] width 620 height 14
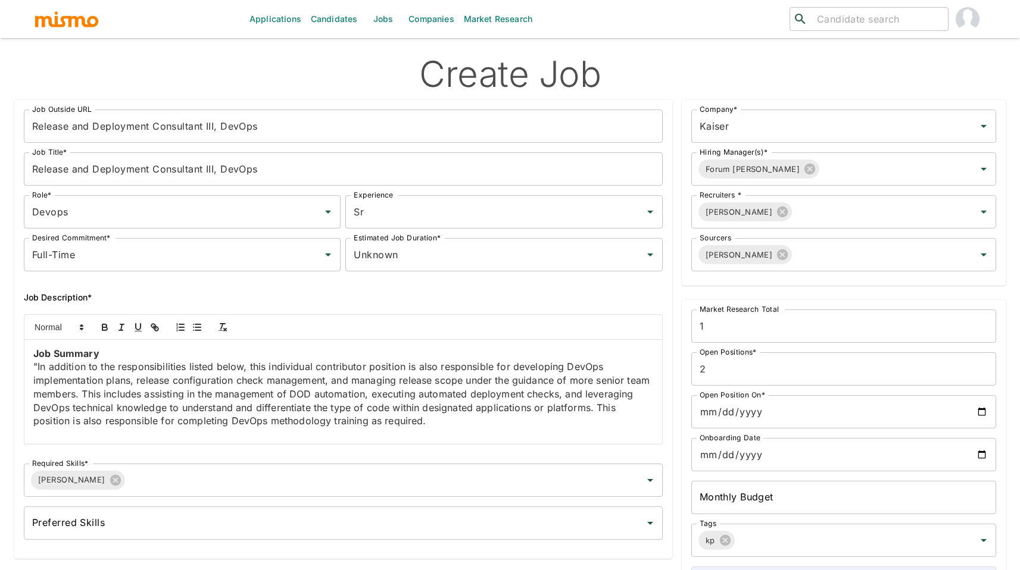
click at [39, 364] on p ""In addition to the responsibilities listed below, this individual contributor …" at bounding box center [343, 394] width 620 height 68
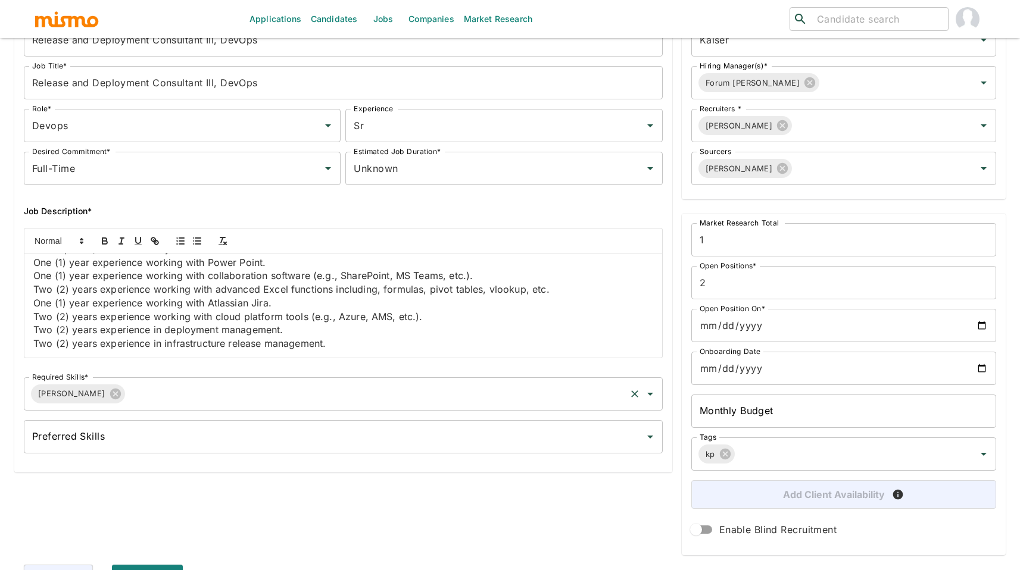
scroll to position [110, 0]
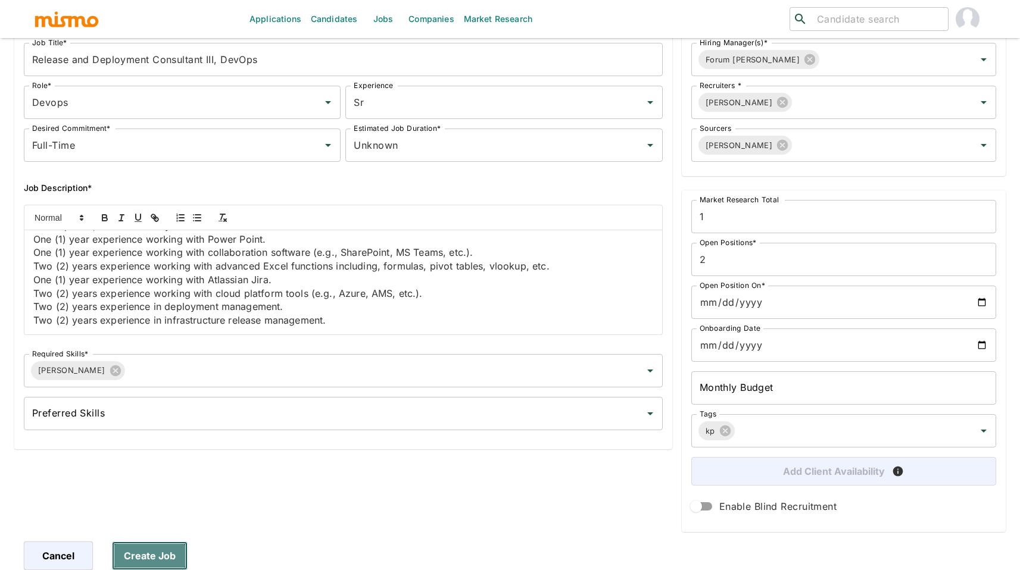
click at [157, 545] on button "Create Job" at bounding box center [150, 556] width 76 height 29
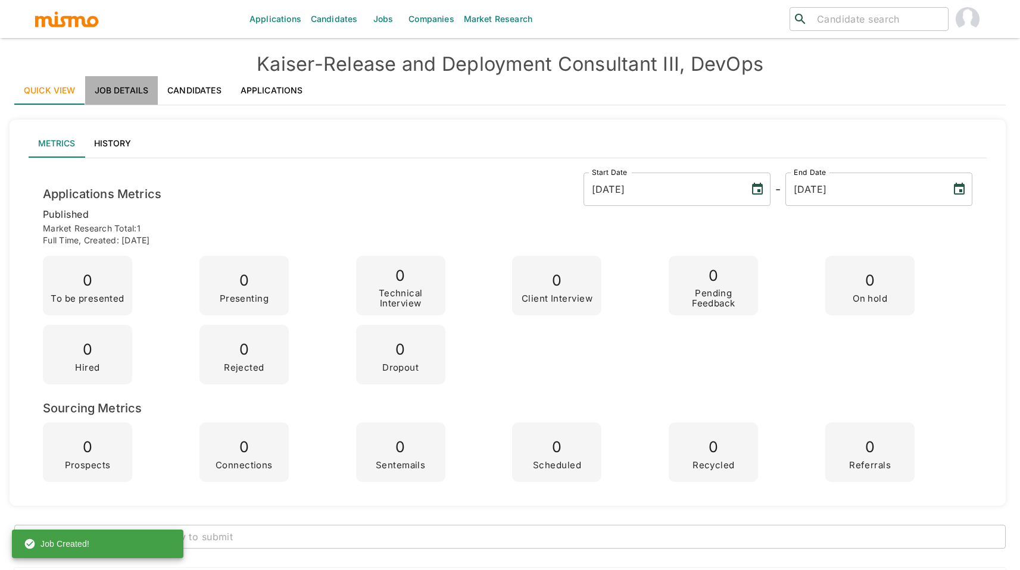
click at [108, 85] on link "Job Details" at bounding box center [121, 90] width 73 height 29
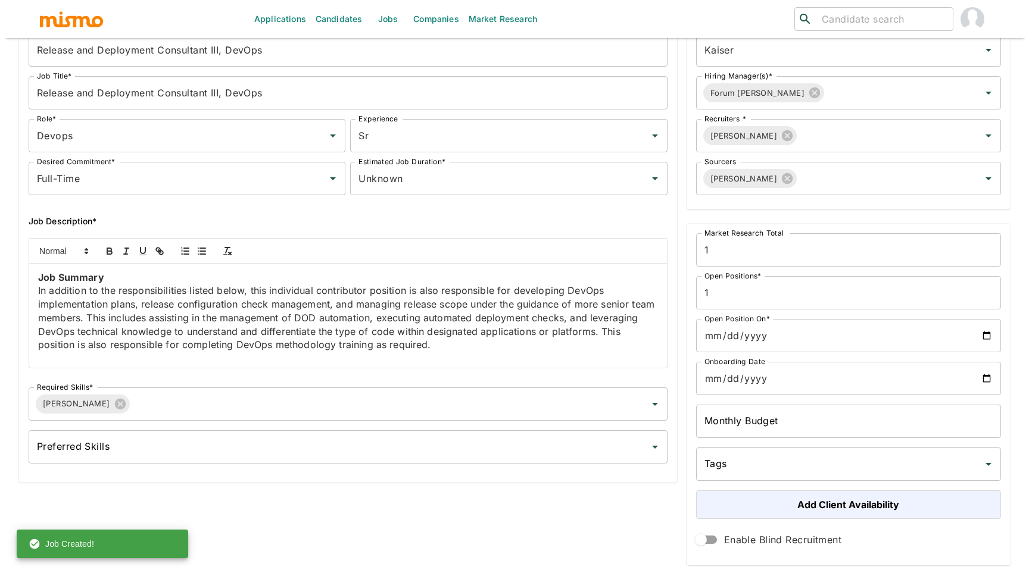
scroll to position [242, 0]
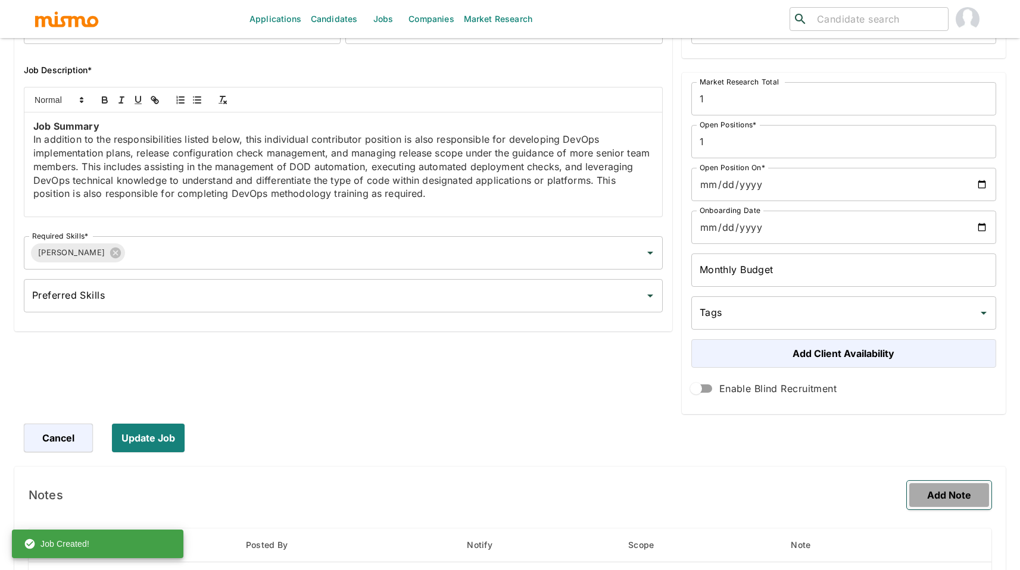
click at [931, 499] on button "Add Note" at bounding box center [949, 495] width 85 height 29
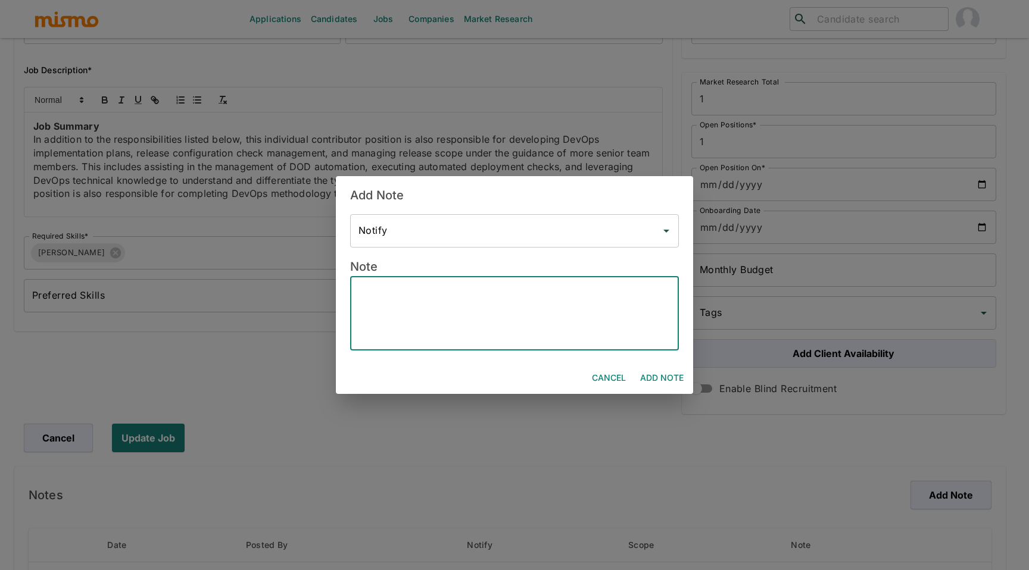
click at [458, 335] on textarea at bounding box center [514, 313] width 312 height 55
paste textarea "***Position History*** Position created on Oct 13th, 2025 Assigned to: Pao & Da…"
click at [404, 320] on textarea "***Position History*** Position created on Oct 13th, 2025 Assigned to: Pao & Da…" at bounding box center [514, 313] width 312 height 55
click at [433, 326] on textarea "***Position History*** Position created on Oct 13th, 2025 Assigned to: Pao & Da…" at bounding box center [514, 313] width 312 height 55
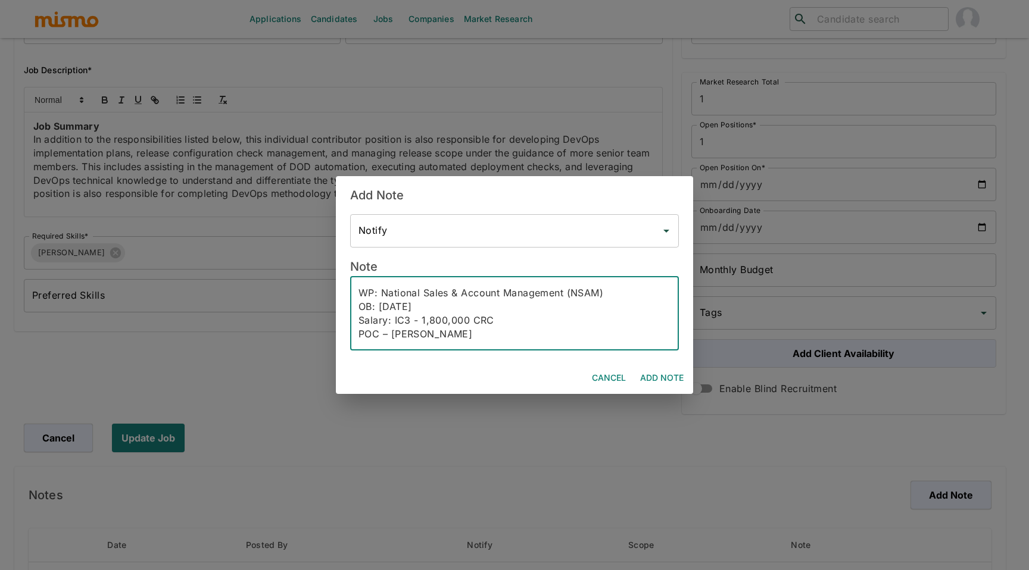
click at [415, 311] on textarea "***Position History*** Position created on Oct 13th, 2025 Assigned to: Pao & Da…" at bounding box center [514, 313] width 312 height 55
drag, startPoint x: 609, startPoint y: 292, endPoint x: 383, endPoint y: 298, distance: 225.7
click at [383, 298] on textarea "***Position History*** Position created on Oct 13th, 2025 Assigned to: Pao & Da…" at bounding box center [514, 313] width 312 height 55
paste textarea "C&PE - Release Management"
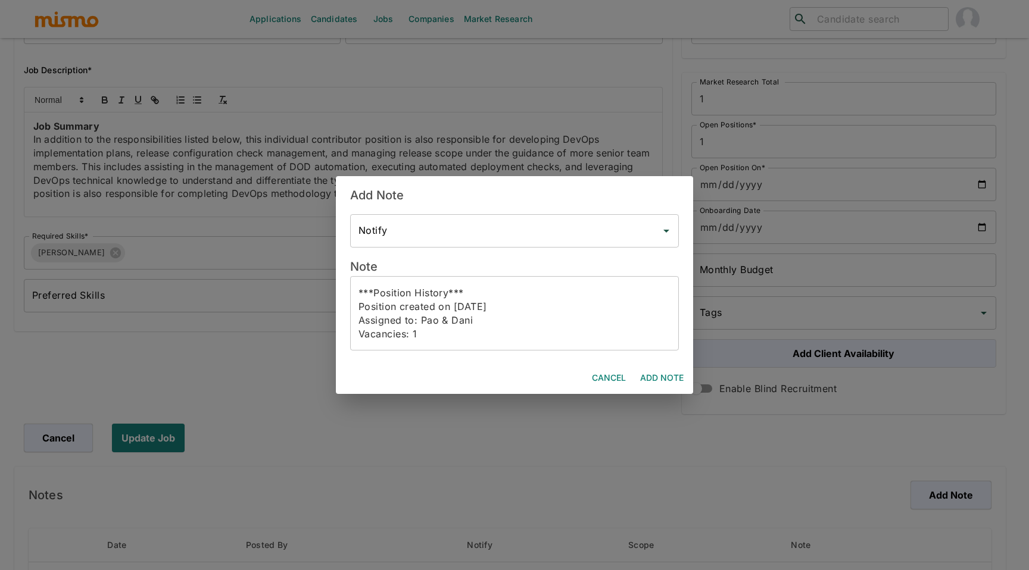
drag, startPoint x: 433, startPoint y: 343, endPoint x: 435, endPoint y: 336, distance: 6.8
click at [433, 342] on div "***Position History*** Position created on Oct 13th, 2025 Assigned to: Pao & Da…" at bounding box center [514, 313] width 329 height 74
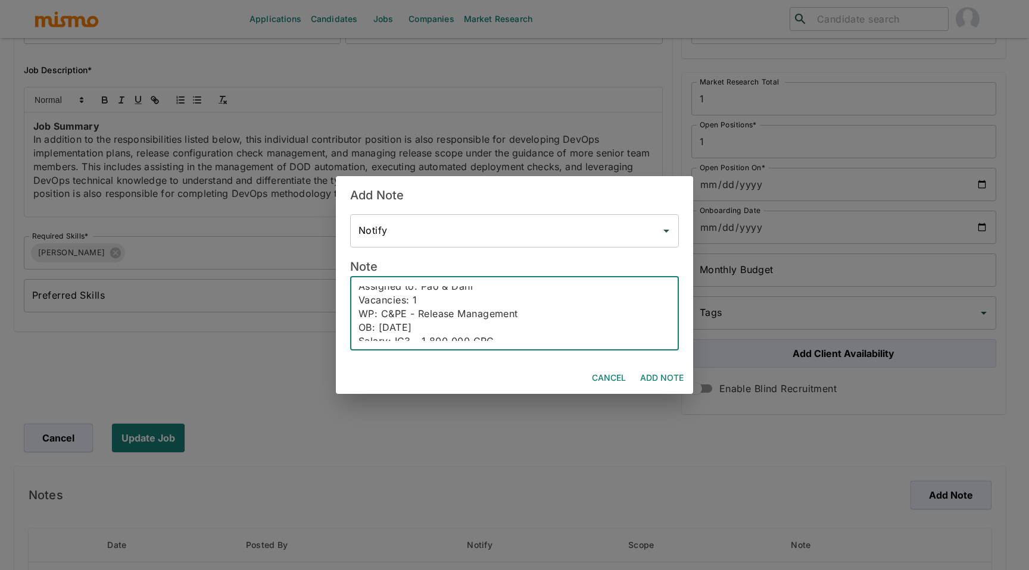
click at [423, 292] on textarea "***Position History*** Position created on Oct 13th, 2025 Assigned to: Pao & Da…" at bounding box center [514, 313] width 312 height 55
click at [428, 296] on textarea "***Position History*** Position created on Oct 13th, 2025 Assigned to: Pao & Da…" at bounding box center [514, 313] width 312 height 55
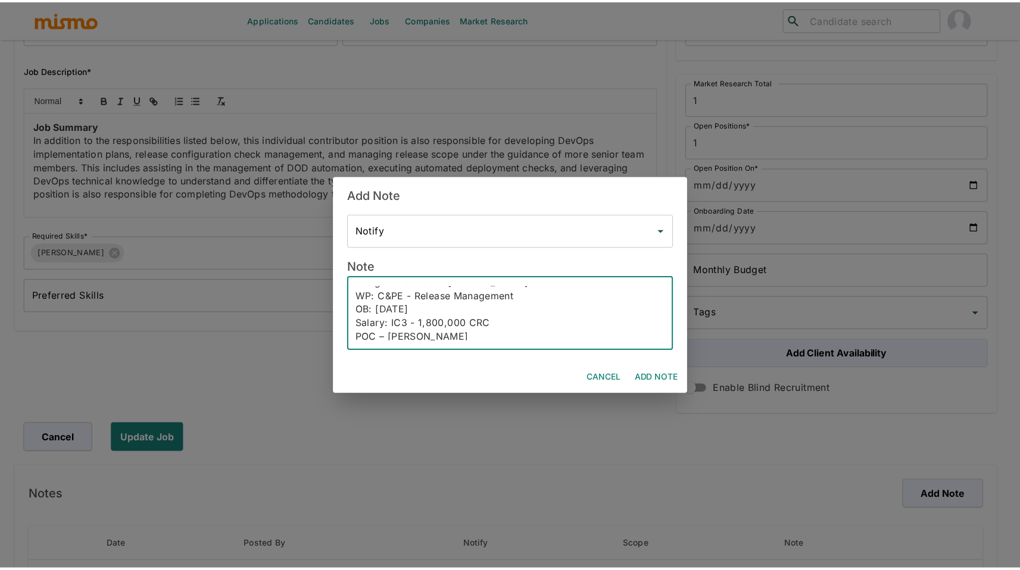
scroll to position [55, 0]
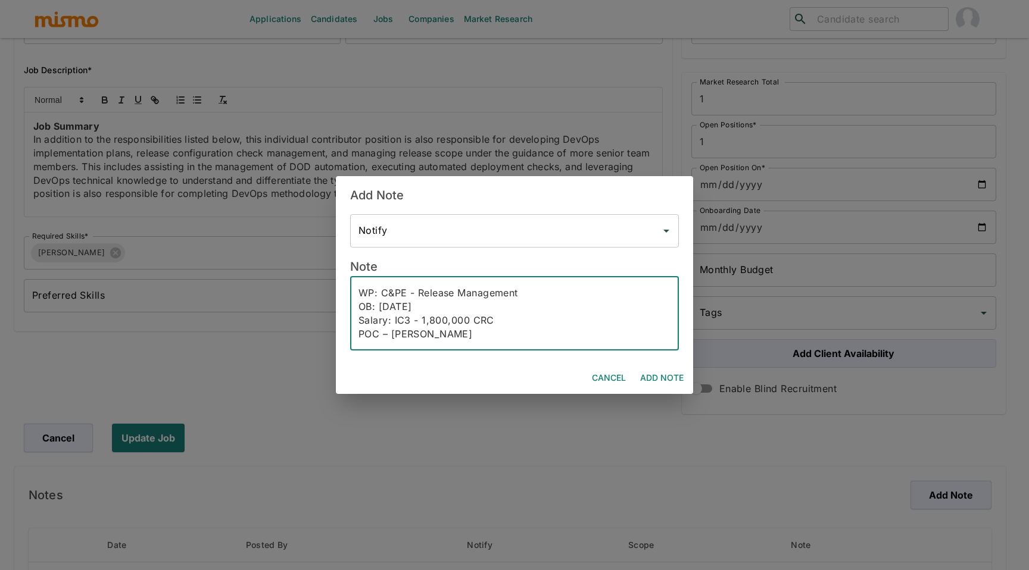
click at [421, 304] on textarea "***Position History*** Position created on Oct 13th, 2025 Assigned to: Pao & Da…" at bounding box center [514, 313] width 312 height 55
type textarea "***Position History*** Position created on Oct 13th, 2025 Assigned to: Pao & Da…"
click at [665, 384] on button "Add Note" at bounding box center [661, 378] width 53 height 22
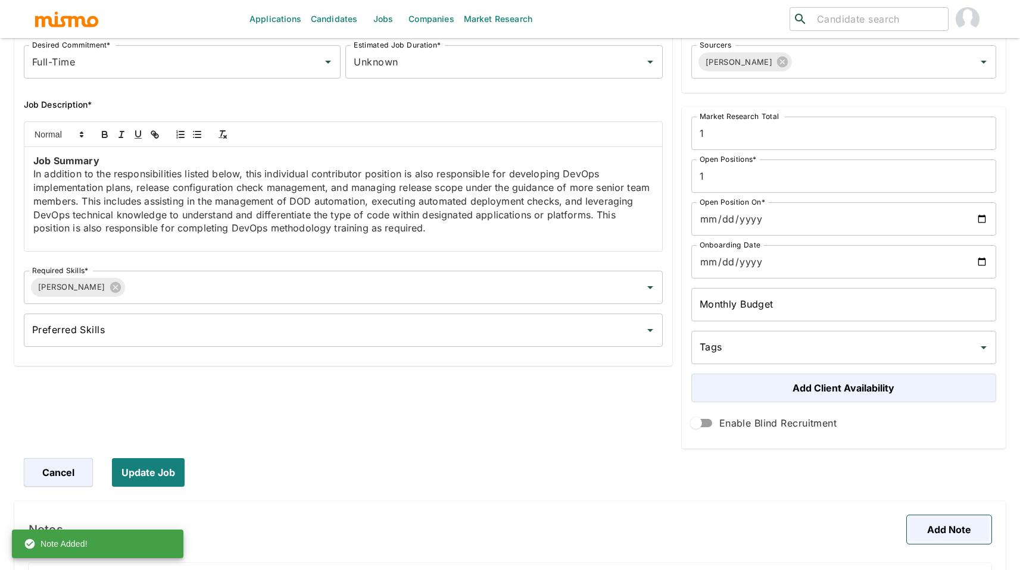
scroll to position [133, 0]
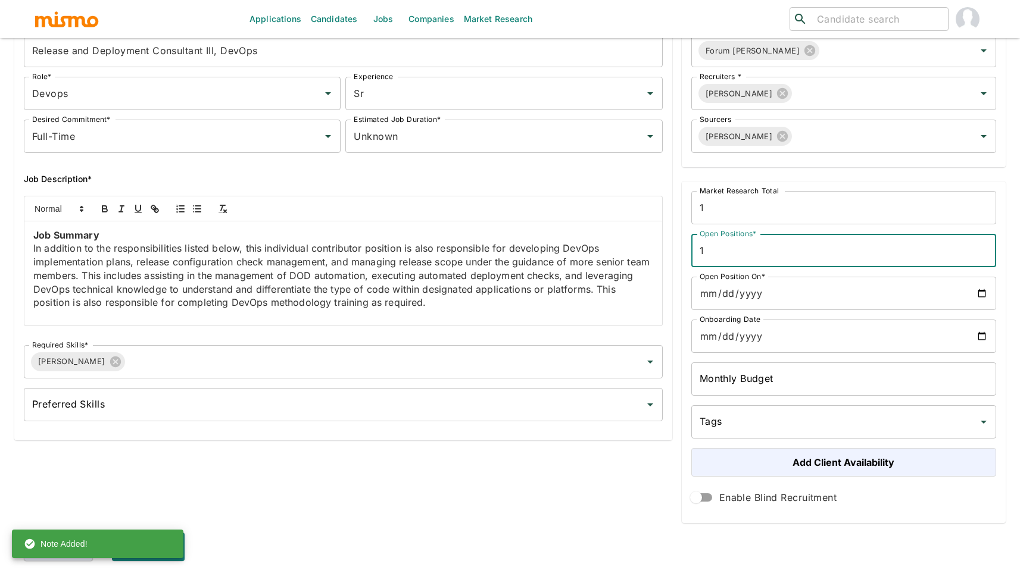
click at [723, 258] on input "1" at bounding box center [843, 250] width 305 height 33
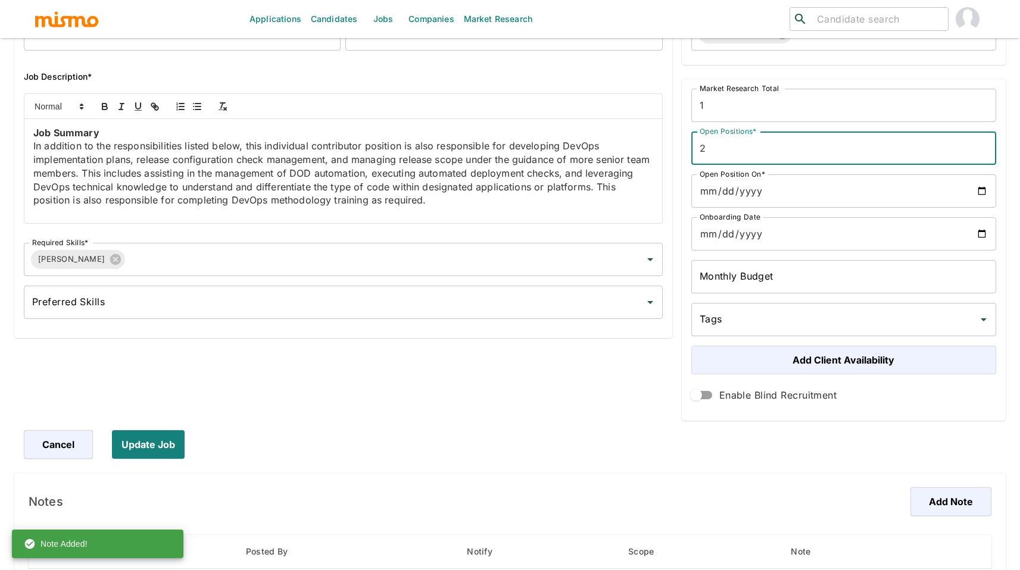
scroll to position [237, 0]
type input "2"
click at [170, 442] on button "Update Job" at bounding box center [150, 443] width 77 height 29
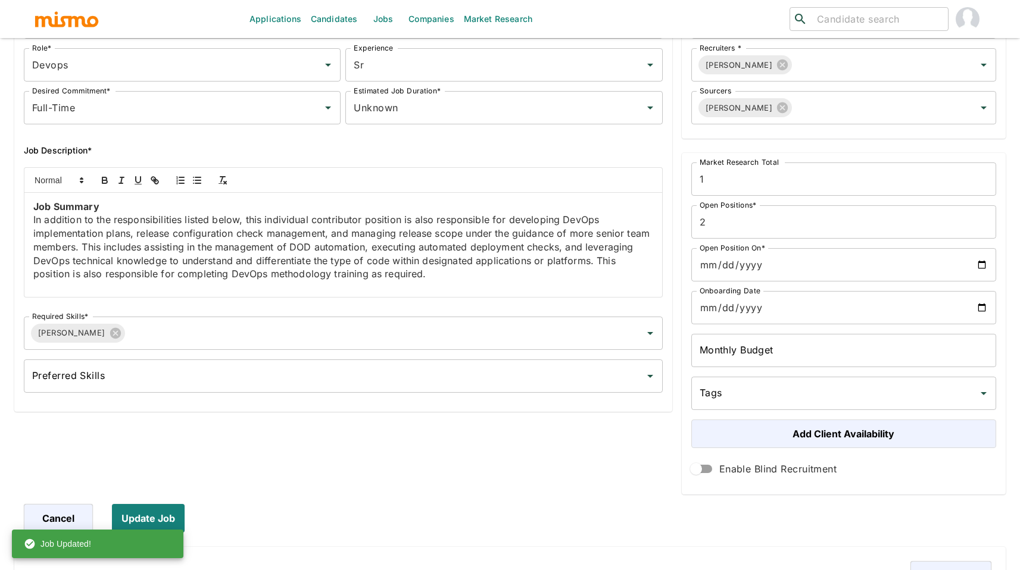
scroll to position [0, 0]
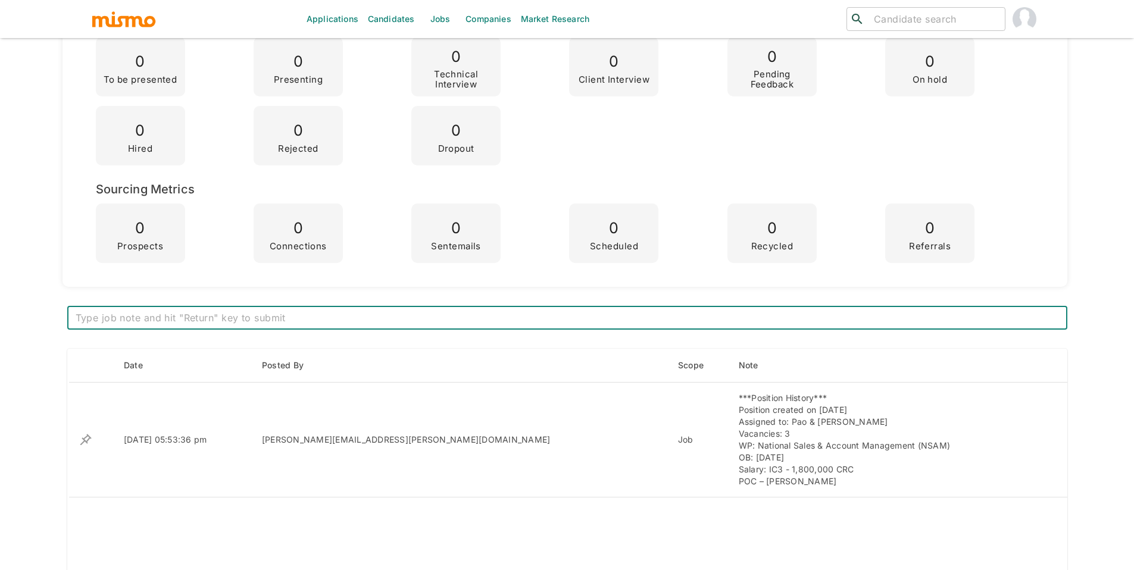
scroll to position [222, 0]
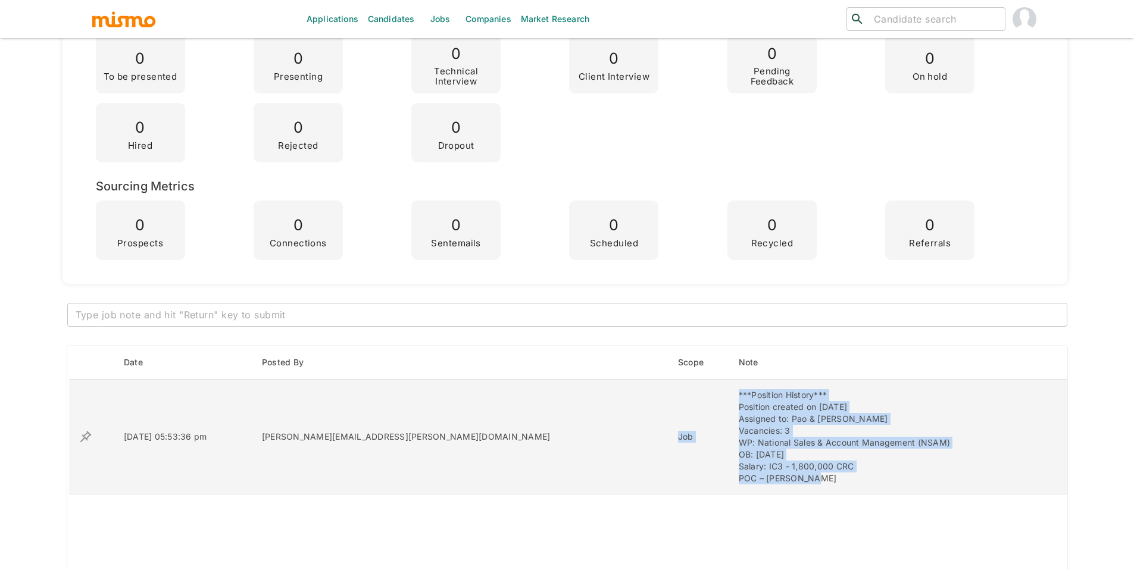
drag, startPoint x: 726, startPoint y: 481, endPoint x: 630, endPoint y: 411, distance: 119.3
click at [630, 411] on tr "[DATE] 05:53:36 pm [PERSON_NAME][EMAIL_ADDRESS][PERSON_NAME][DOMAIN_NAME] Job *…" at bounding box center [567, 437] width 999 height 115
click at [668, 411] on td "Job" at bounding box center [698, 437] width 61 height 115
drag, startPoint x: 647, startPoint y: 392, endPoint x: 727, endPoint y: 479, distance: 118.4
click at [729, 479] on td "***Position History*** Position created on [DATE] Assigned to: Pao & Dani Vacan…" at bounding box center [885, 437] width 312 height 115
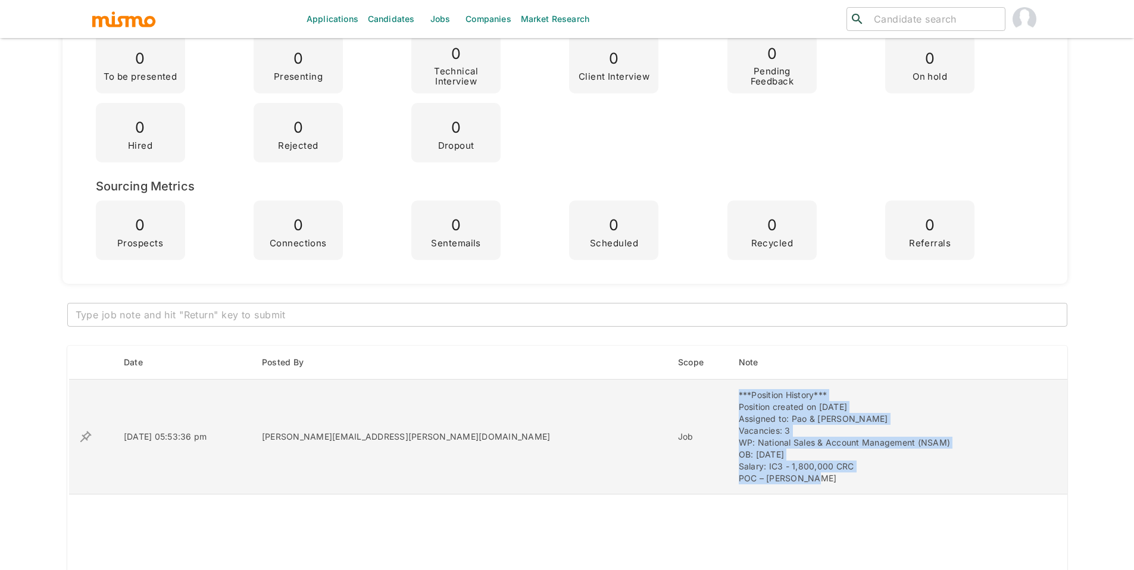
copy div "***Position History*** Position created on [DATE] Assigned to: Pao & Dani Vacan…"
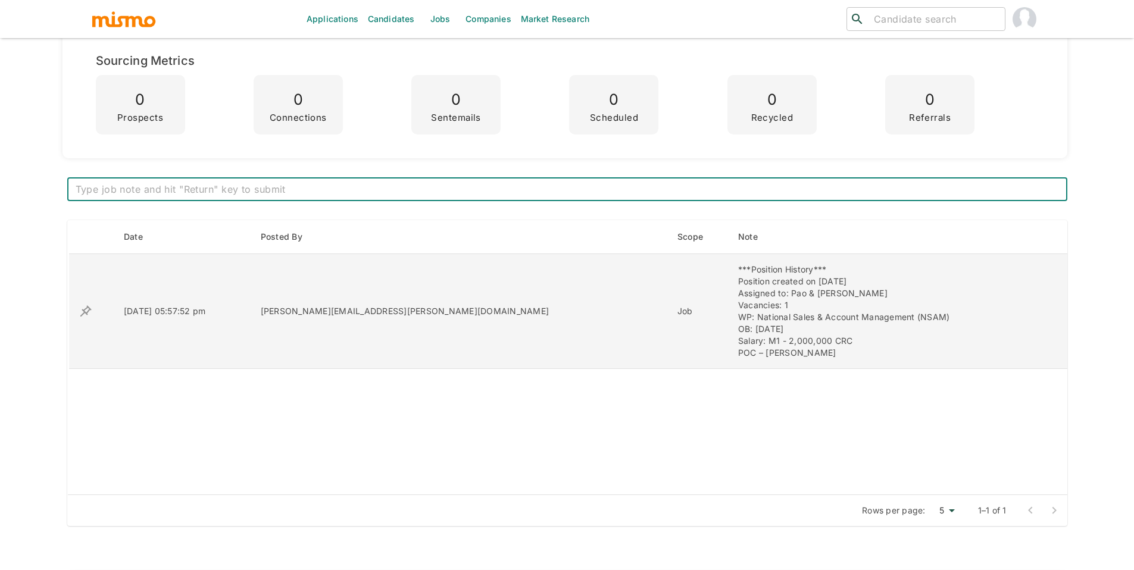
scroll to position [351, 0]
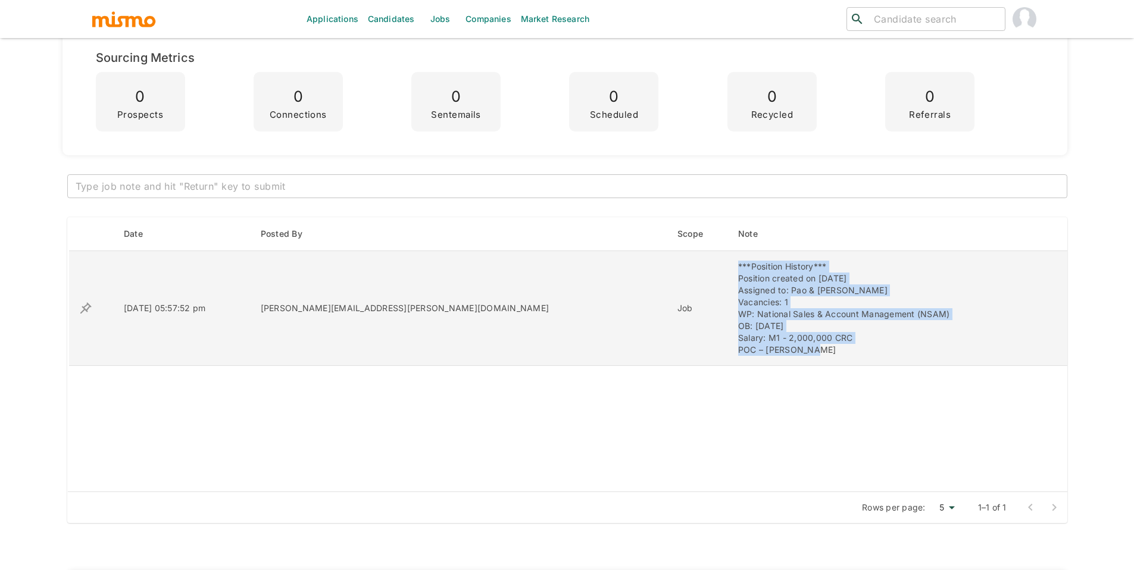
drag, startPoint x: 644, startPoint y: 265, endPoint x: 781, endPoint y: 345, distance: 158.7
click at [781, 345] on td "***Position History*** Position created on [DATE] Assigned to: Pao & Dani Vacan…" at bounding box center [885, 308] width 312 height 115
copy div "***Position History*** Position created on [DATE] Assigned to: Pao & Dani Vacan…"
